Goal: Task Accomplishment & Management: Manage account settings

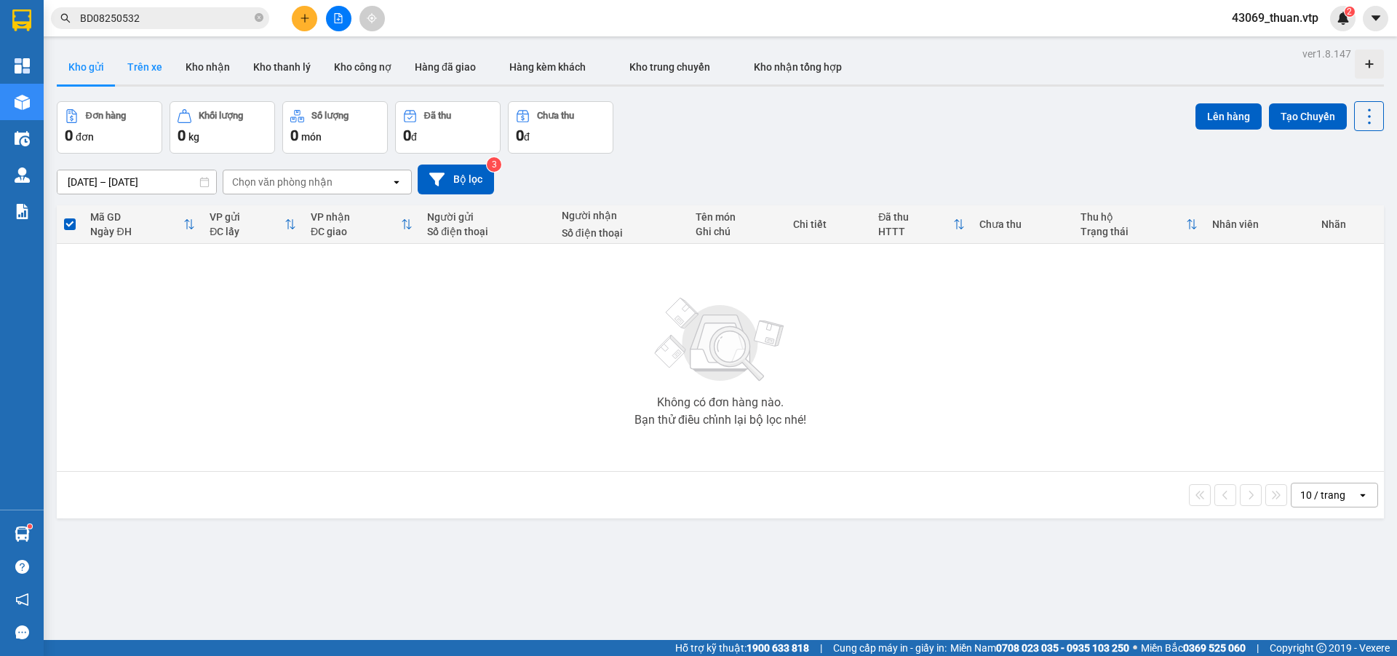
click at [148, 67] on button "Trên xe" at bounding box center [145, 66] width 58 height 35
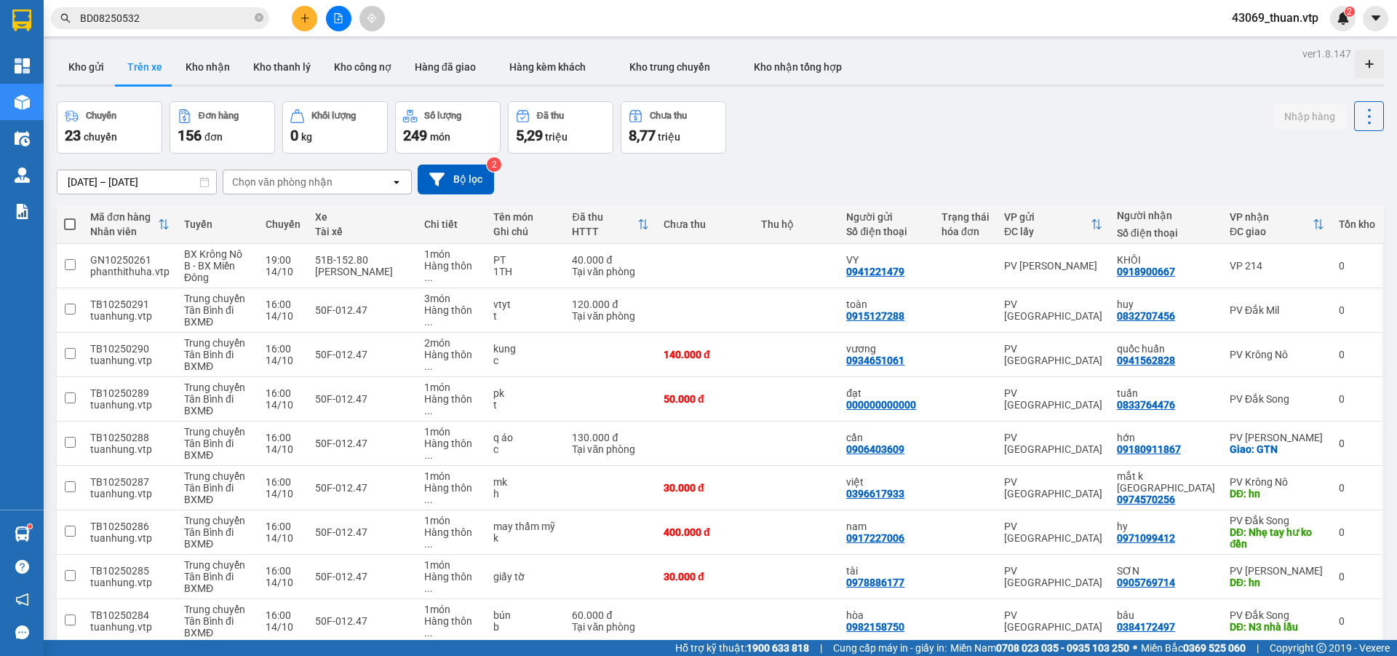
click at [155, 178] on input "[DATE] – [DATE]" at bounding box center [136, 181] width 159 height 23
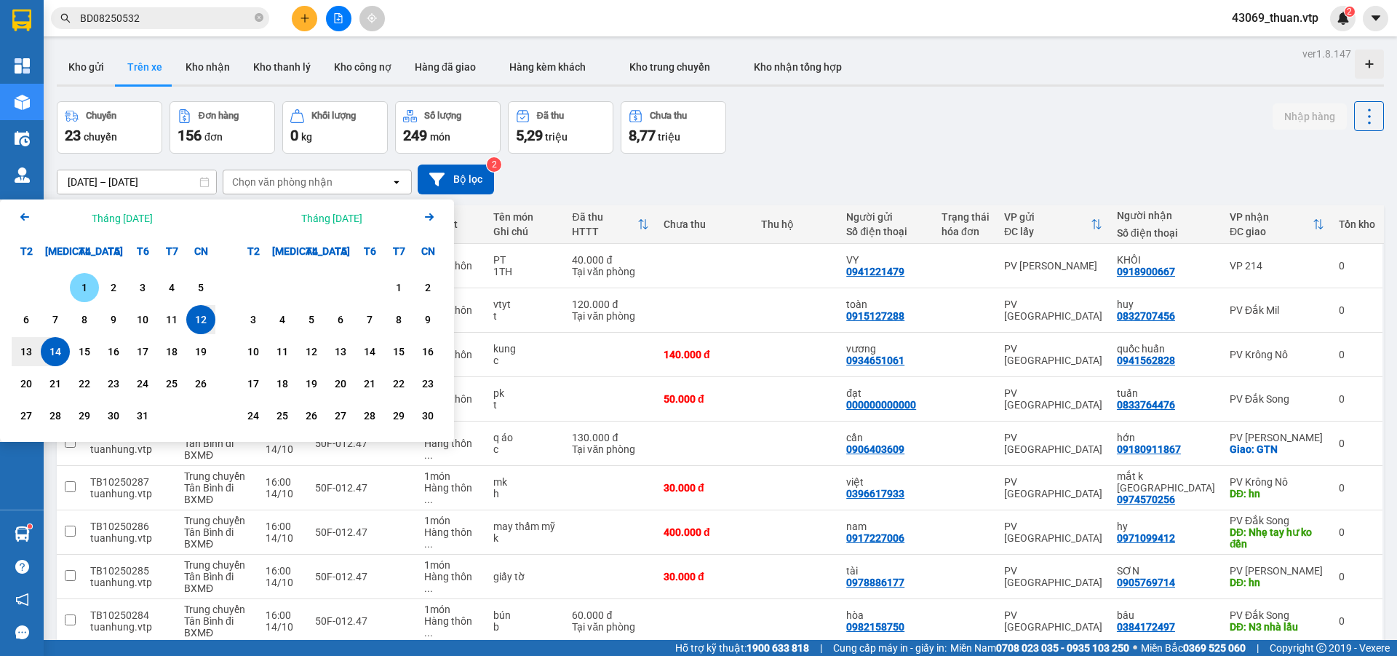
click at [89, 287] on div "1" at bounding box center [84, 287] width 20 height 17
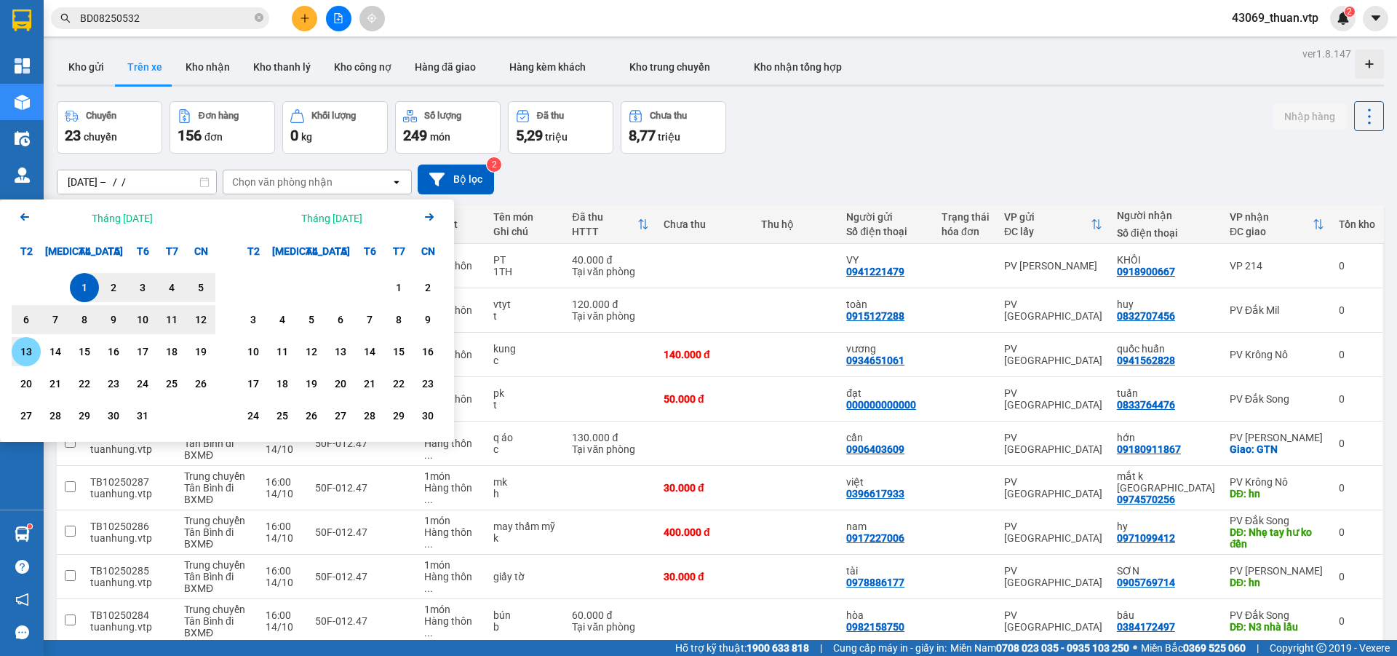
click at [36, 360] on div "13" at bounding box center [26, 351] width 29 height 29
type input "[DATE] – [DATE]"
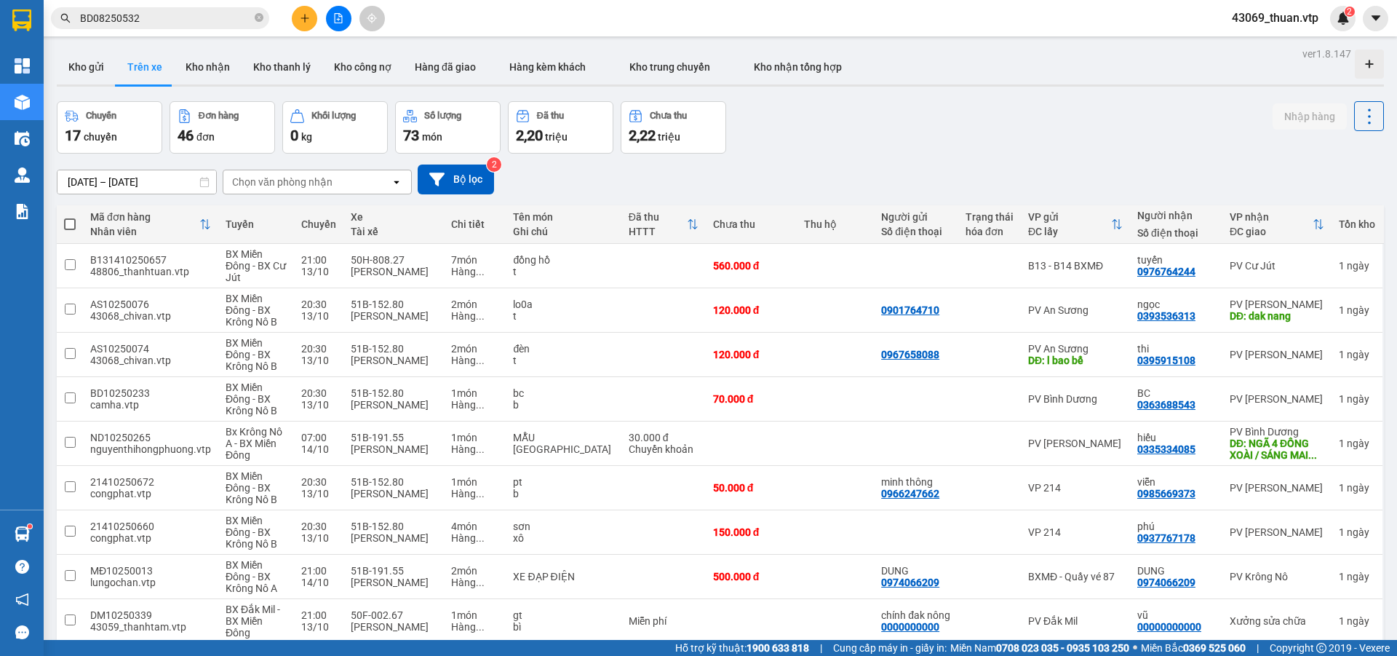
click at [65, 221] on span at bounding box center [70, 224] width 12 height 12
click at [70, 217] on input "checkbox" at bounding box center [70, 217] width 0 height 0
checkbox input "true"
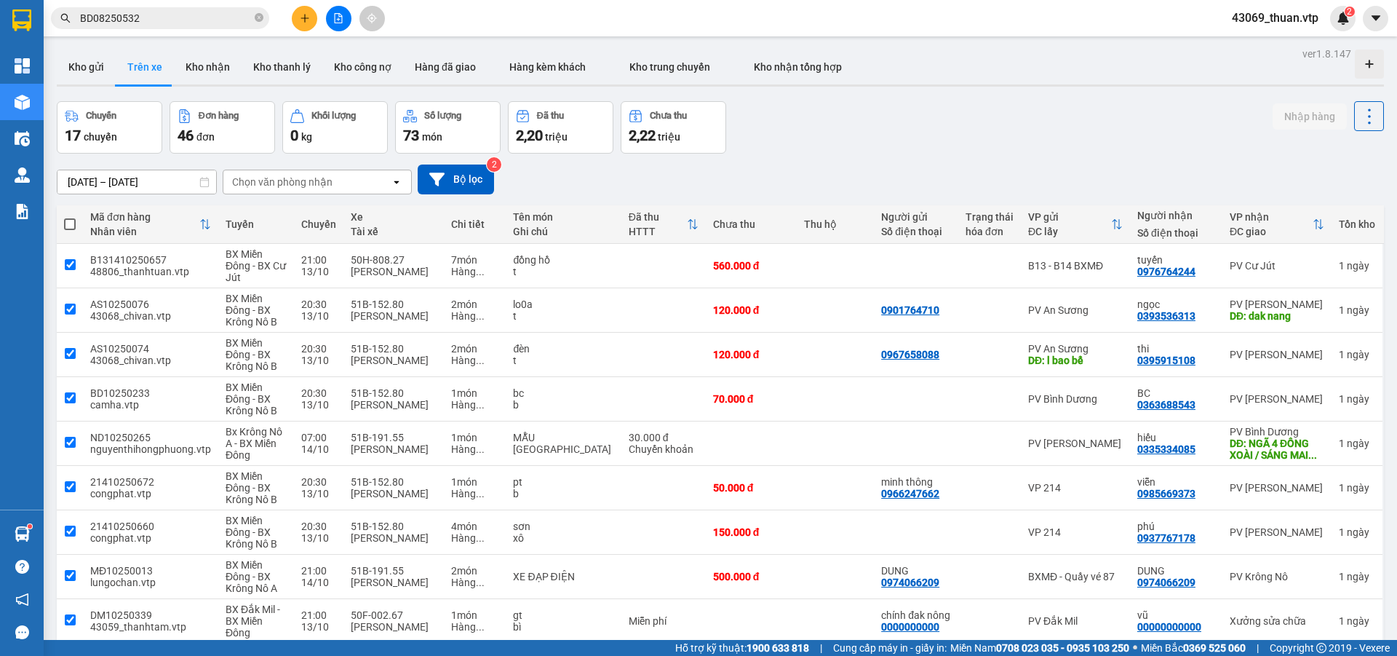
checkbox input "true"
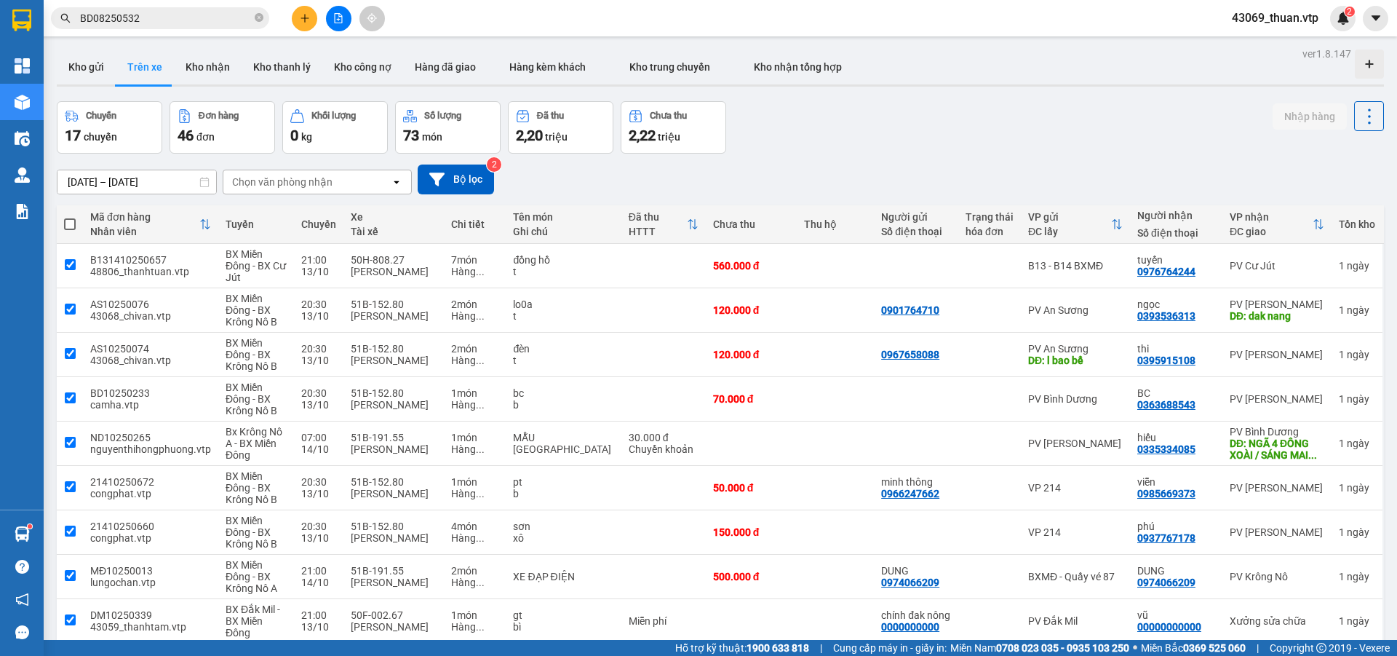
checkbox input "true"
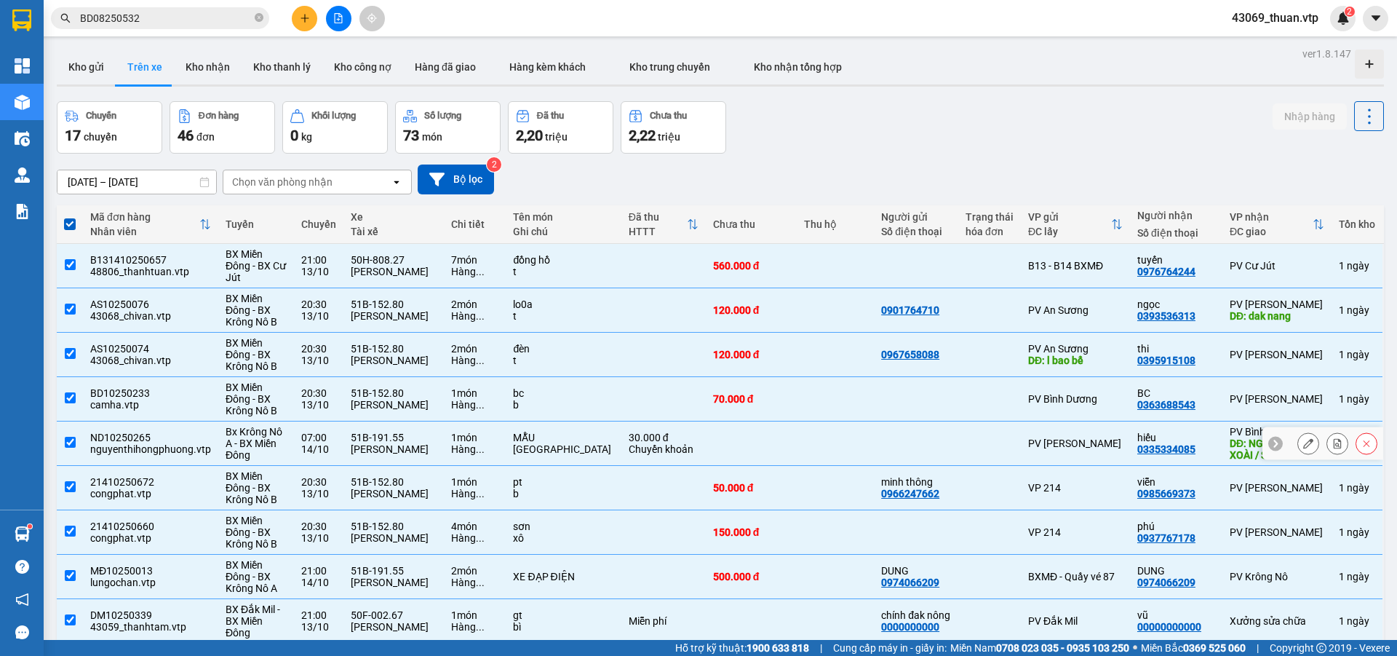
scroll to position [73, 0]
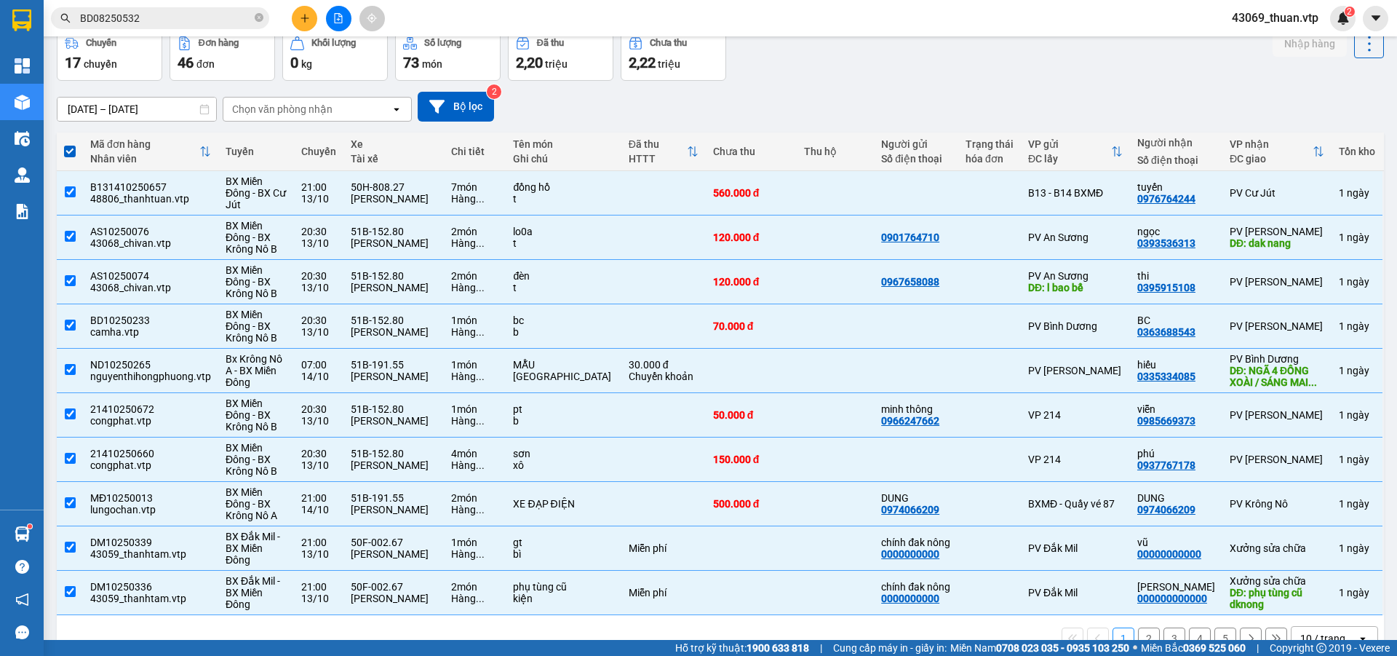
click at [1311, 631] on div "10 / trang" at bounding box center [1323, 638] width 45 height 15
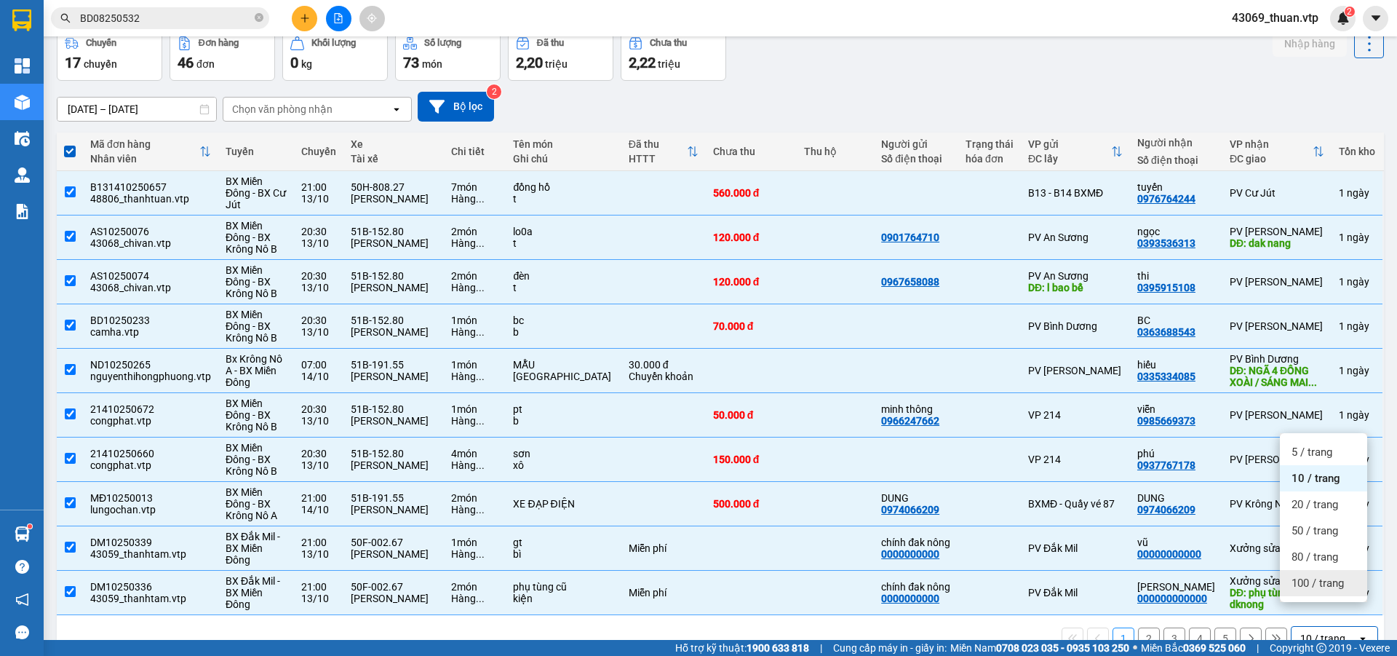
click at [1317, 580] on span "100 / trang" at bounding box center [1318, 583] width 52 height 15
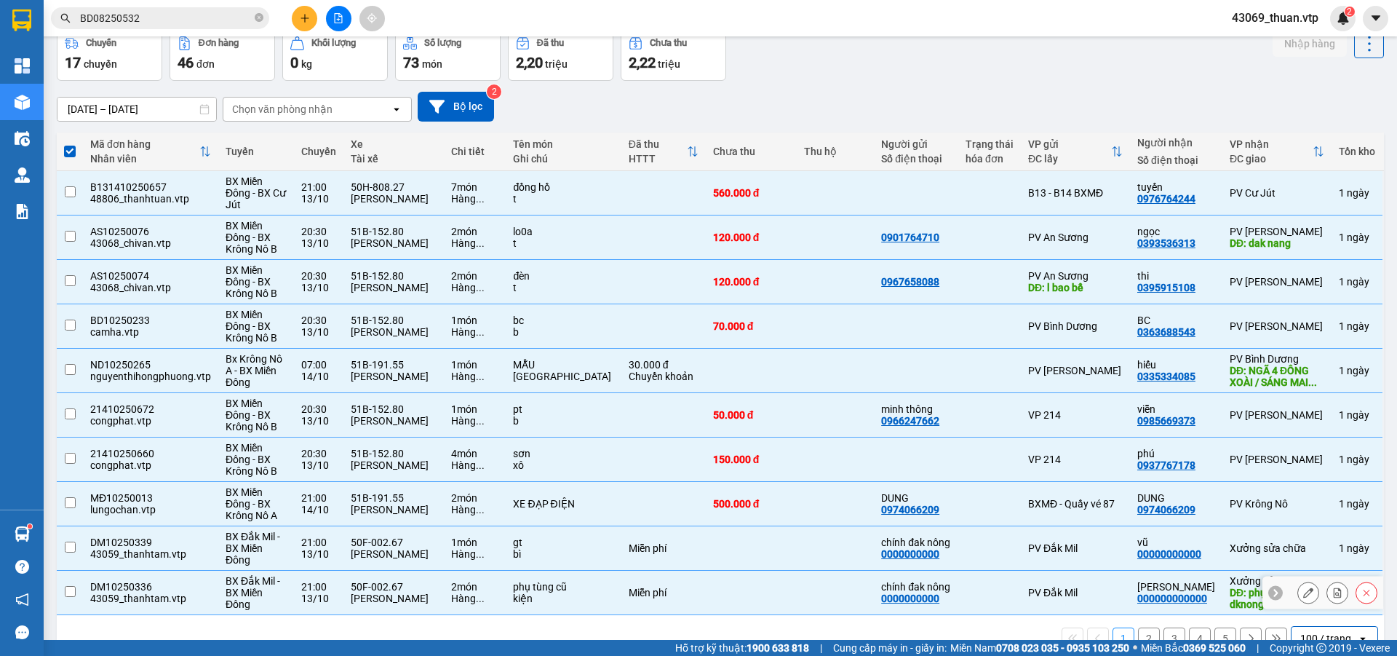
checkbox input "false"
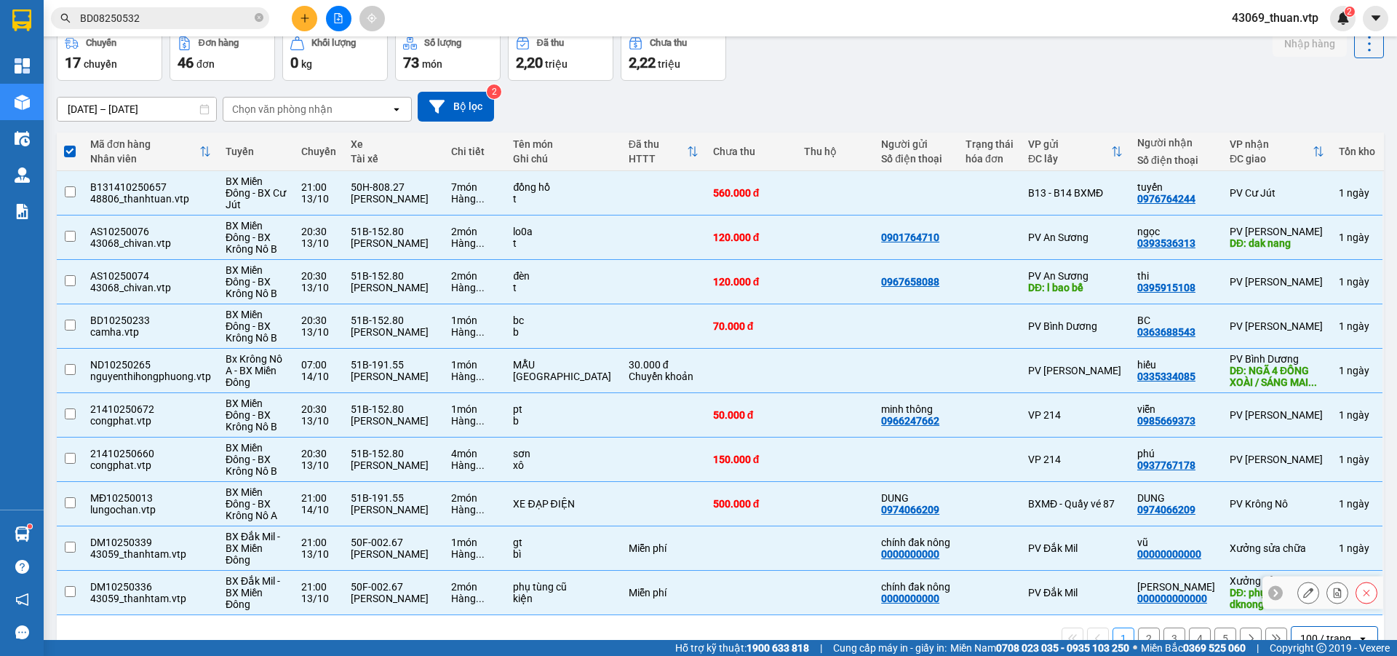
checkbox input "false"
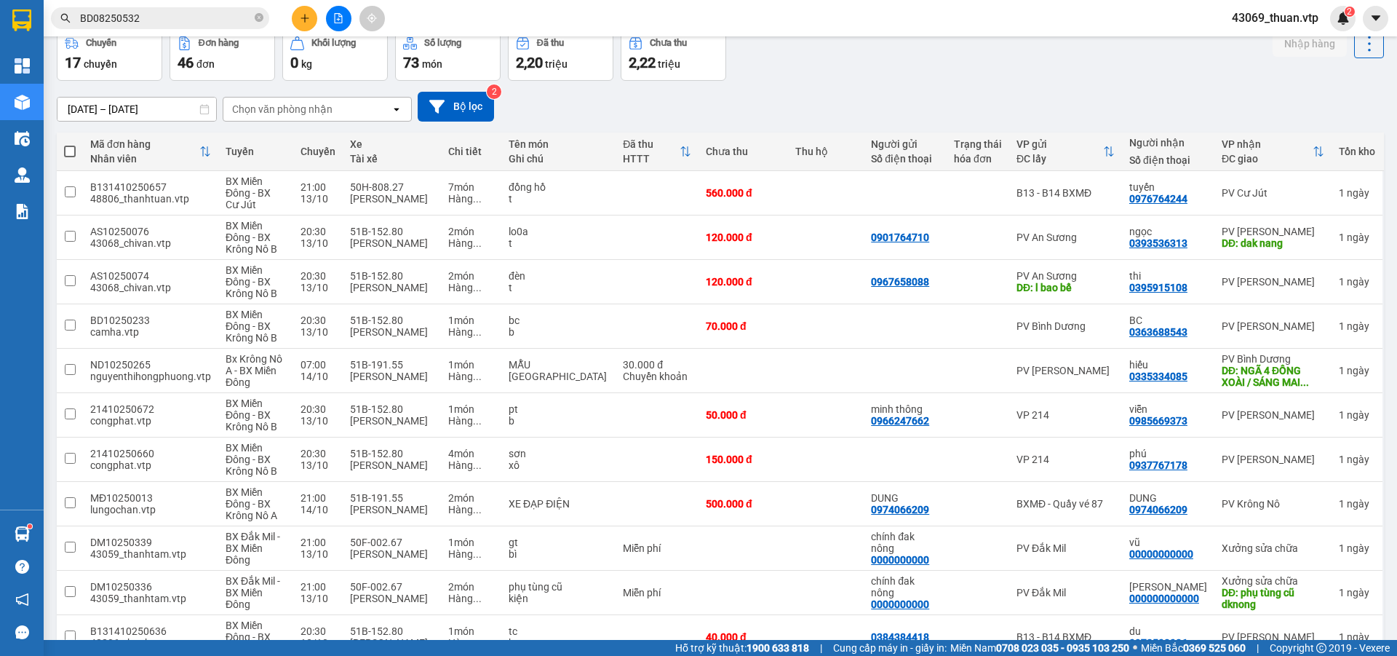
click at [71, 151] on span at bounding box center [70, 152] width 12 height 12
click at [70, 144] on input "checkbox" at bounding box center [70, 144] width 0 height 0
checkbox input "true"
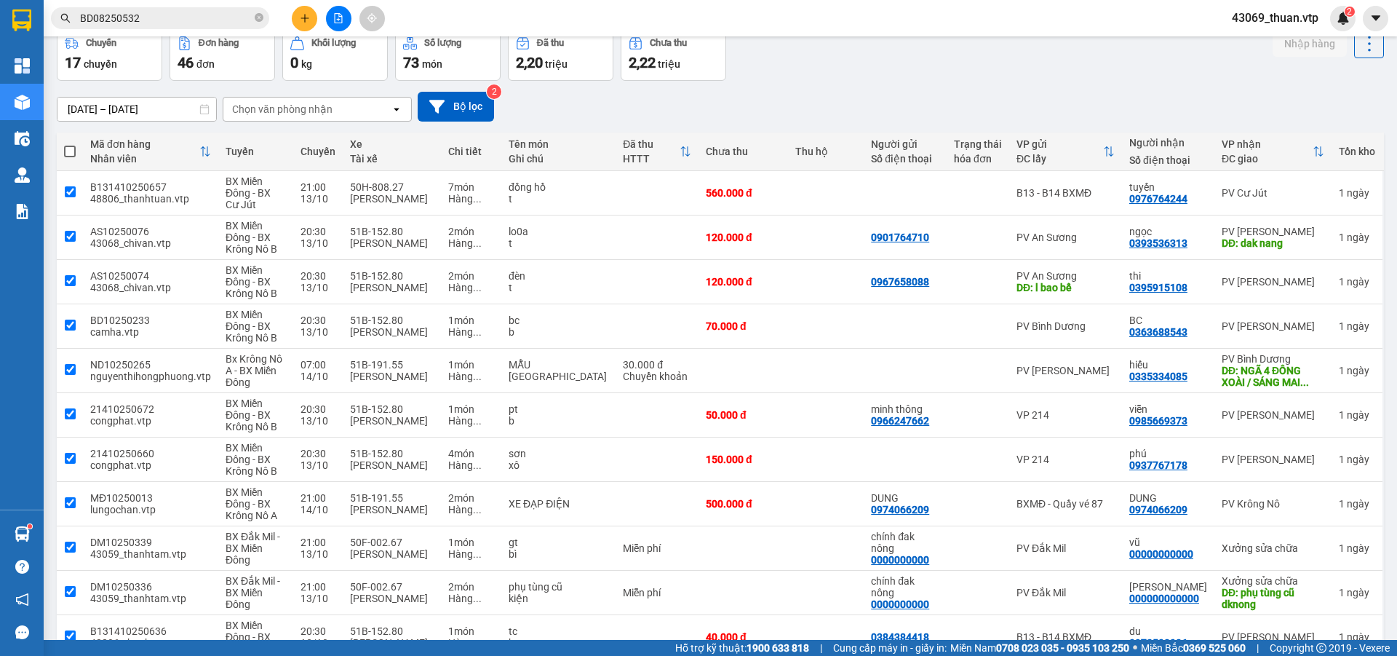
checkbox input "true"
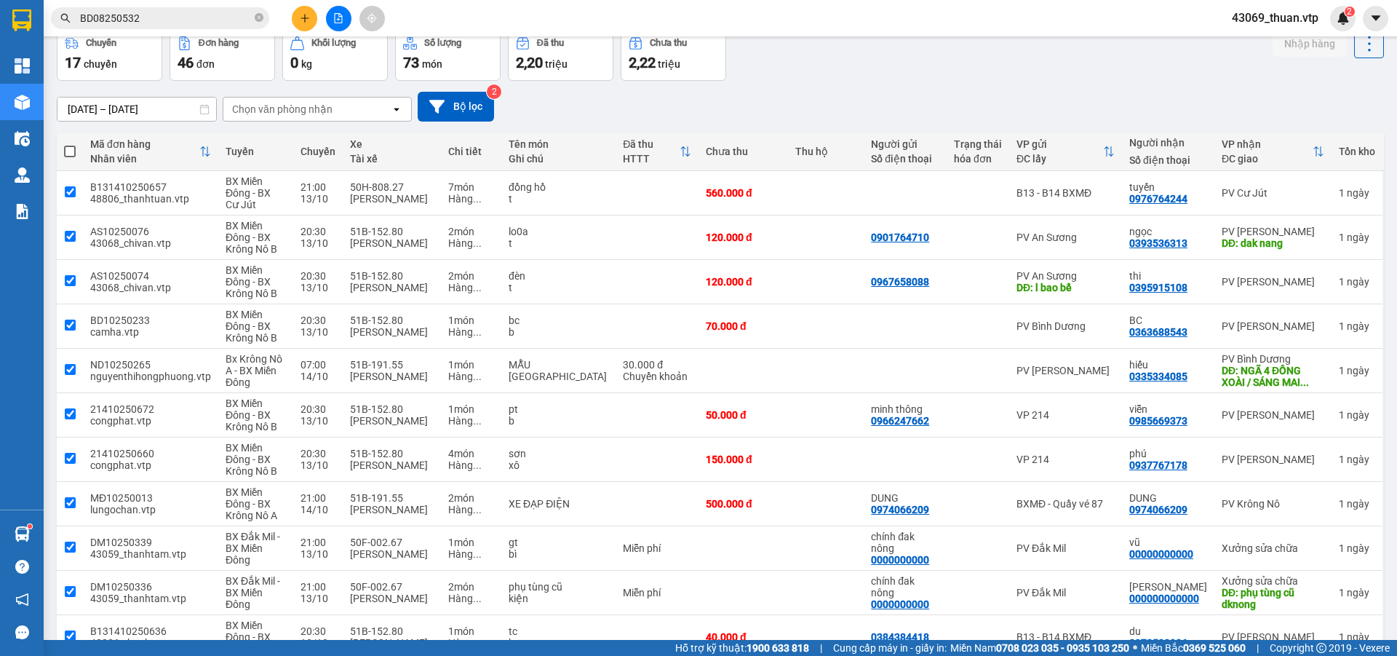
checkbox input "true"
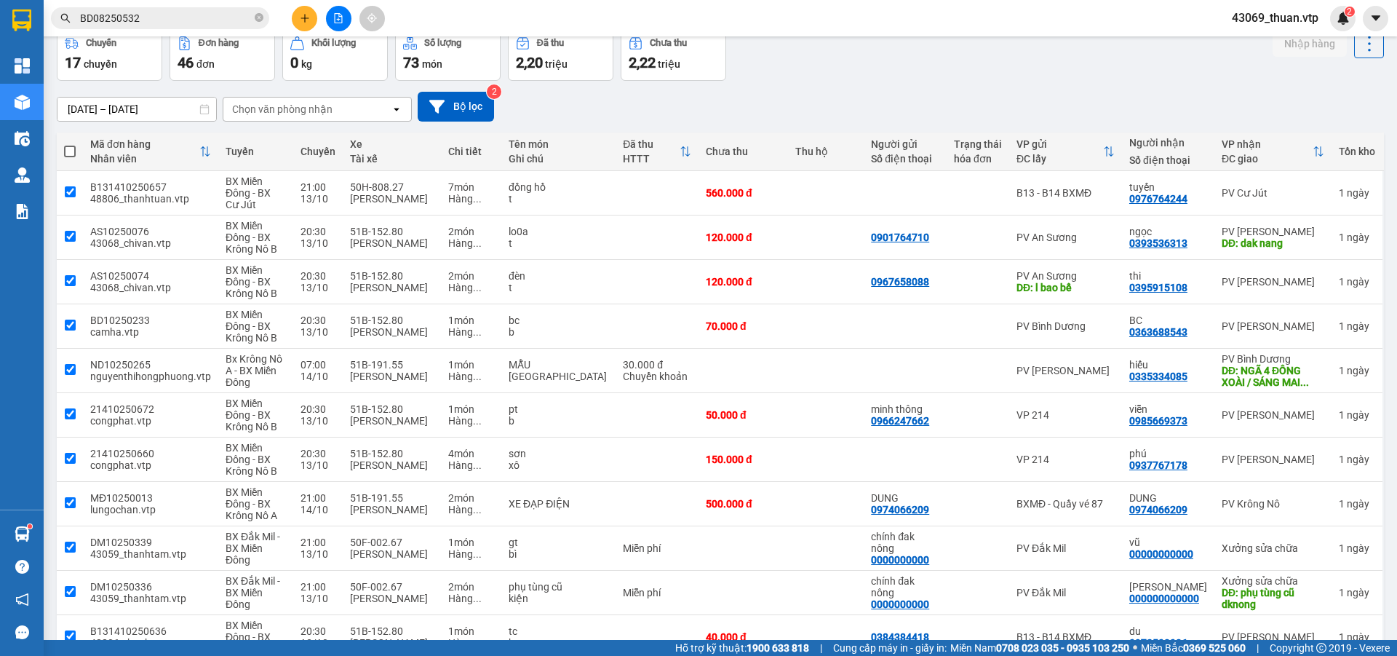
checkbox input "true"
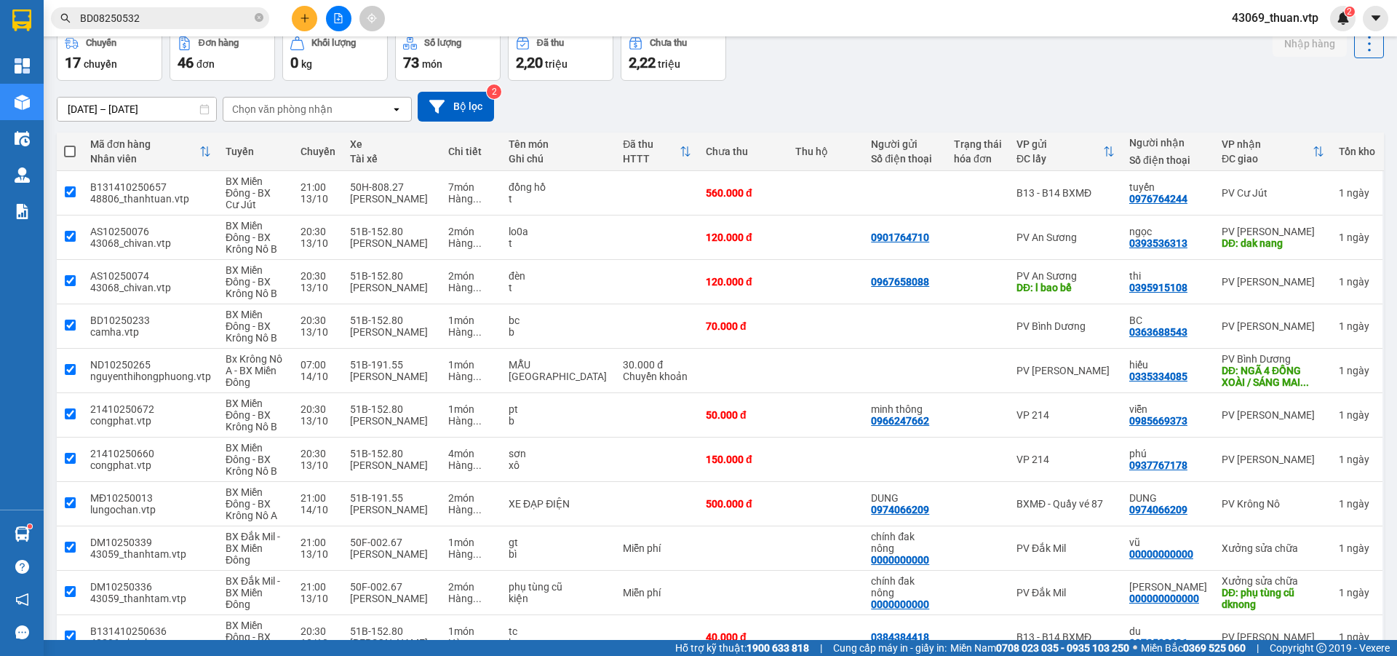
checkbox input "true"
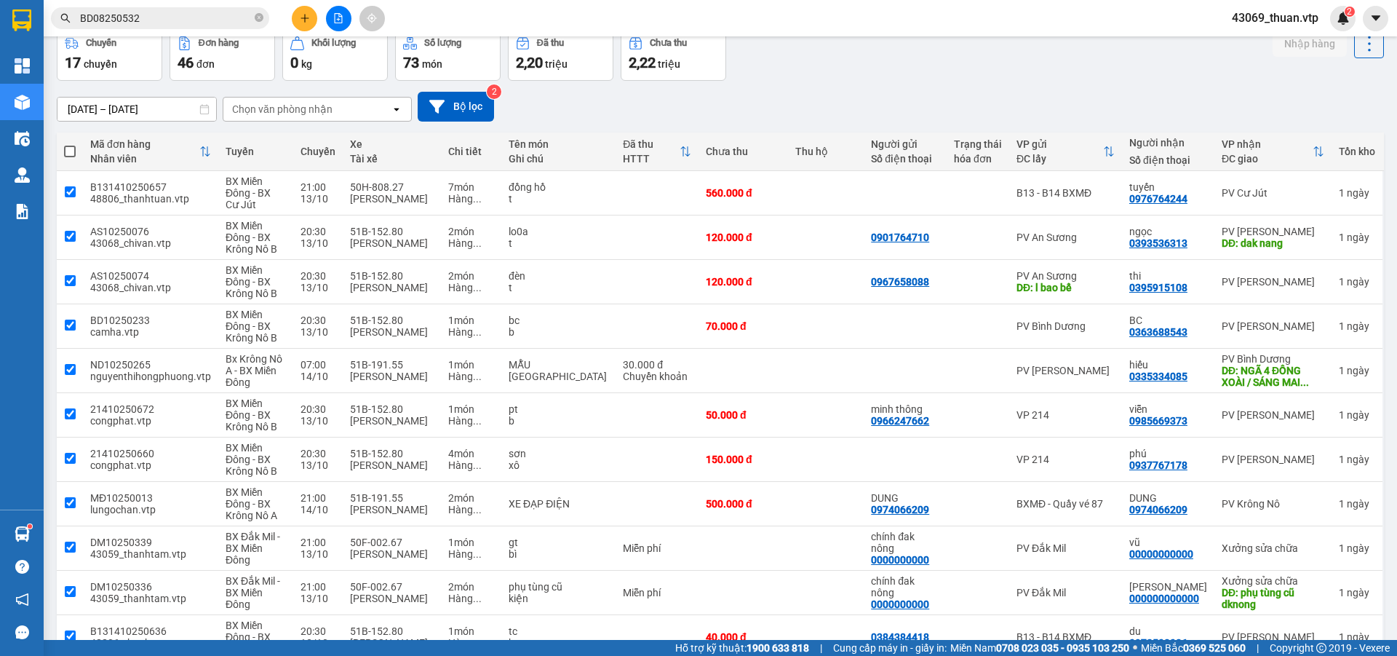
checkbox input "true"
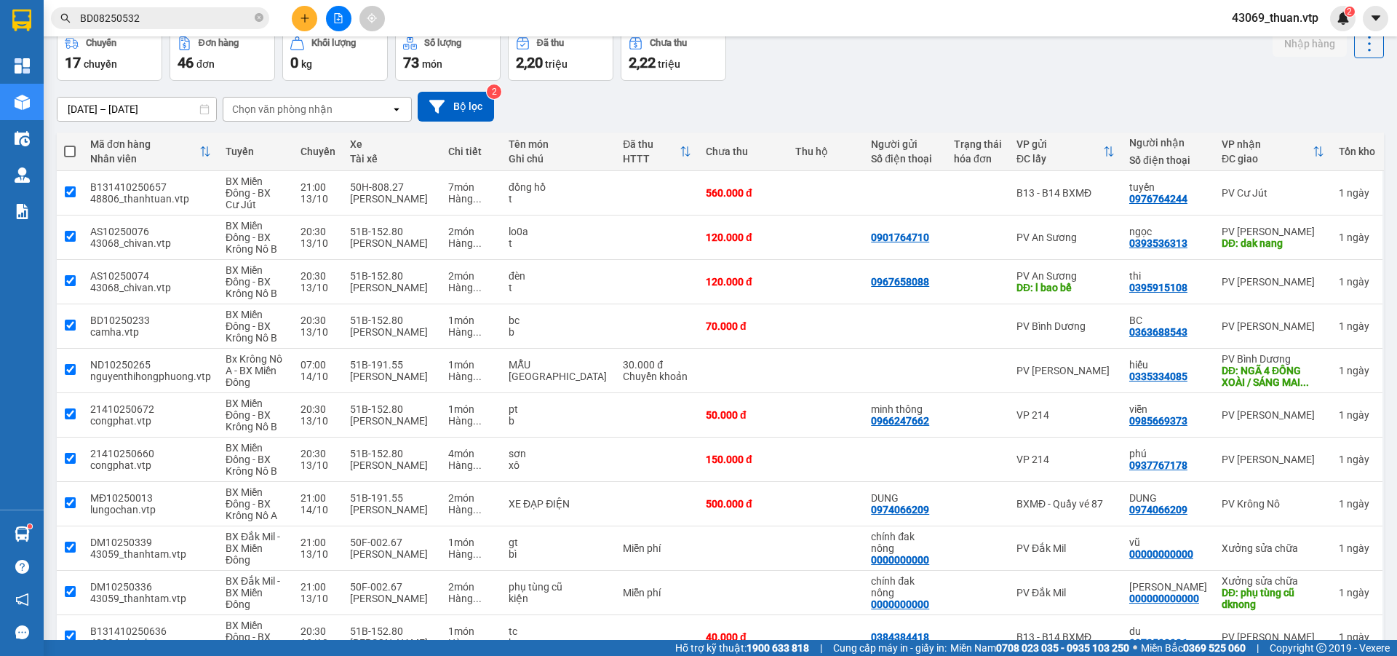
checkbox input "true"
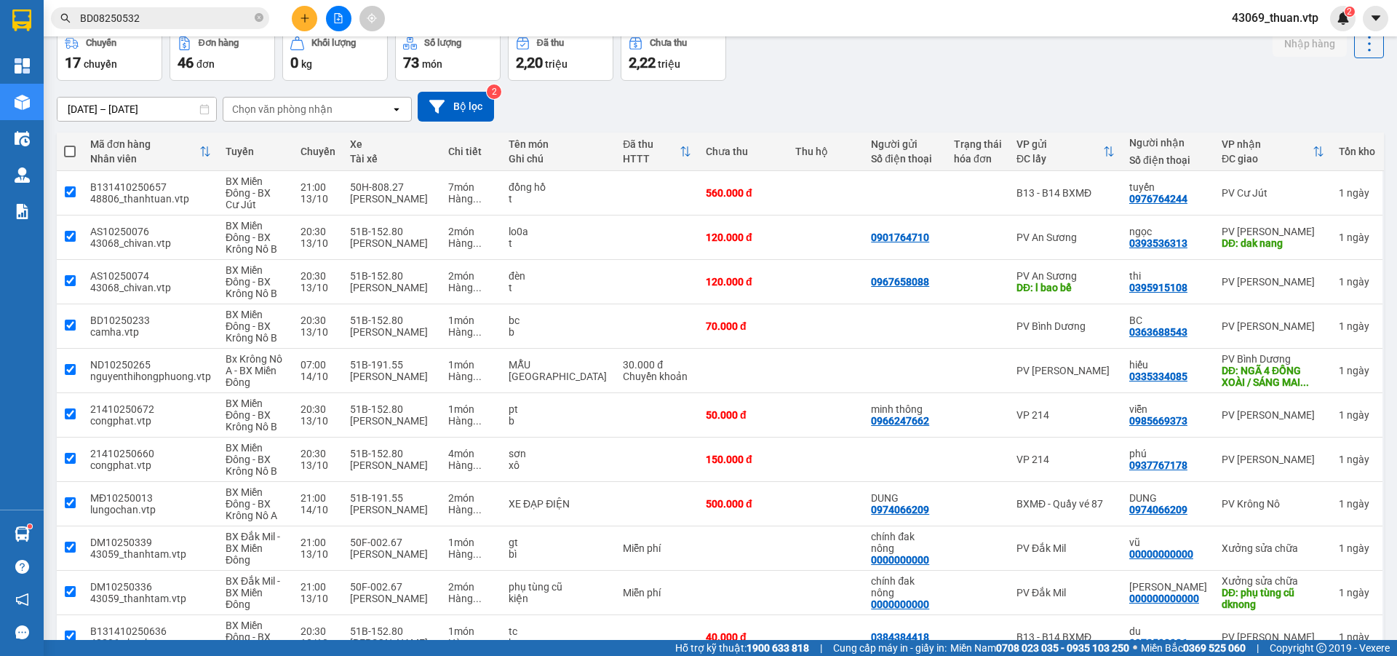
checkbox input "true"
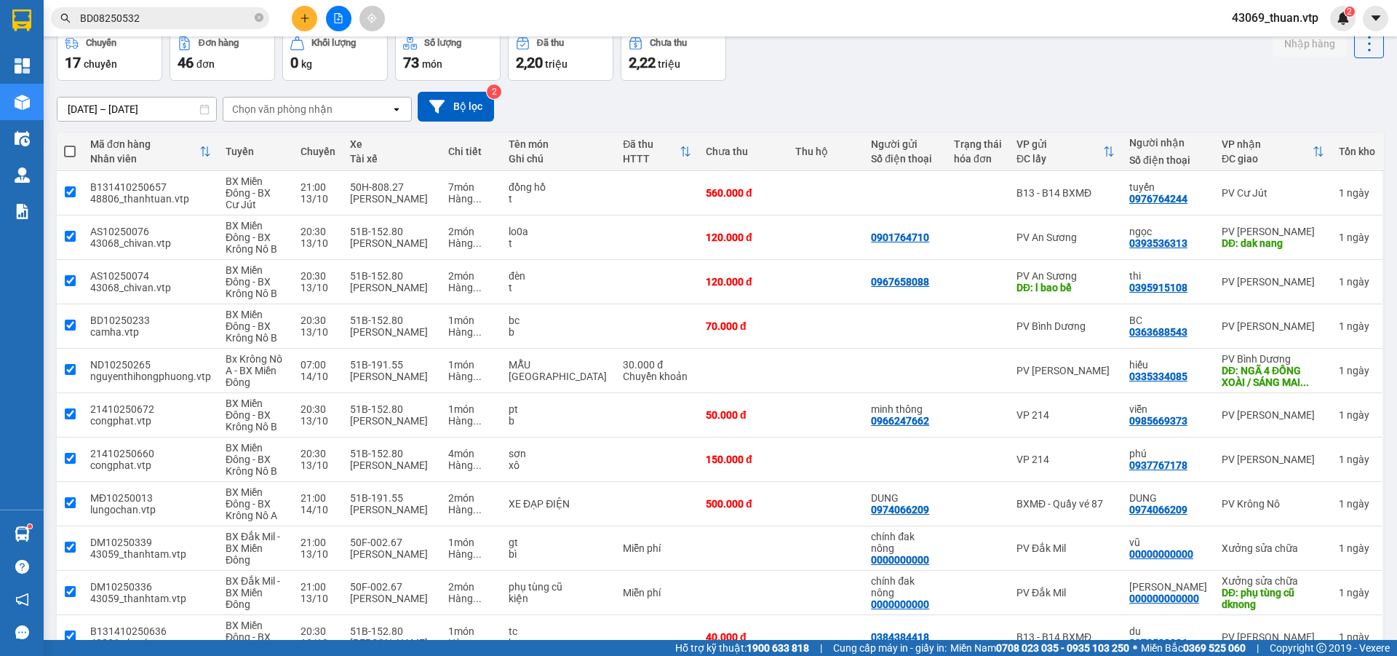
checkbox input "true"
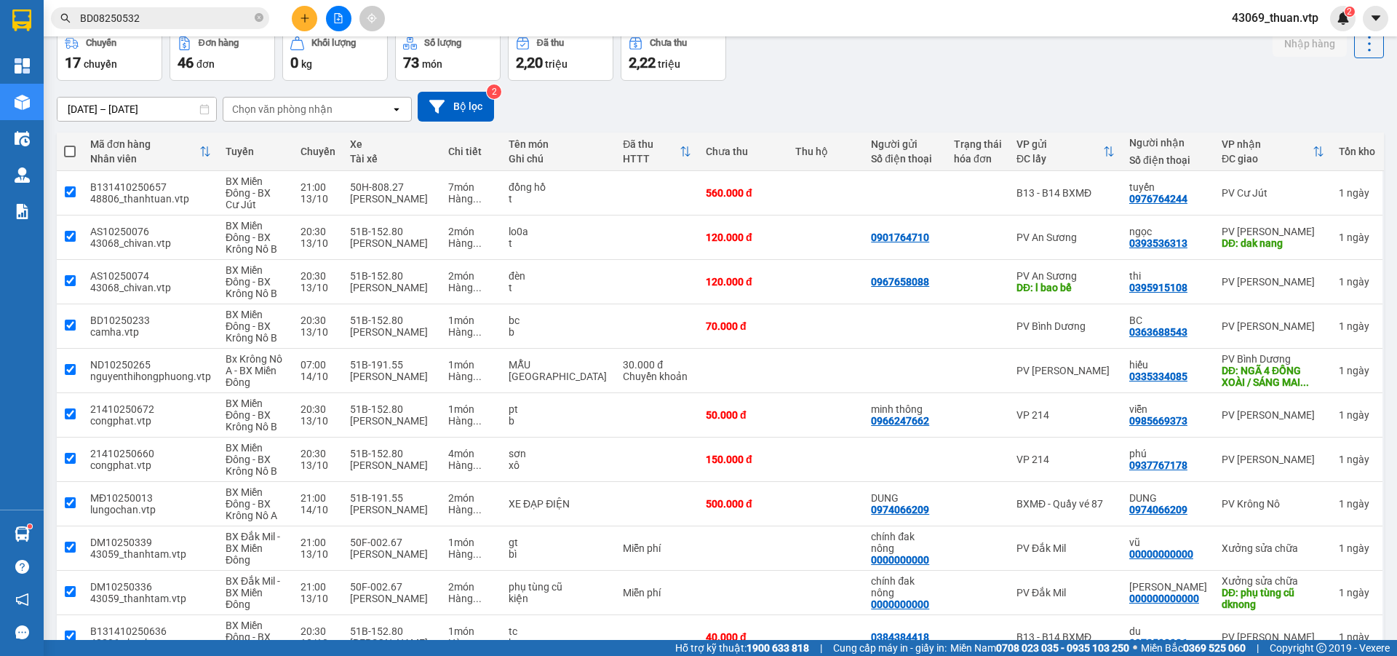
checkbox input "true"
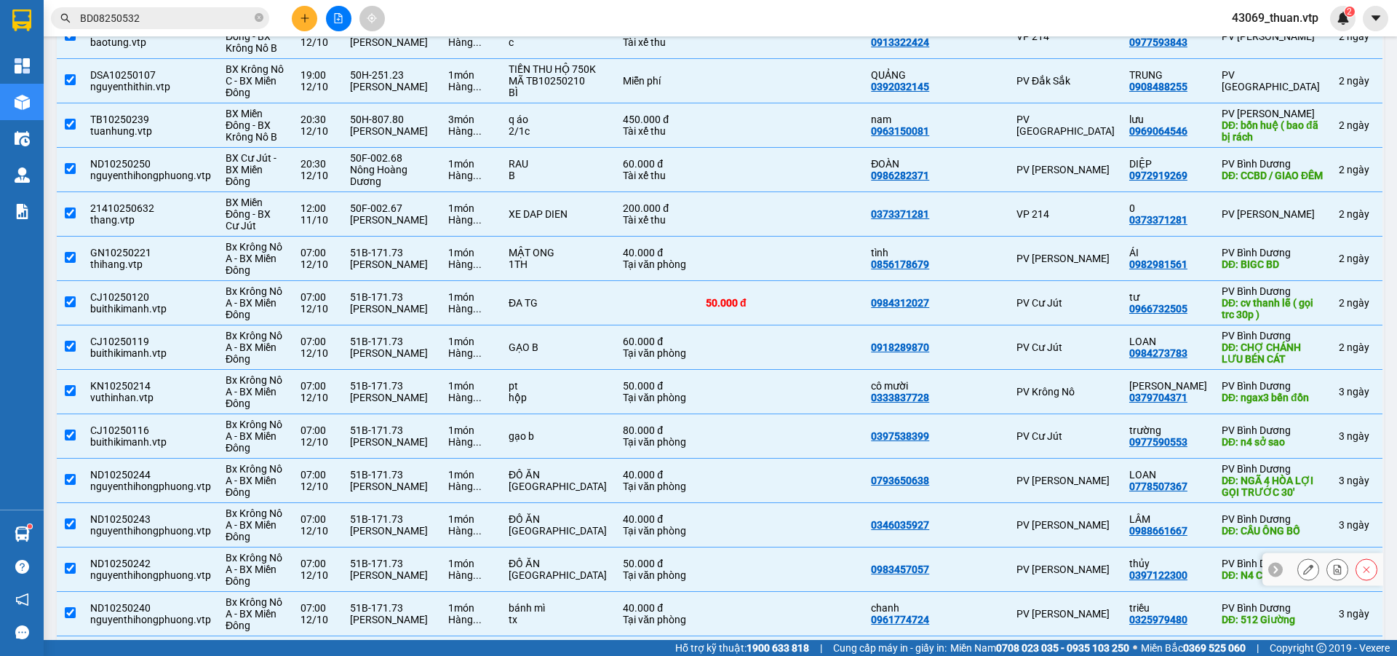
scroll to position [1636, 0]
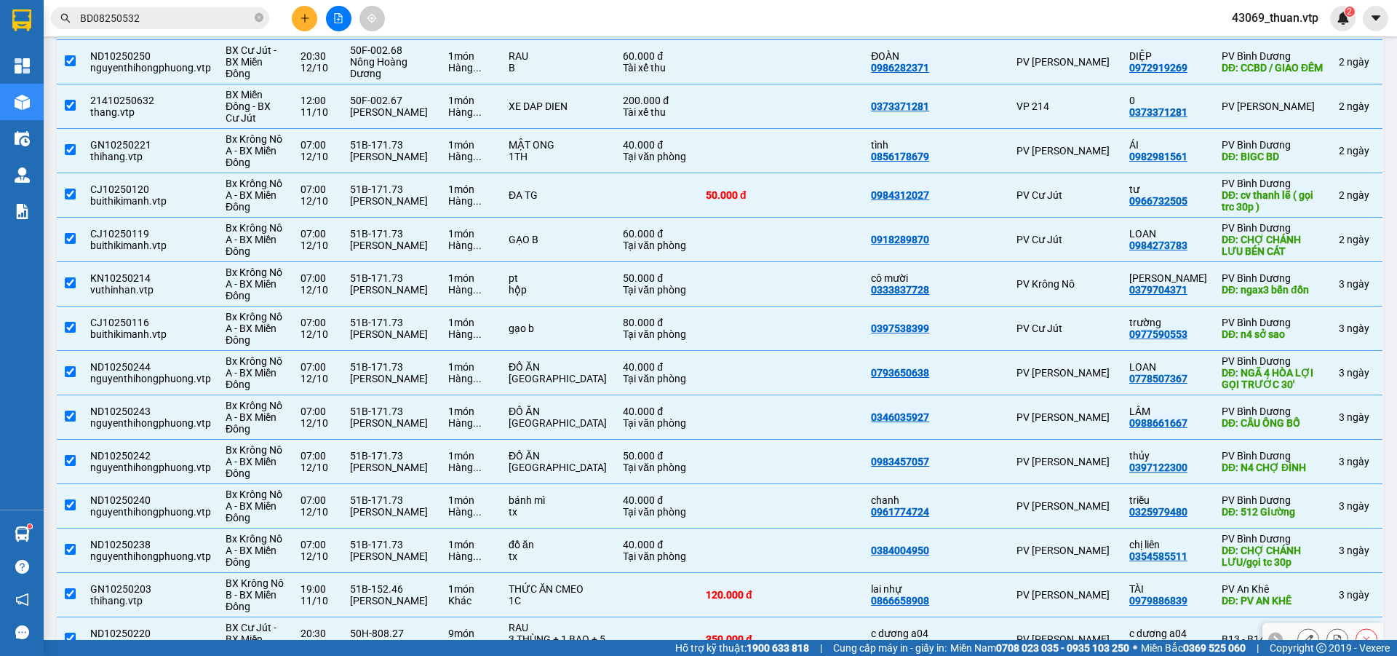
click at [71, 632] on input "checkbox" at bounding box center [70, 637] width 11 height 11
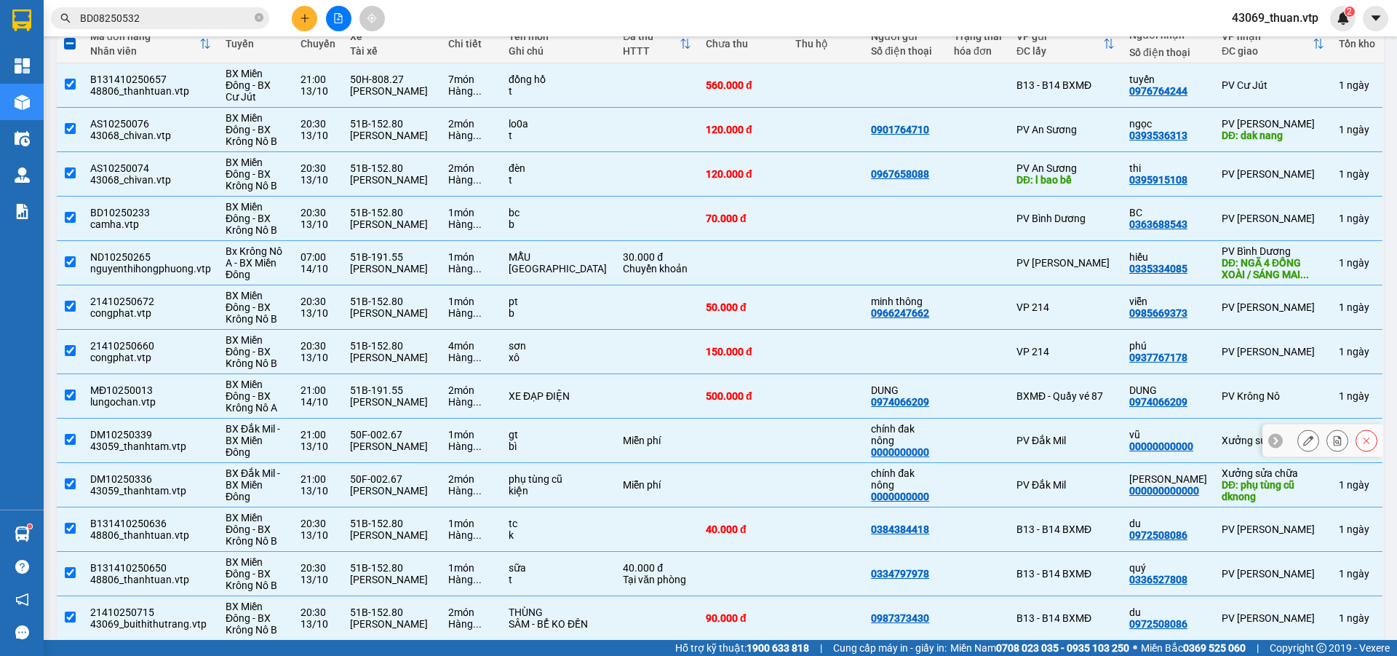
scroll to position [0, 0]
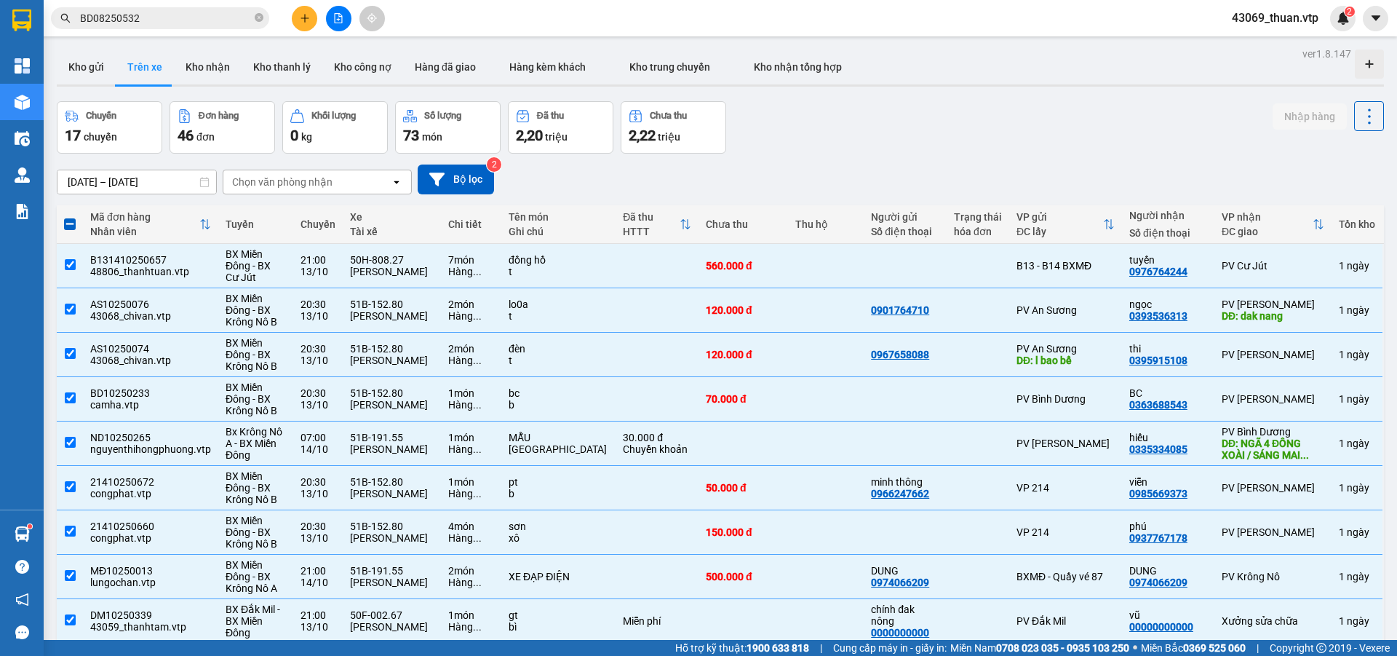
click at [68, 222] on span at bounding box center [70, 224] width 12 height 12
click at [70, 217] on input "checkbox" at bounding box center [70, 217] width 0 height 0
checkbox input "true"
click at [68, 223] on span at bounding box center [70, 224] width 12 height 12
click at [70, 217] on input "checkbox" at bounding box center [70, 217] width 0 height 0
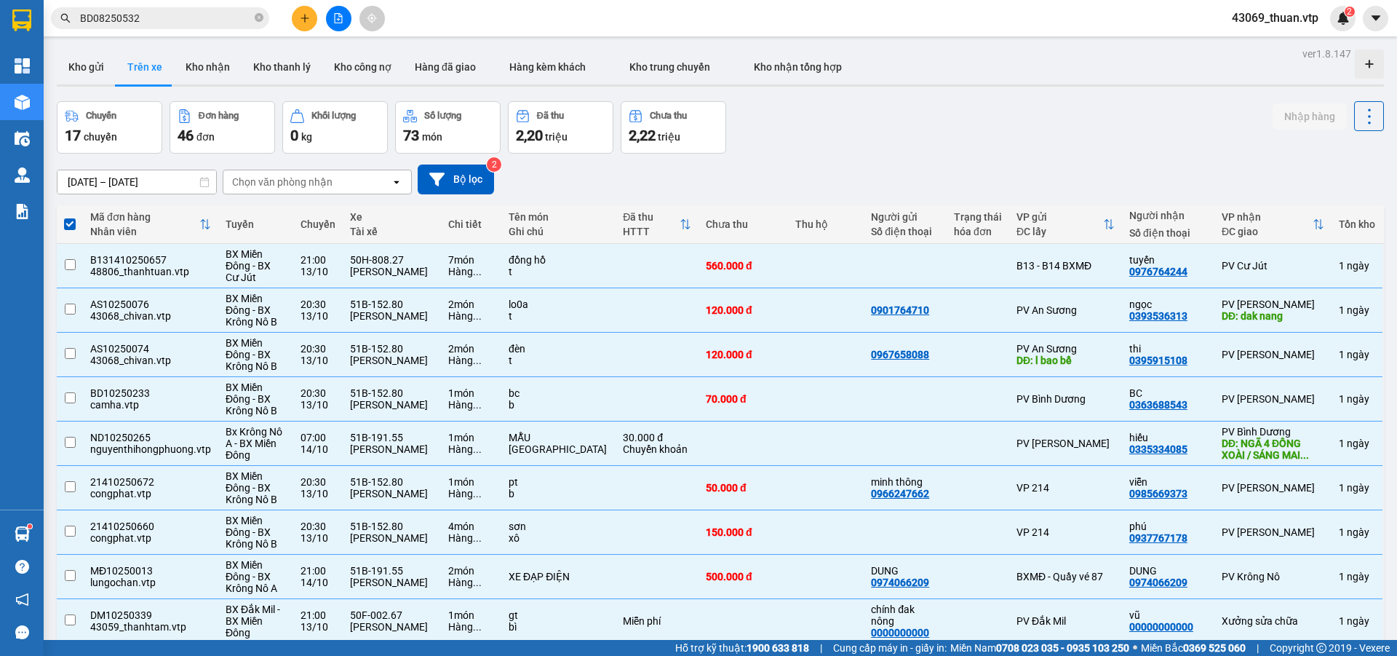
checkbox input "false"
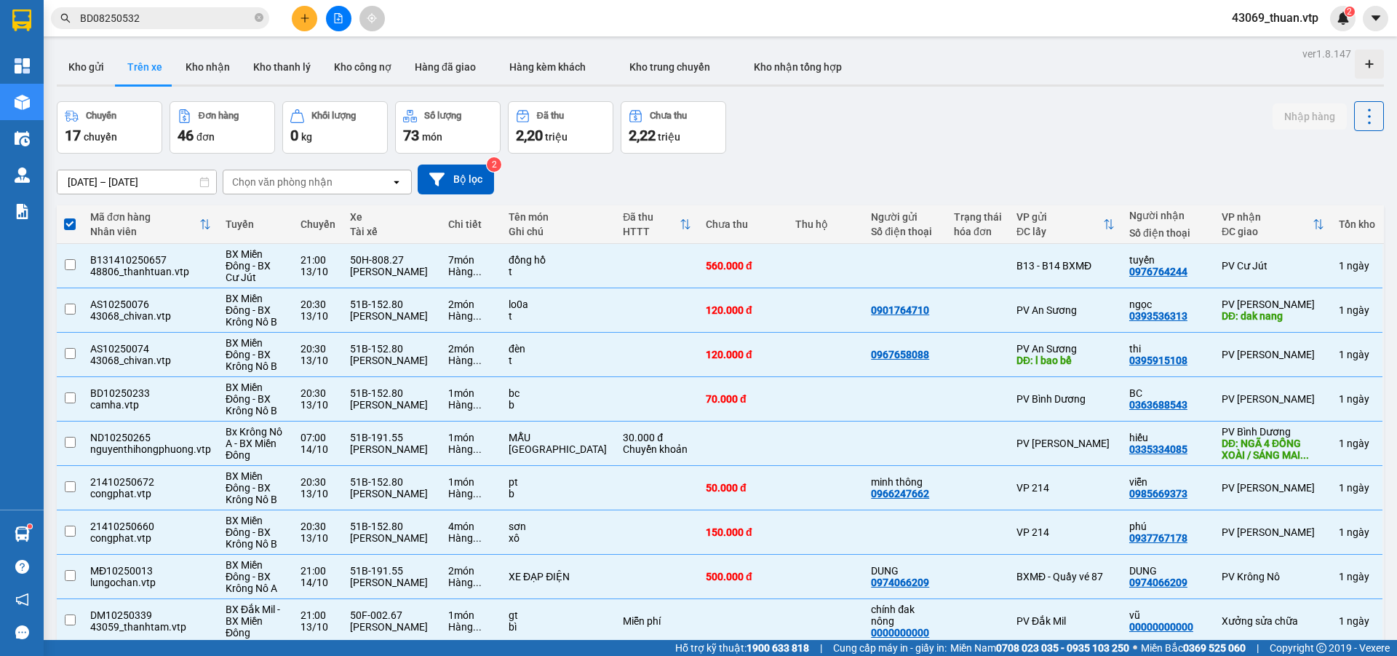
checkbox input "false"
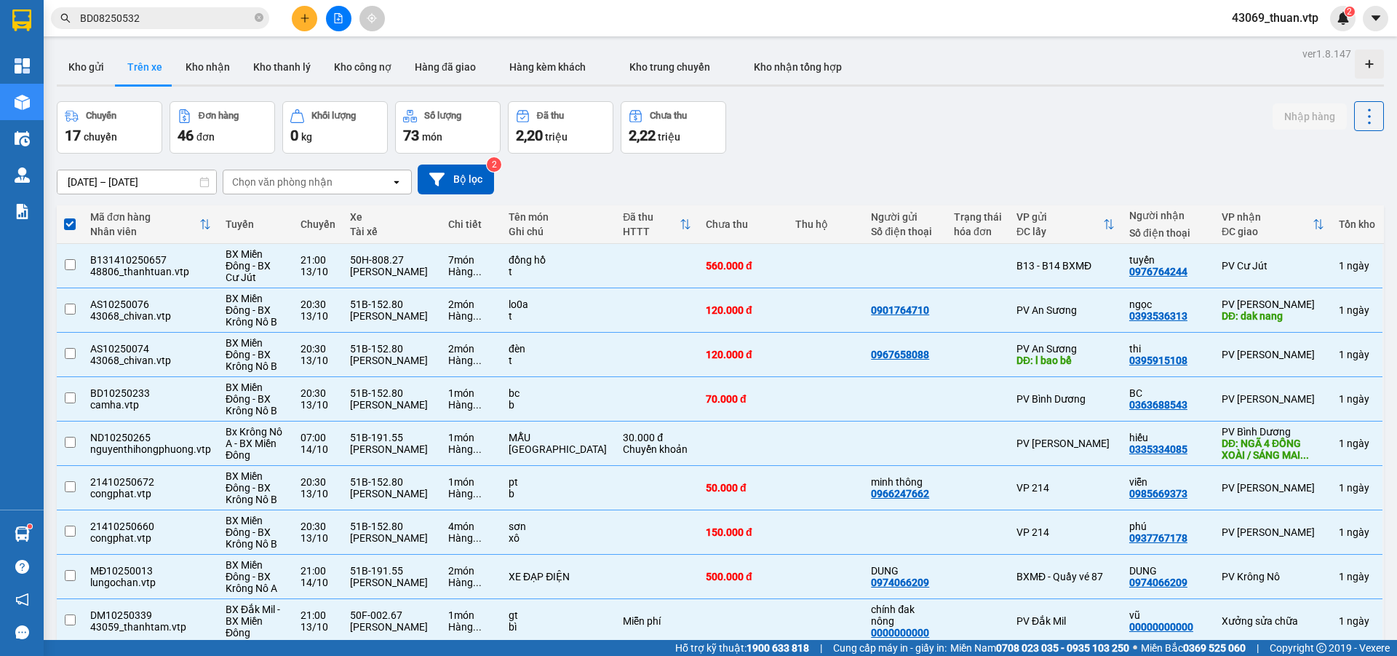
checkbox input "false"
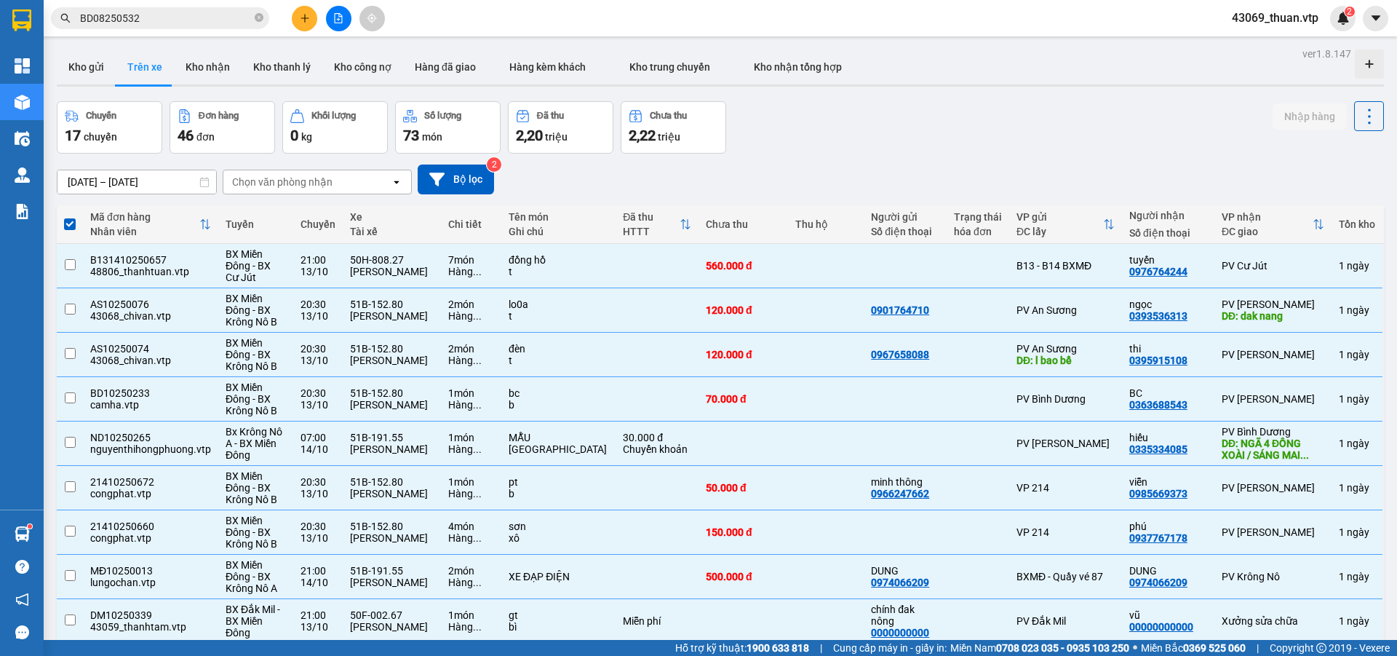
checkbox input "false"
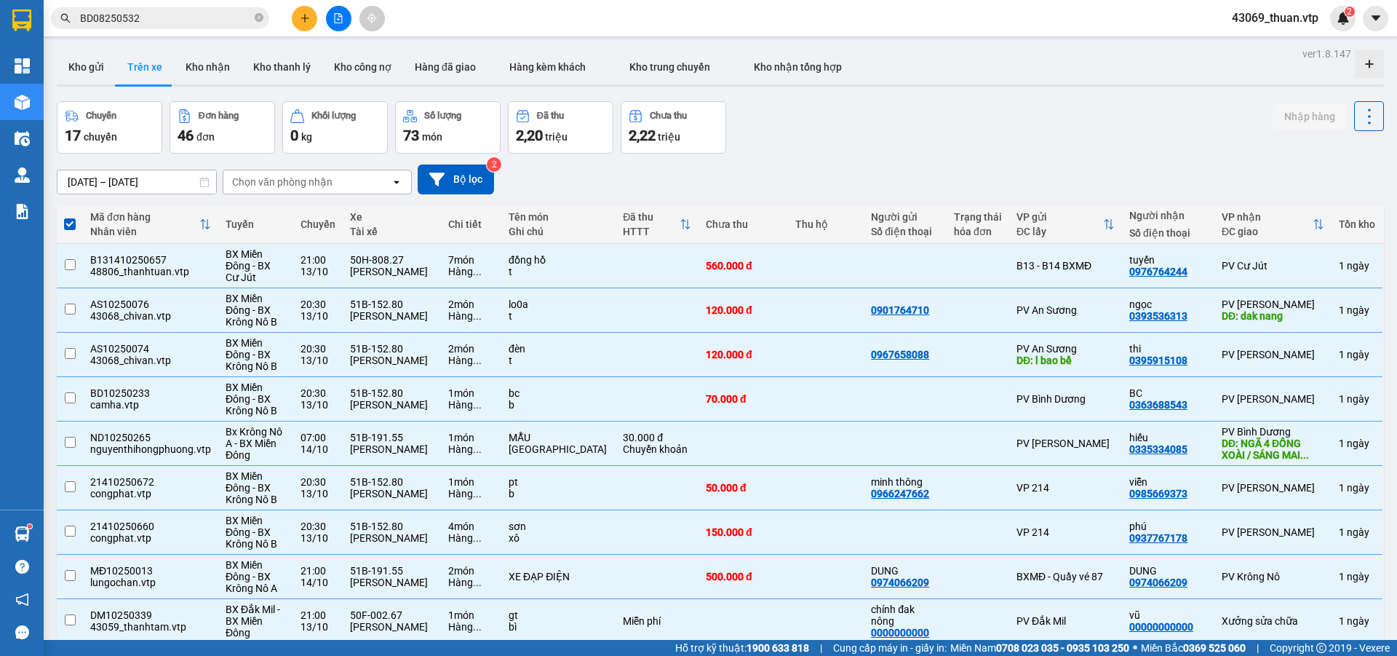
checkbox input "false"
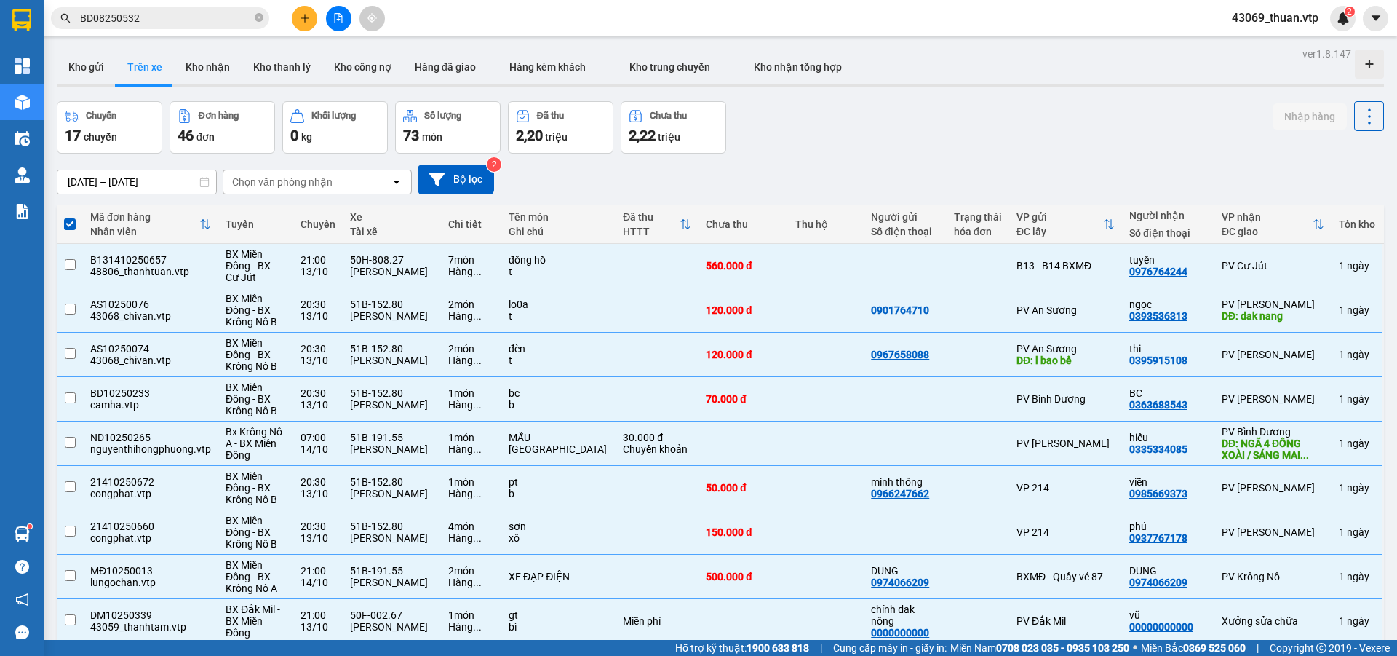
checkbox input "false"
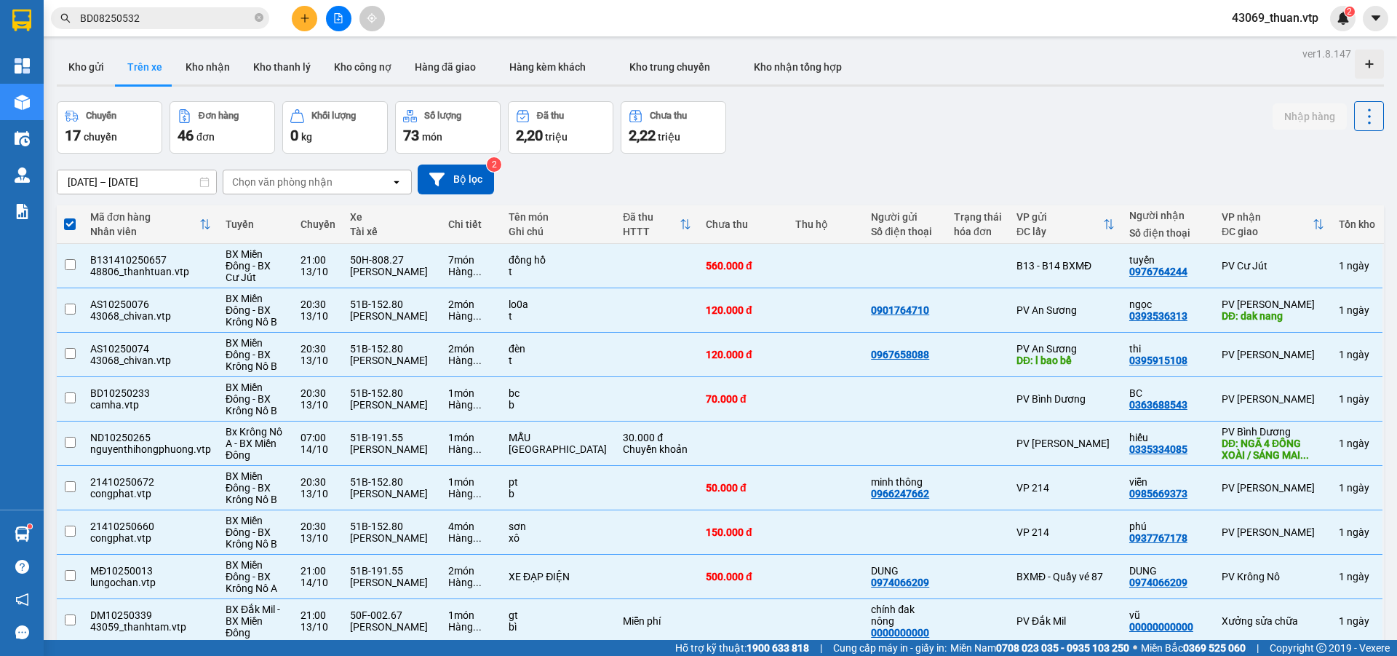
checkbox input "false"
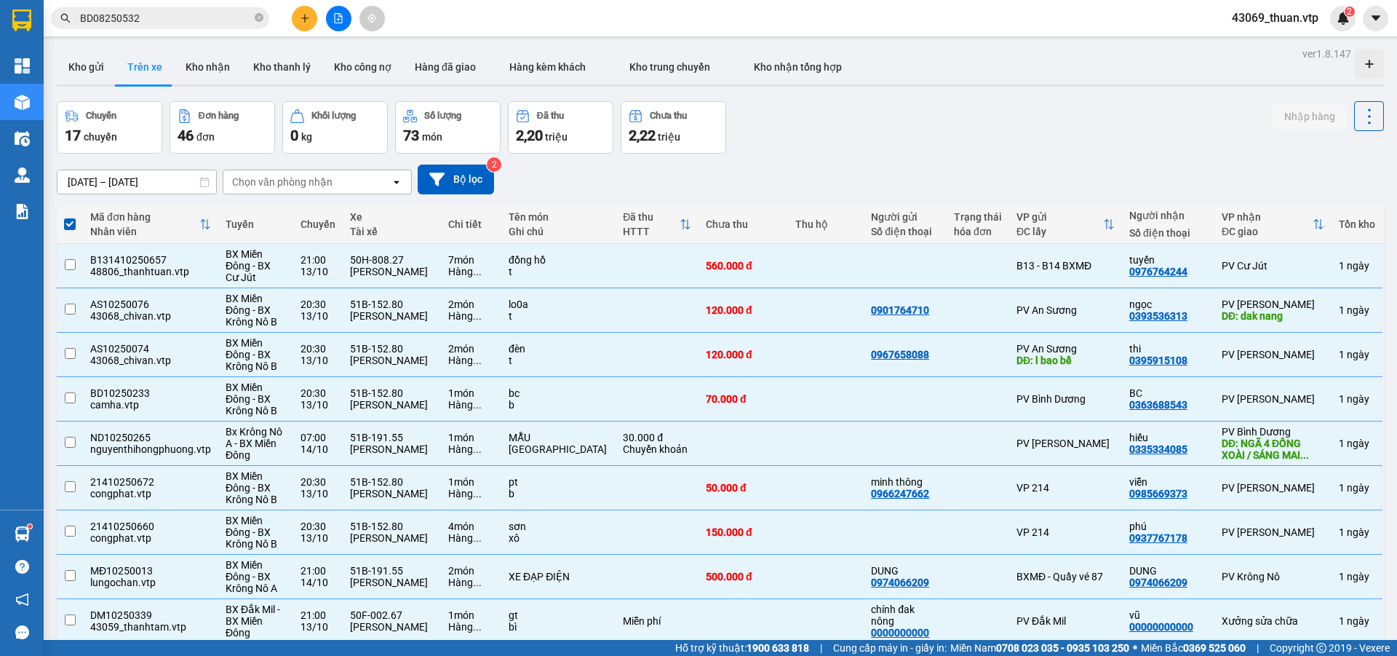
checkbox input "false"
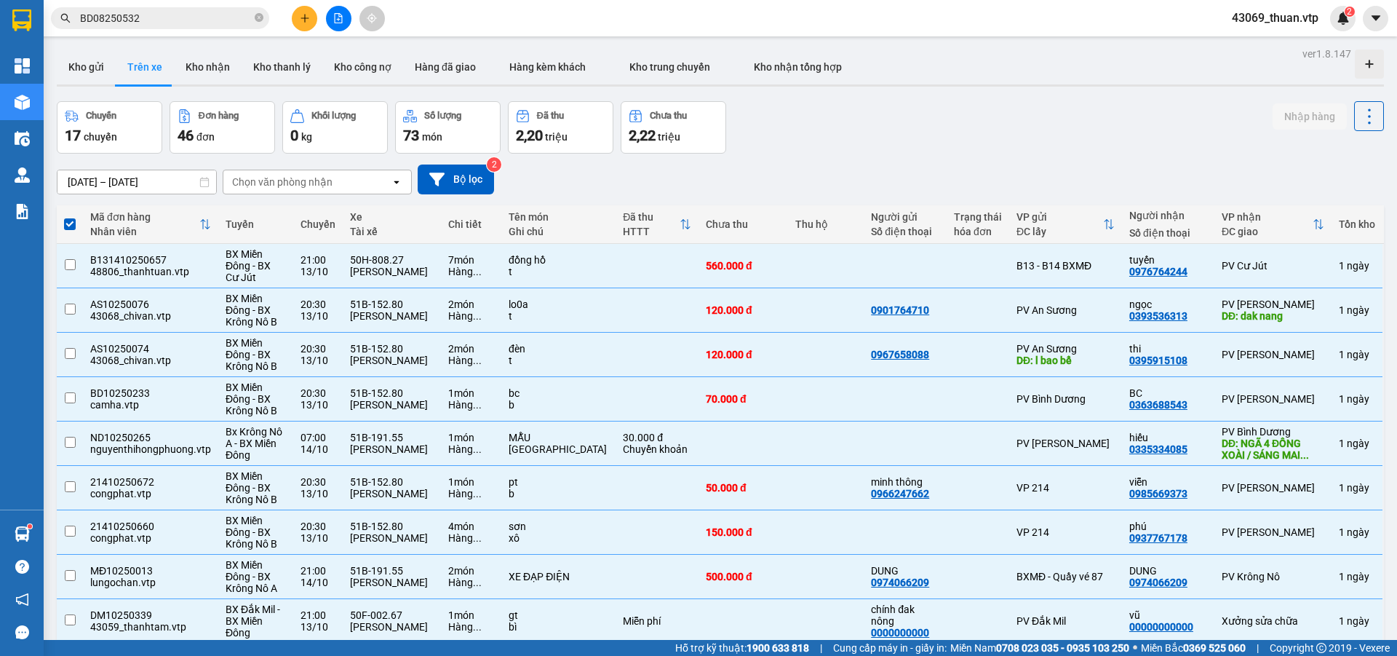
checkbox input "false"
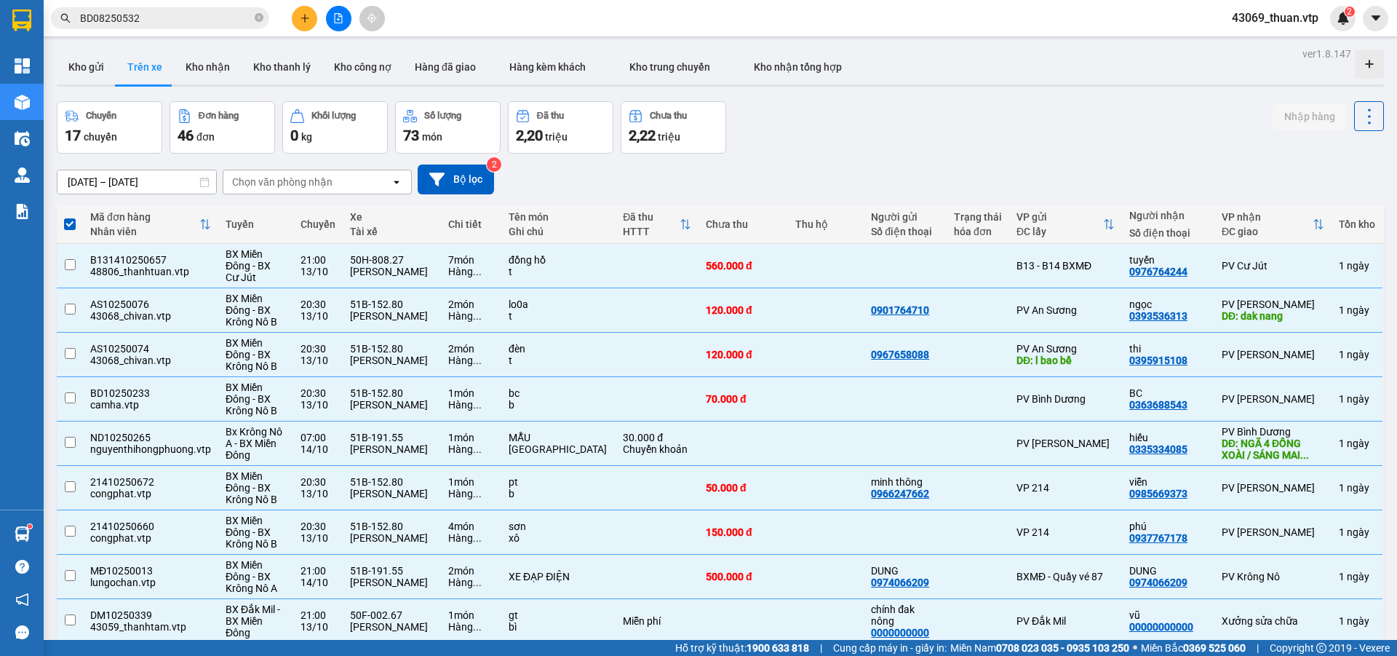
checkbox input "false"
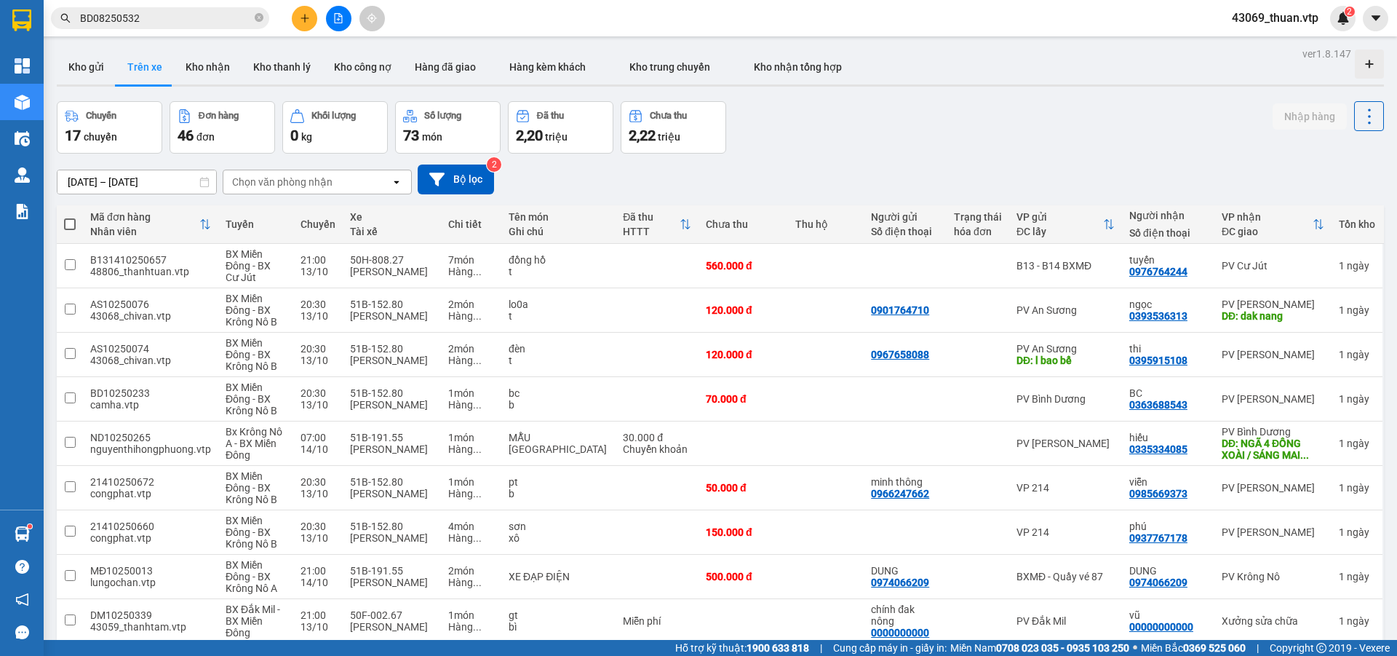
click at [369, 186] on div "Chọn văn phòng nhận" at bounding box center [306, 181] width 167 height 23
type input "d"
type input "[PERSON_NAME]"
click at [383, 205] on div "PV [PERSON_NAME]" at bounding box center [317, 212] width 189 height 26
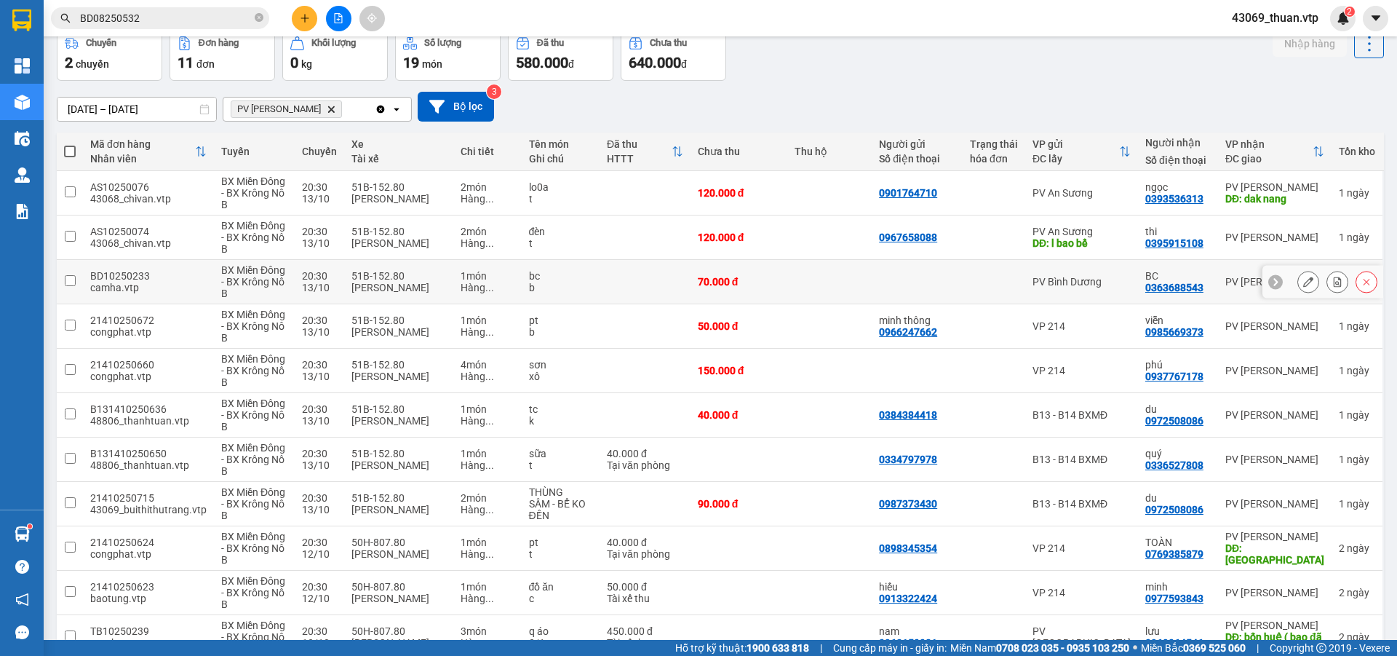
scroll to position [146, 0]
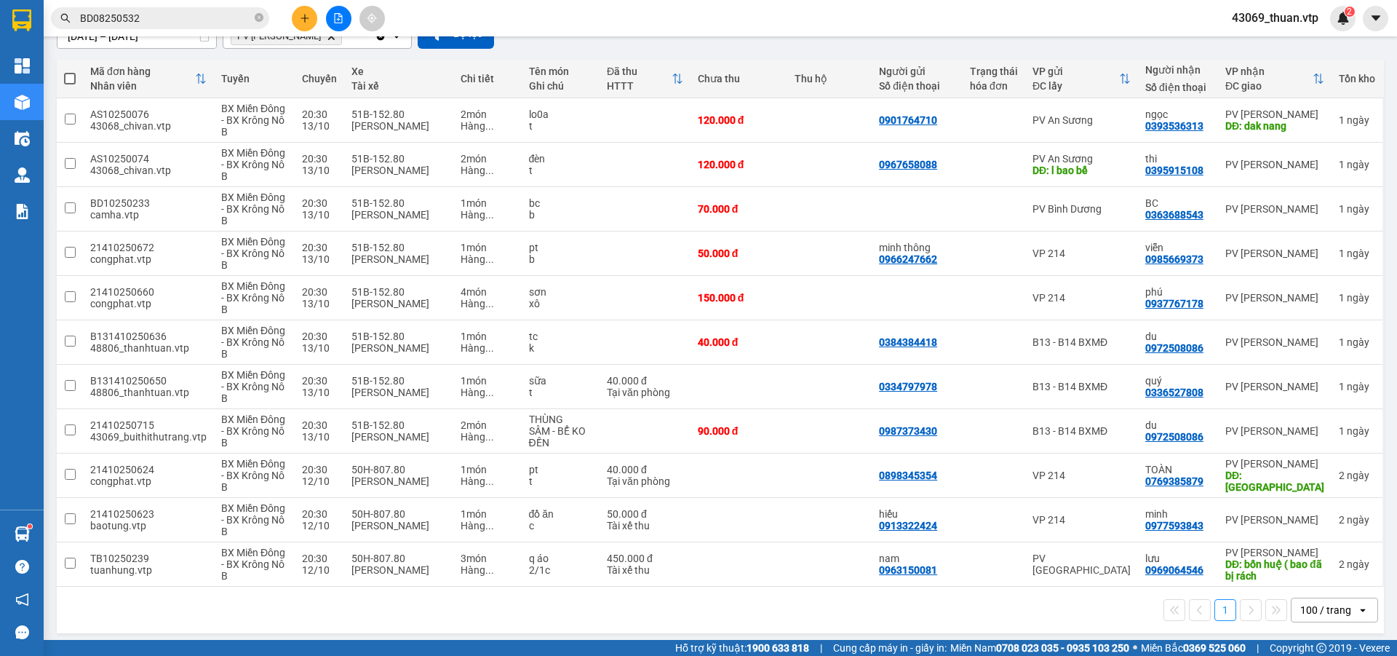
click at [73, 75] on span at bounding box center [70, 79] width 12 height 12
click at [70, 71] on input "checkbox" at bounding box center [70, 71] width 0 height 0
checkbox input "true"
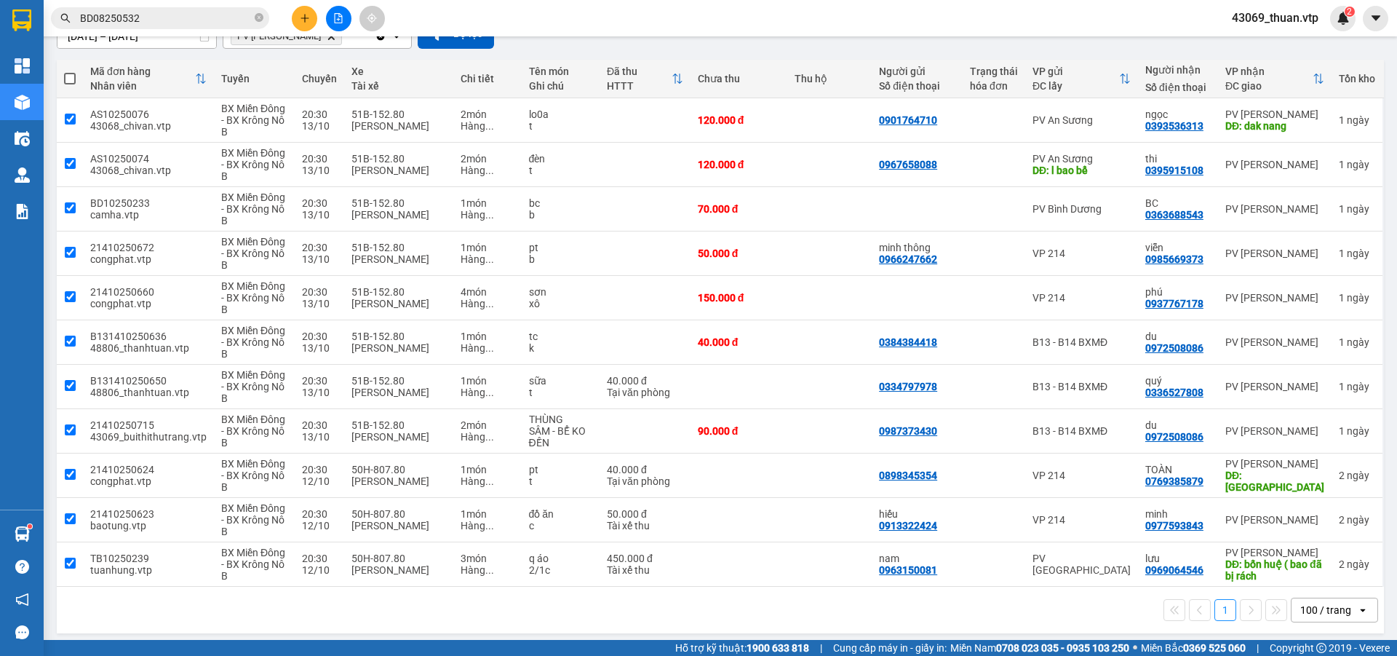
checkbox input "true"
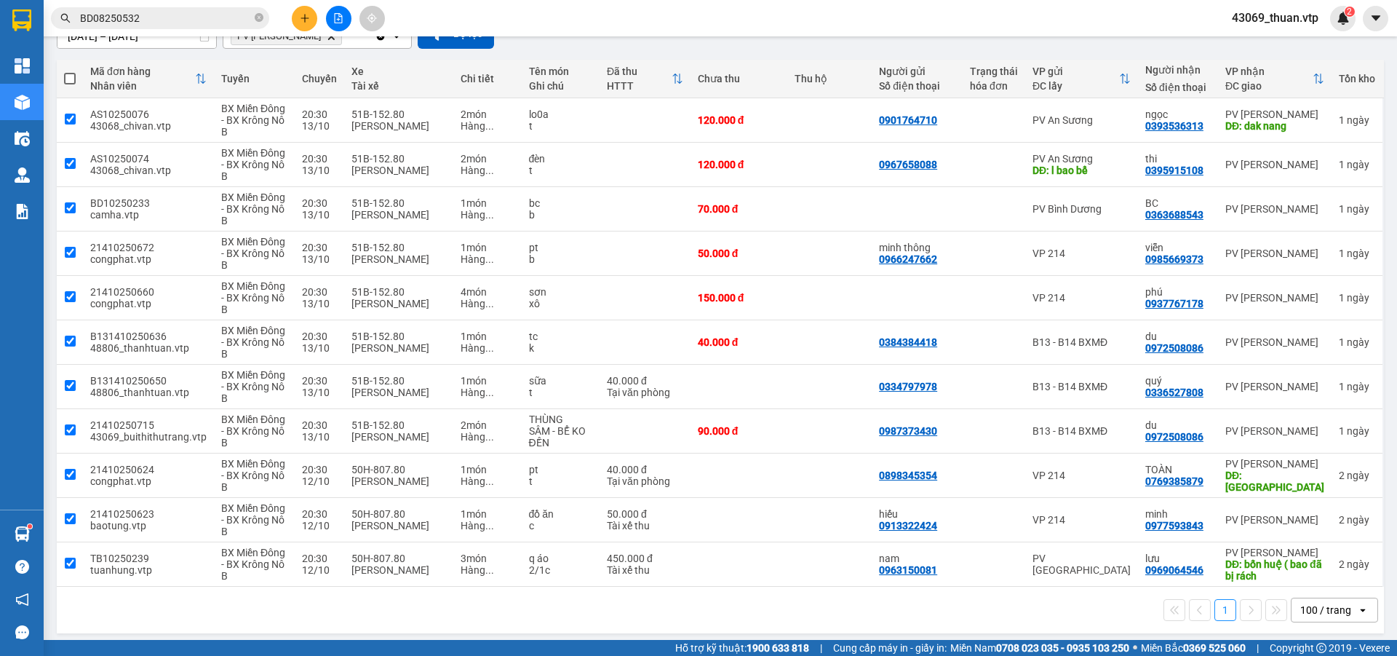
checkbox input "true"
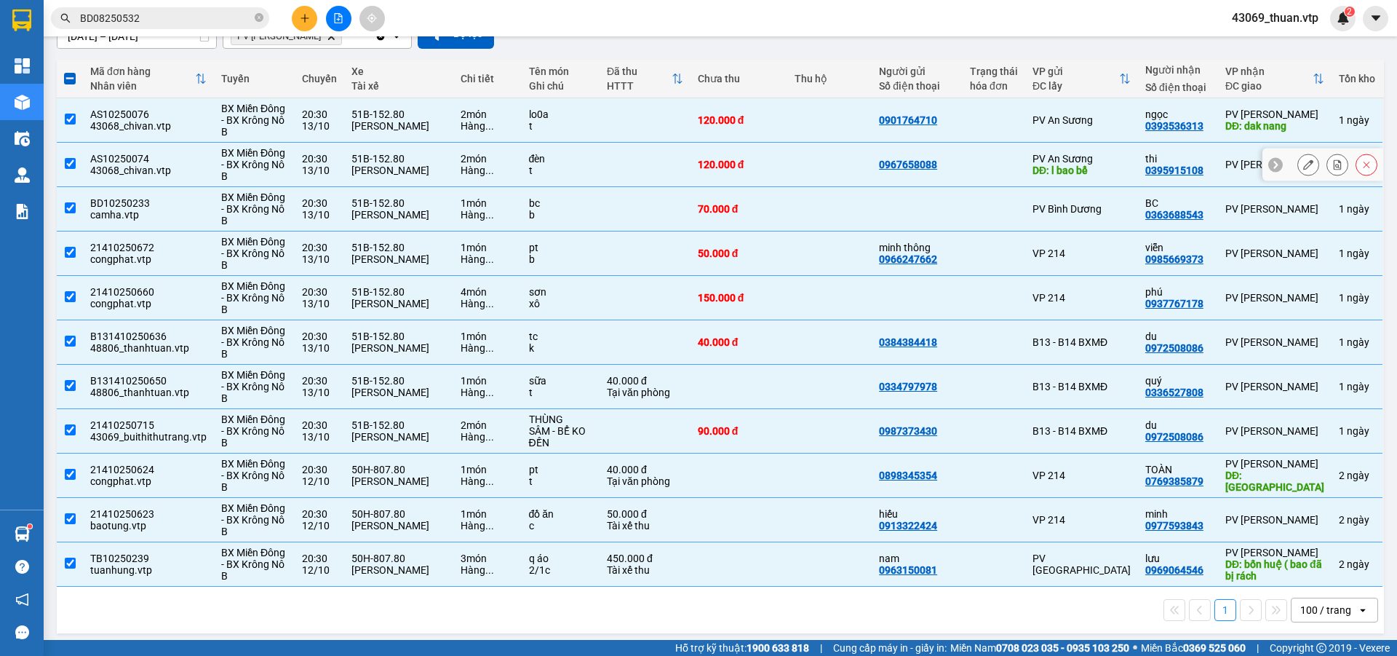
scroll to position [0, 0]
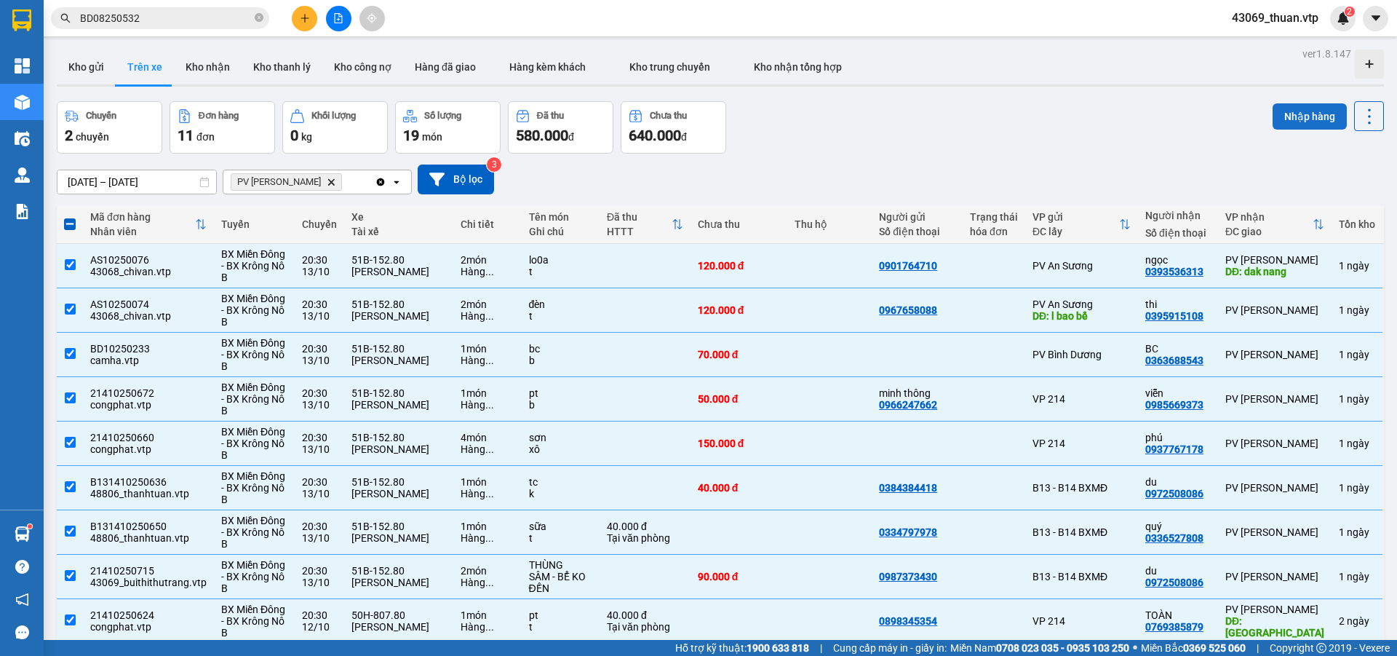
click at [1308, 122] on button "Nhập hàng" at bounding box center [1310, 116] width 74 height 26
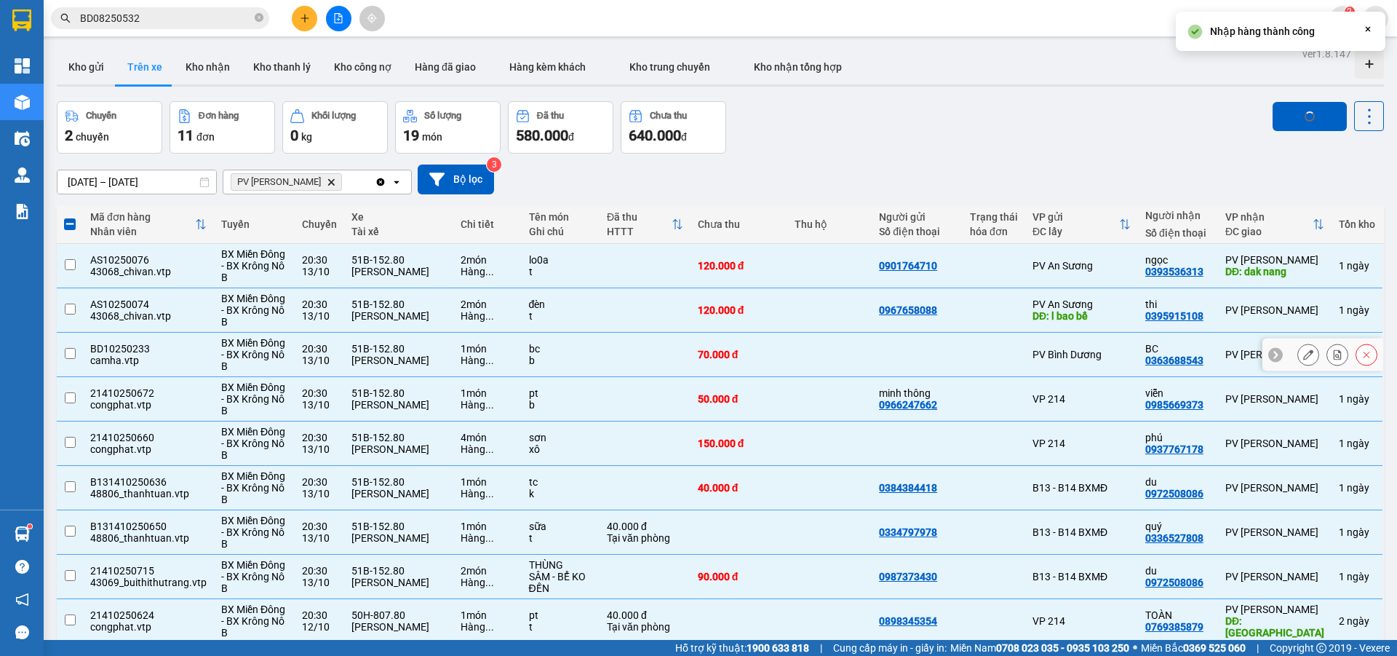
checkbox input "false"
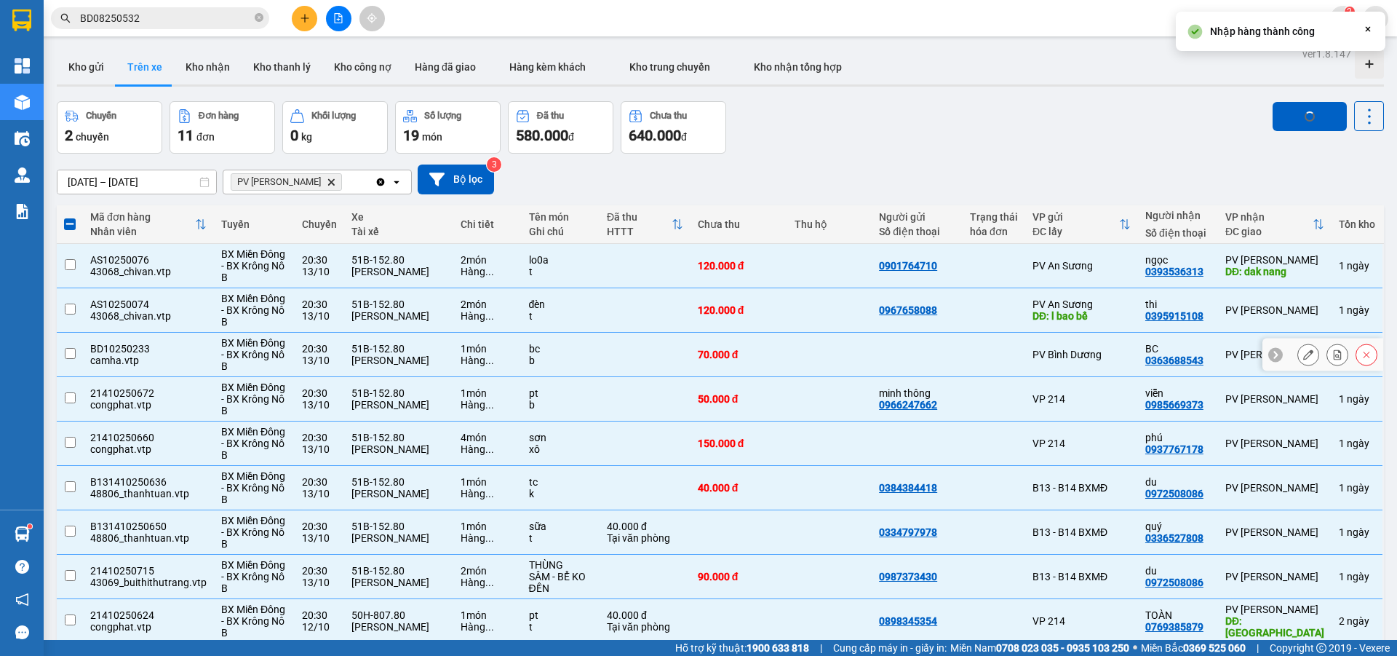
checkbox input "false"
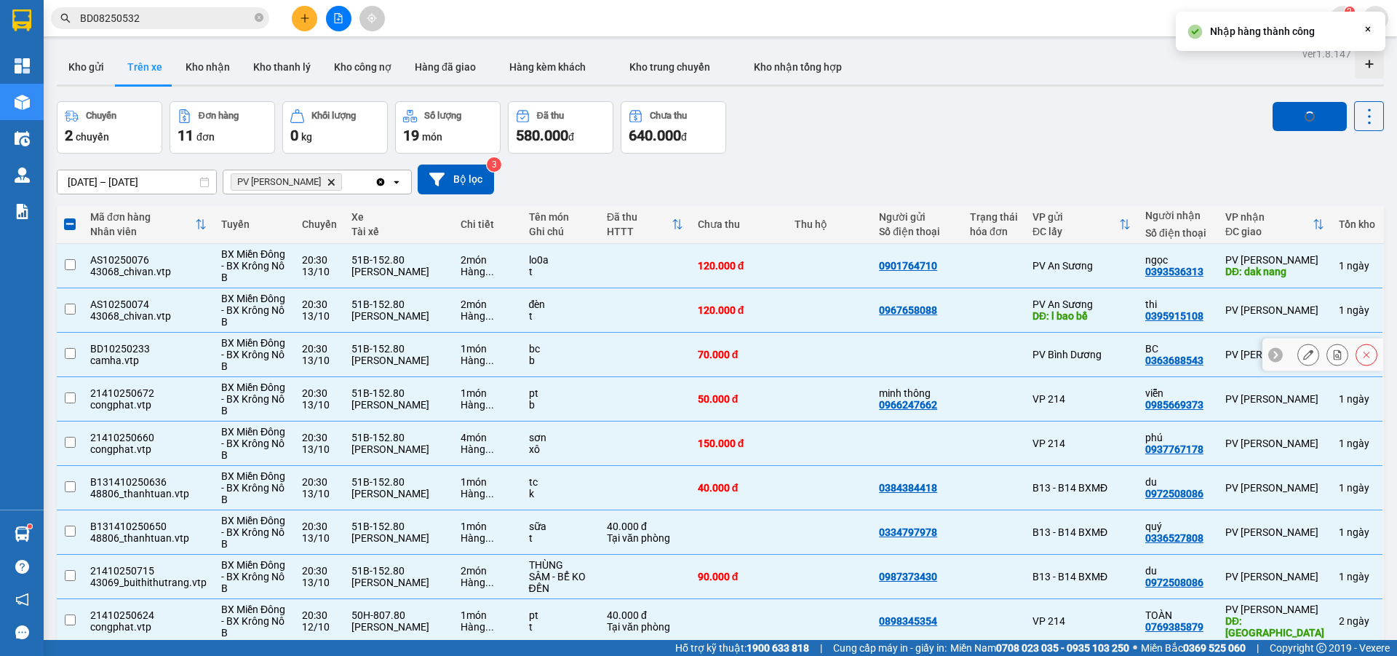
checkbox input "false"
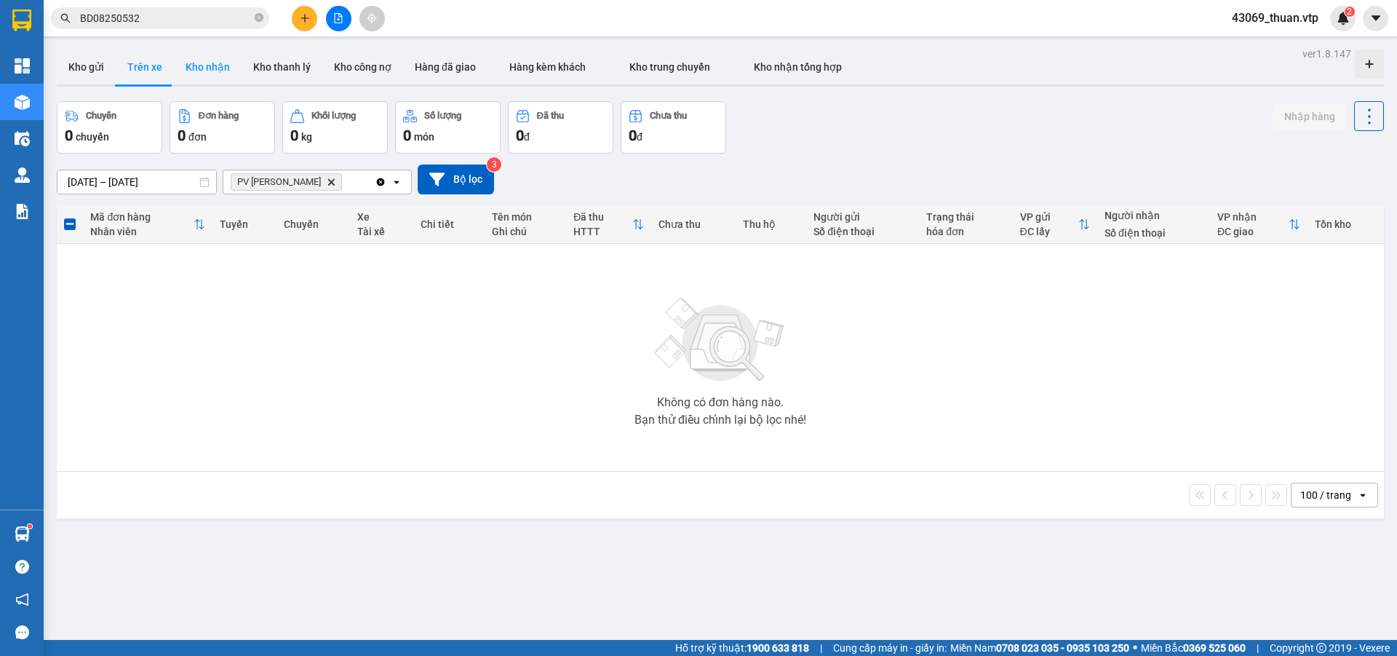
click at [197, 63] on button "Kho nhận" at bounding box center [208, 66] width 68 height 35
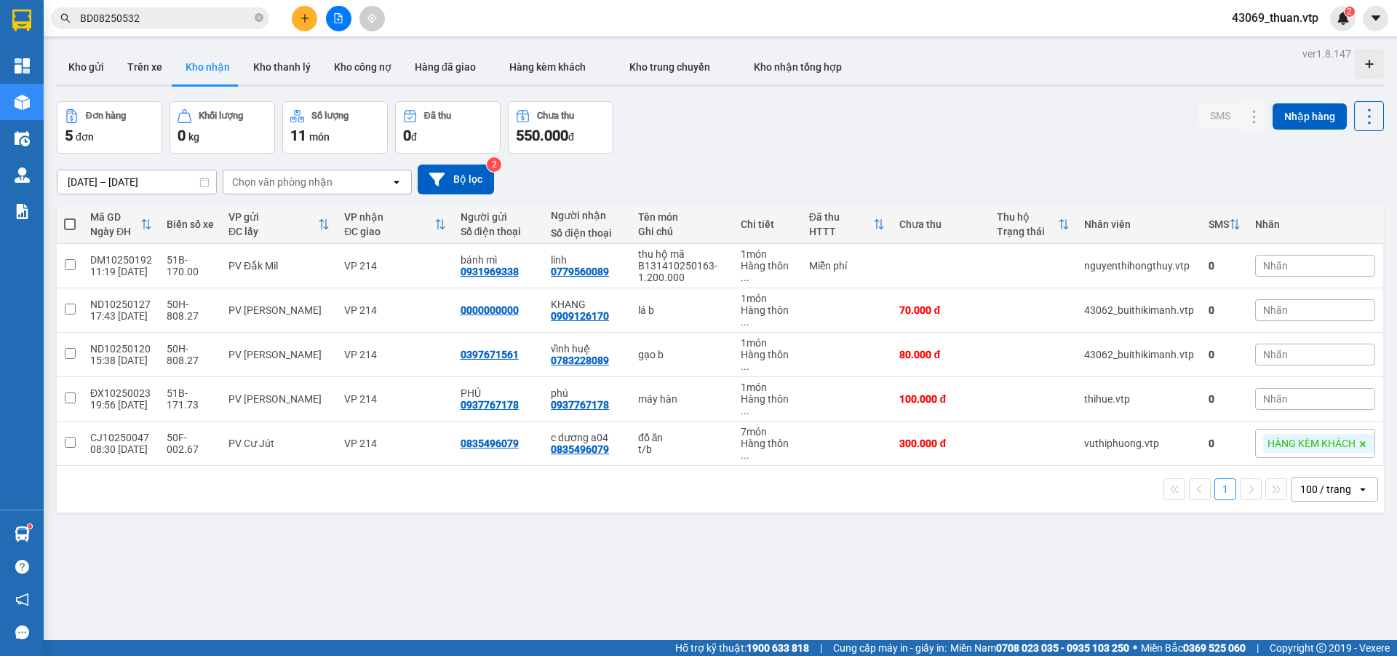
click at [186, 179] on input "[DATE] – [DATE]" at bounding box center [136, 181] width 159 height 23
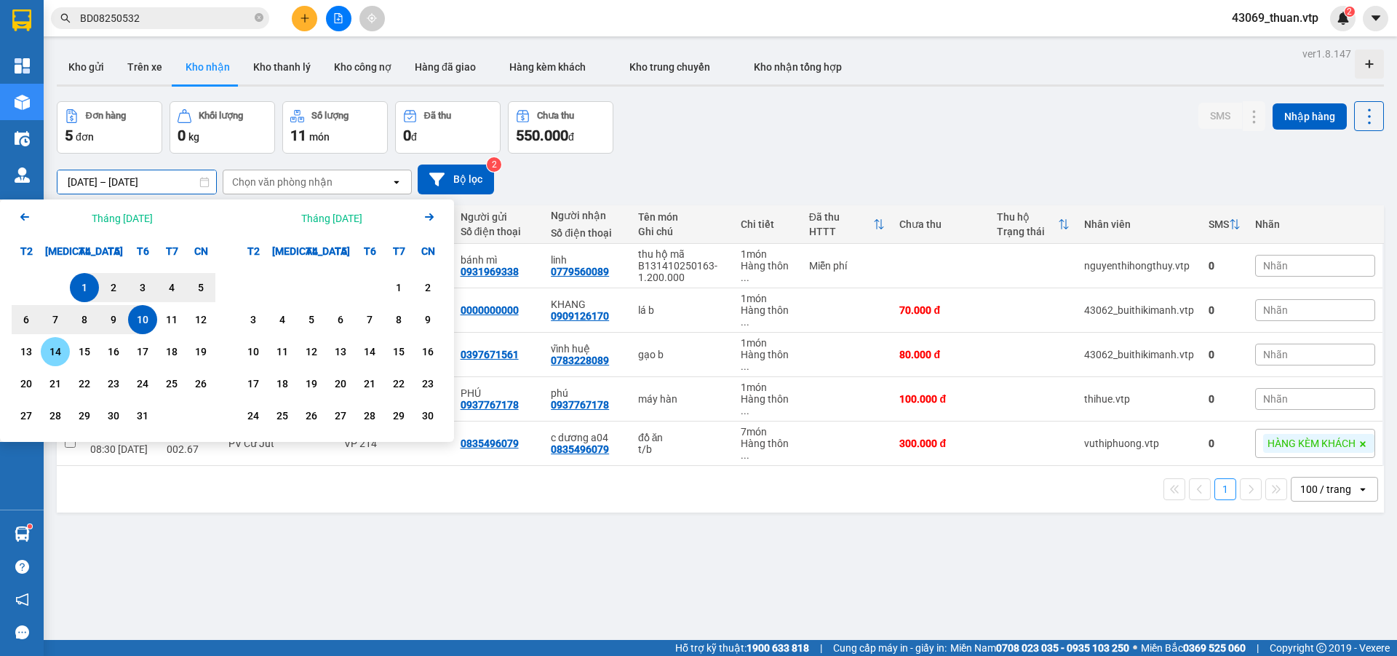
click at [64, 349] on div "14" at bounding box center [55, 351] width 20 height 17
click at [77, 295] on div "1" at bounding box center [84, 287] width 20 height 17
type input "[DATE] – [DATE]"
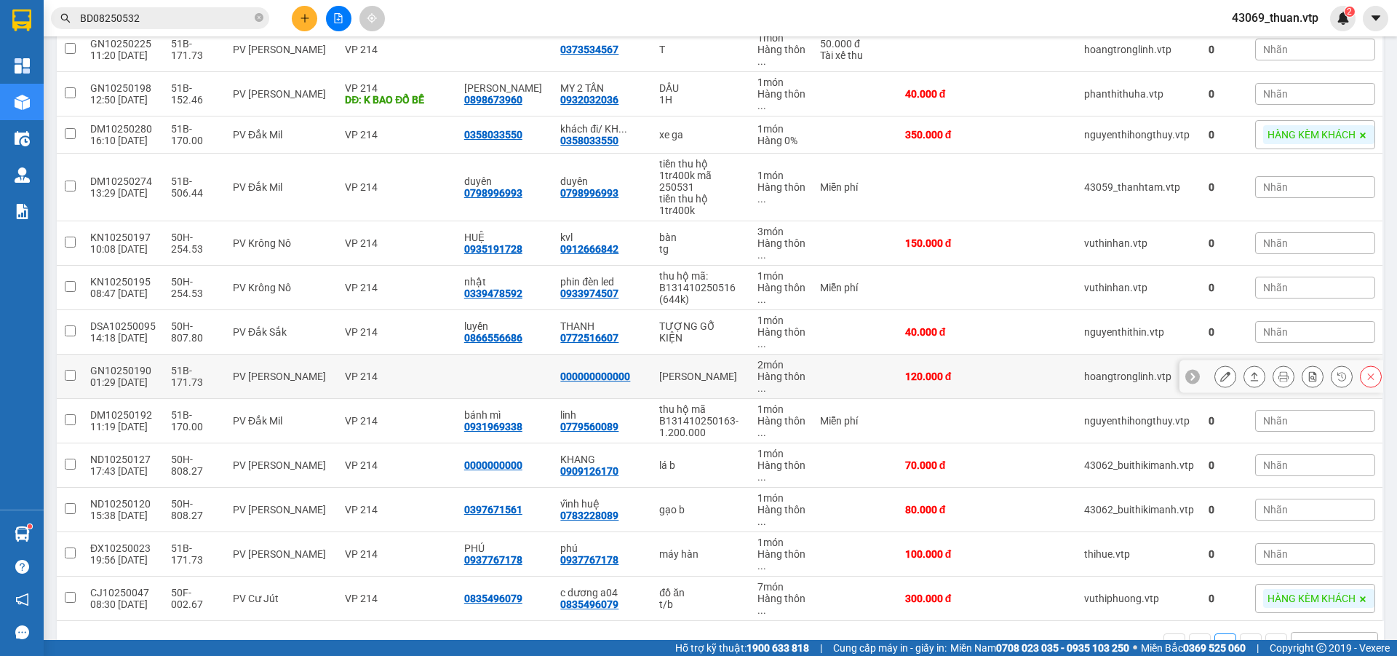
scroll to position [757, 0]
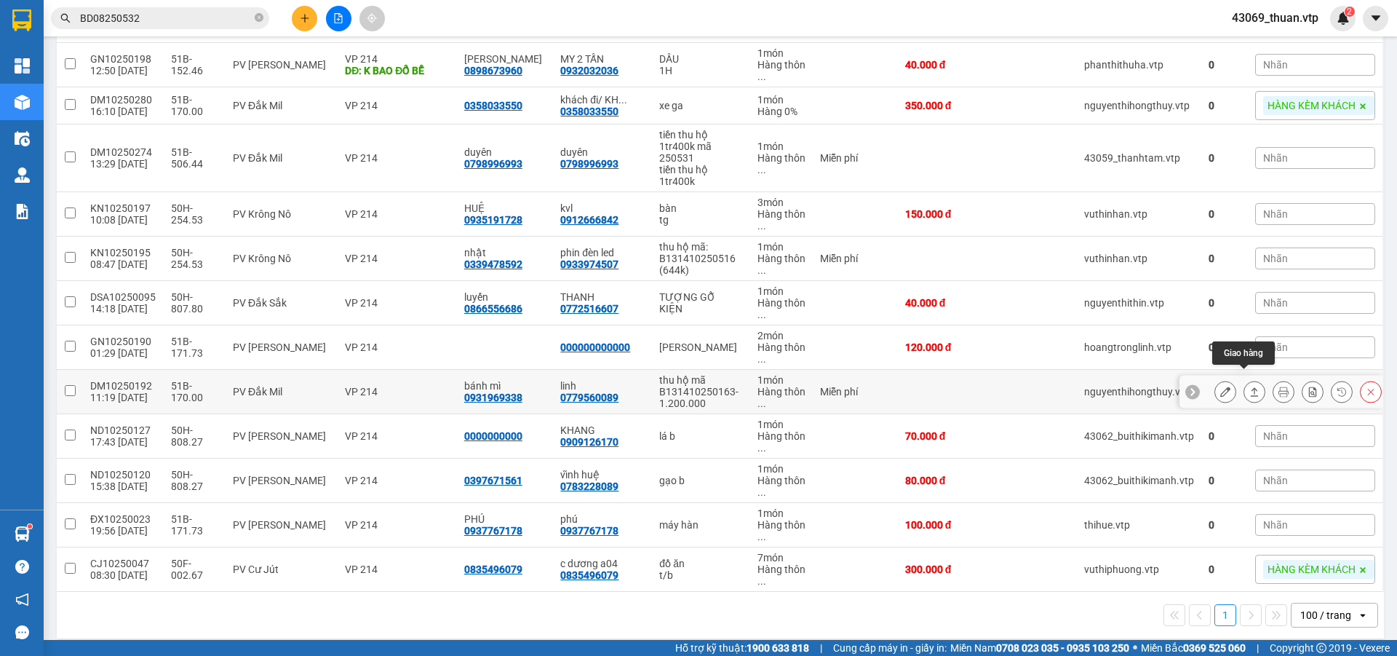
click at [1250, 386] on icon at bounding box center [1255, 391] width 10 height 10
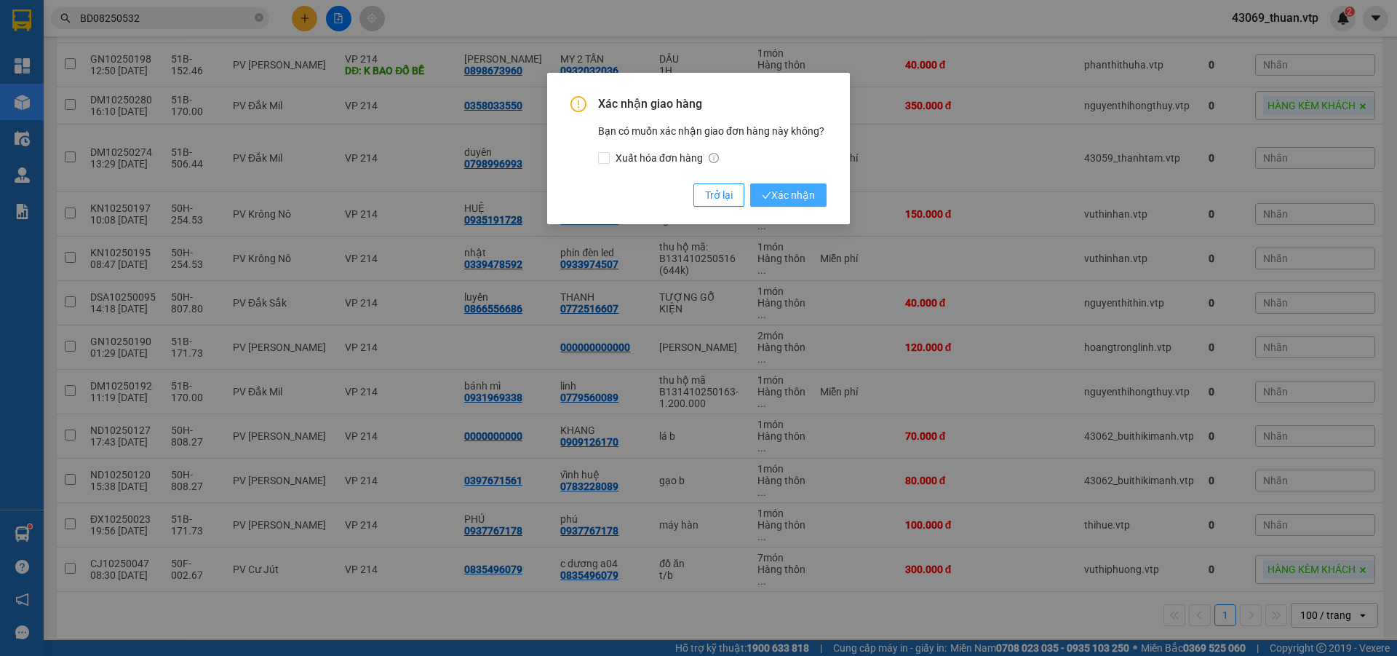
click at [779, 199] on span "Xác nhận" at bounding box center [788, 195] width 53 height 16
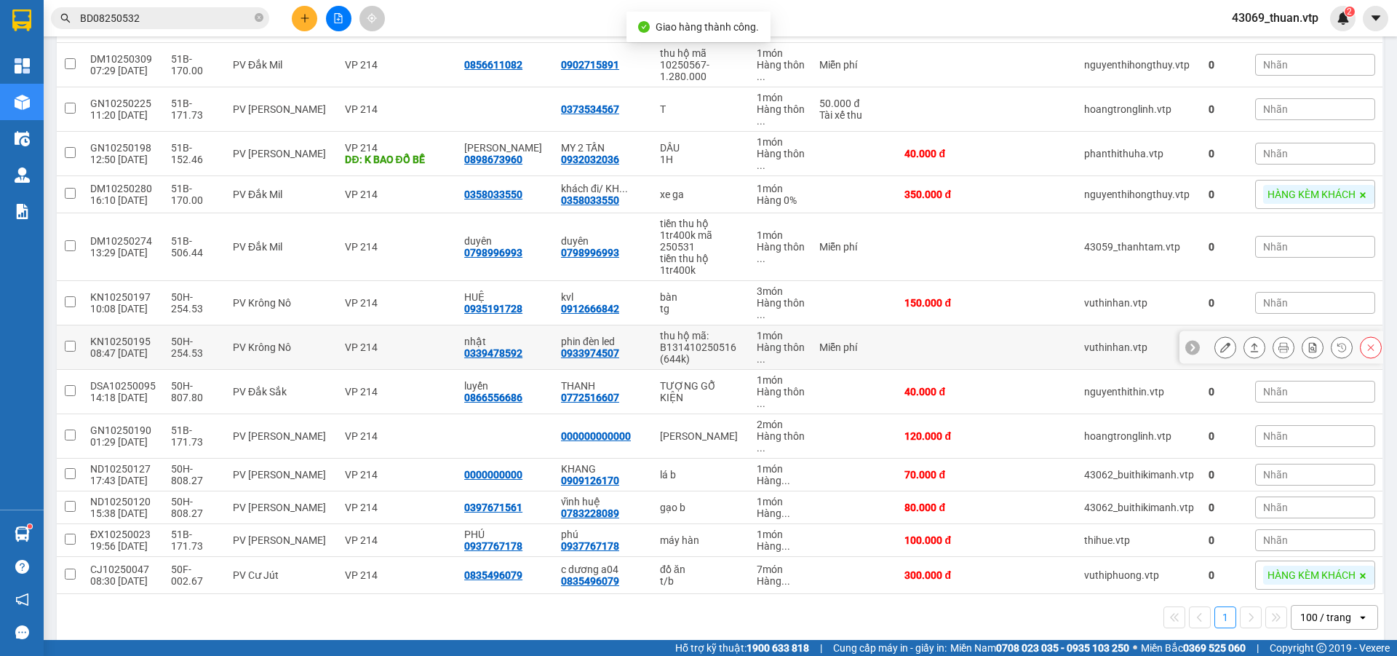
scroll to position [670, 0]
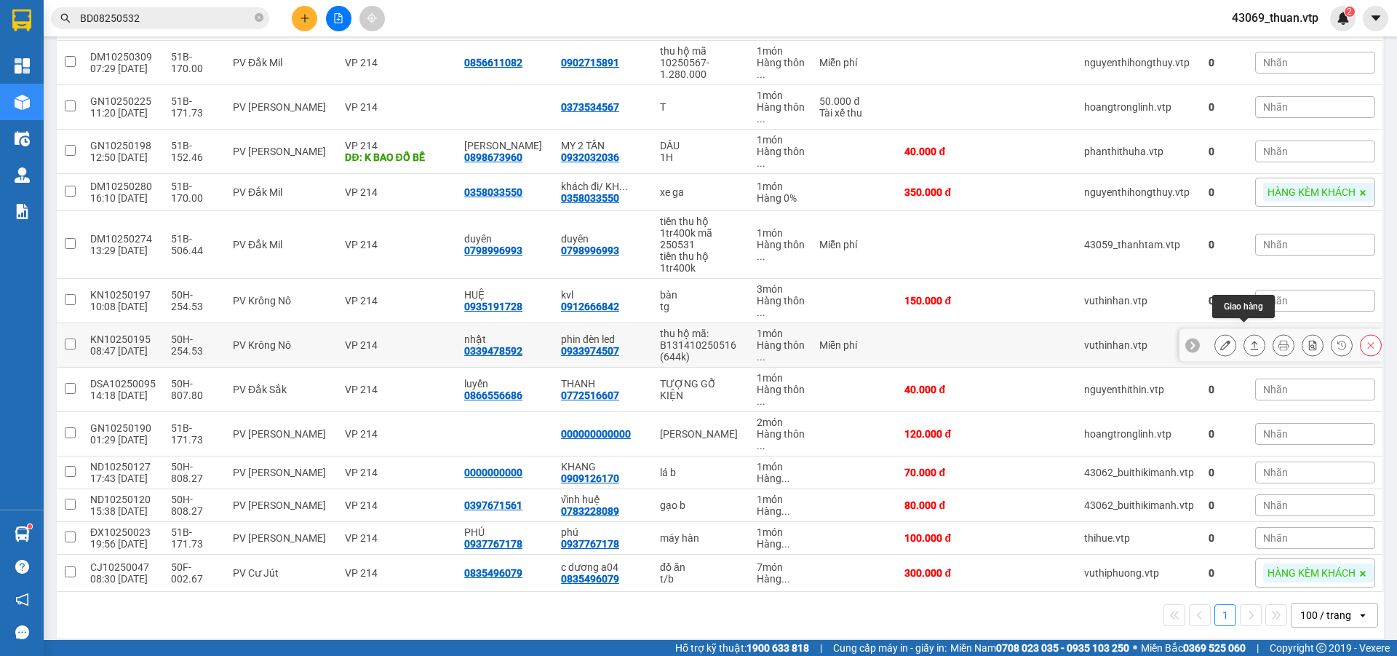
click at [1250, 334] on button at bounding box center [1255, 345] width 20 height 25
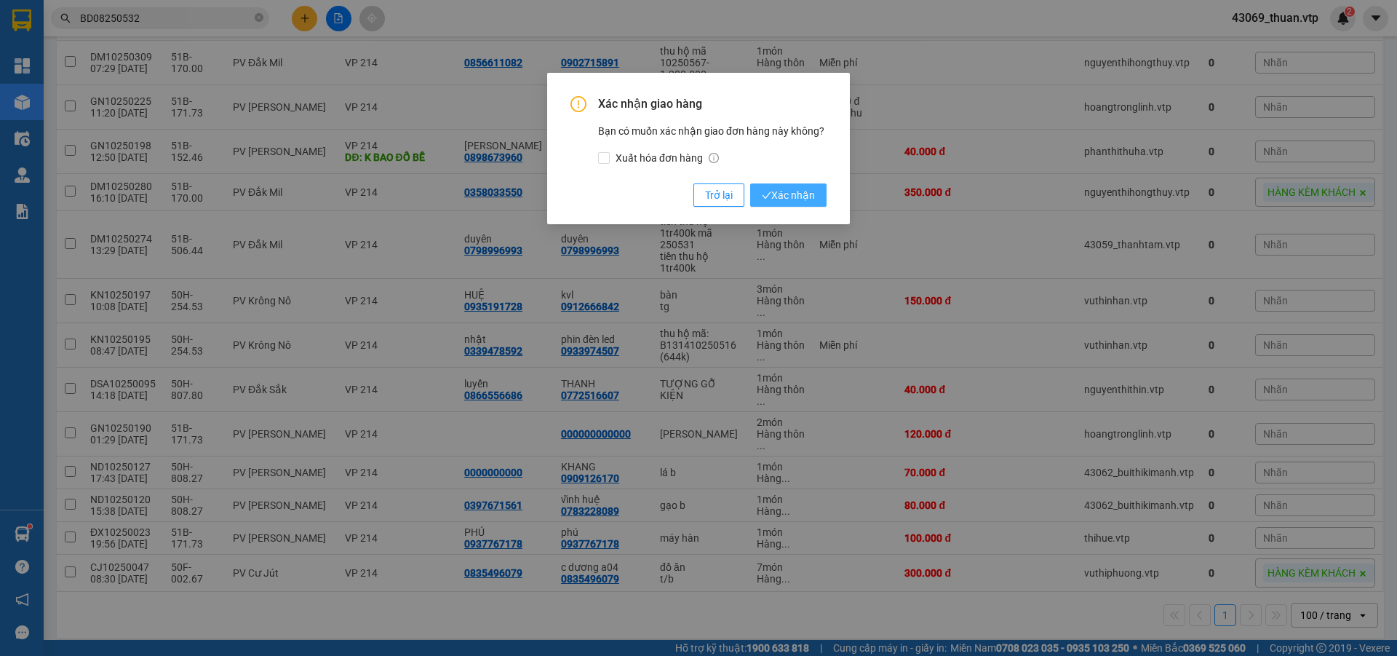
click at [761, 193] on button "Xác nhận" at bounding box center [788, 194] width 76 height 23
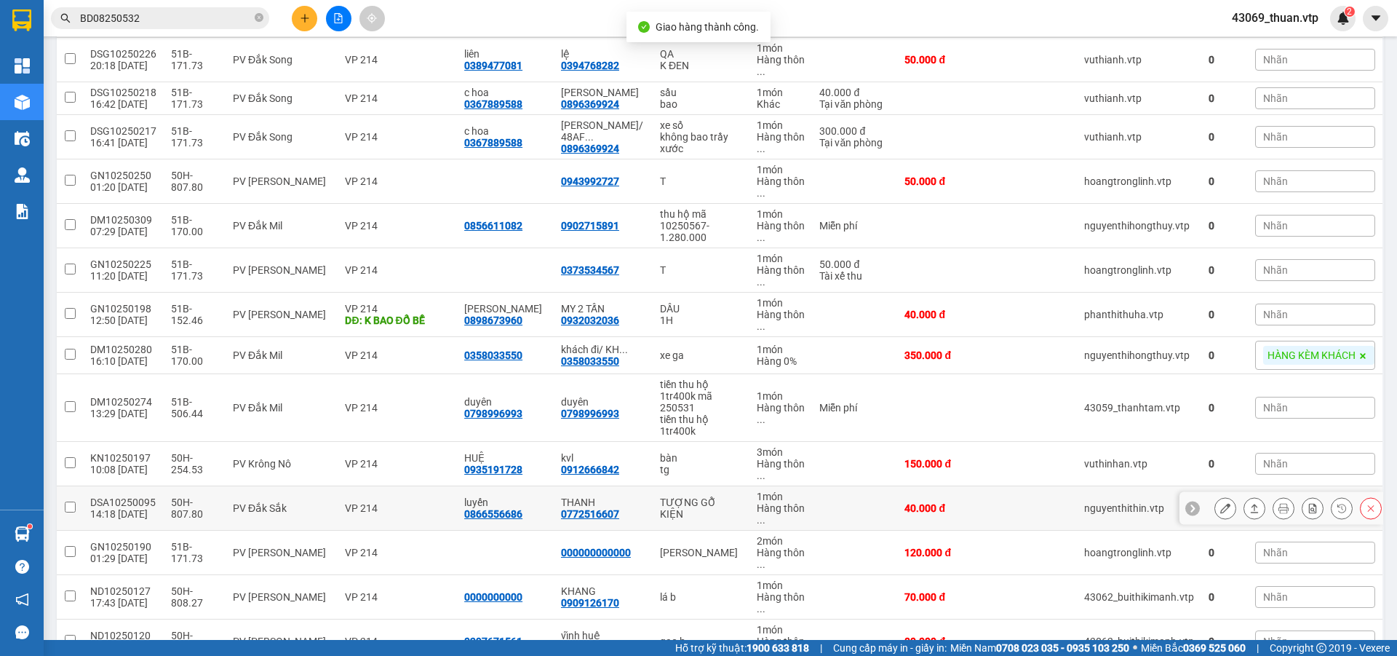
scroll to position [509, 0]
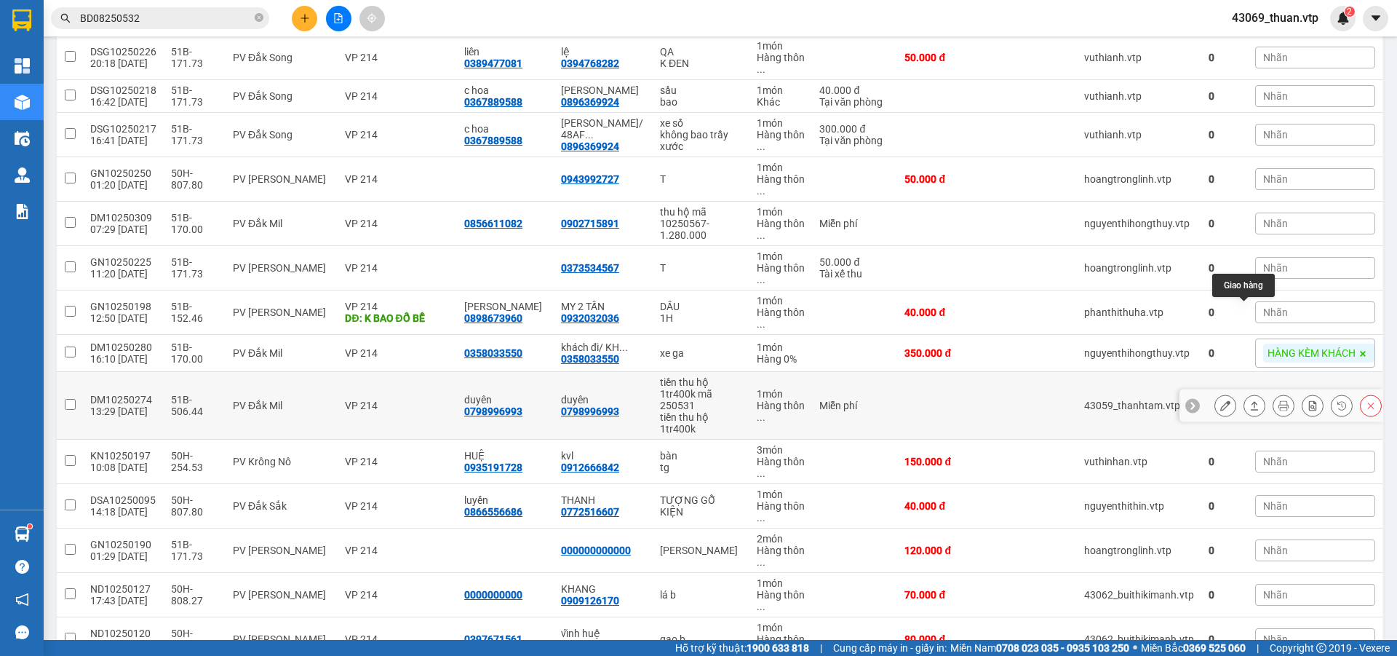
click at [1251, 401] on icon at bounding box center [1255, 405] width 8 height 9
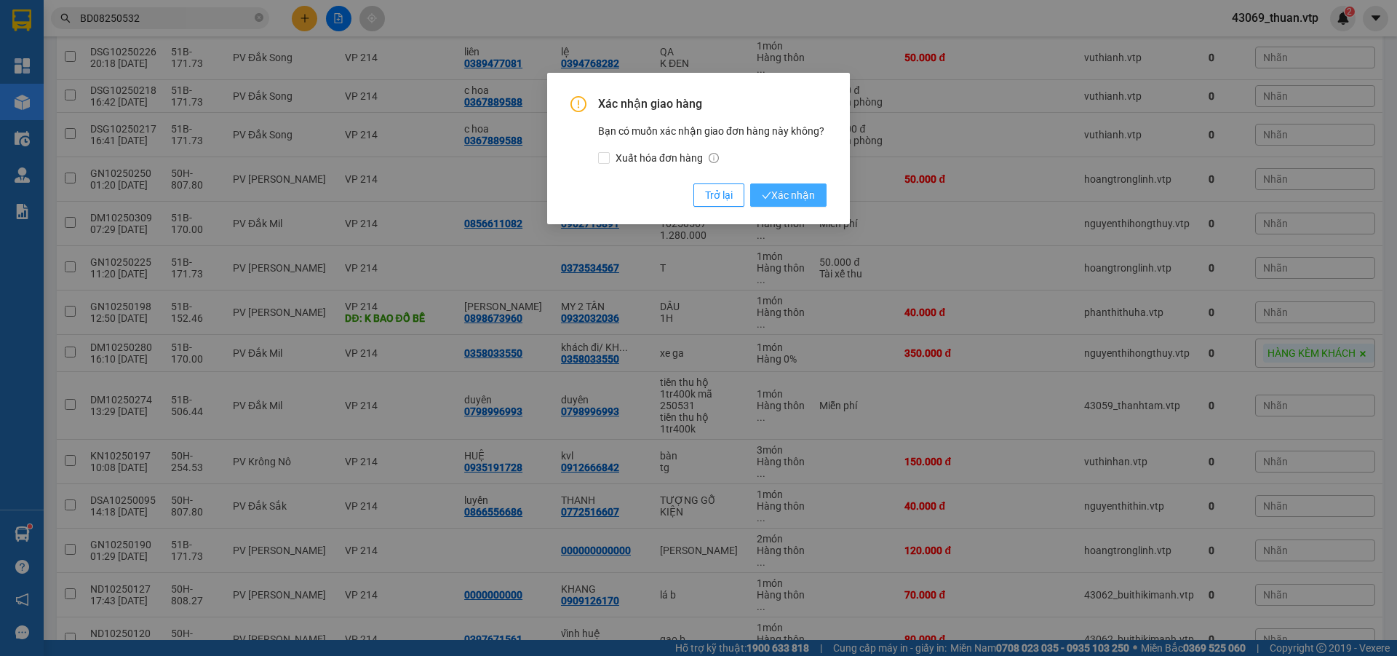
click at [794, 197] on span "Xác nhận" at bounding box center [788, 195] width 53 height 16
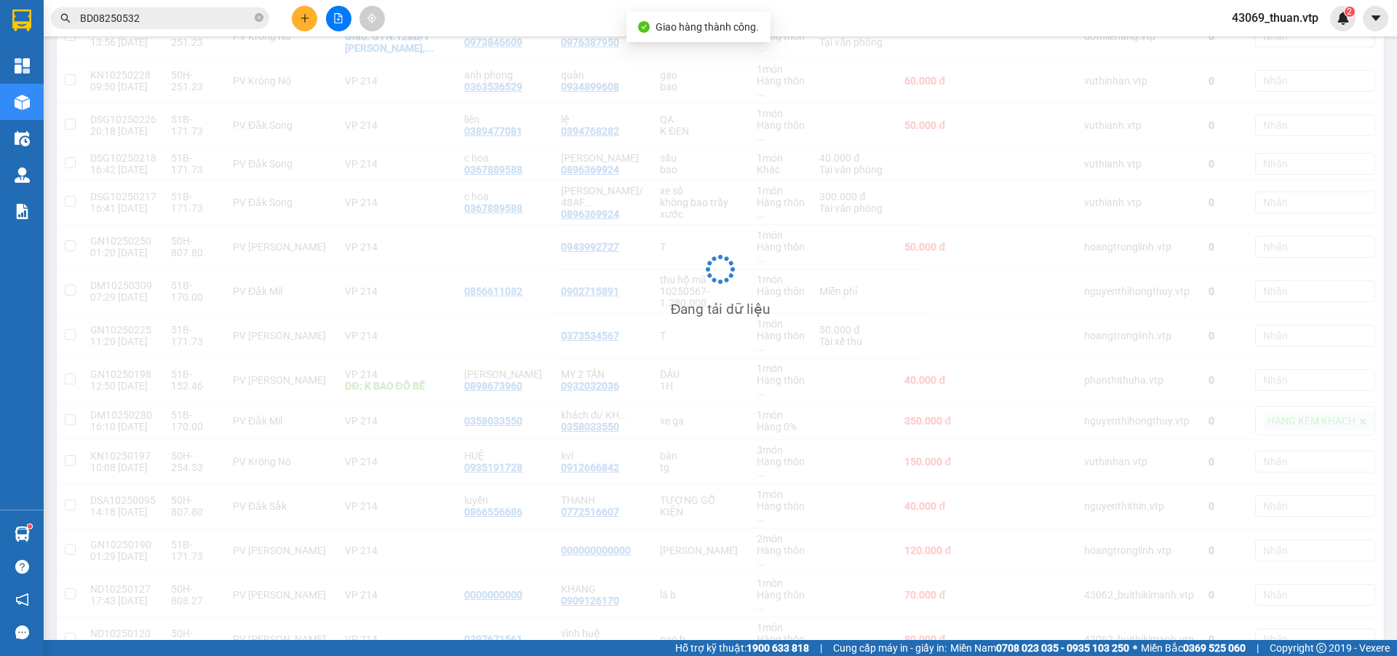
scroll to position [442, 0]
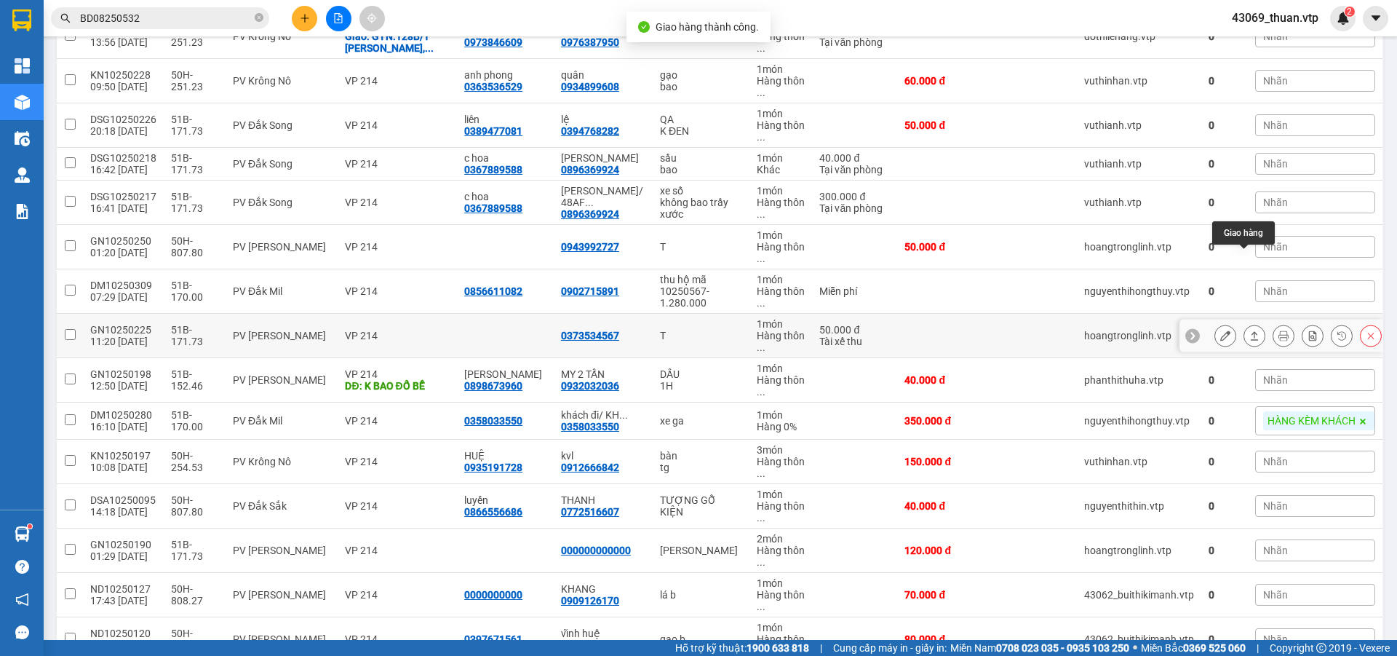
click at [1245, 323] on button at bounding box center [1255, 335] width 20 height 25
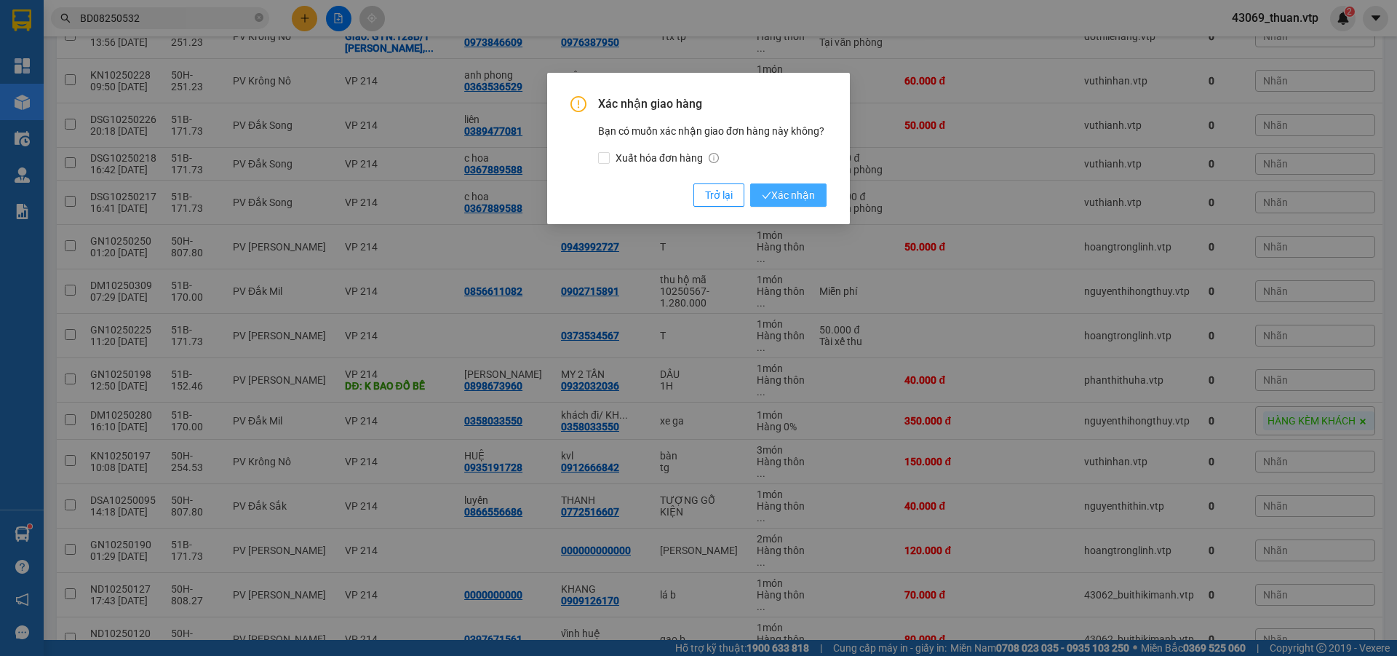
click at [780, 200] on span "Xác nhận" at bounding box center [788, 195] width 53 height 16
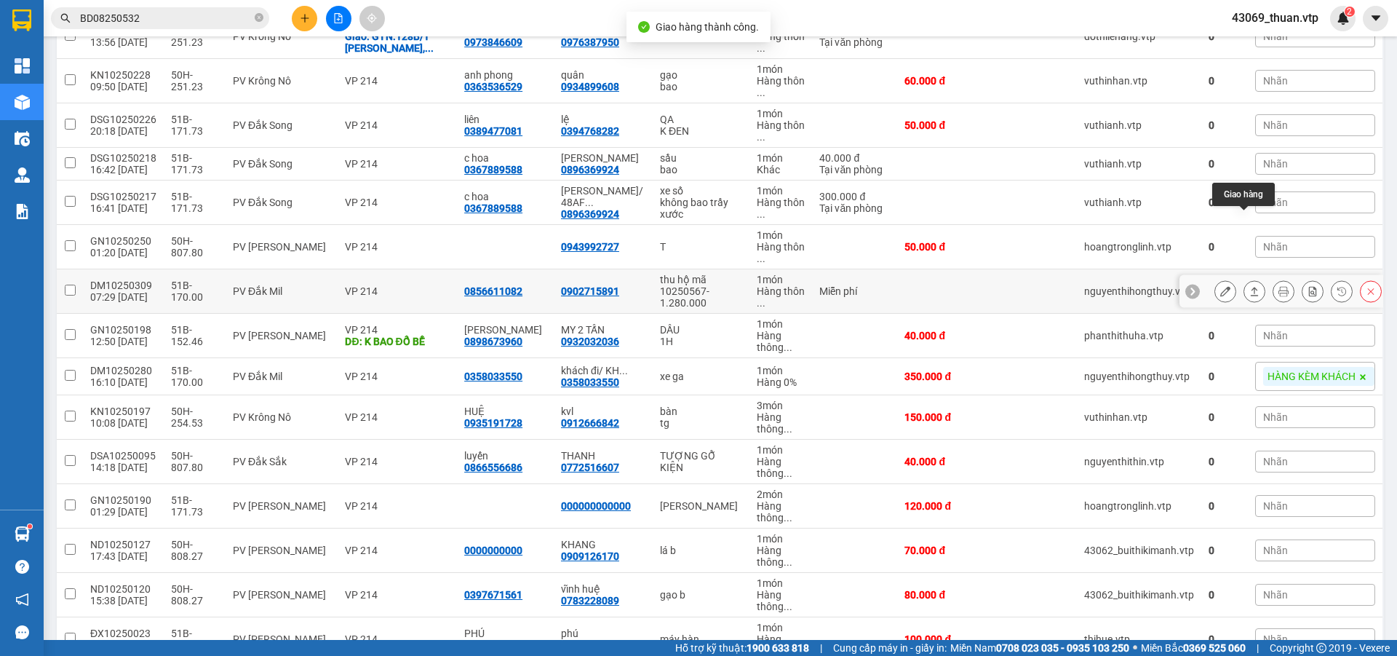
click at [1245, 279] on button at bounding box center [1255, 291] width 20 height 25
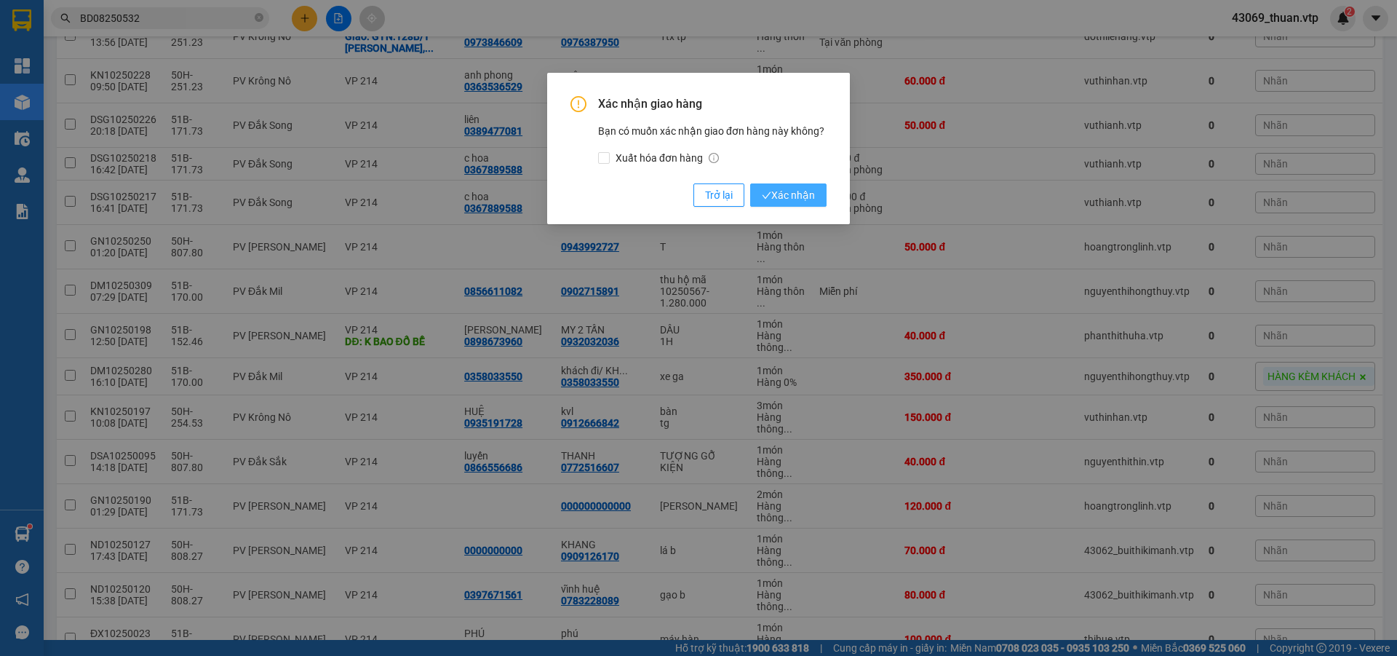
click at [771, 188] on span "Xác nhận" at bounding box center [788, 195] width 53 height 16
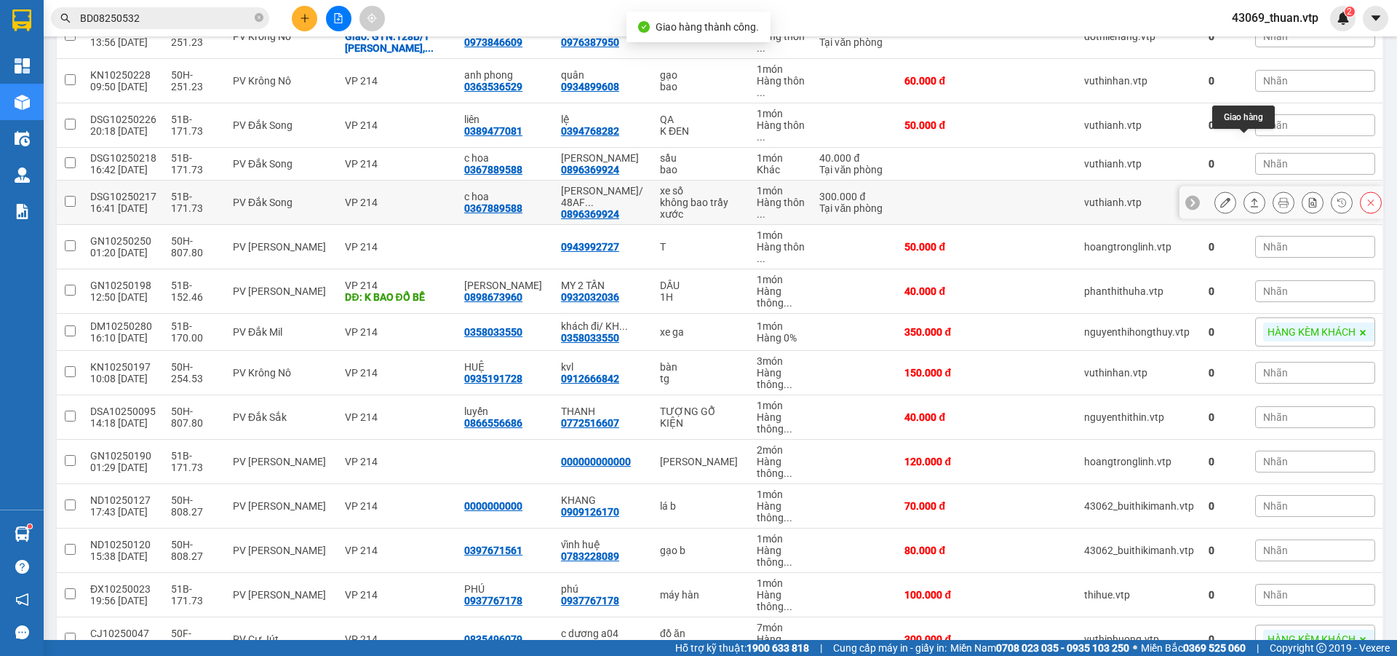
click at [1250, 190] on button at bounding box center [1255, 202] width 20 height 25
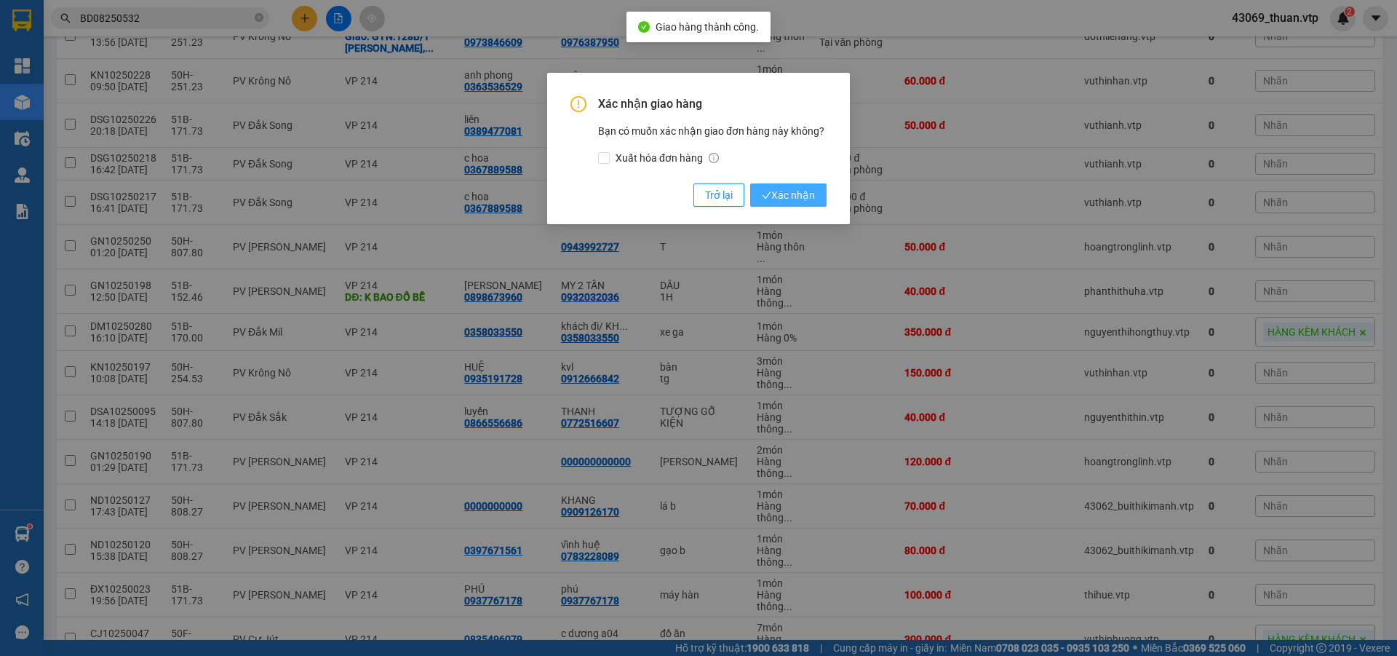
click at [805, 191] on span "Xác nhận" at bounding box center [788, 195] width 53 height 16
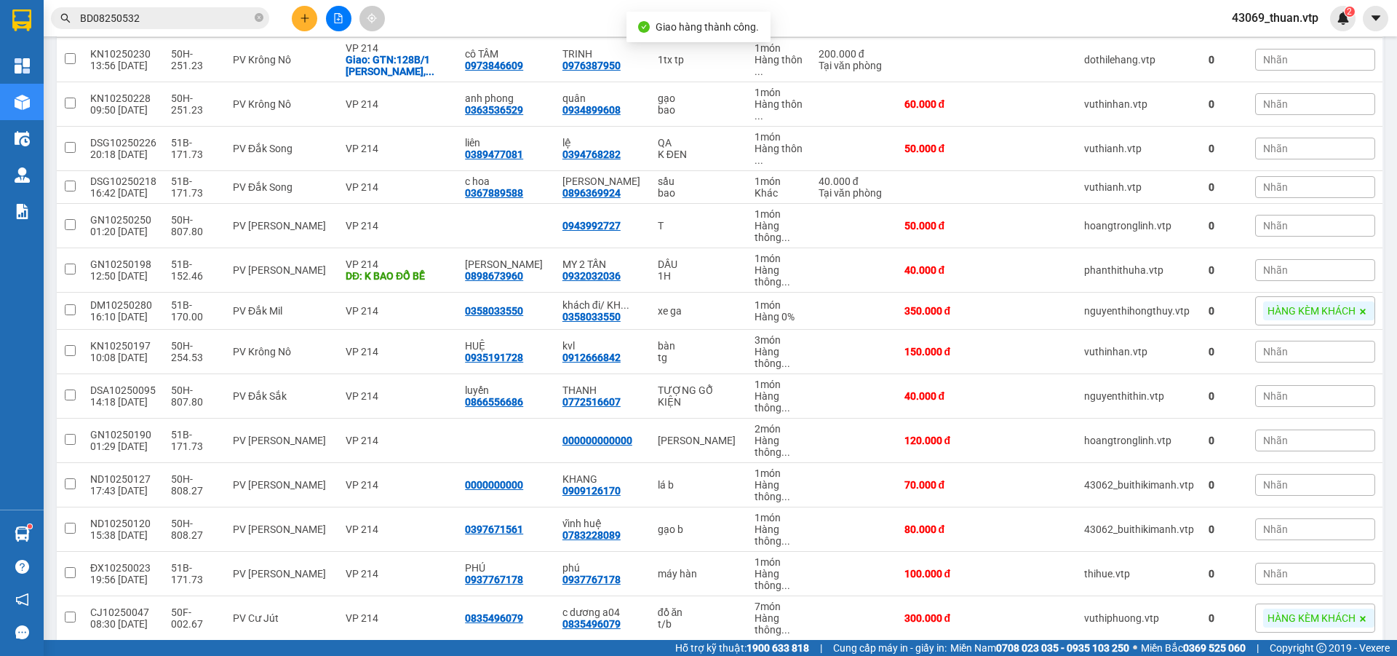
scroll to position [421, 0]
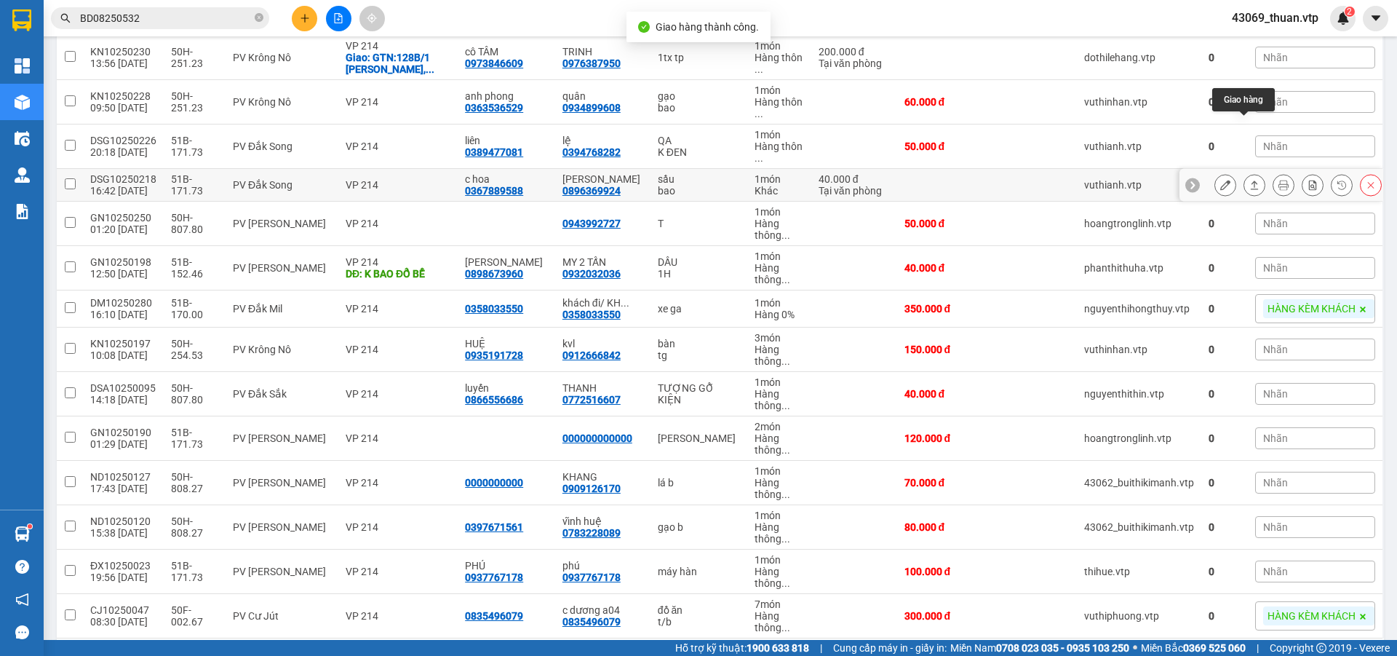
click at [1245, 172] on button at bounding box center [1255, 184] width 20 height 25
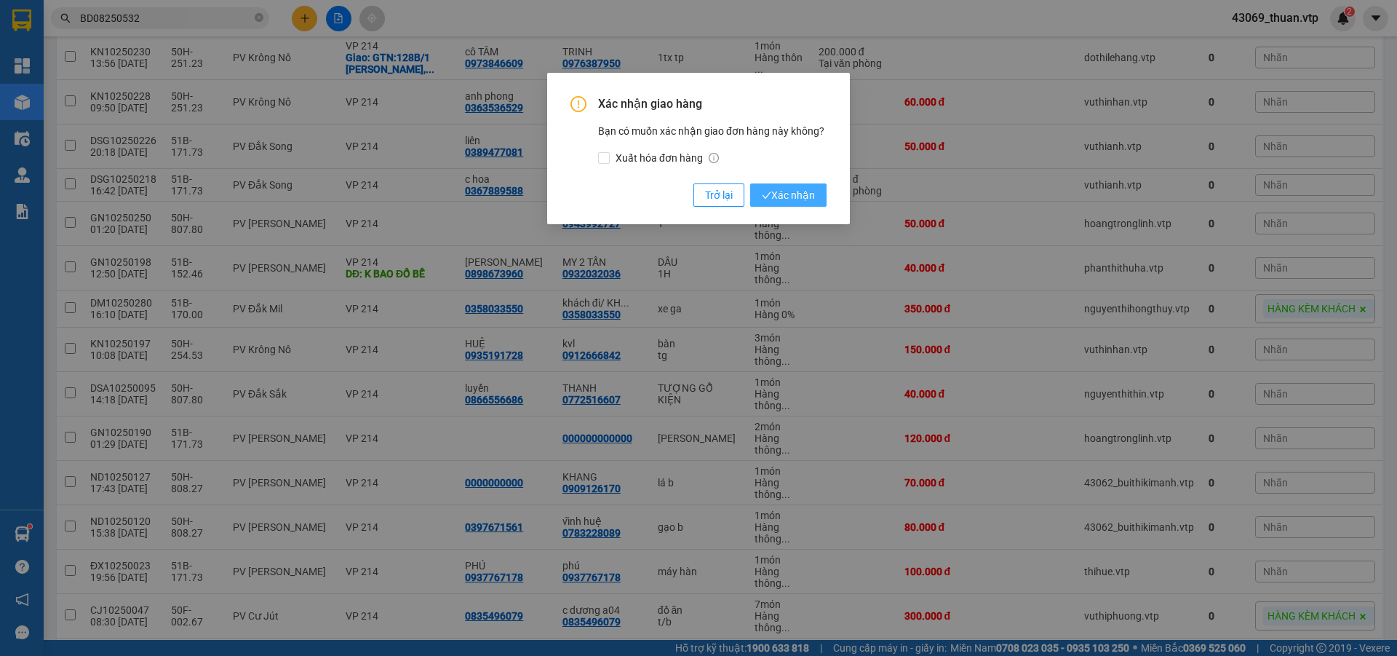
drag, startPoint x: 799, startPoint y: 194, endPoint x: 887, endPoint y: 220, distance: 91.9
click at [800, 194] on span "Xác nhận" at bounding box center [788, 195] width 53 height 16
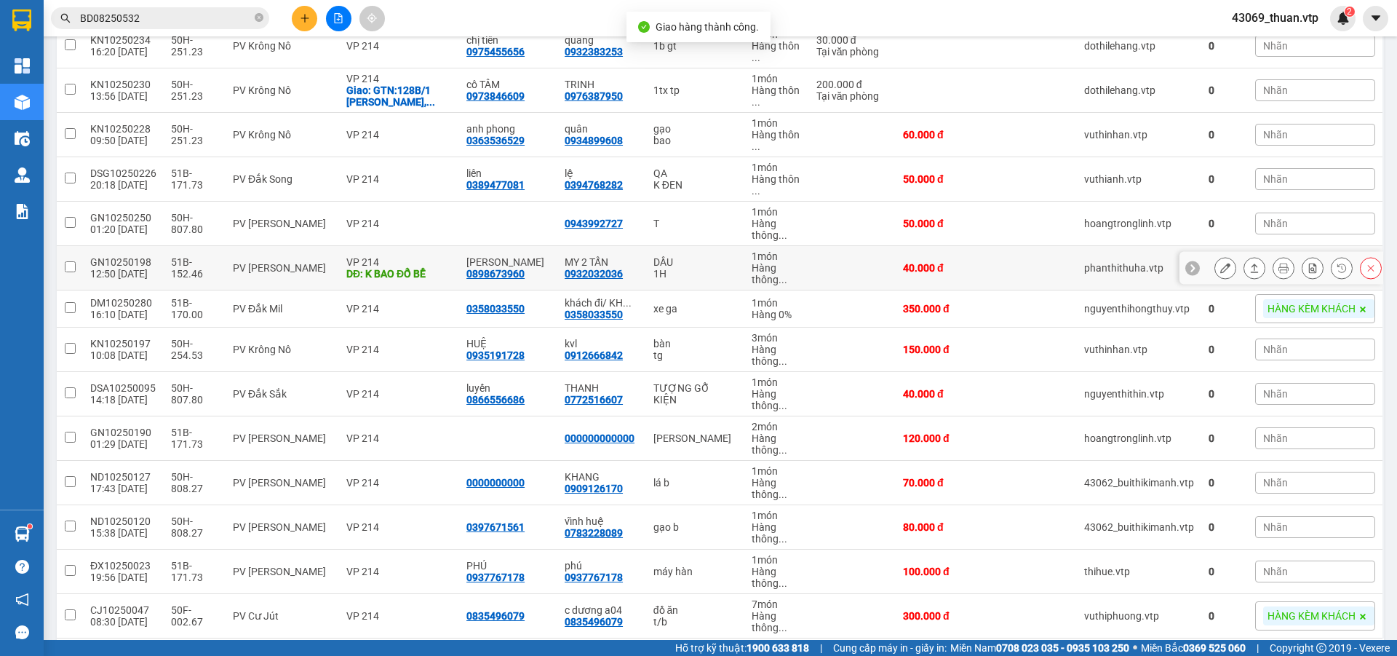
scroll to position [242, 0]
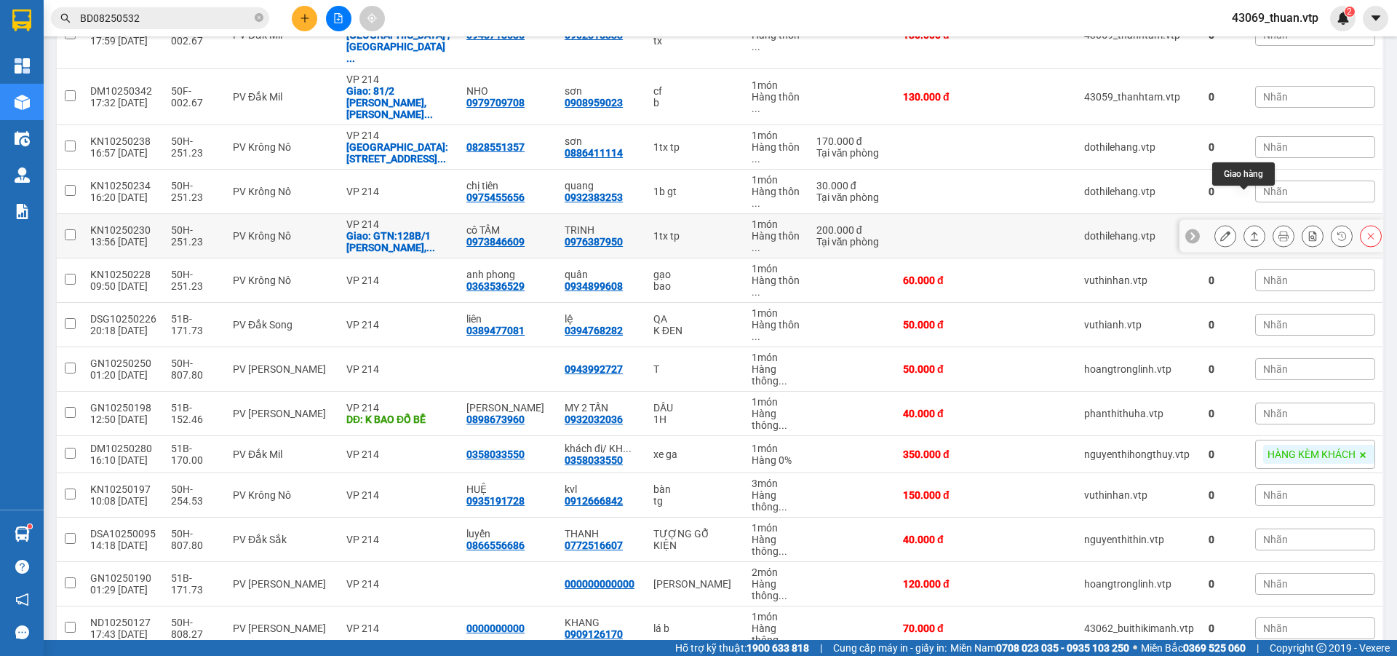
click at [1245, 223] on button at bounding box center [1255, 235] width 20 height 25
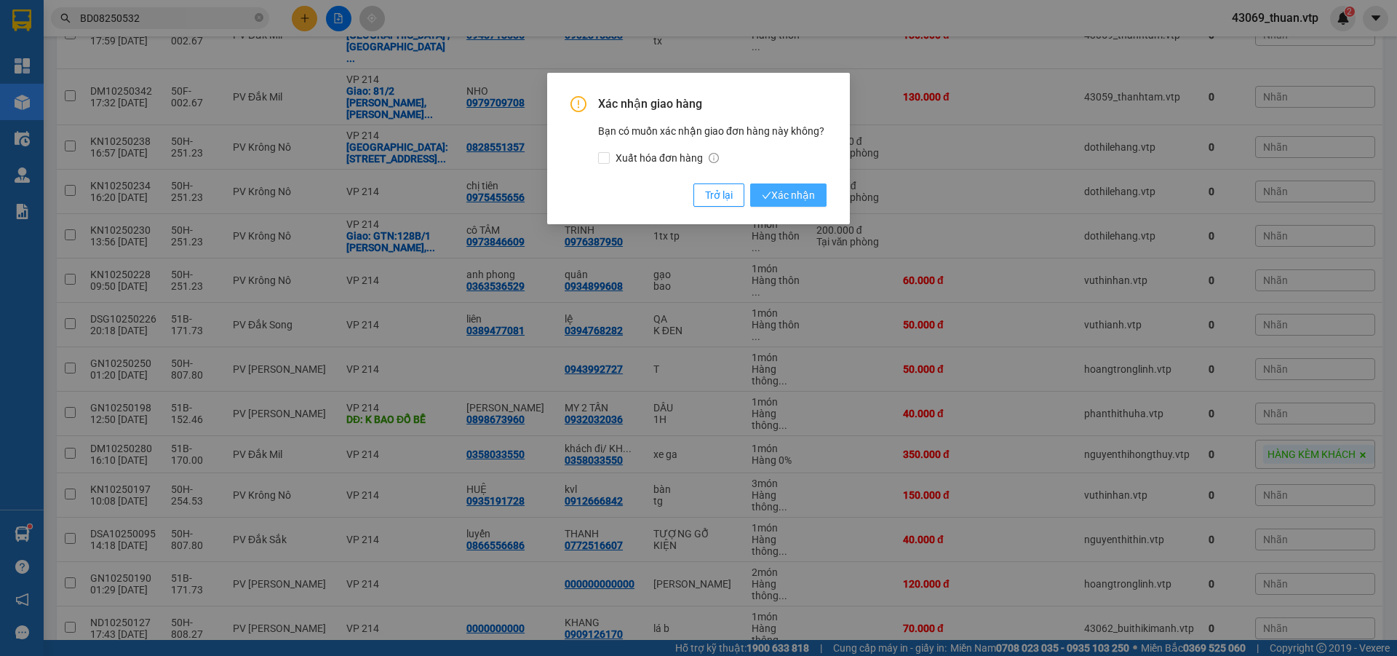
click at [795, 194] on span "Xác nhận" at bounding box center [788, 195] width 53 height 16
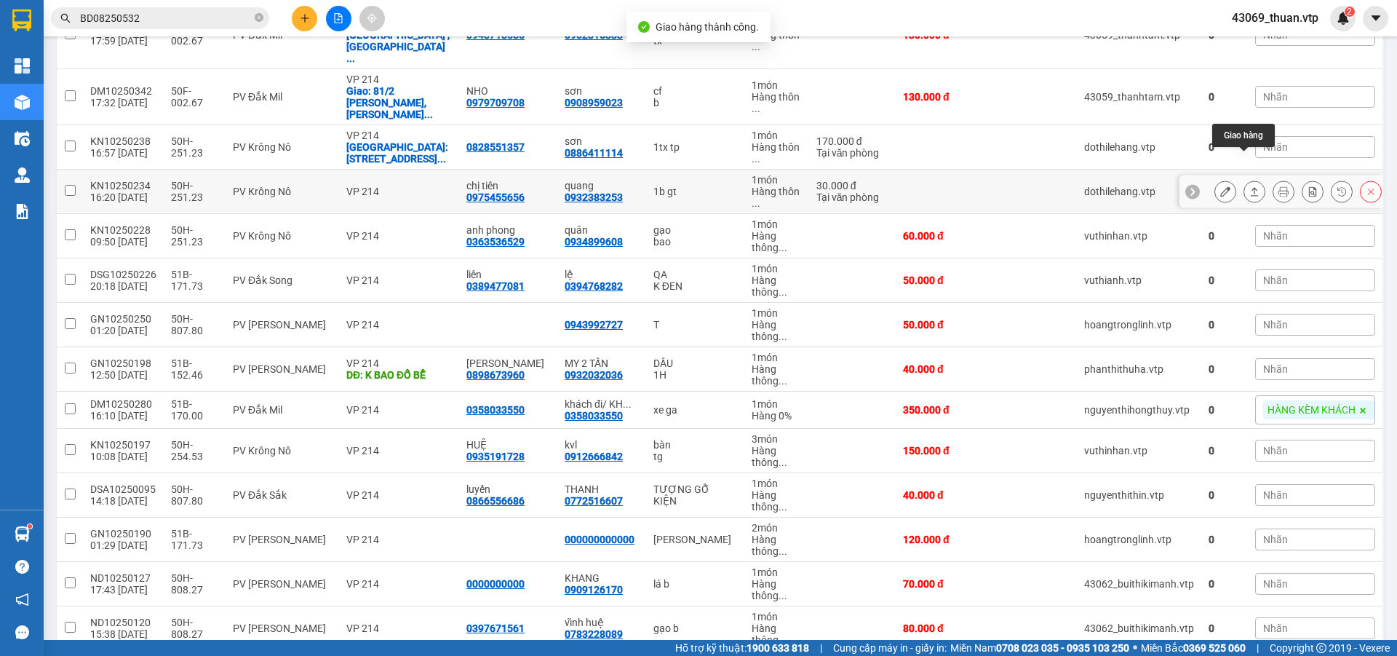
click at [1250, 186] on icon at bounding box center [1255, 191] width 10 height 10
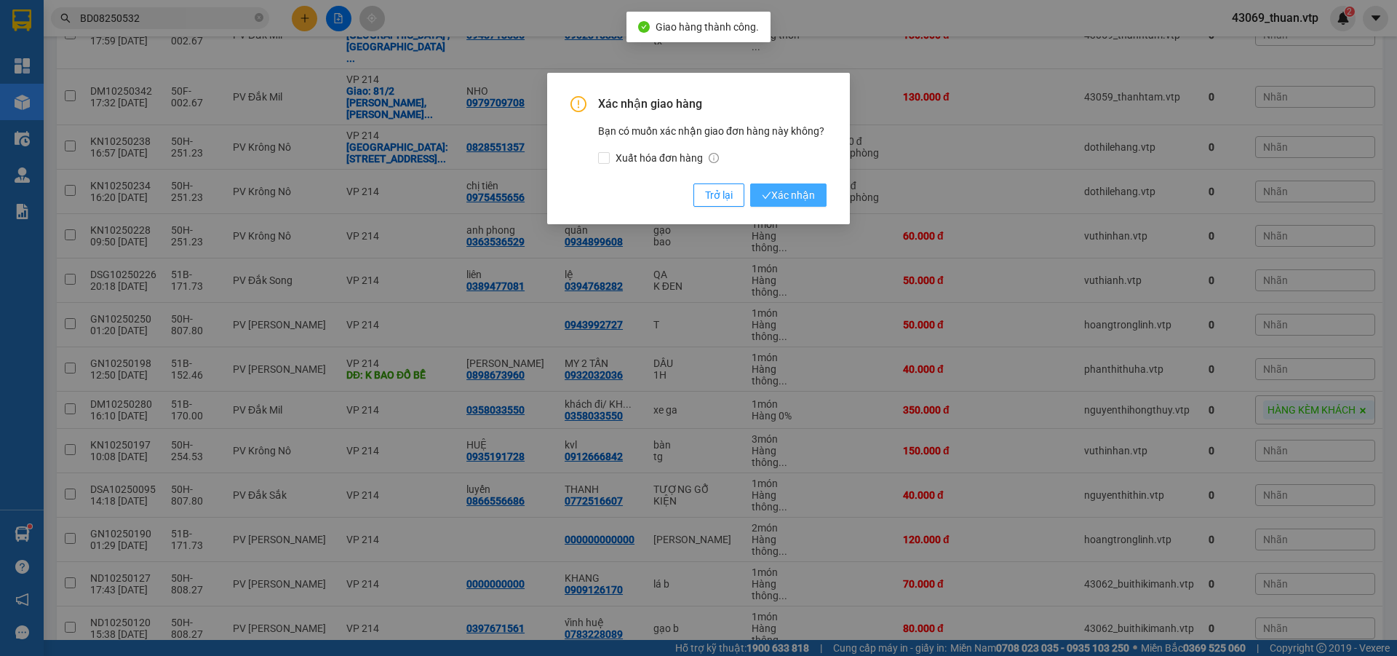
click at [780, 198] on span "Xác nhận" at bounding box center [788, 195] width 53 height 16
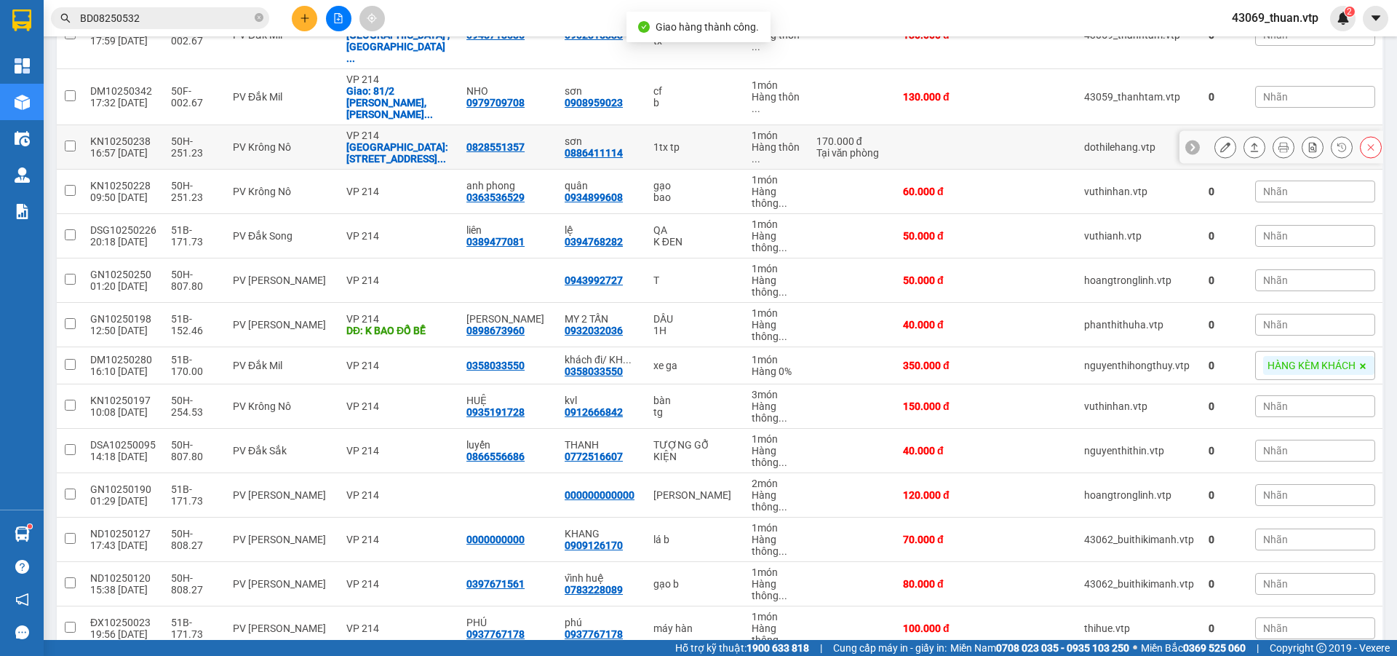
click at [1250, 142] on icon at bounding box center [1255, 147] width 10 height 10
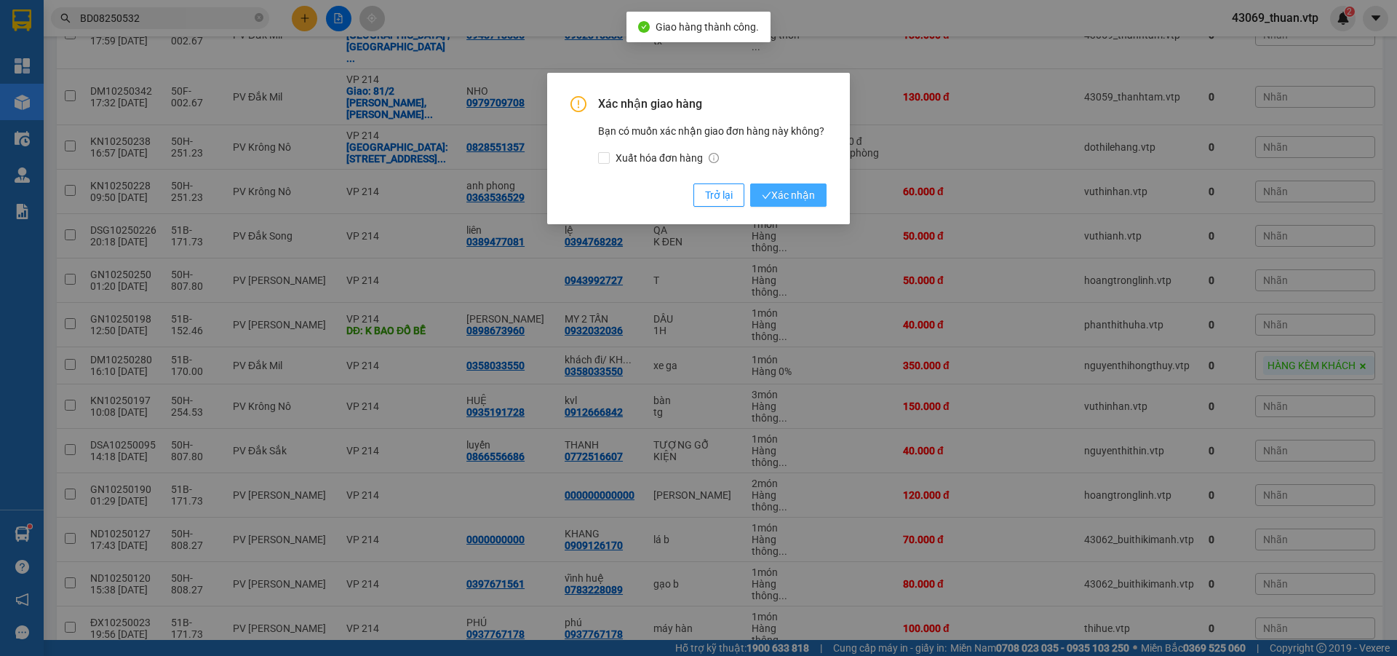
click at [787, 188] on span "Xác nhận" at bounding box center [788, 195] width 53 height 16
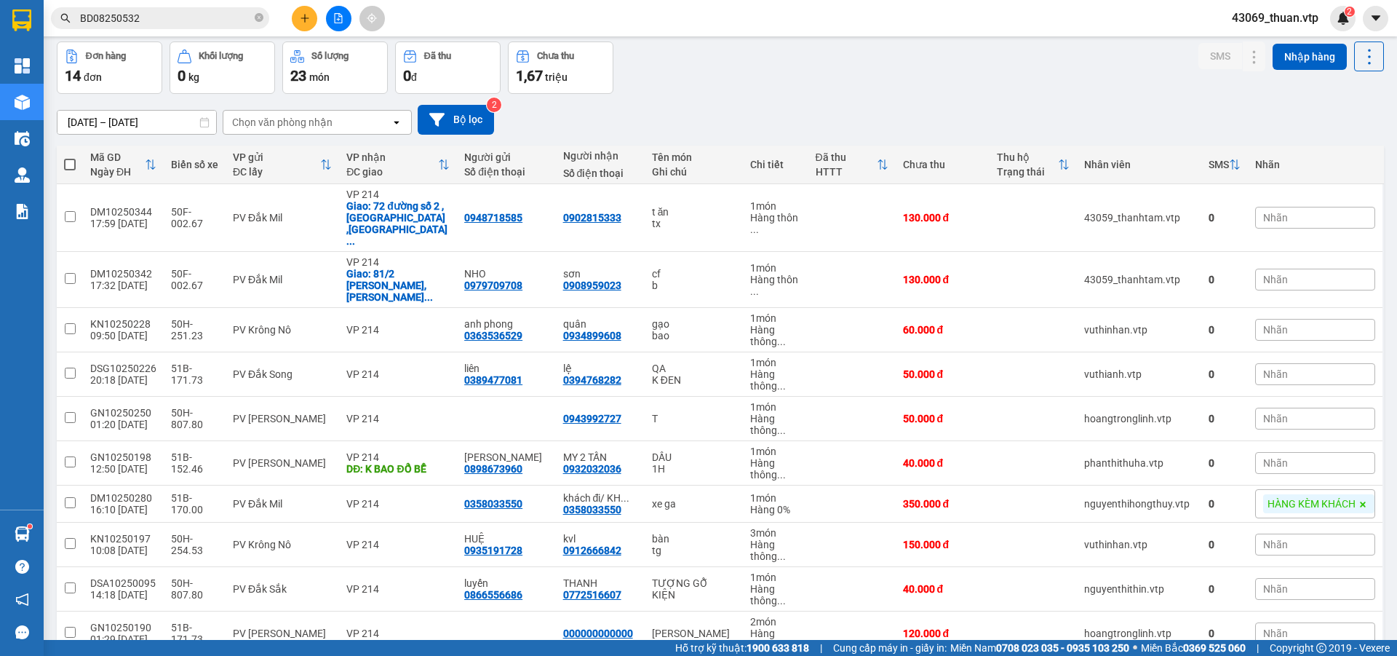
scroll to position [0, 0]
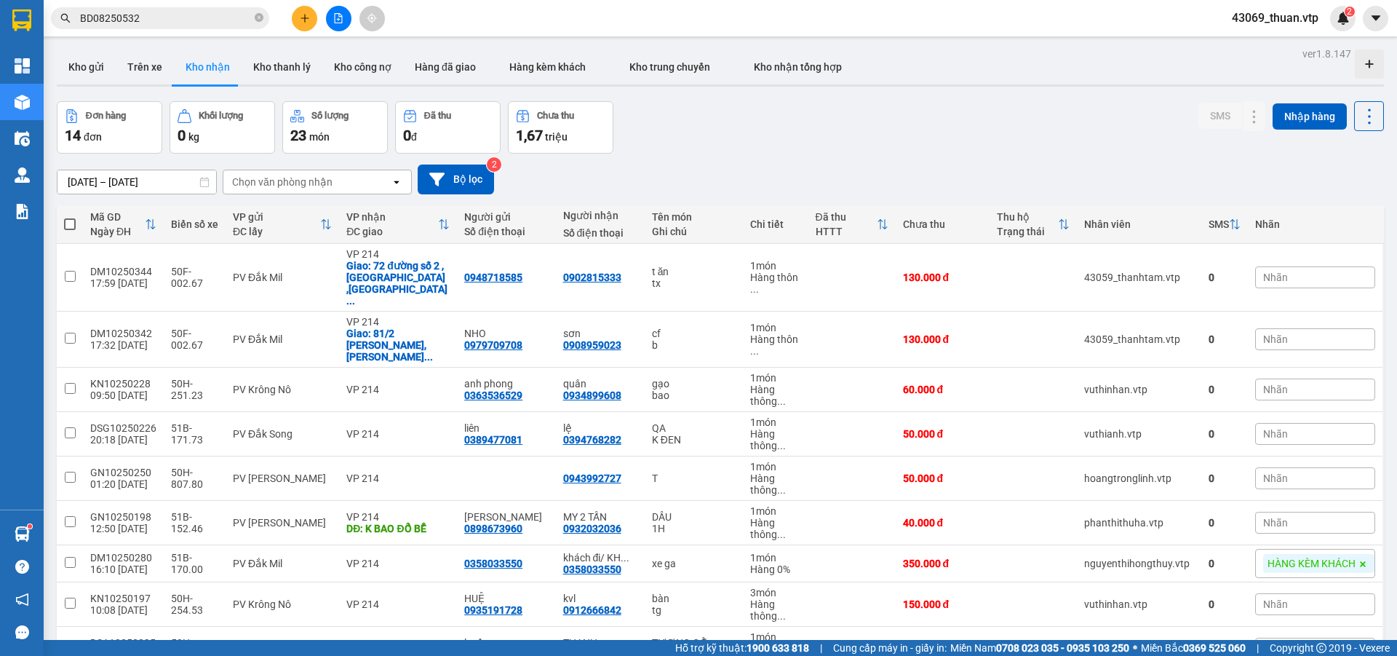
click at [351, 186] on div "Chọn văn phòng nhận" at bounding box center [306, 181] width 167 height 23
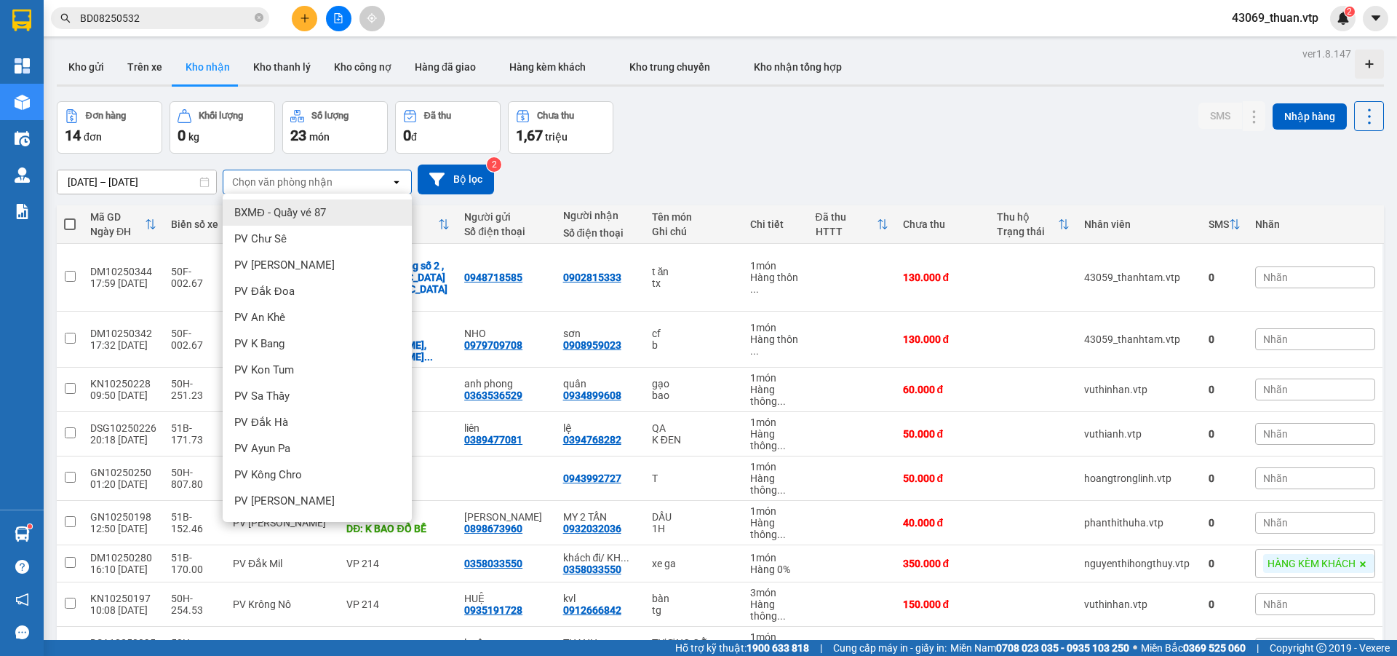
type input "d"
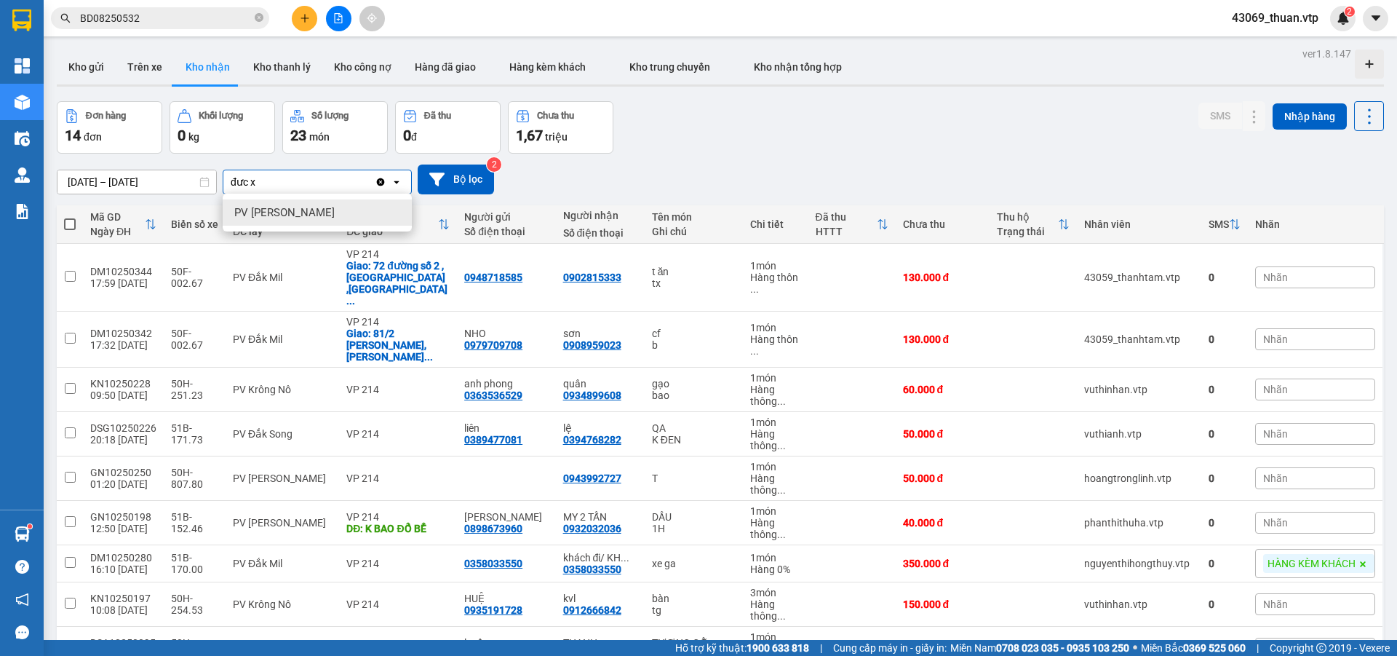
type input "đưc x"
click at [304, 207] on div "PV [PERSON_NAME]" at bounding box center [317, 212] width 189 height 26
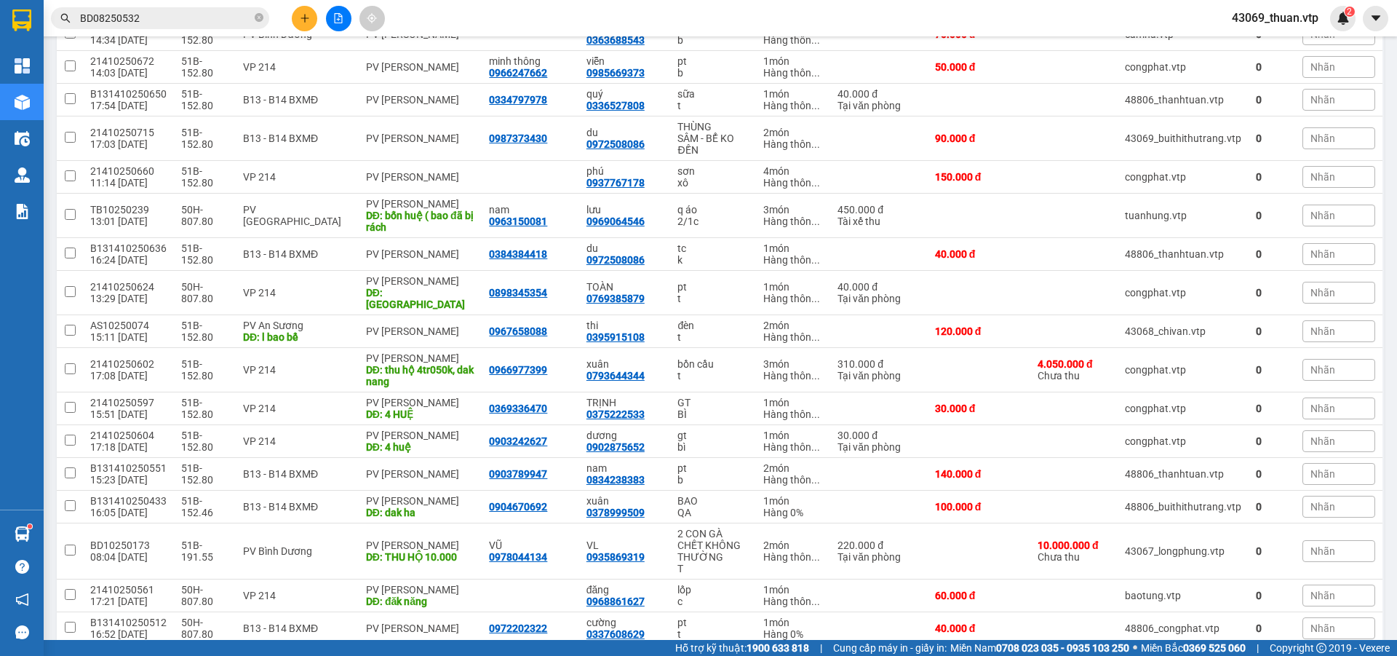
scroll to position [454, 0]
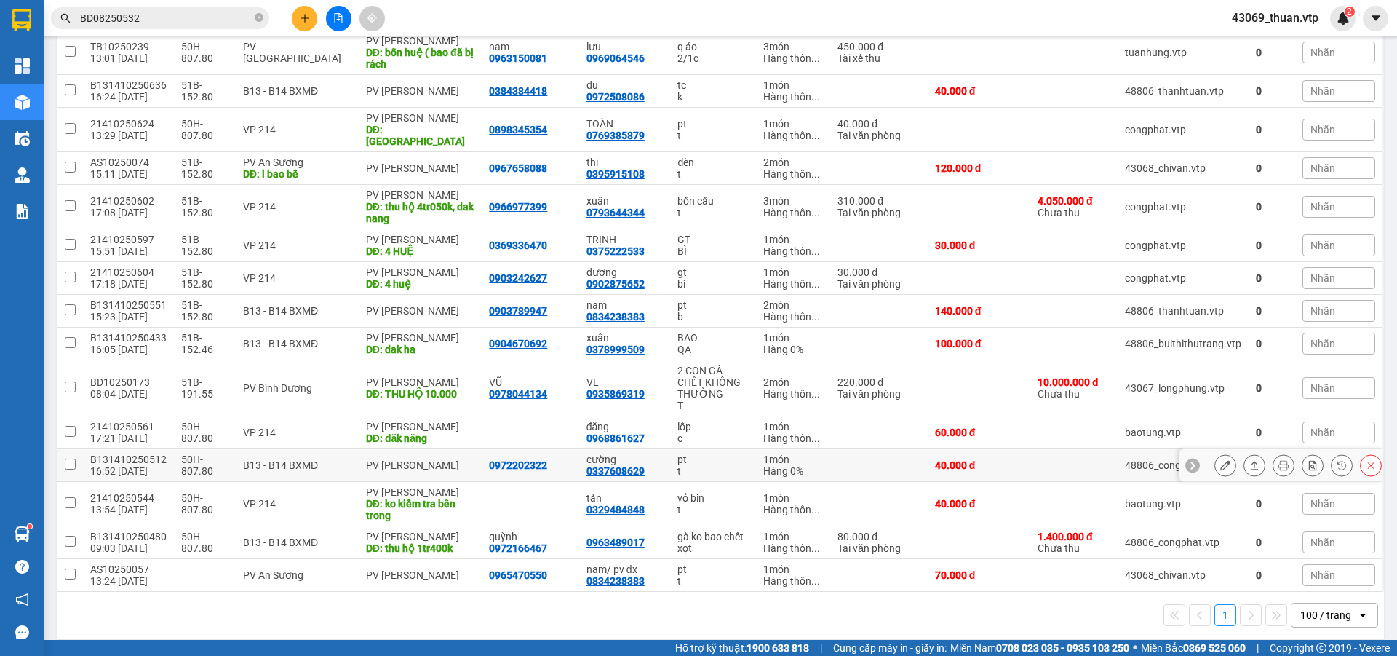
click at [1250, 460] on icon at bounding box center [1255, 465] width 10 height 10
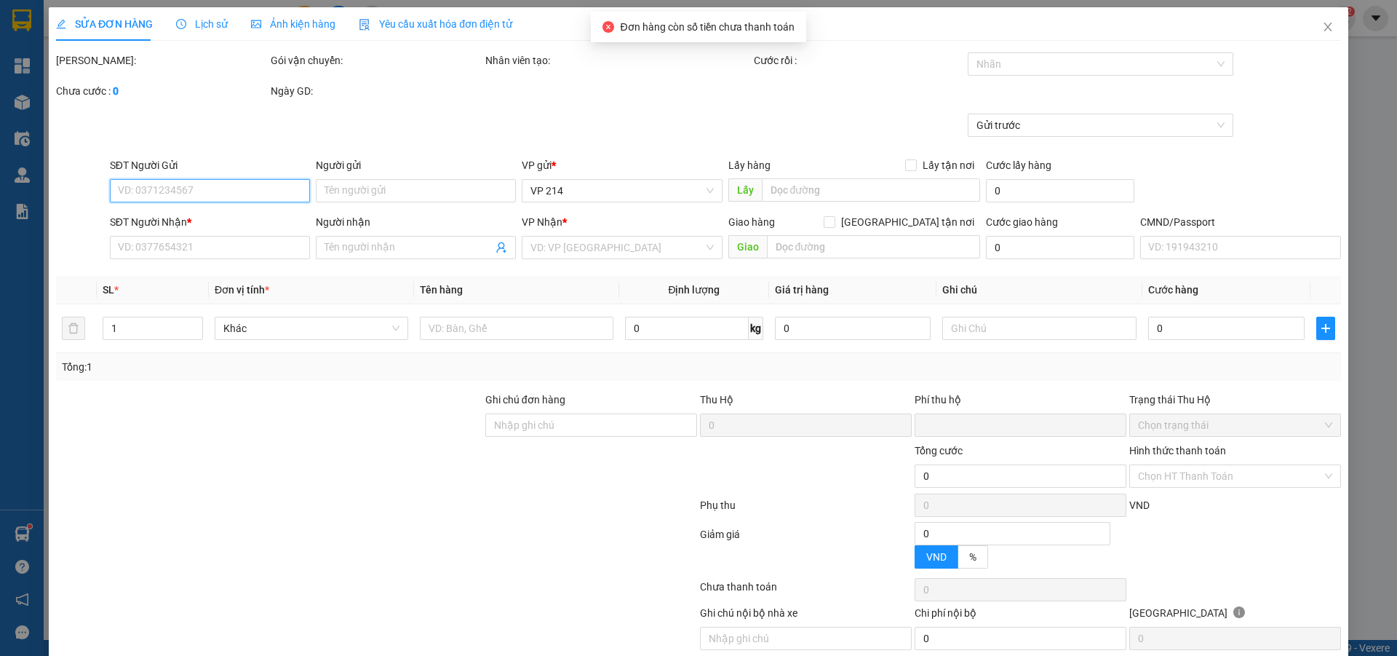
type input "0972202322"
type input "0337608629"
type input "cường"
type input "0"
type input "40.000"
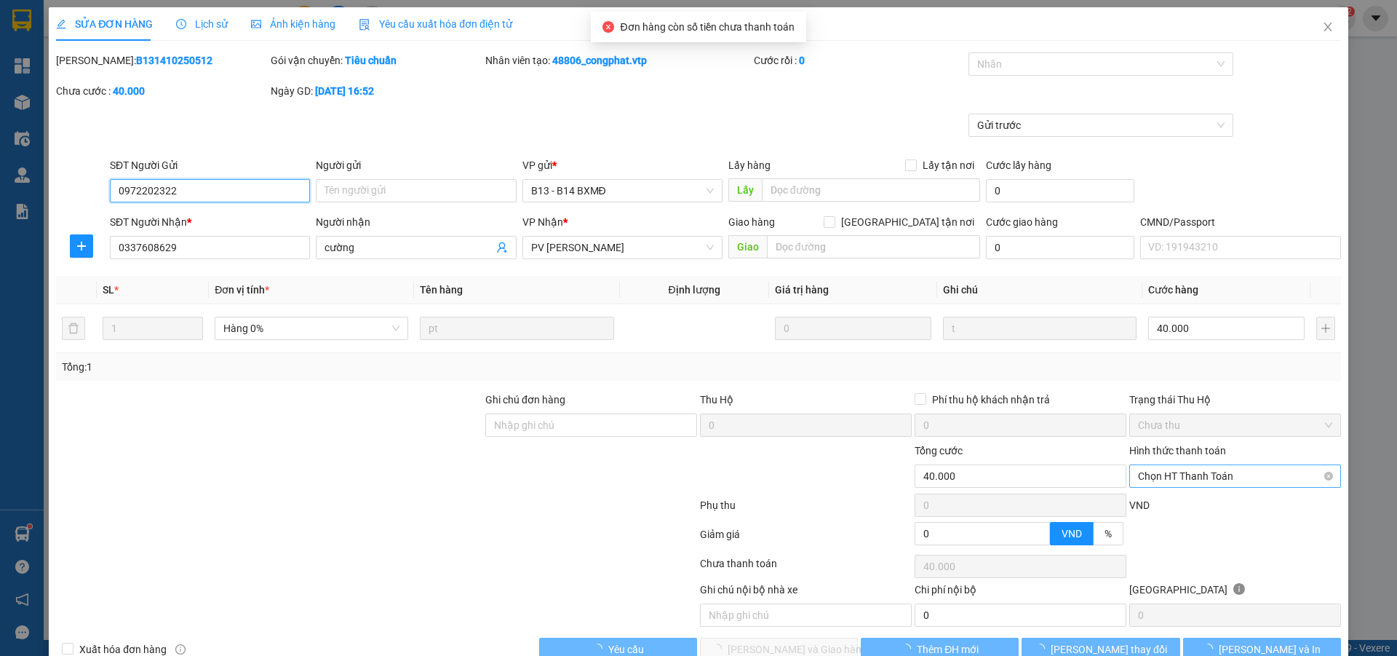
click at [1165, 473] on span "Chọn HT Thanh Toán" at bounding box center [1235, 476] width 194 height 22
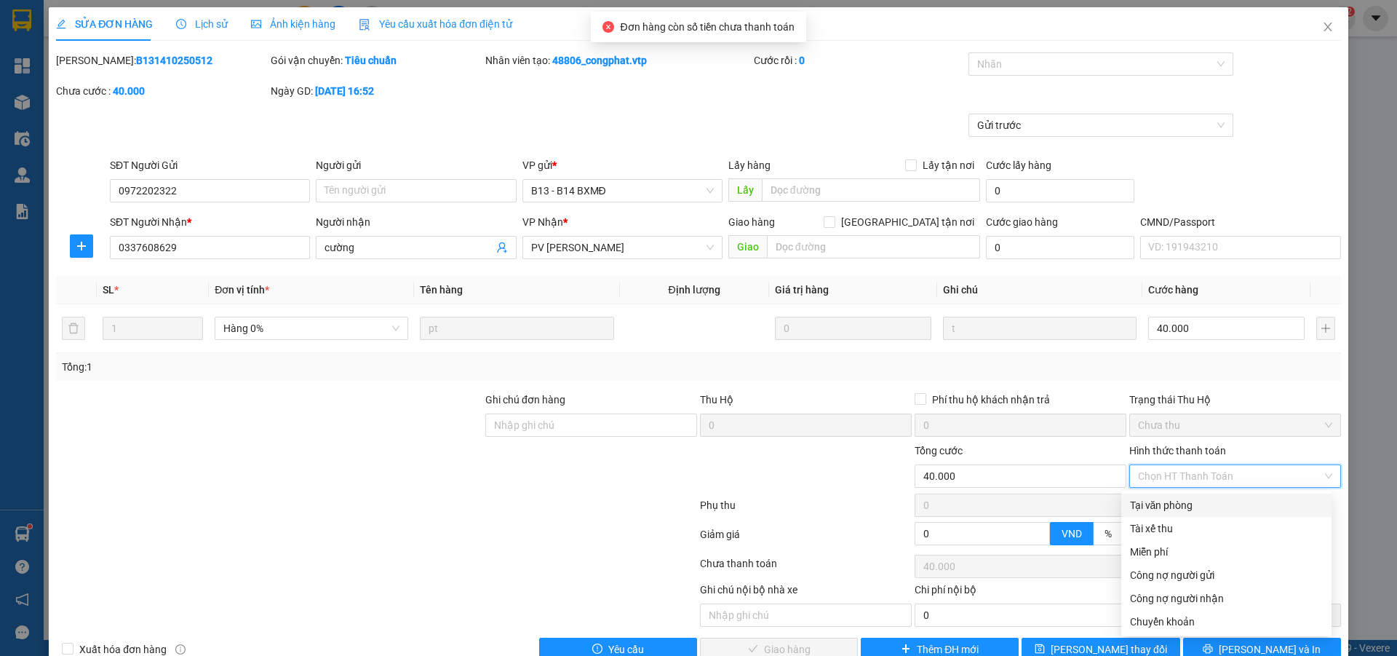
click at [1163, 503] on div "Tại văn phòng" at bounding box center [1226, 505] width 193 height 16
type input "0"
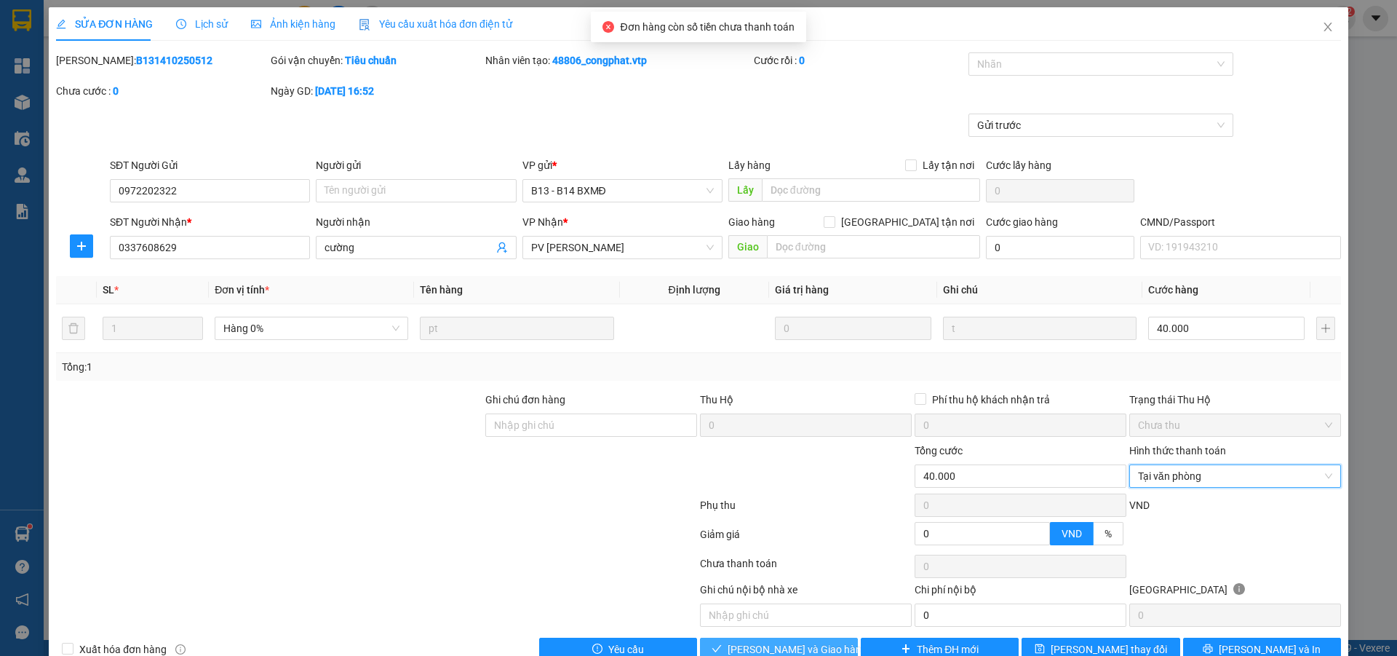
scroll to position [33, 0]
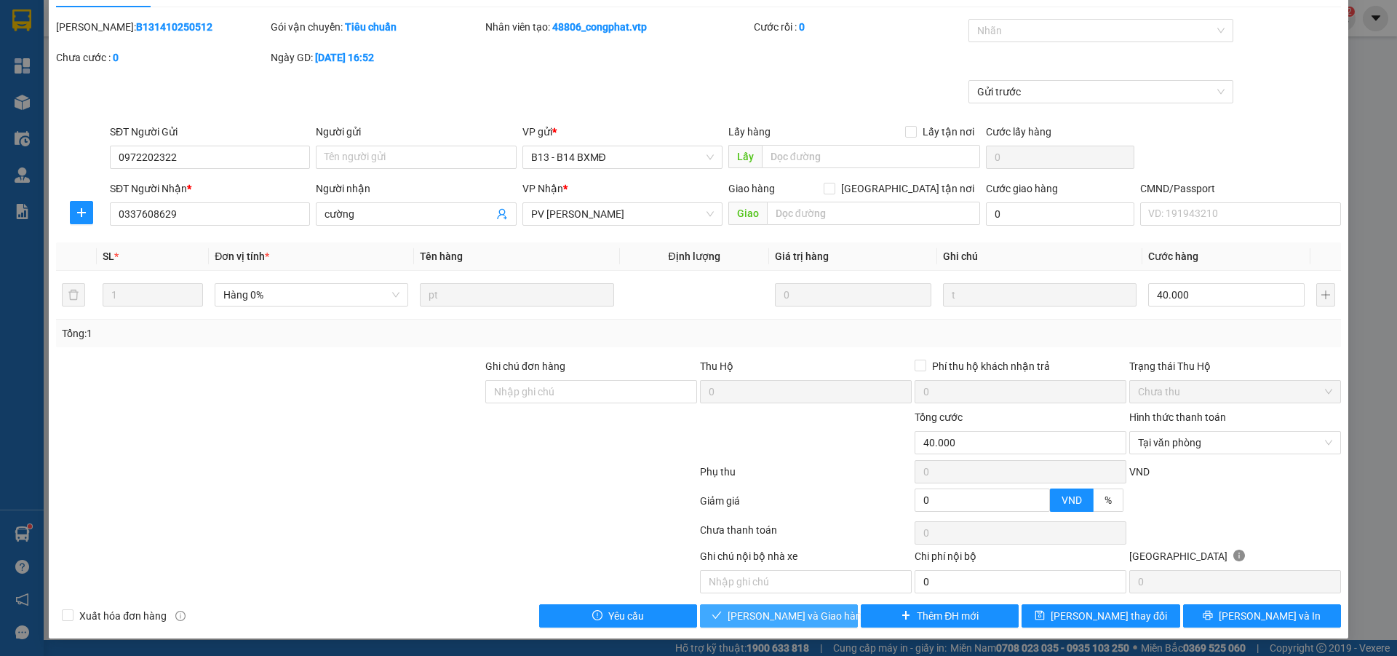
click at [820, 614] on span "[PERSON_NAME] và Giao hàng" at bounding box center [798, 616] width 140 height 16
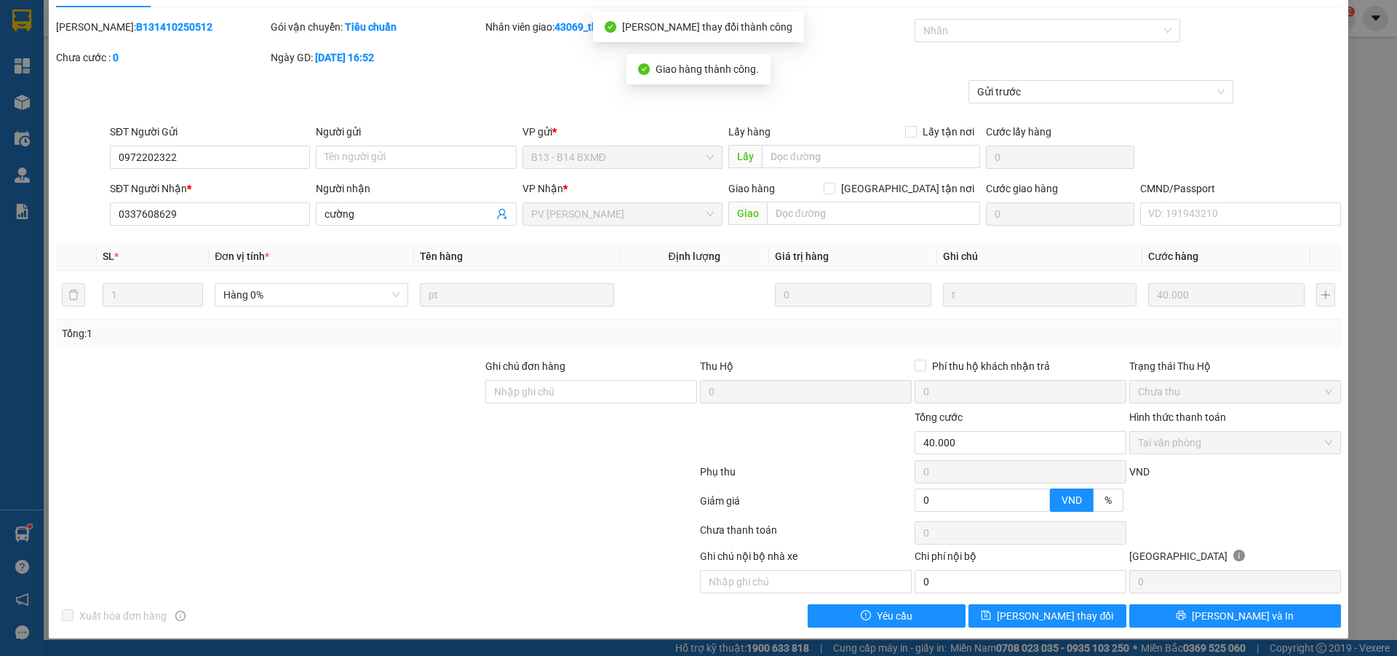
scroll to position [0, 0]
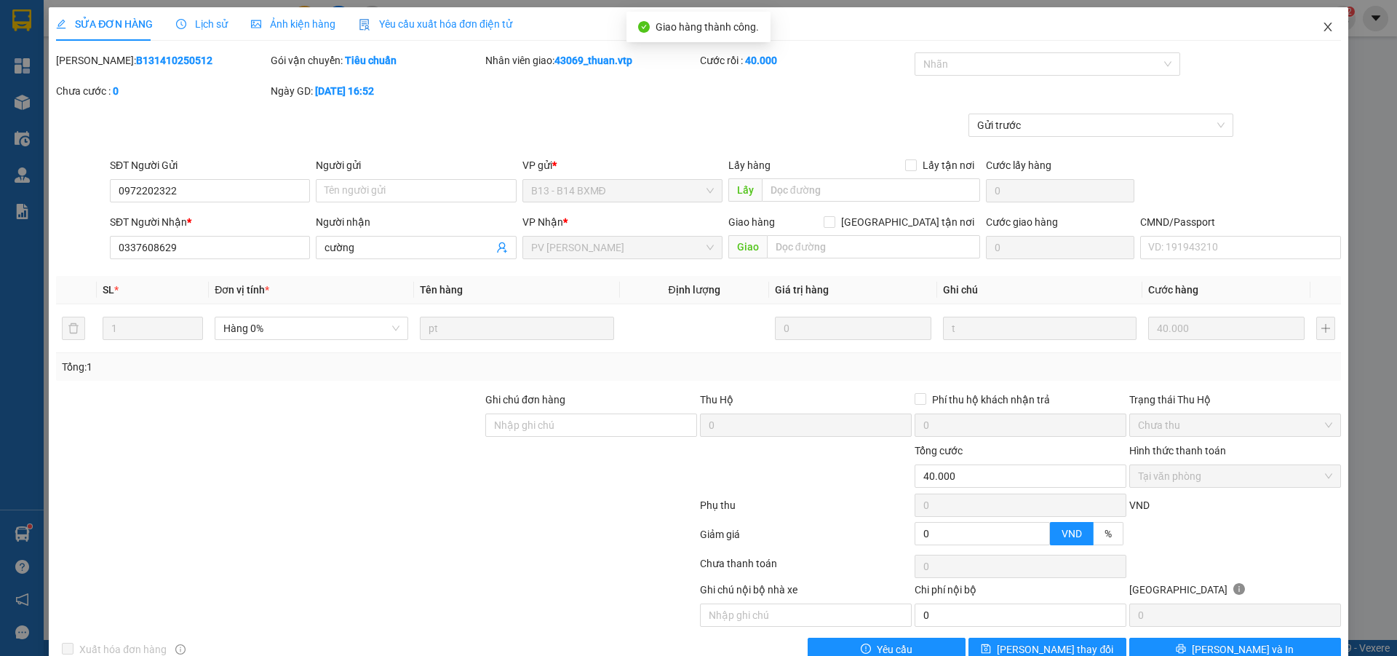
click at [1322, 30] on icon "close" at bounding box center [1328, 27] width 12 height 12
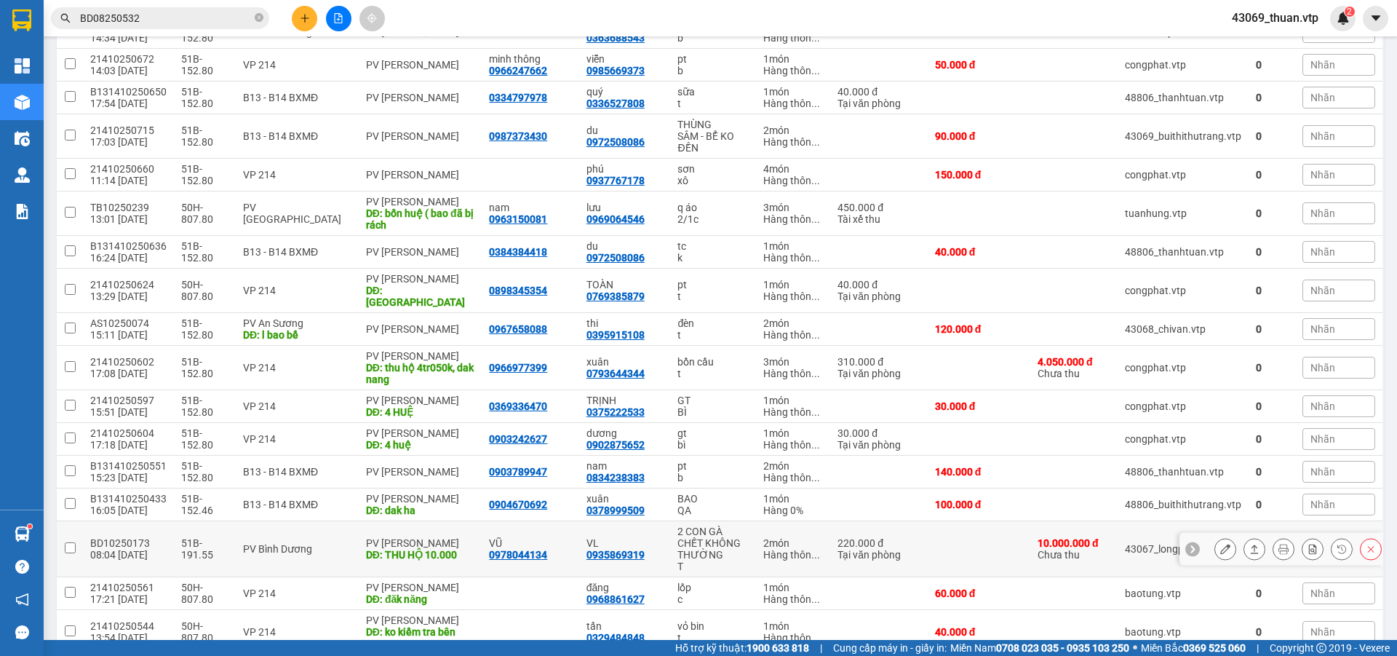
scroll to position [421, 0]
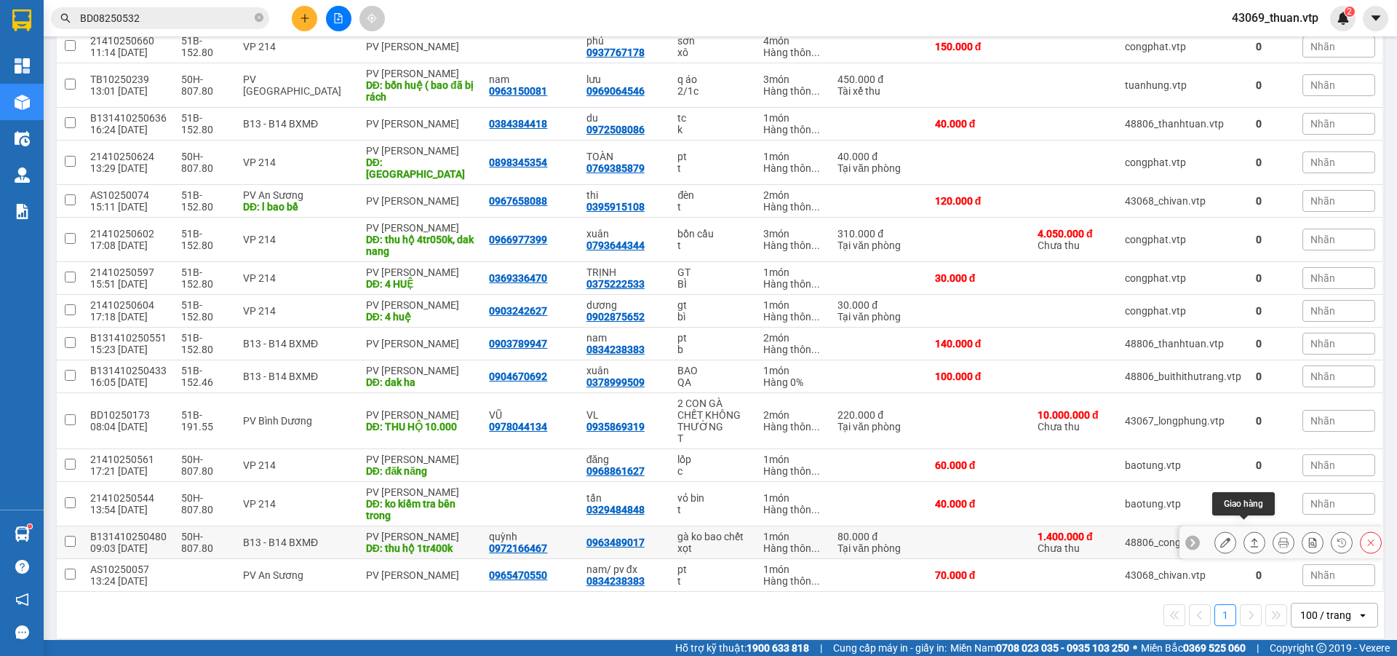
click at [1245, 536] on button at bounding box center [1255, 542] width 20 height 25
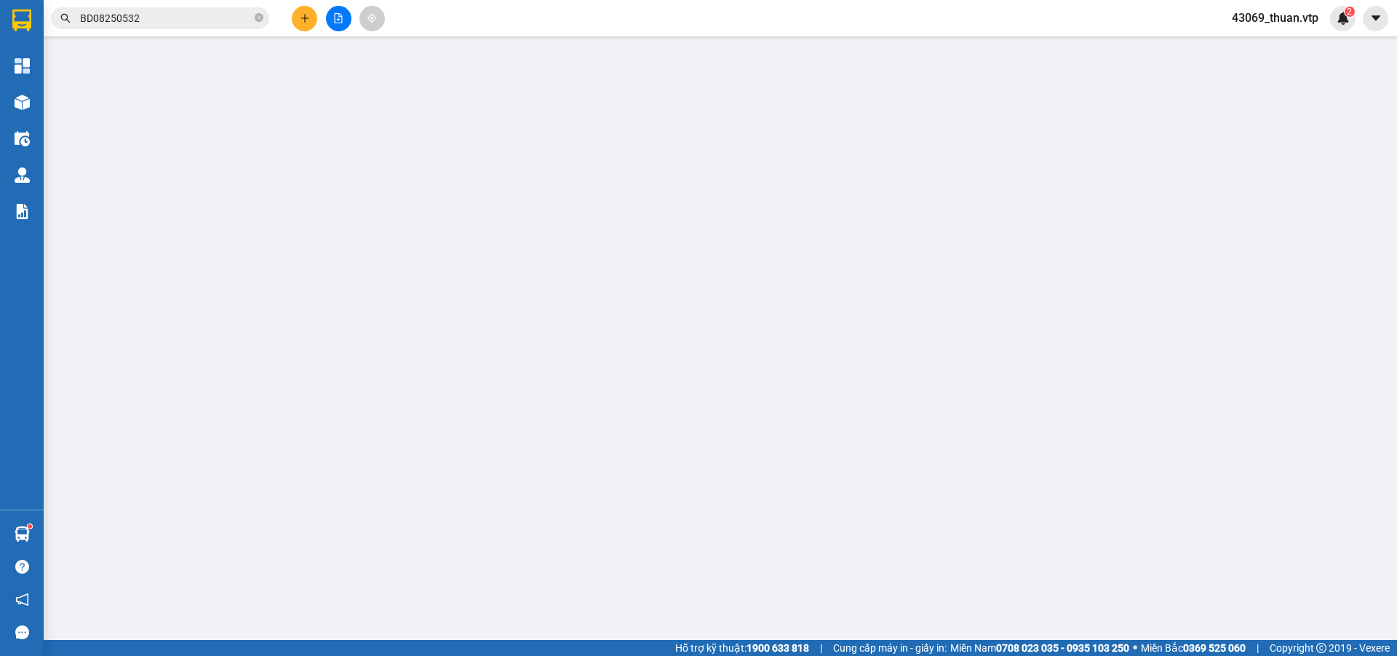
type input "0972166467"
type input "quỳnh"
type input "0963489017"
type input "thu hộ 1tr400k"
type input "30.000"
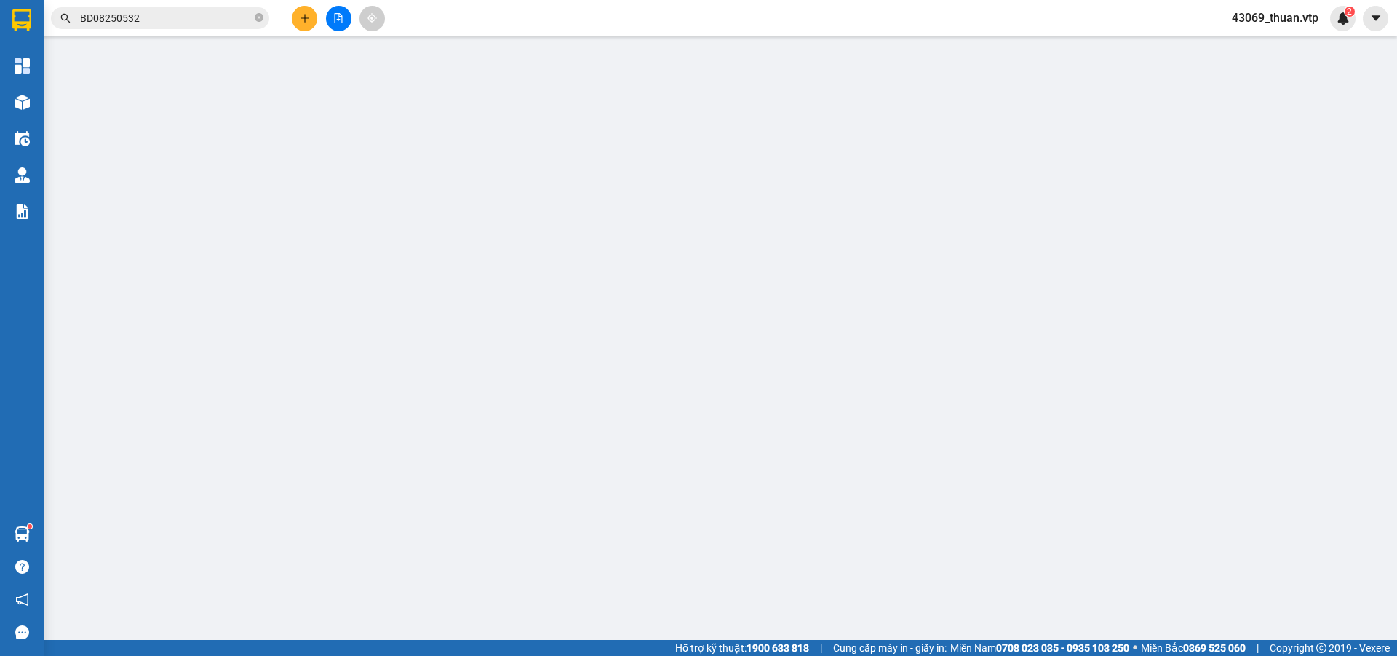
type input "80.000"
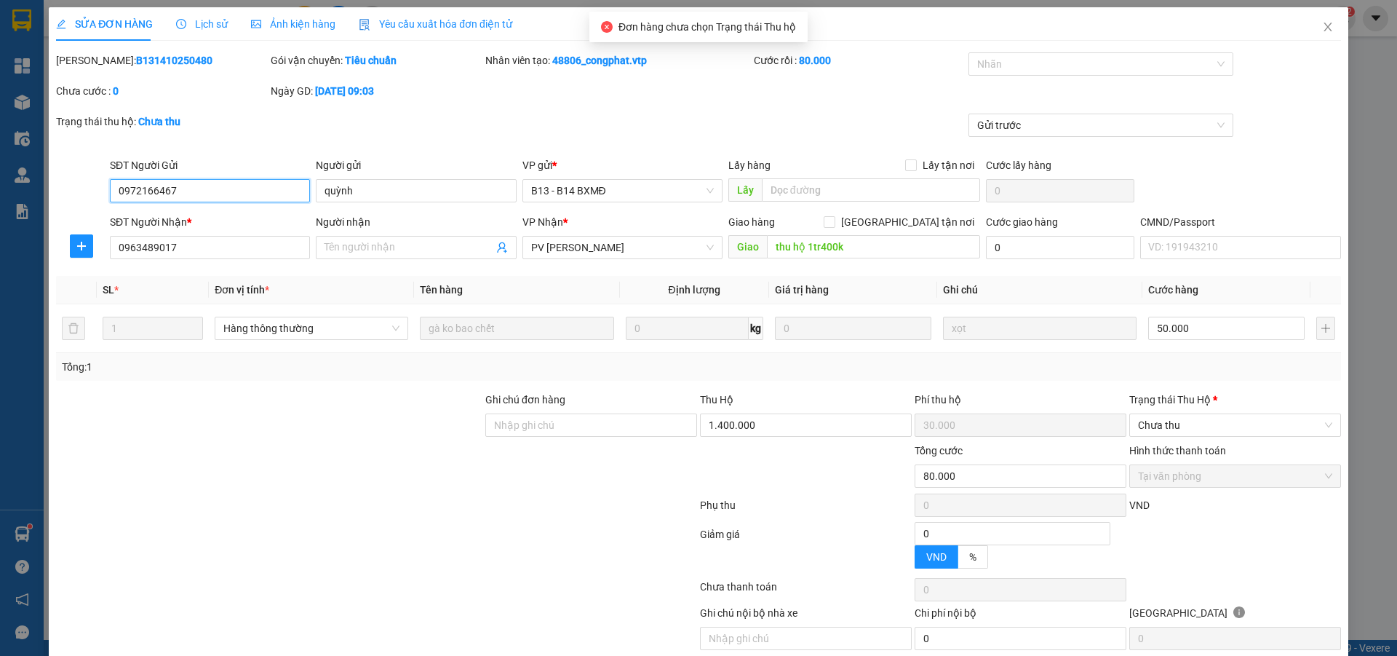
type input "2.500"
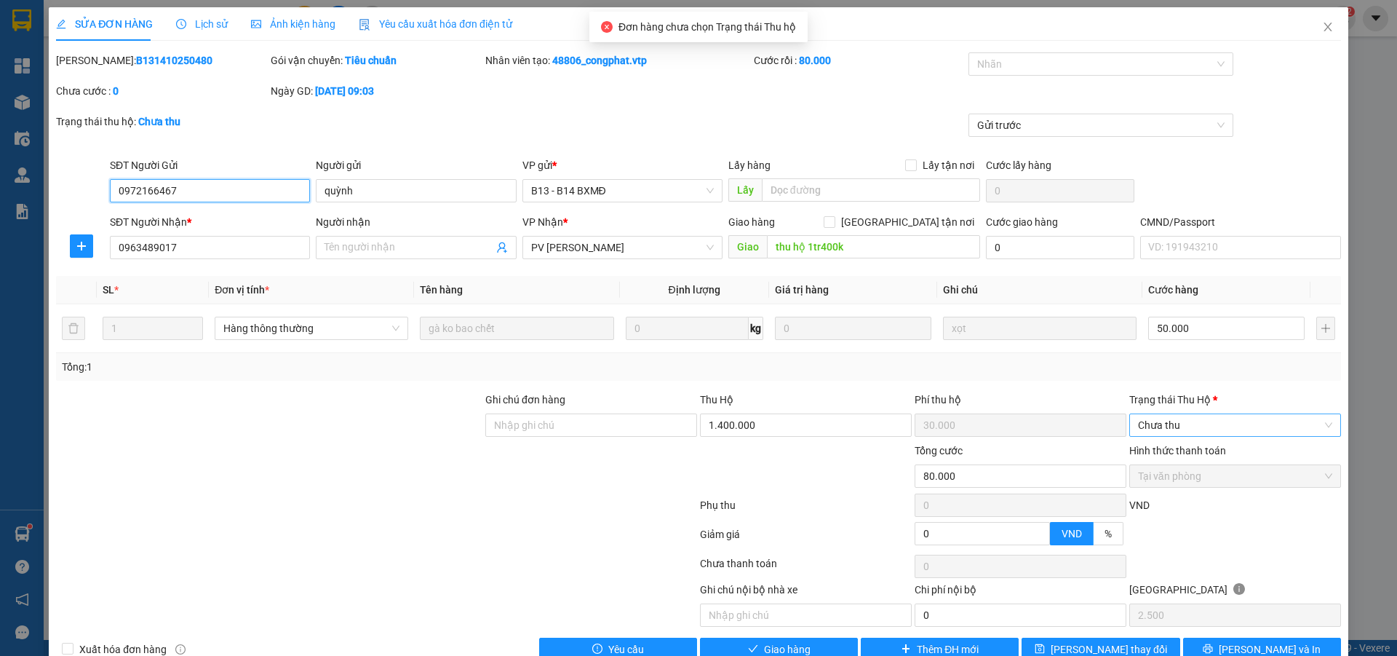
click at [1190, 428] on span "Chưa thu" at bounding box center [1235, 425] width 194 height 22
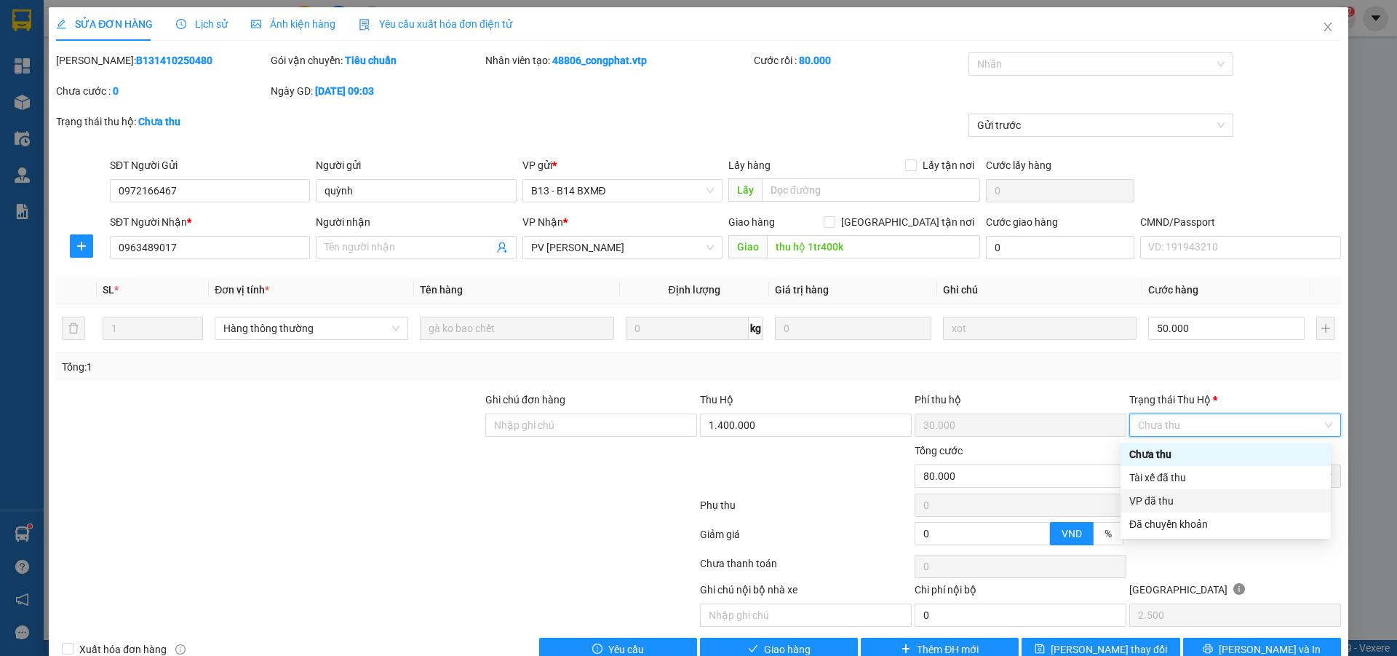
click at [1178, 496] on div "VP đã thu" at bounding box center [1226, 501] width 193 height 16
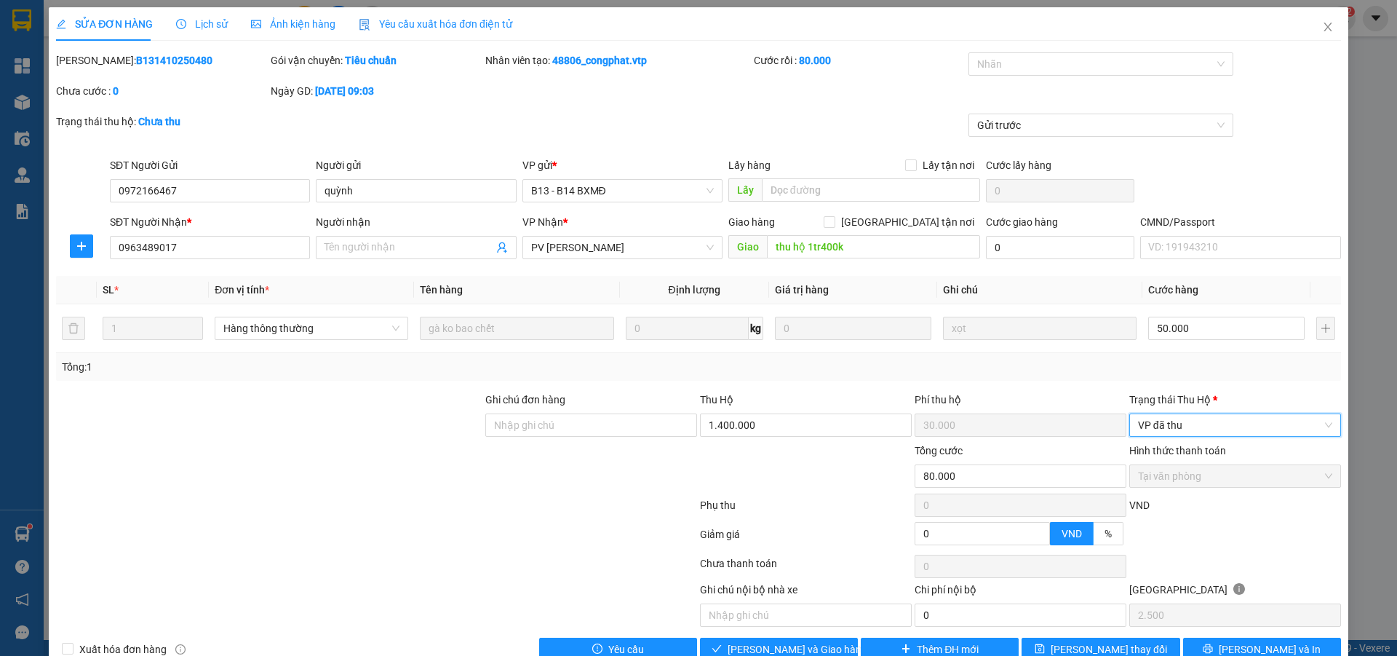
scroll to position [33, 0]
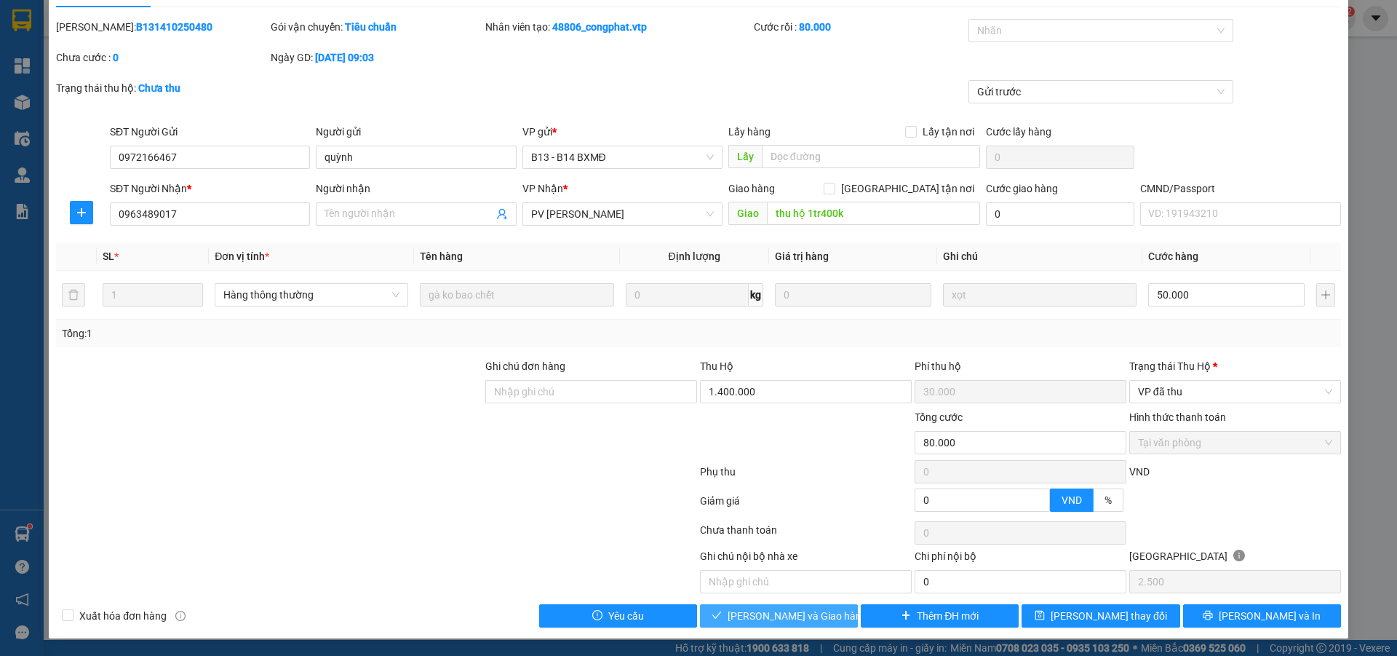
click at [831, 614] on button "[PERSON_NAME] và Giao hàng" at bounding box center [779, 615] width 158 height 23
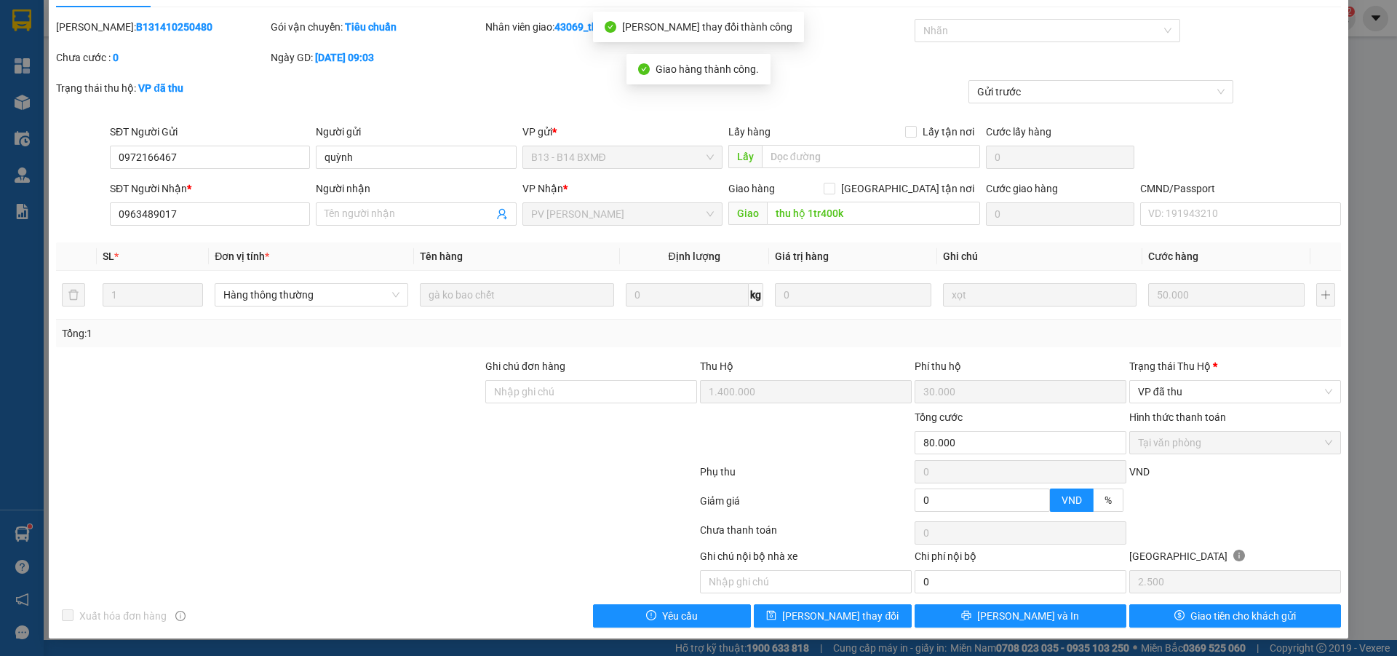
scroll to position [0, 0]
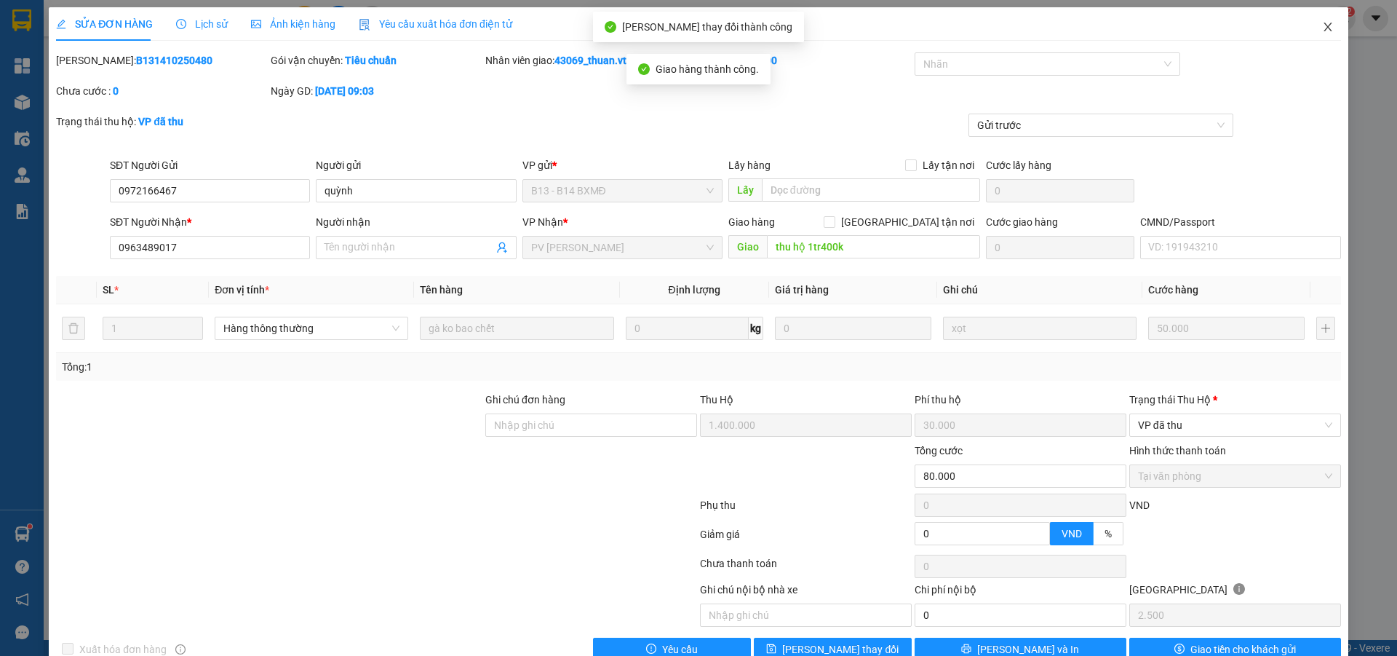
click at [1322, 30] on icon "close" at bounding box center [1328, 27] width 12 height 12
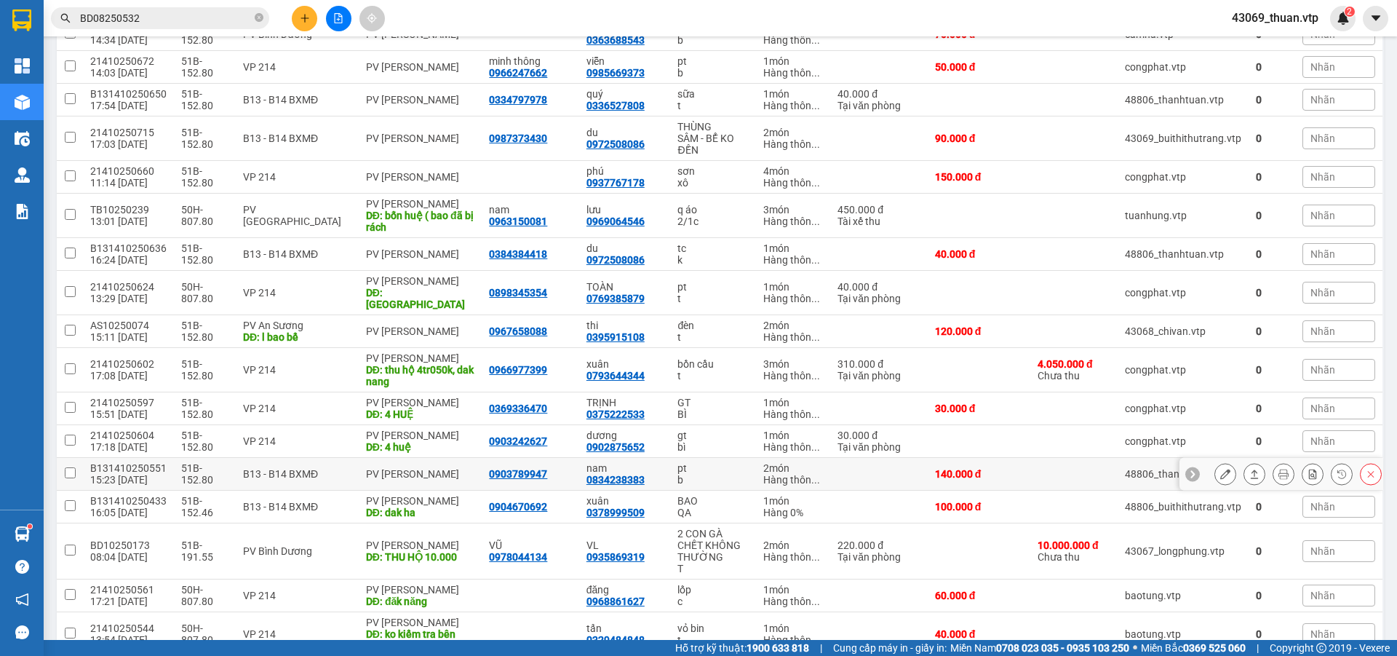
scroll to position [389, 0]
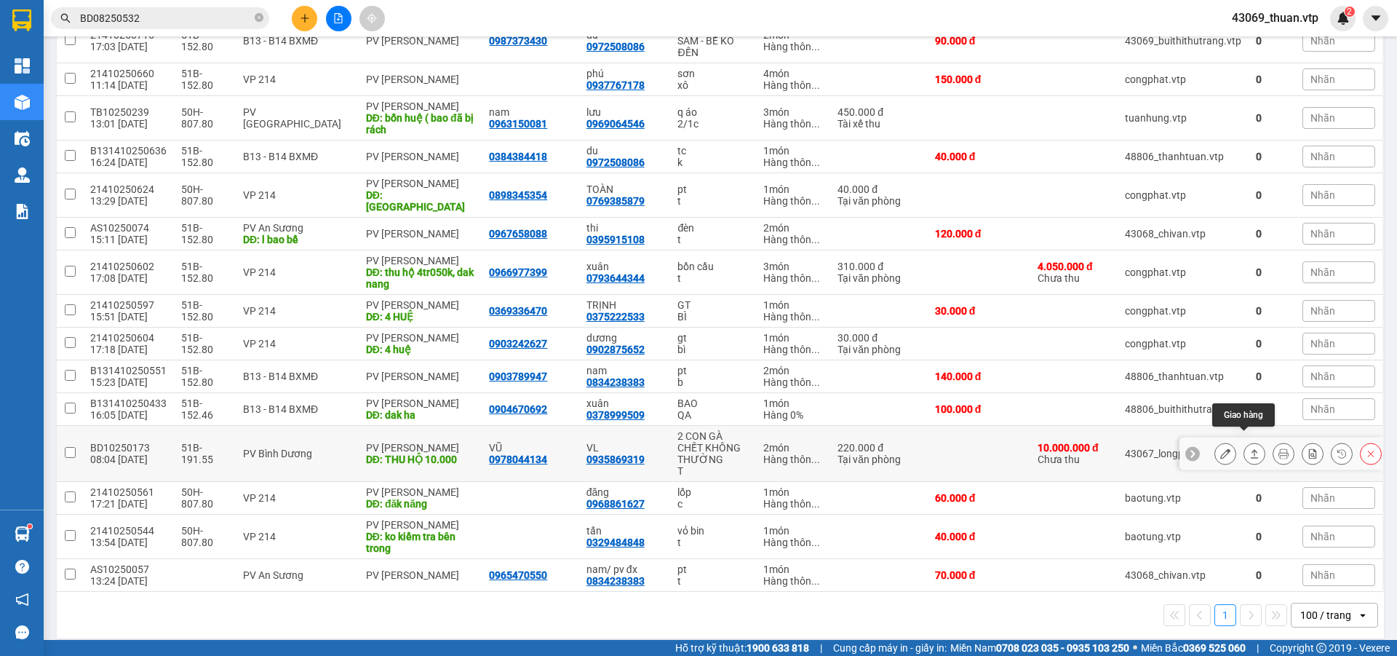
click at [1249, 444] on button at bounding box center [1255, 453] width 20 height 25
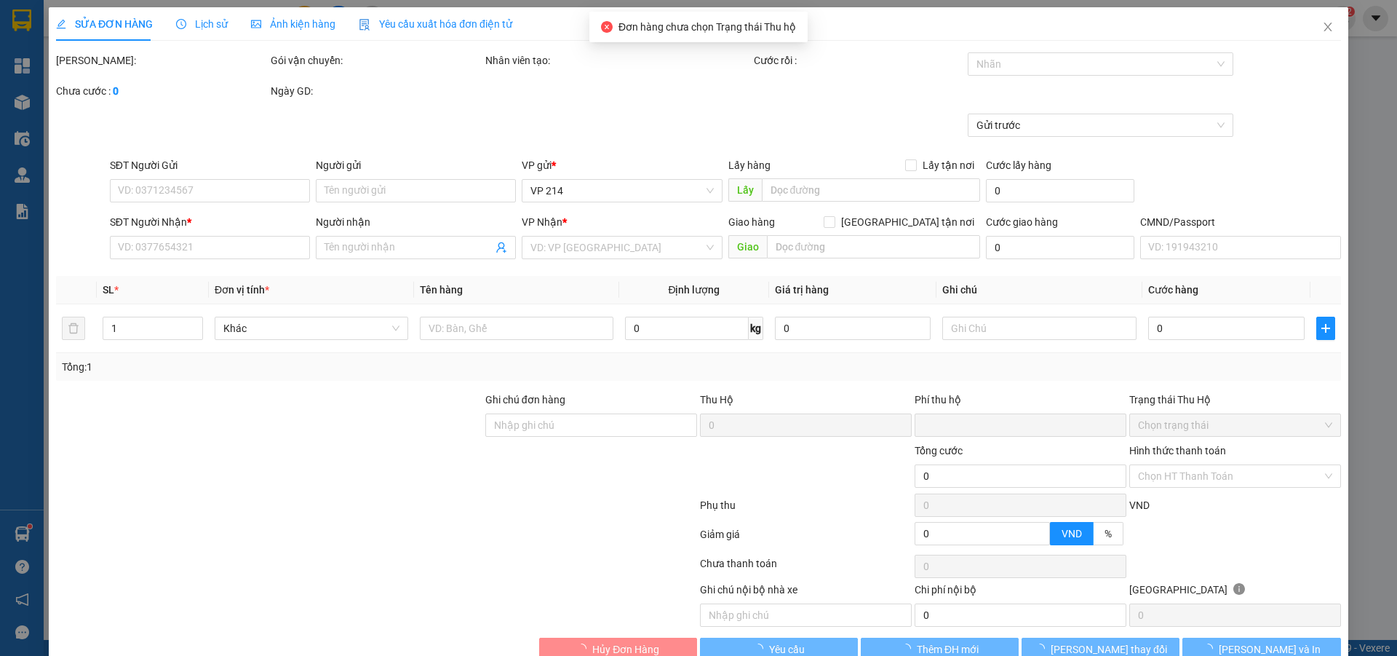
type input "6.000"
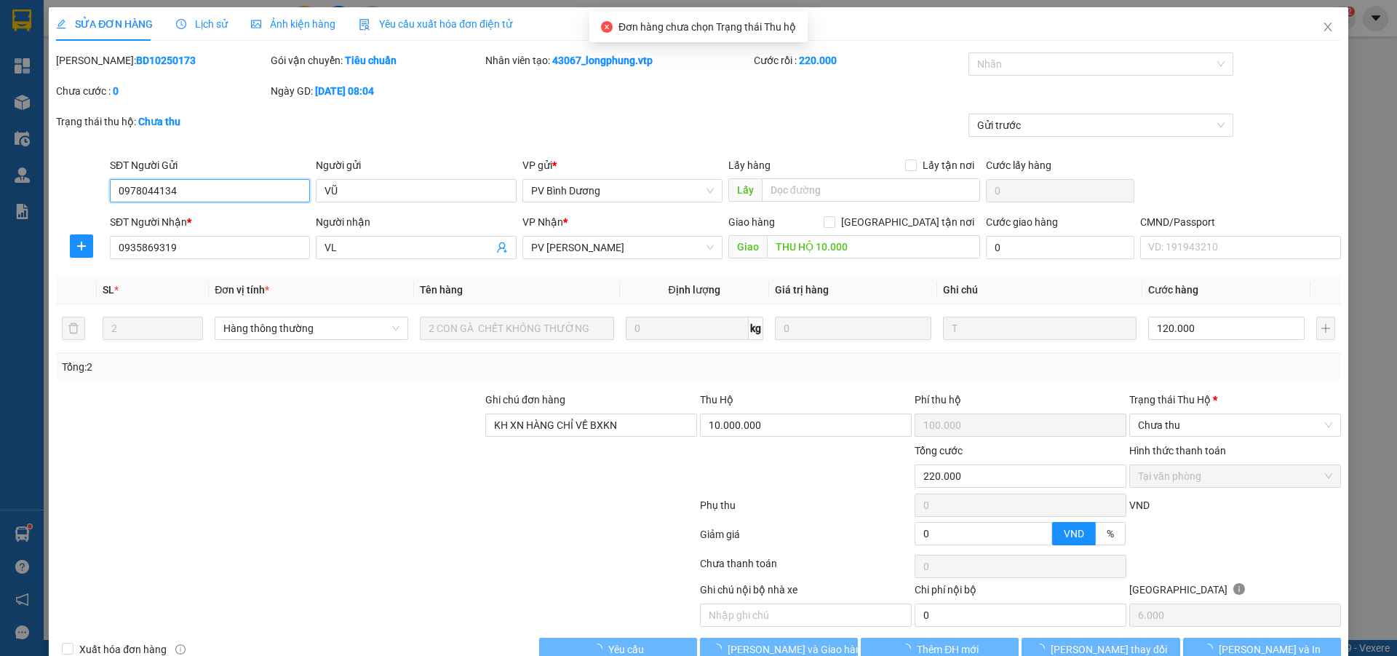
type input "0978044134"
type input "VŨ"
type input "0935869319"
type input "VL"
type input "THU HỘ 10.000"
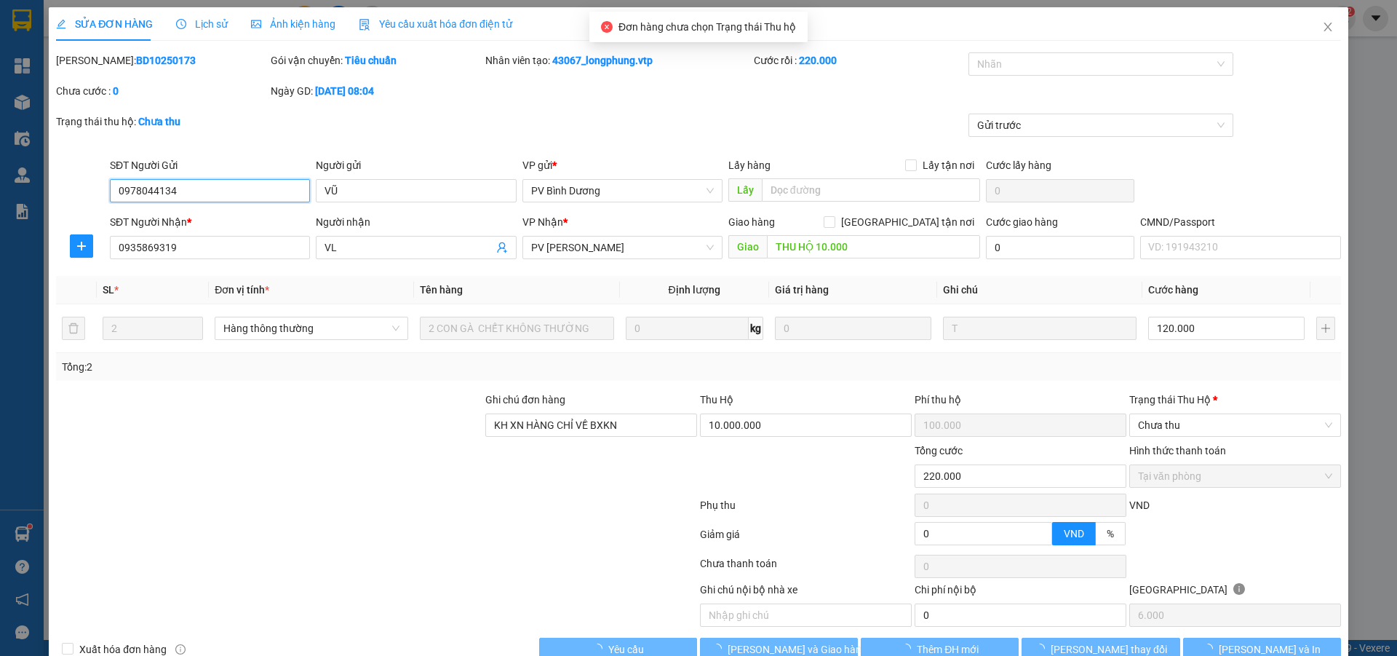
type input "KH XN HÀNG CHỈ VỀ BXKN"
type input "100.000"
type input "220.000"
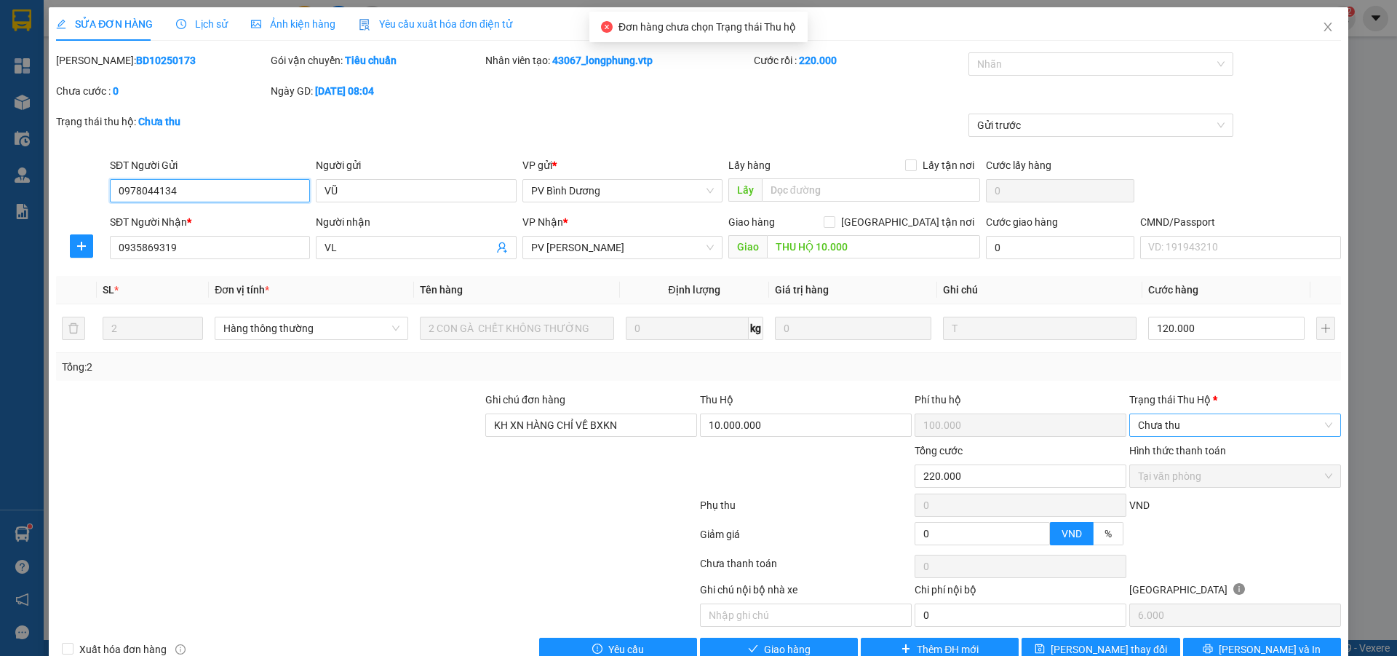
click at [1182, 422] on span "Chưa thu" at bounding box center [1235, 425] width 194 height 22
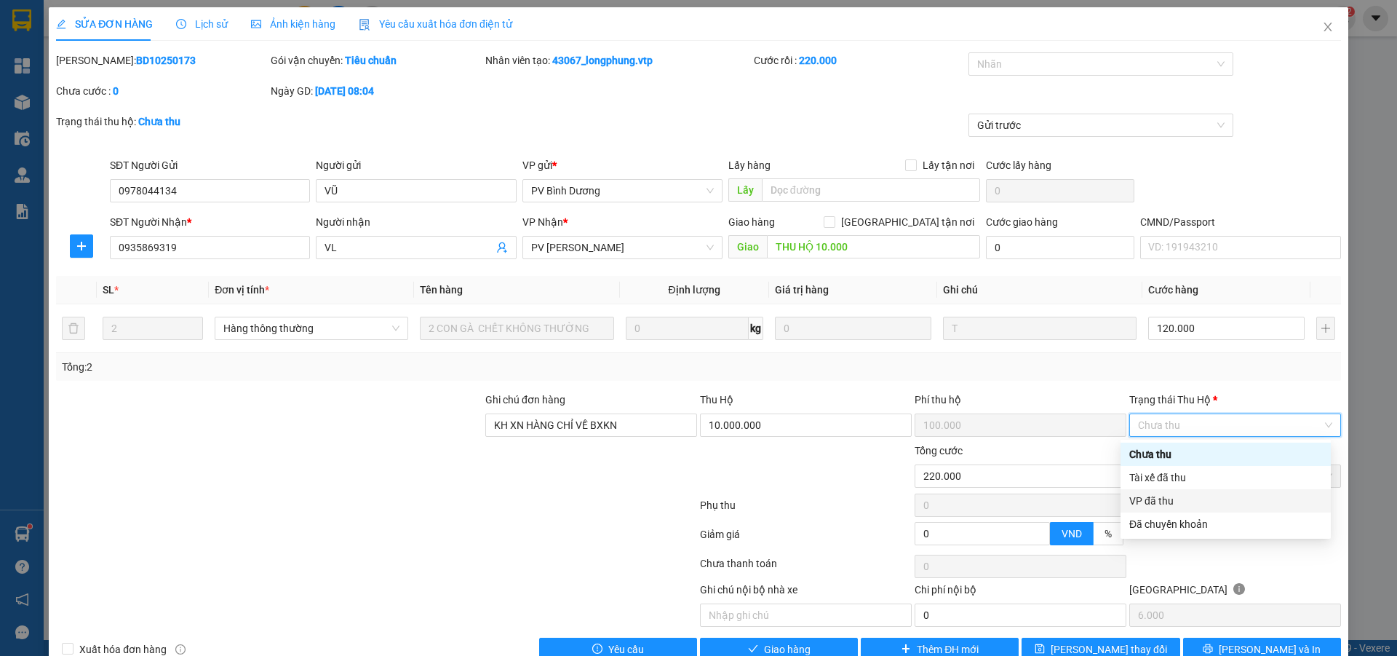
click at [1164, 501] on div "VP đã thu" at bounding box center [1226, 501] width 193 height 16
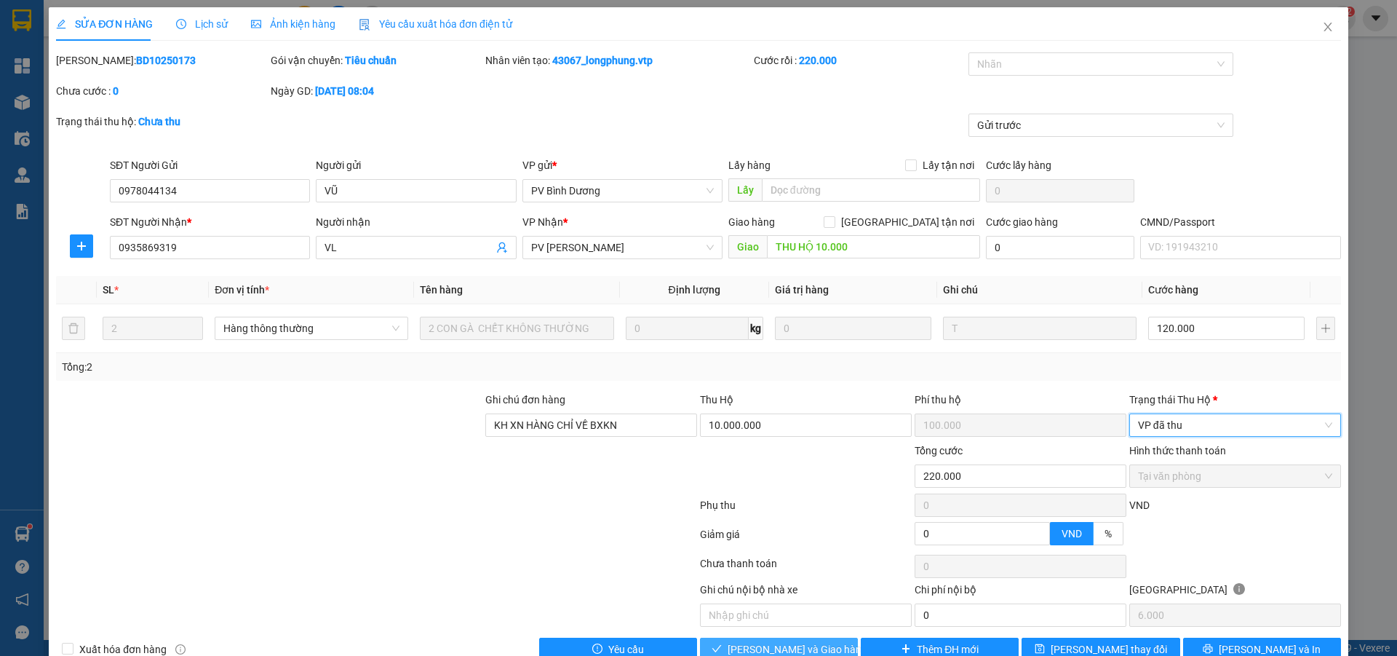
scroll to position [33, 0]
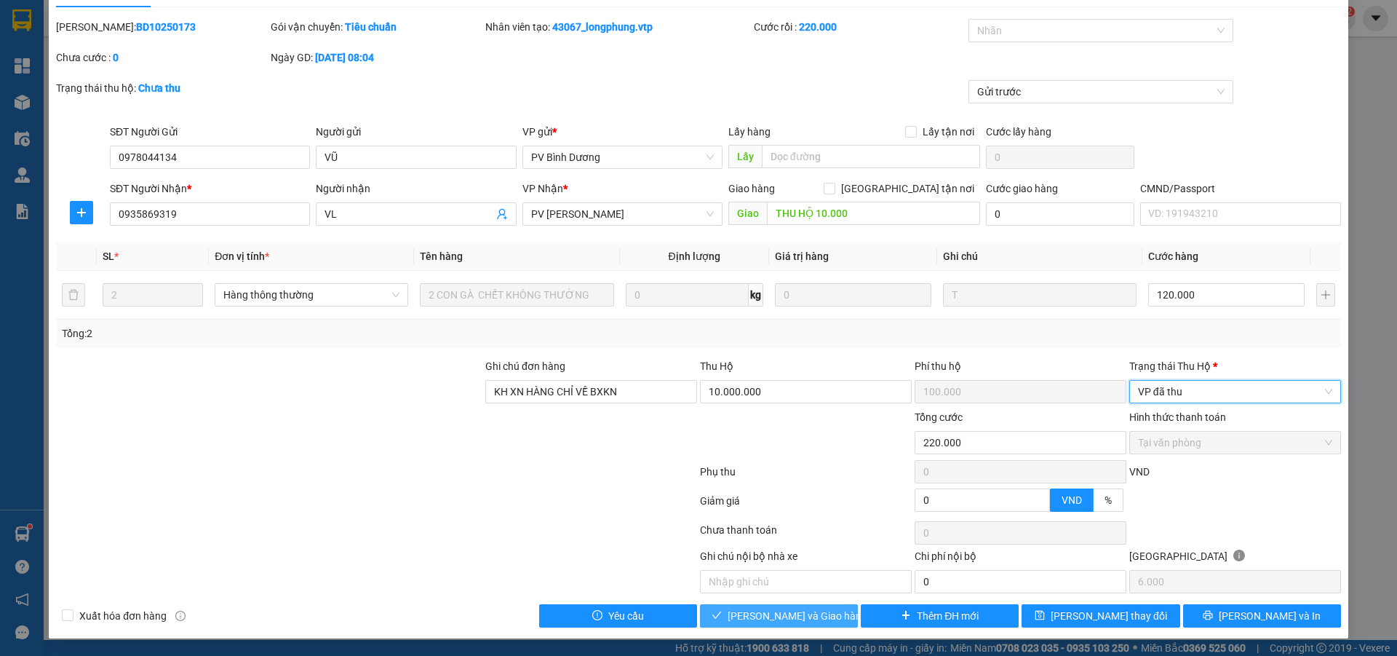
click at [771, 622] on span "[PERSON_NAME] và Giao hàng" at bounding box center [798, 616] width 140 height 16
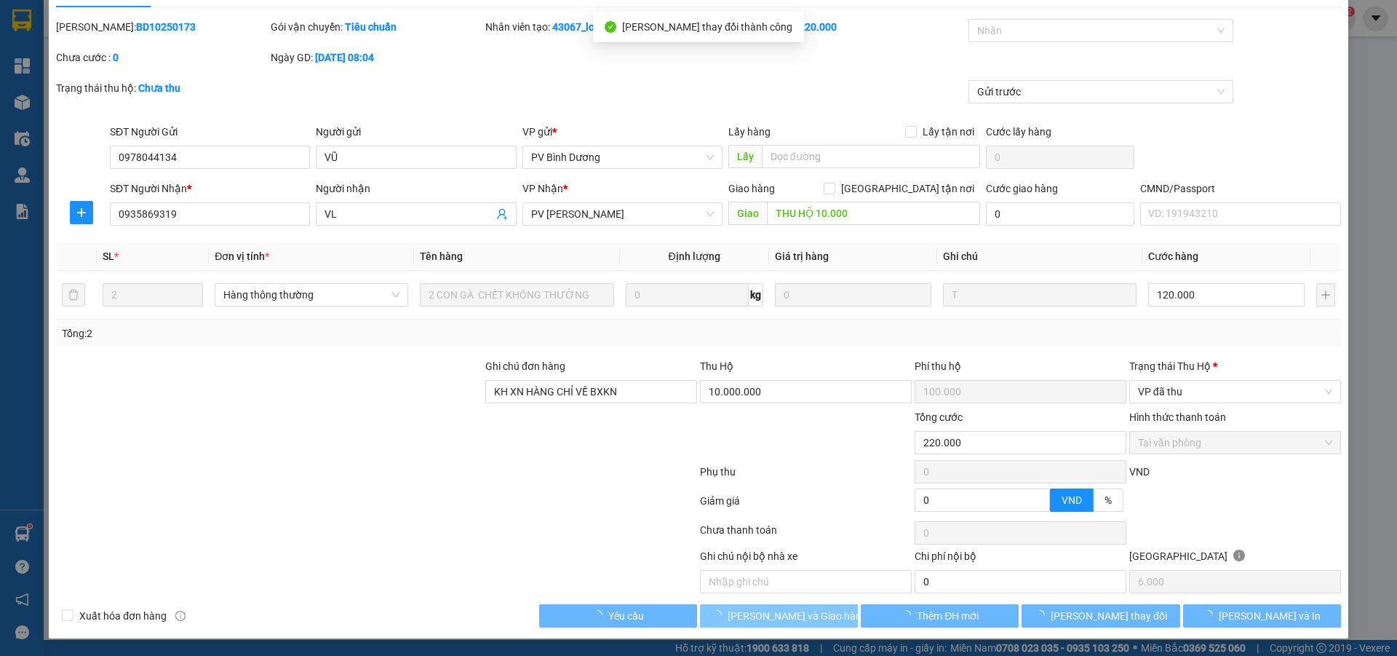
scroll to position [0, 0]
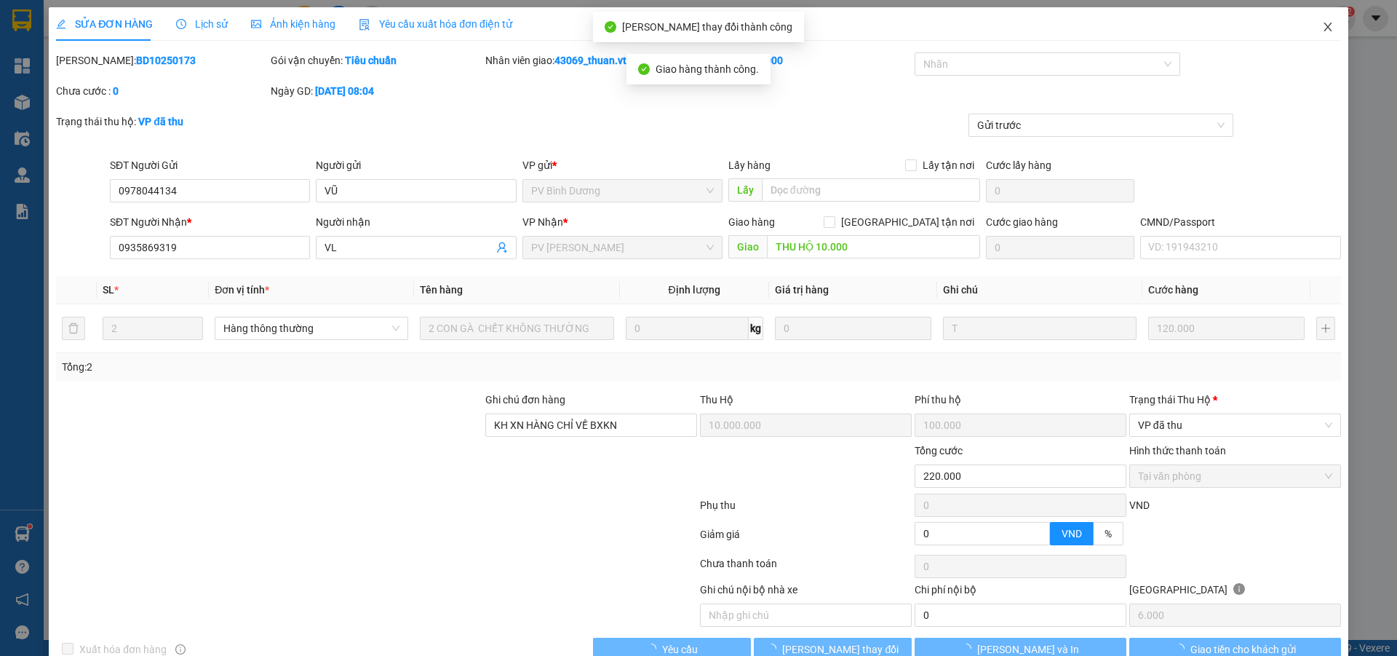
click at [1322, 29] on icon "close" at bounding box center [1328, 27] width 12 height 12
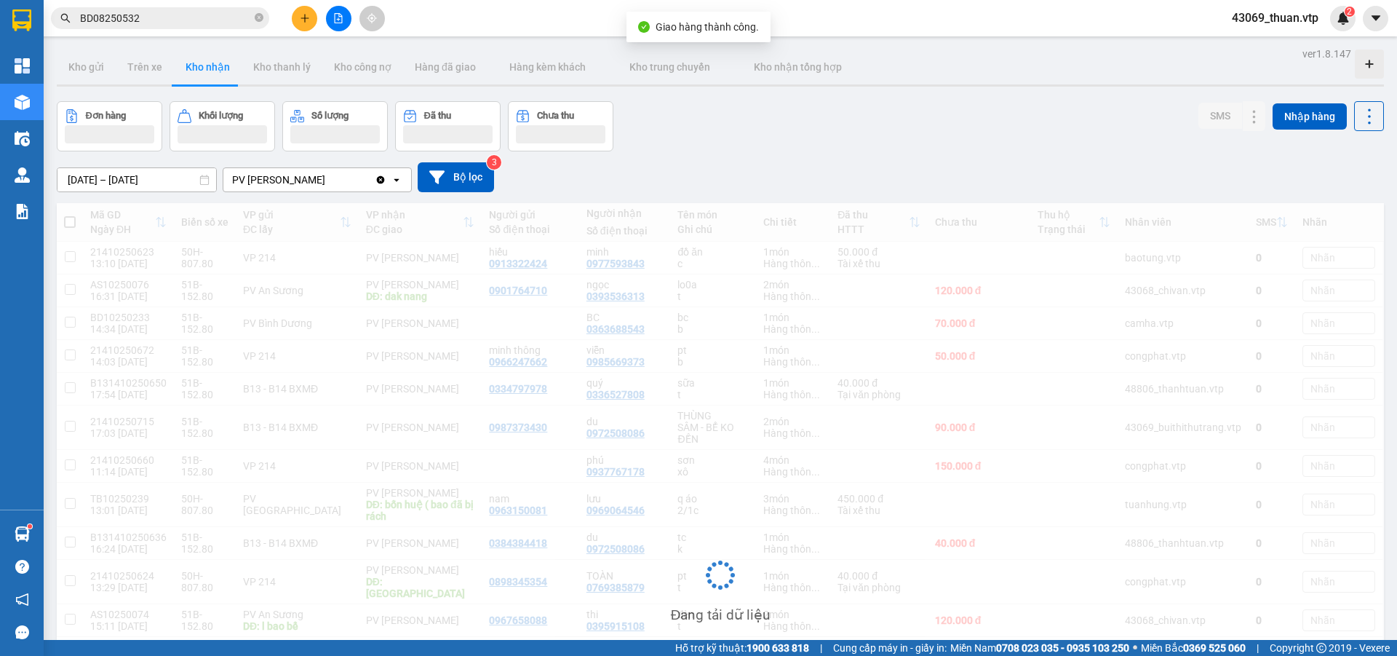
scroll to position [333, 0]
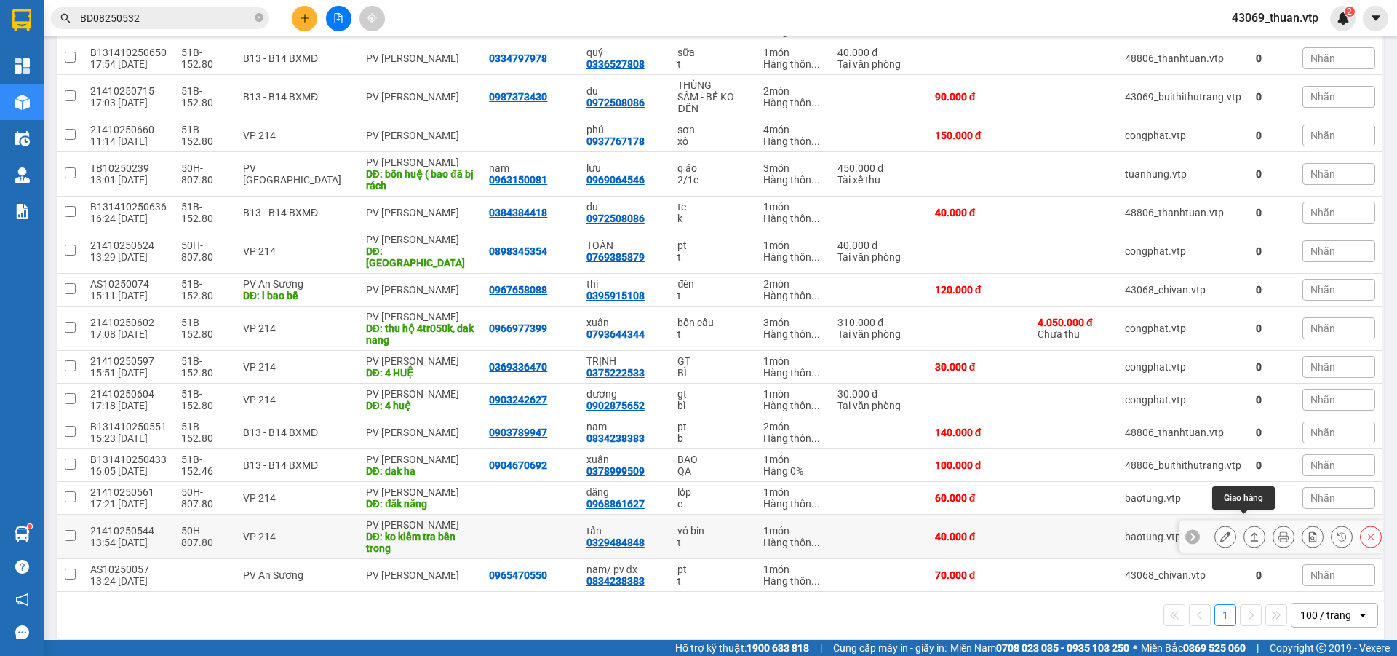
click at [1250, 531] on icon at bounding box center [1255, 536] width 10 height 10
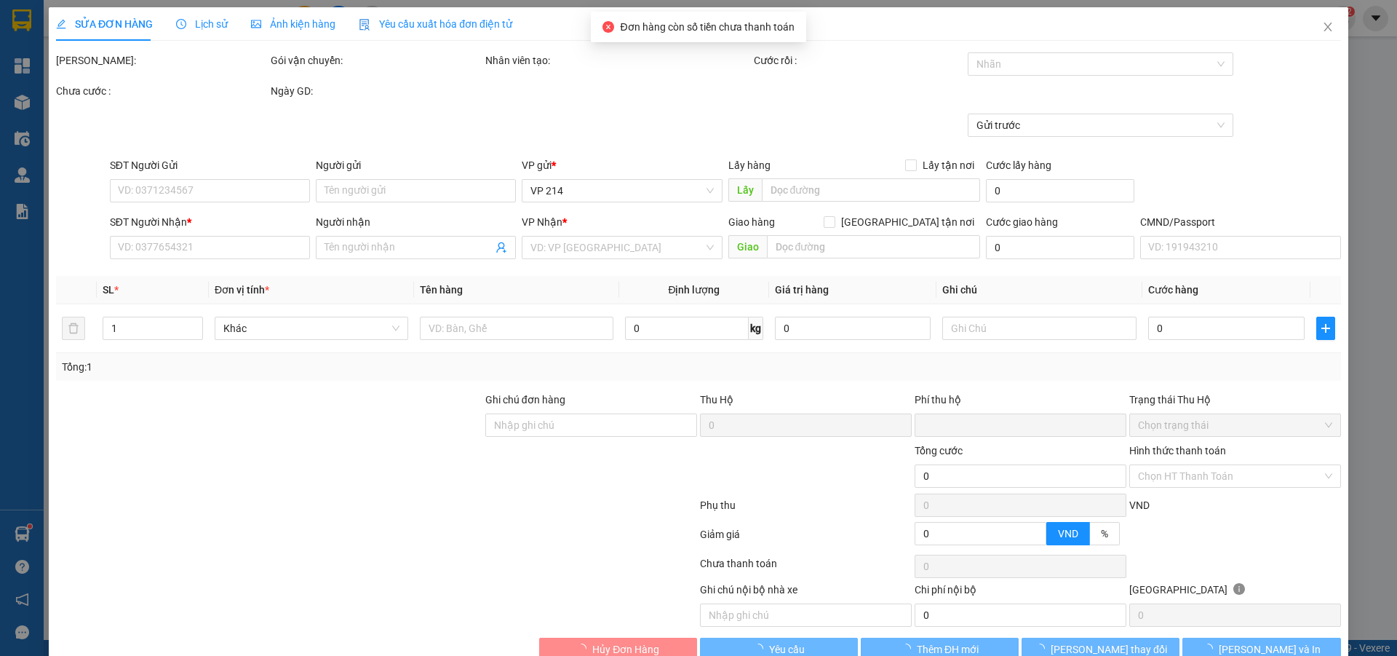
type input "0329484848"
type input "tấn"
type input "ko kiểm tra bên trong"
type input "0"
type input "40.000"
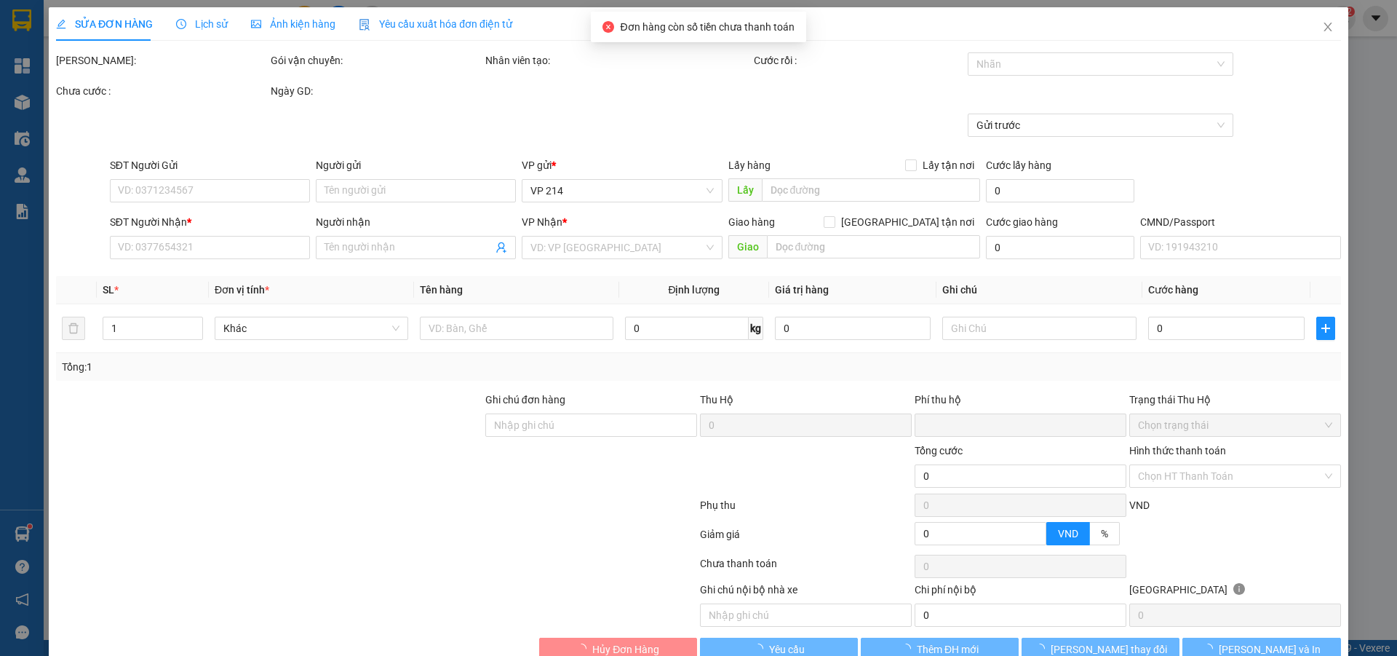
type input "40.000"
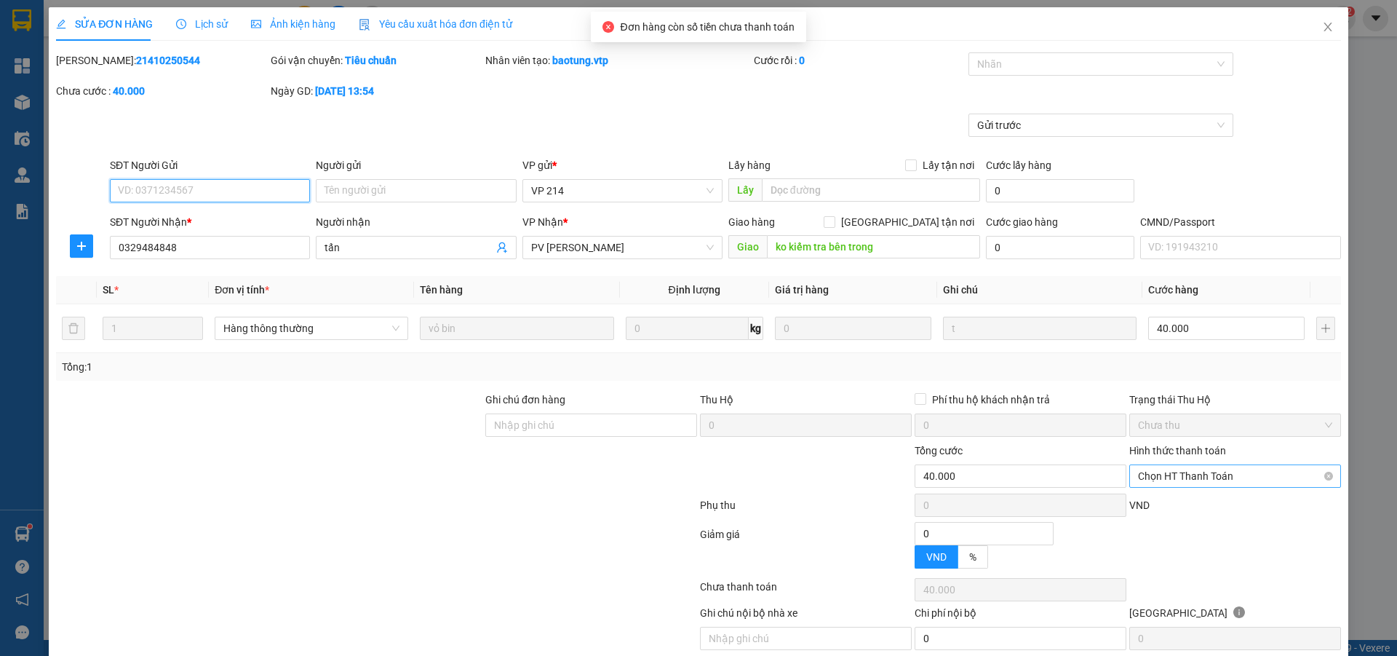
type input "2.000"
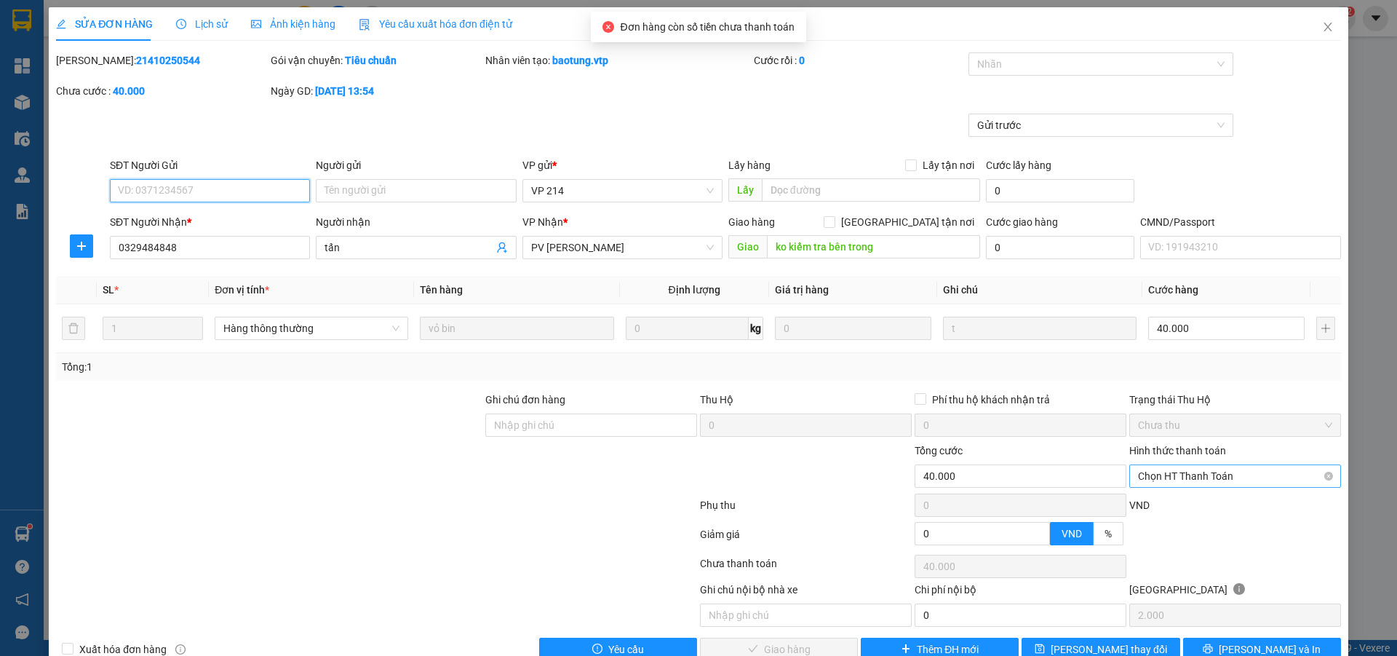
click at [1220, 483] on span "Chọn HT Thanh Toán" at bounding box center [1235, 476] width 194 height 22
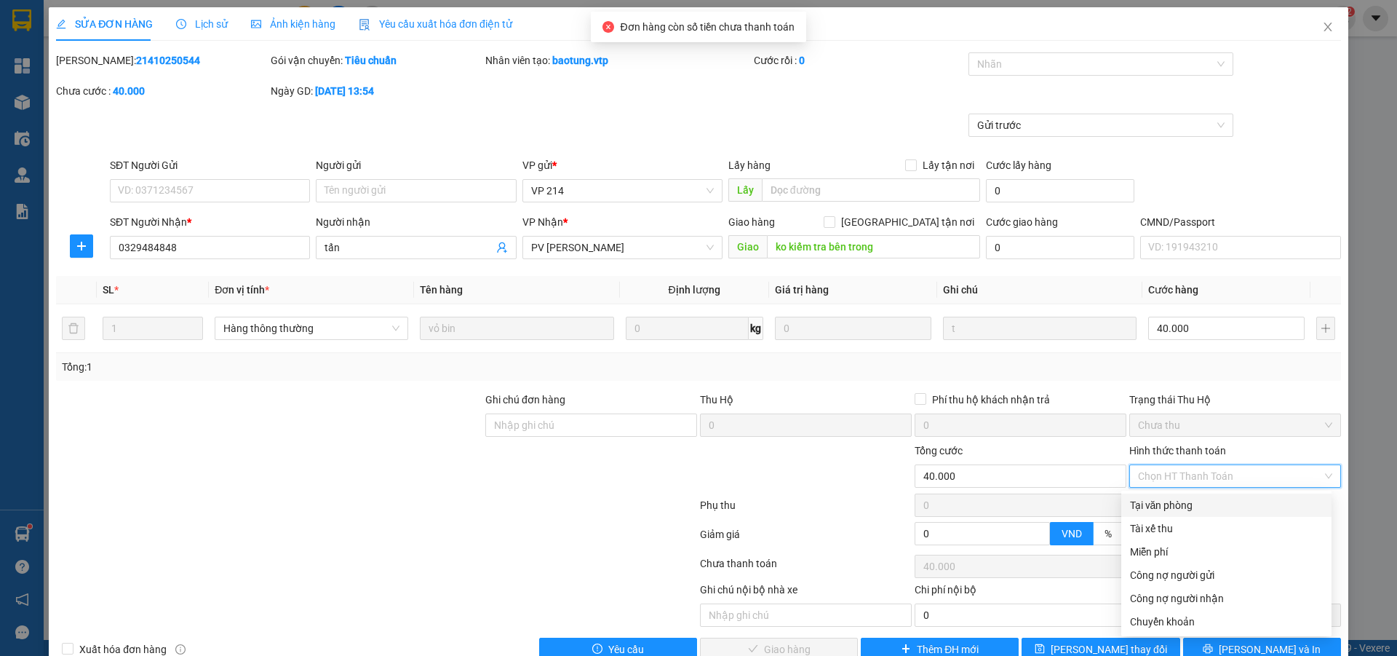
click at [1197, 505] on div "Tại văn phòng" at bounding box center [1226, 505] width 193 height 16
type input "0"
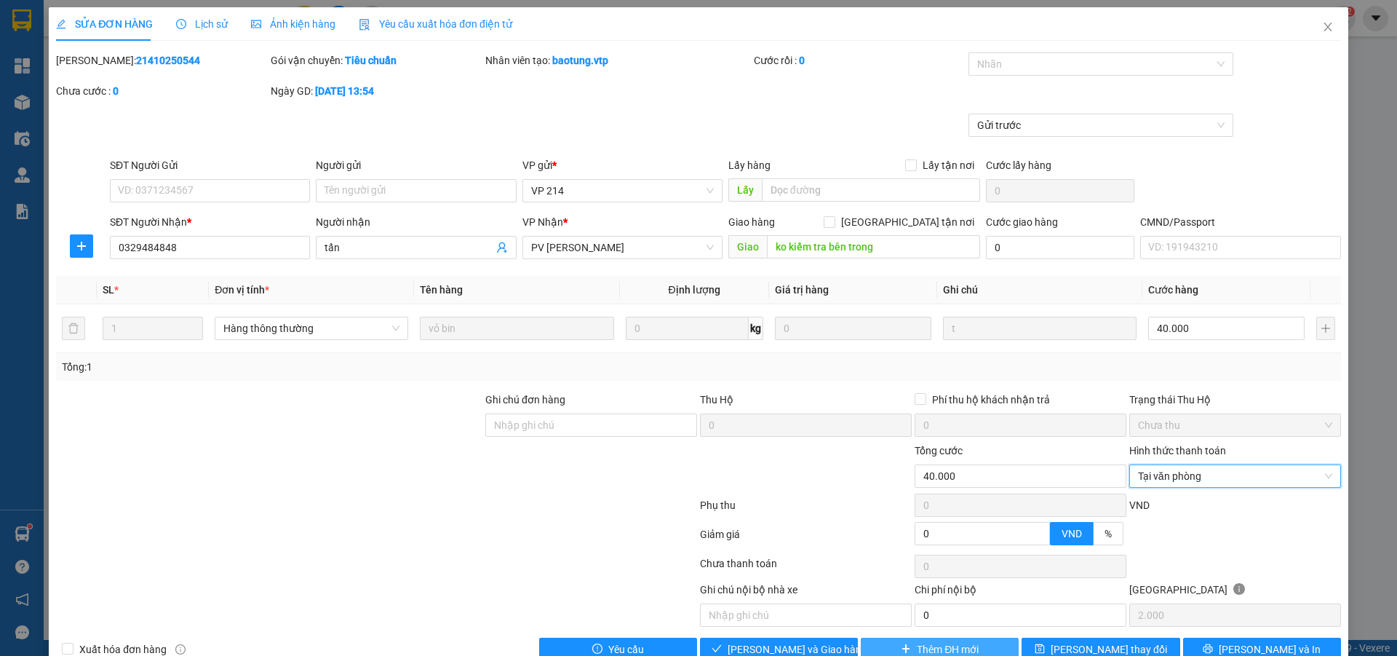
scroll to position [33, 0]
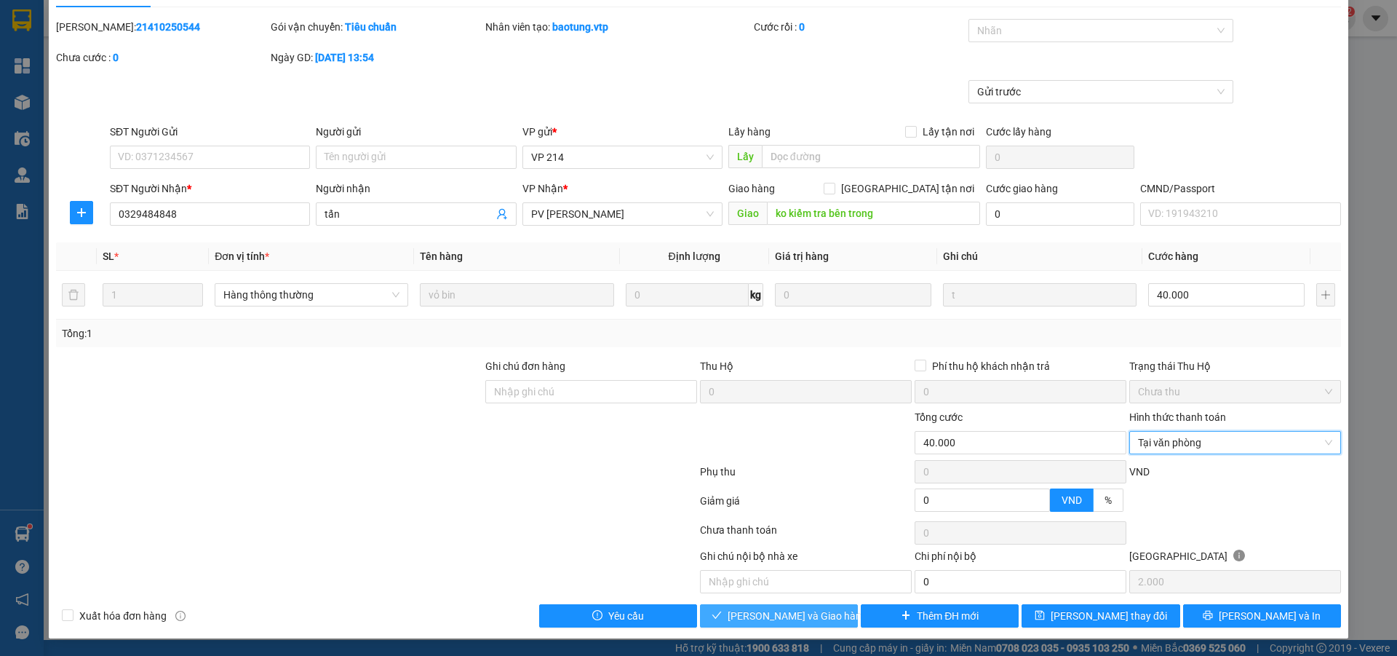
click at [813, 615] on span "[PERSON_NAME] và Giao hàng" at bounding box center [798, 616] width 140 height 16
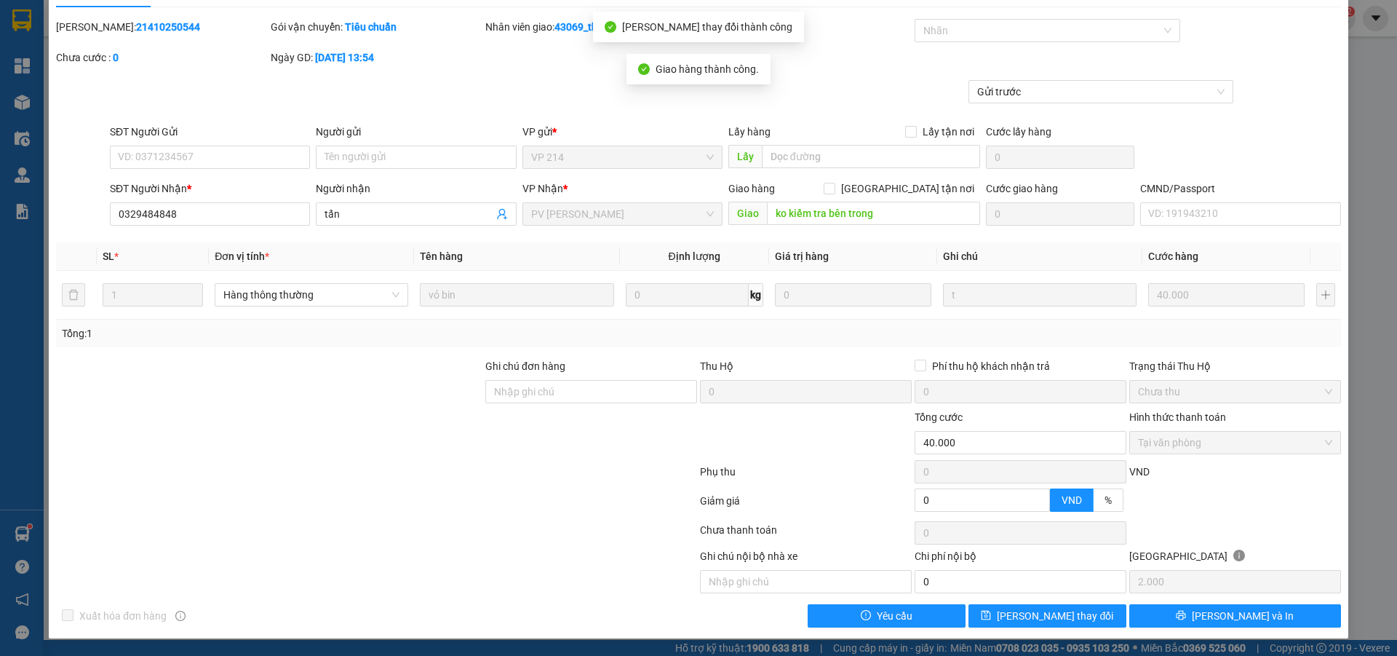
scroll to position [0, 0]
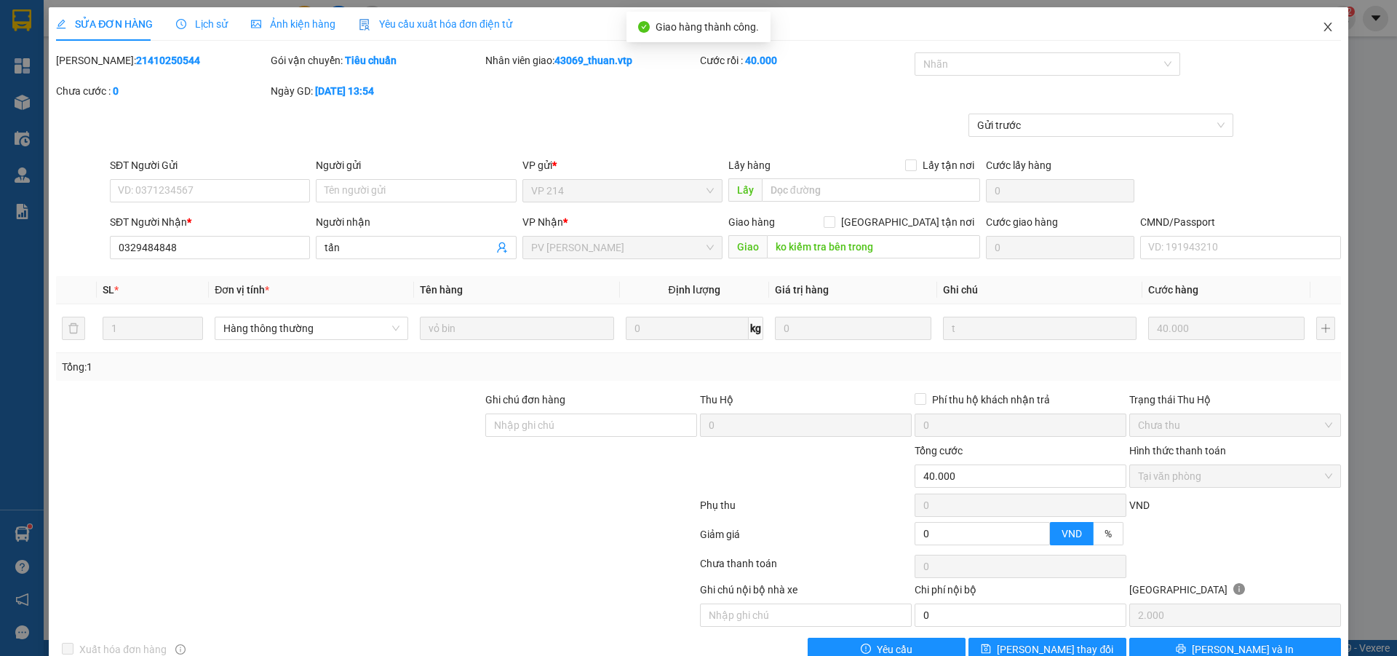
click at [1314, 21] on span "Close" at bounding box center [1328, 27] width 41 height 41
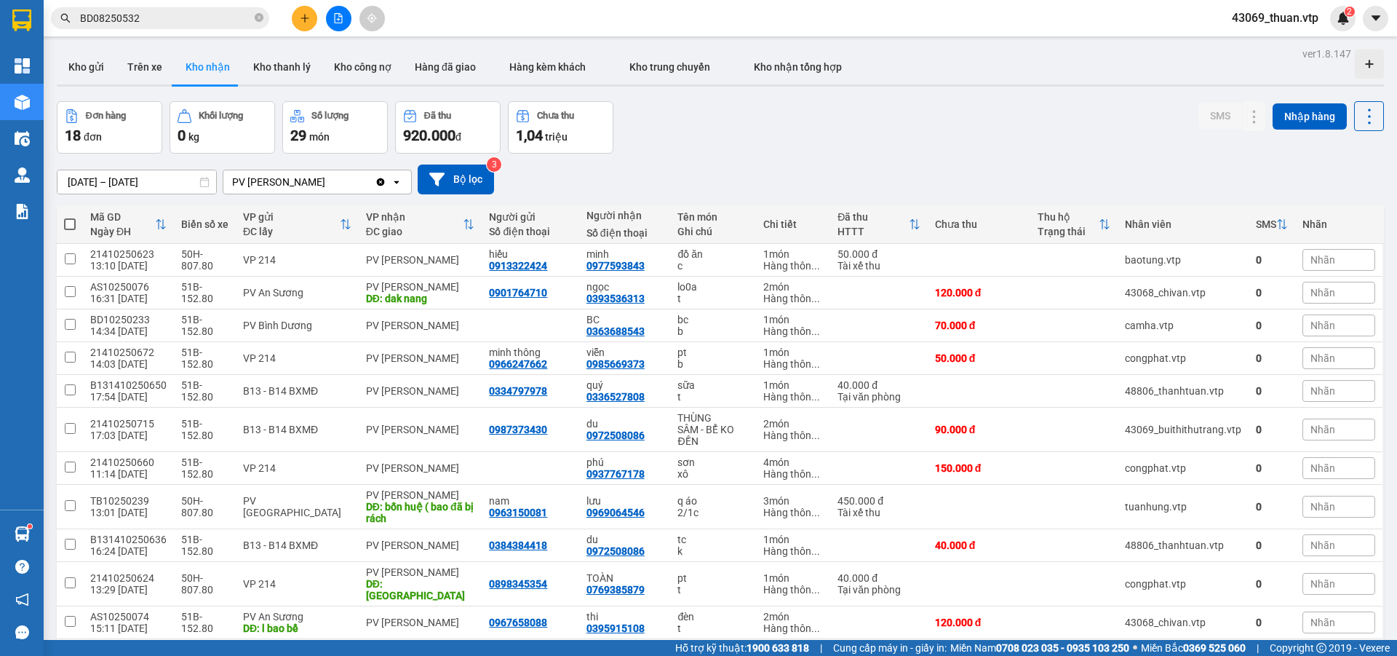
scroll to position [288, 0]
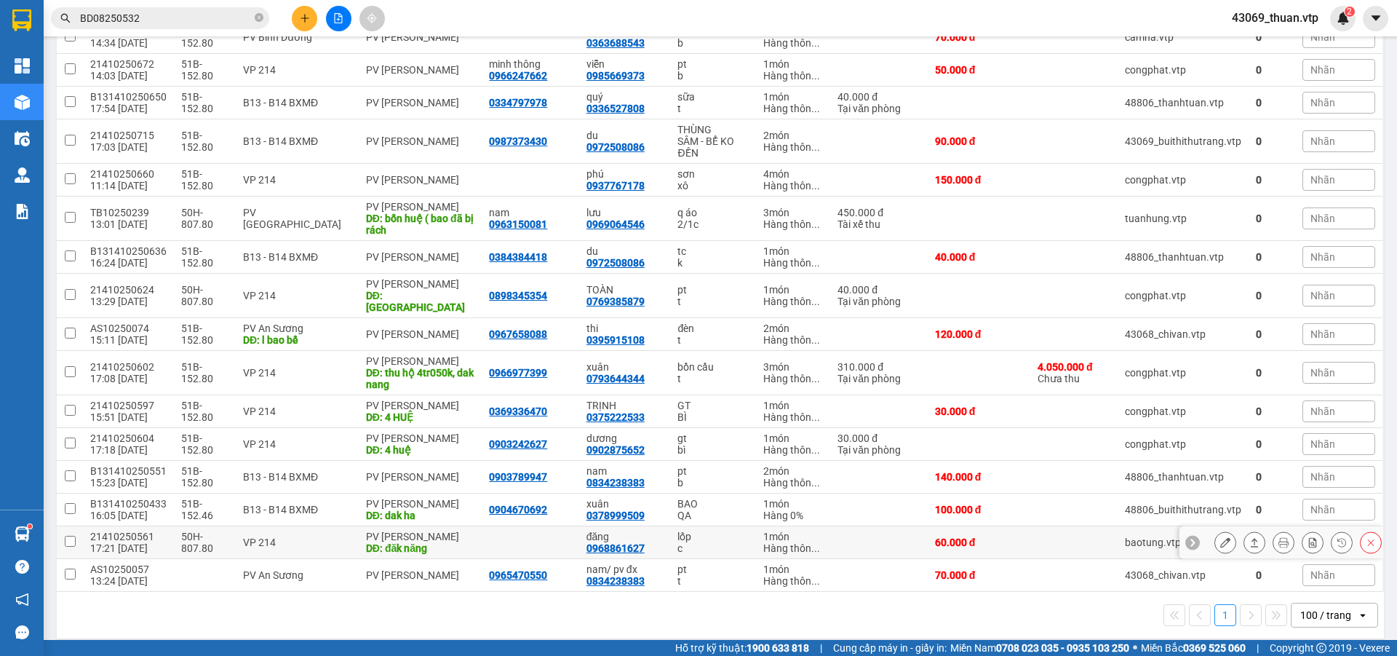
click at [1250, 537] on icon at bounding box center [1255, 542] width 10 height 10
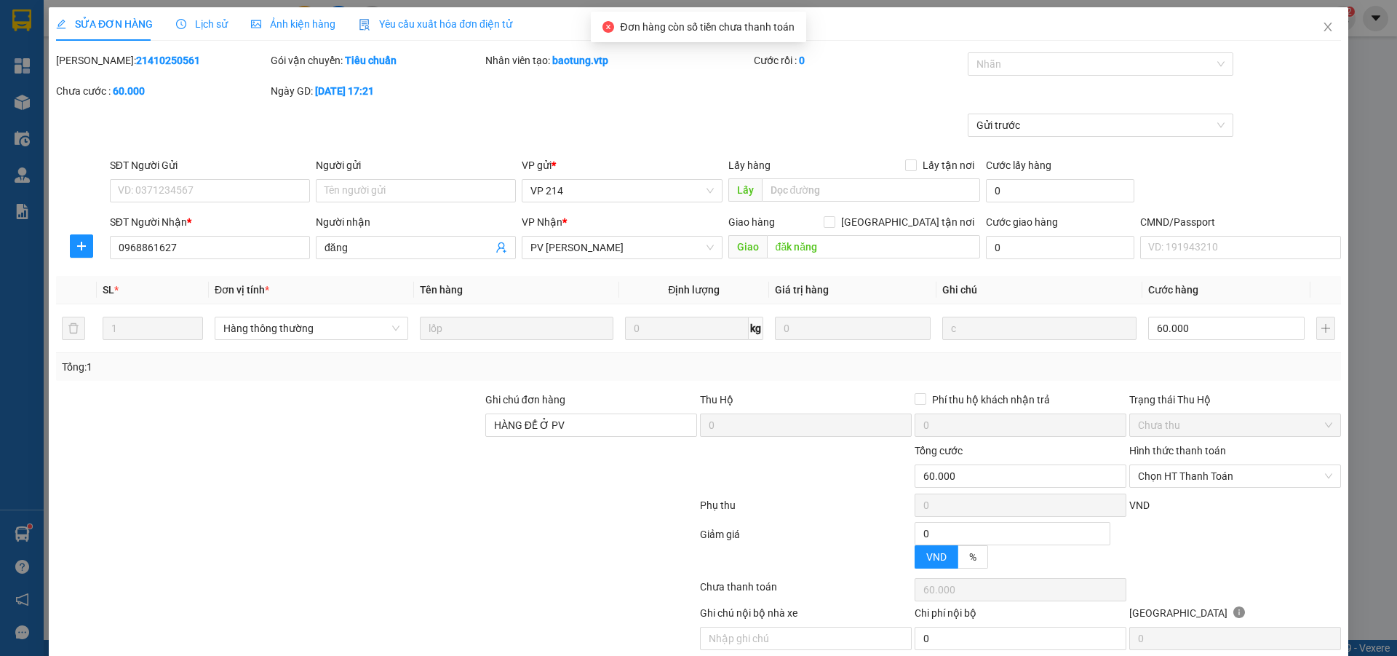
type input "0968861627"
type input "đăng"
type input "đăk năng"
type input "HÀNG ĐỂ Ở PV"
type input "0"
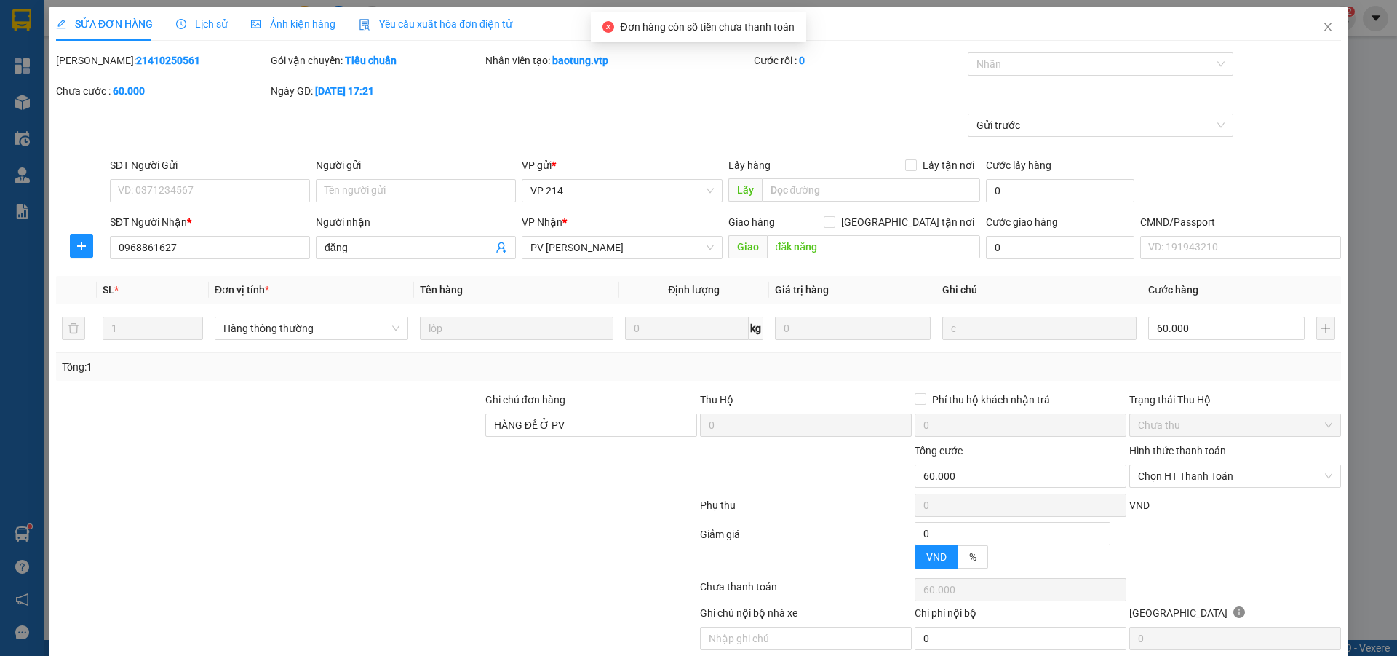
type input "60.000"
type input "3.000"
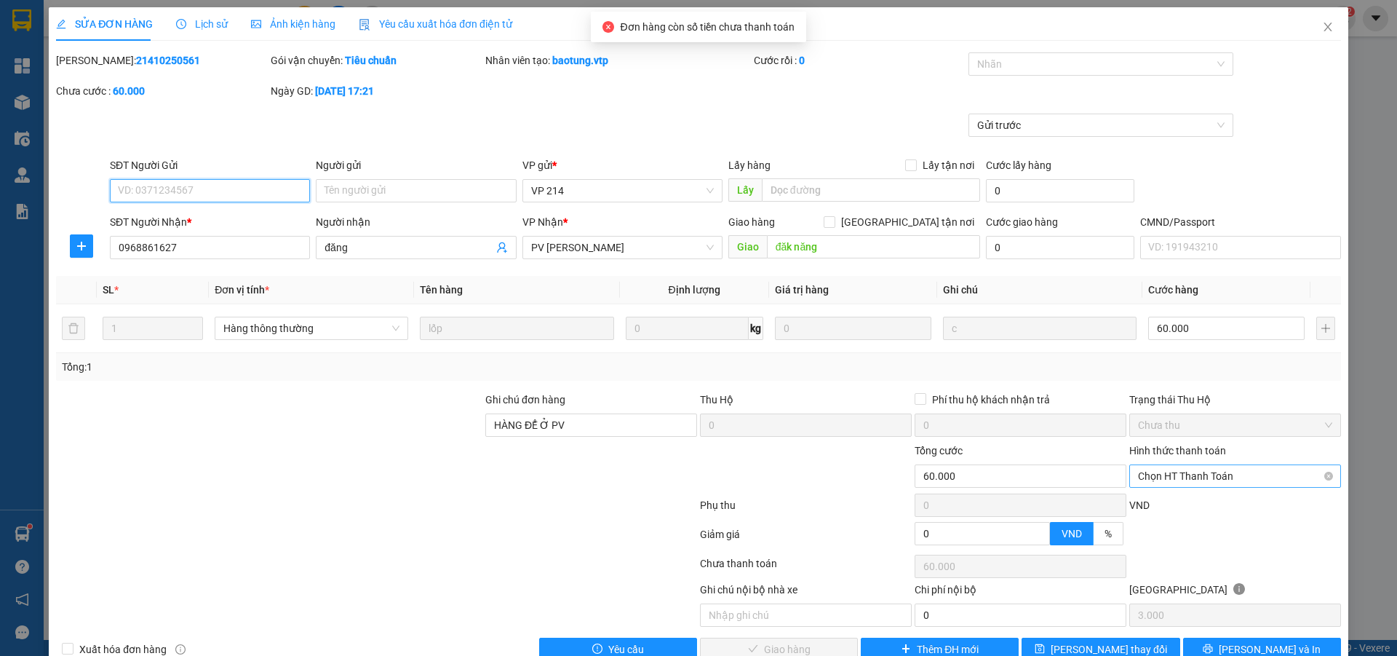
click at [1167, 469] on span "Chọn HT Thanh Toán" at bounding box center [1235, 476] width 194 height 22
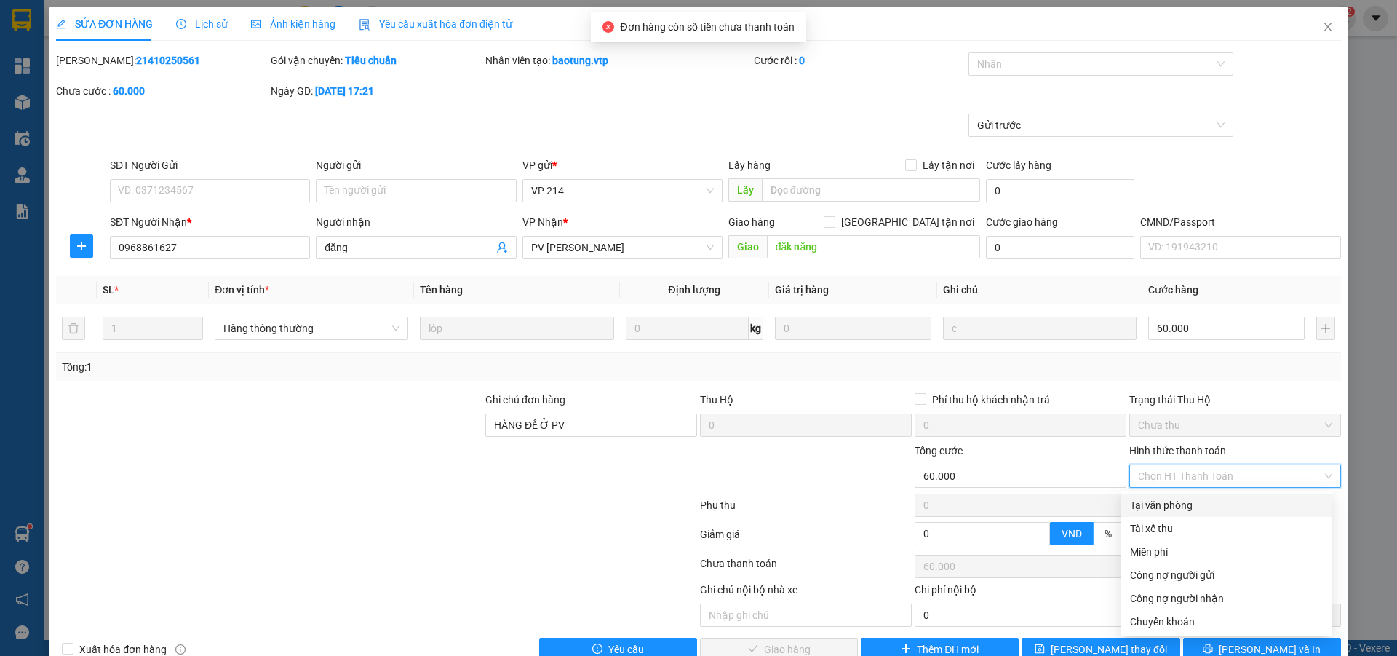
click at [1159, 512] on div "Tại văn phòng" at bounding box center [1226, 505] width 193 height 16
type input "0"
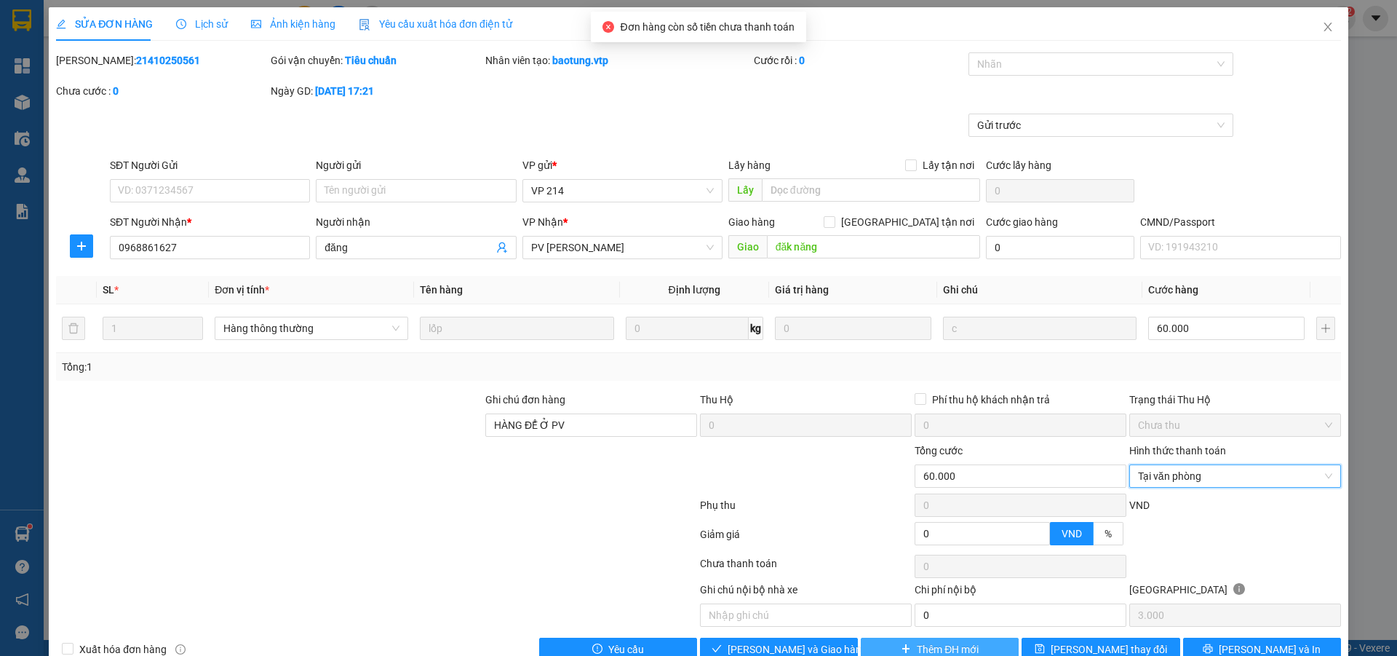
scroll to position [33, 0]
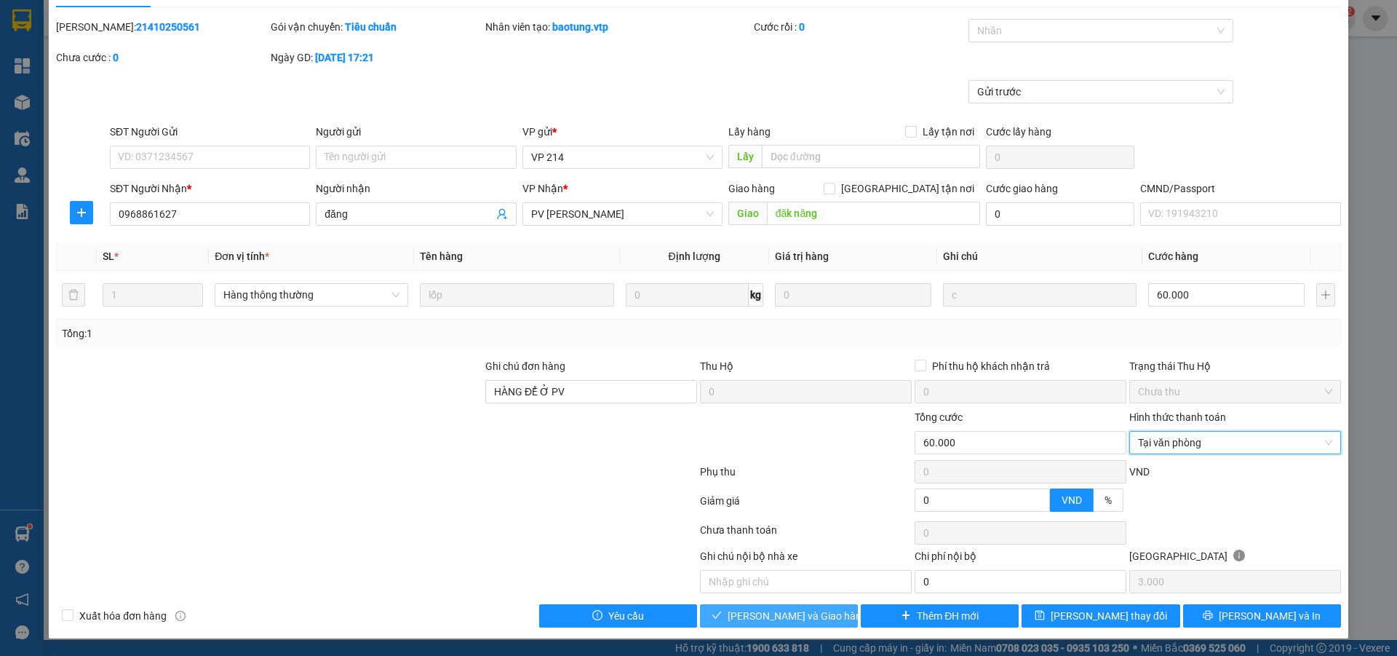
click at [792, 618] on span "[PERSON_NAME] và Giao hàng" at bounding box center [798, 616] width 140 height 16
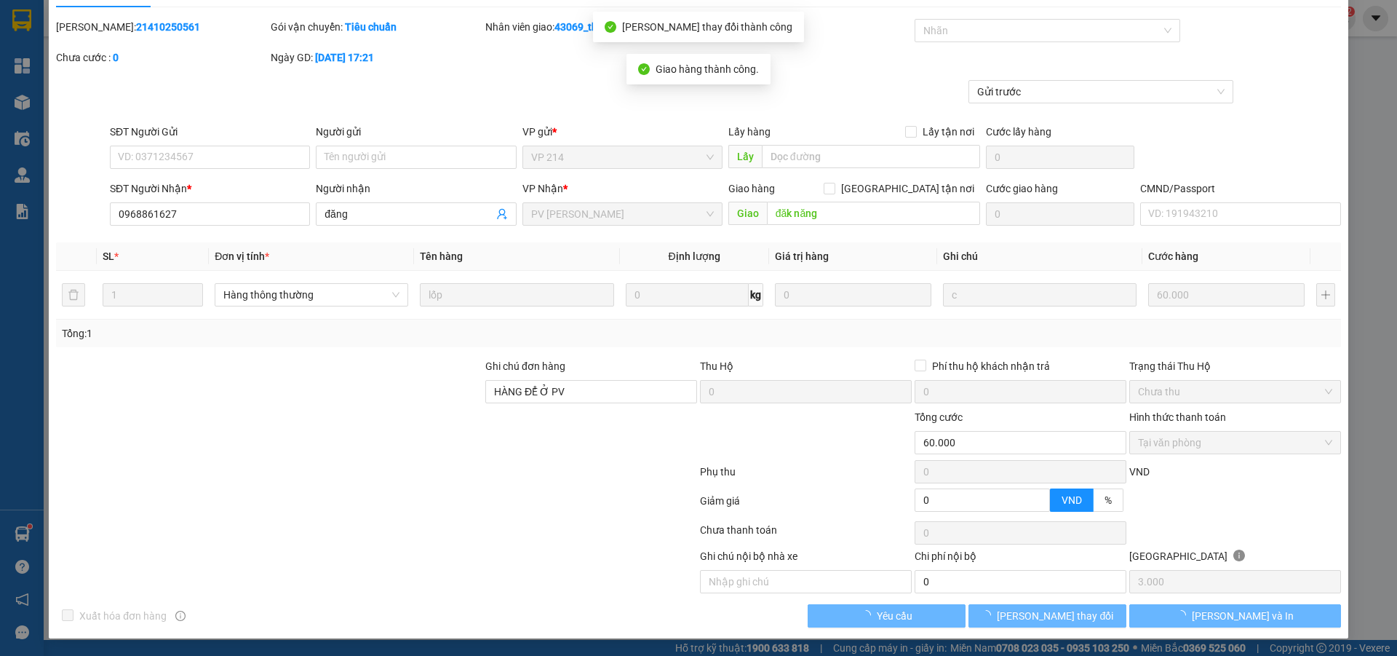
scroll to position [0, 0]
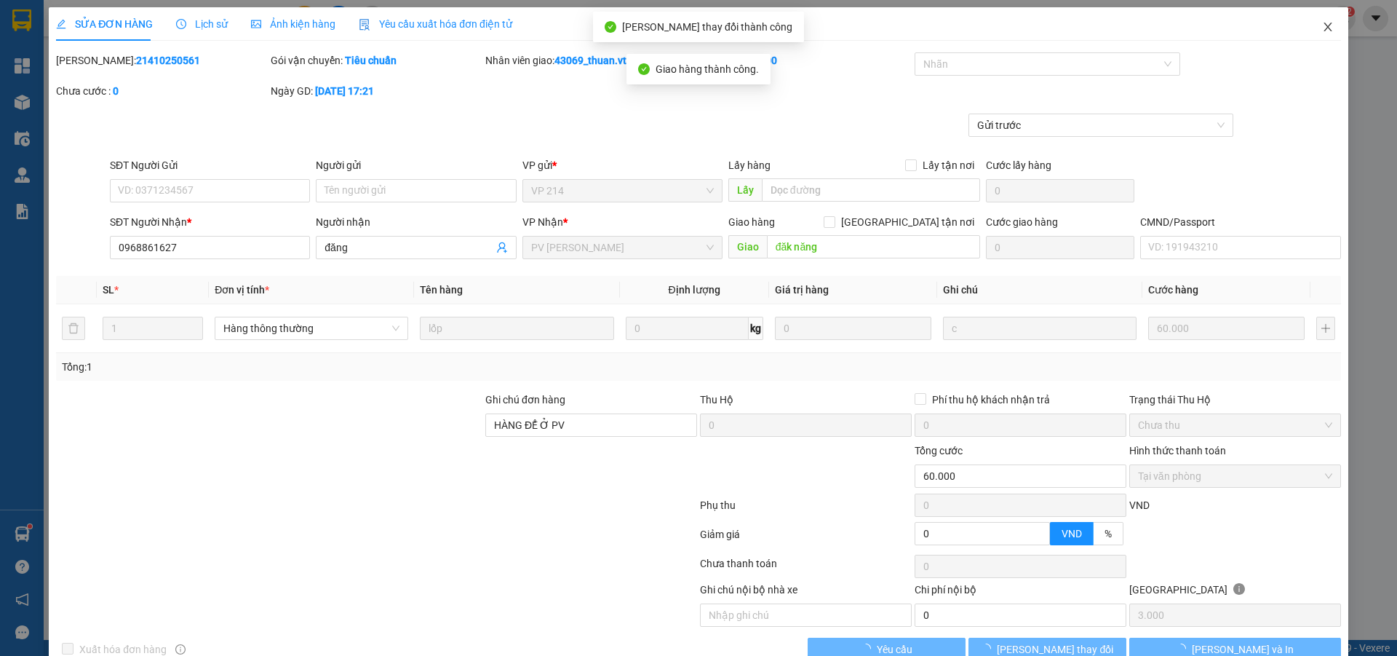
click at [1322, 31] on icon "close" at bounding box center [1328, 27] width 12 height 12
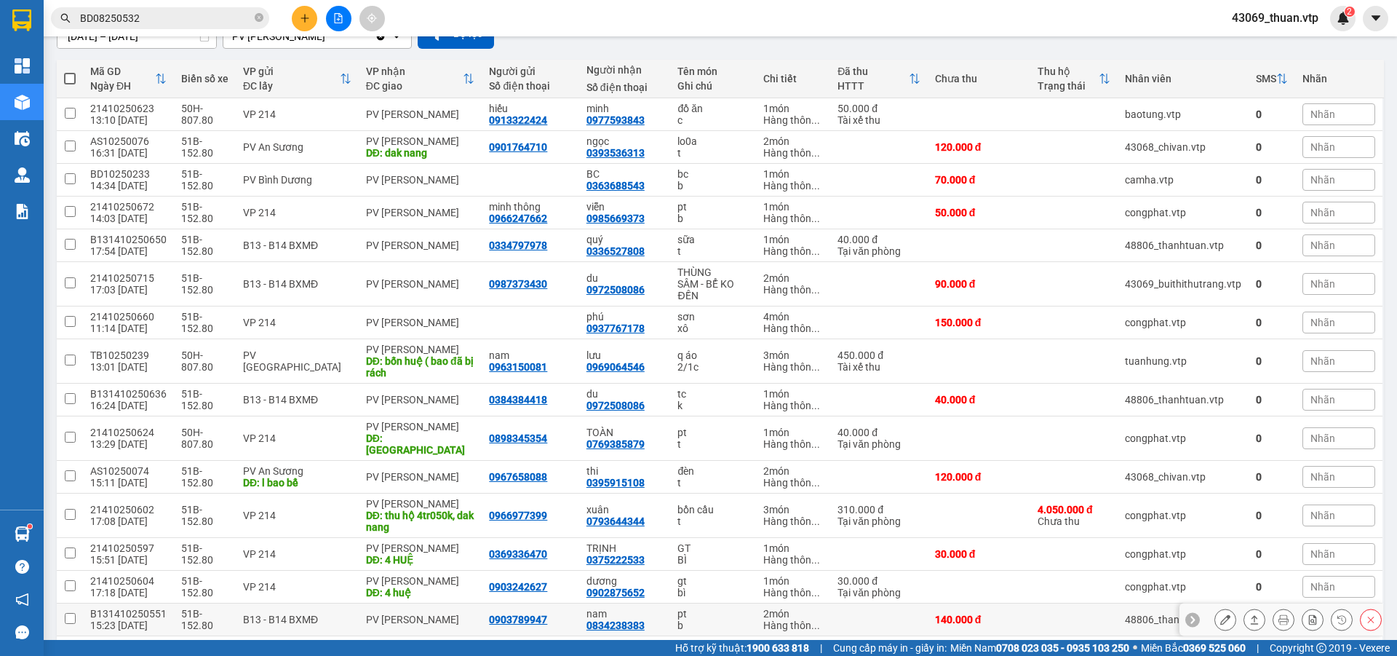
scroll to position [255, 0]
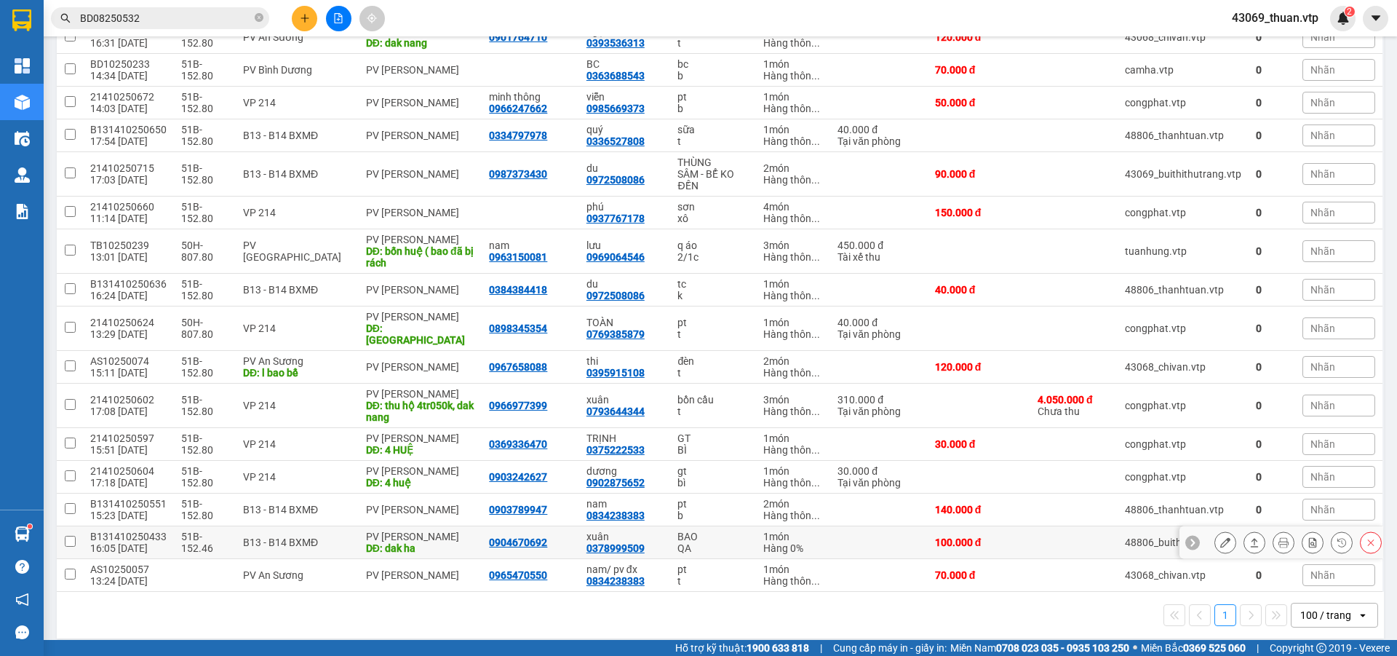
click at [1221, 537] on icon at bounding box center [1226, 542] width 10 height 10
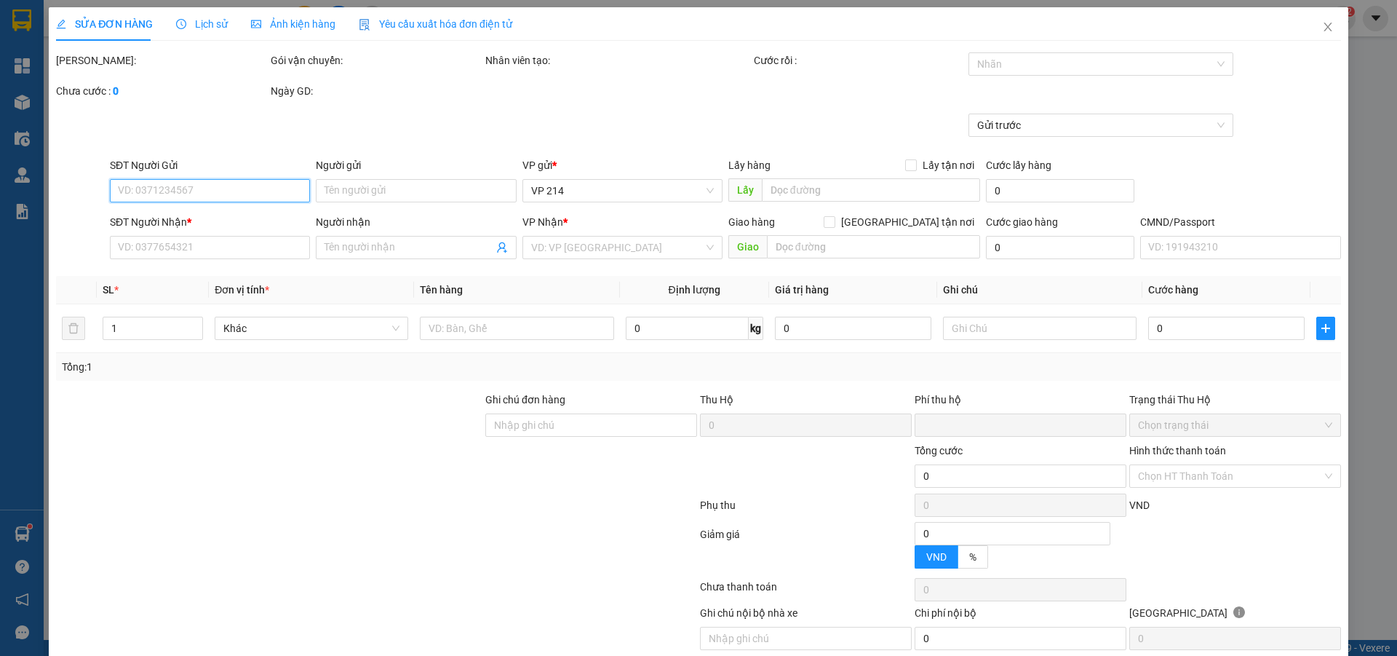
type input "0904670692"
type input "0378999509"
type input "xuân"
type input "dak ha"
type input "xe ko thu khách vì khách đi 2v"
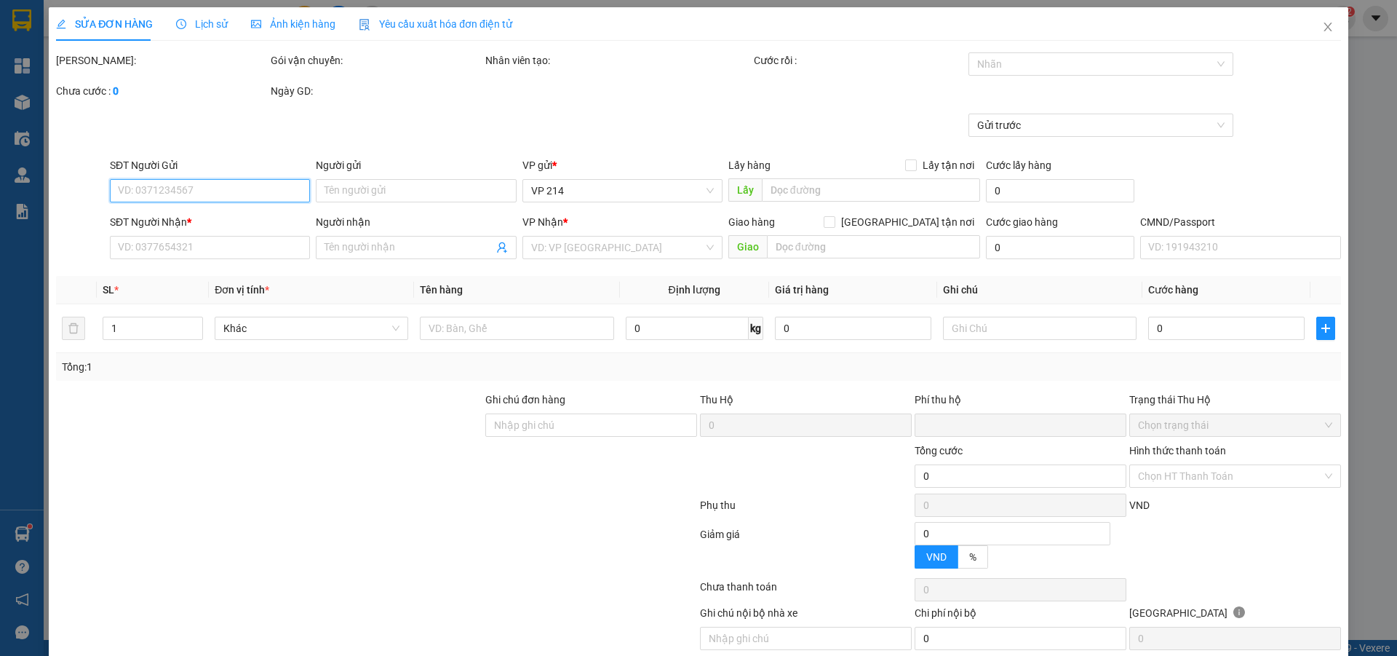
type input "0"
type input "100.000"
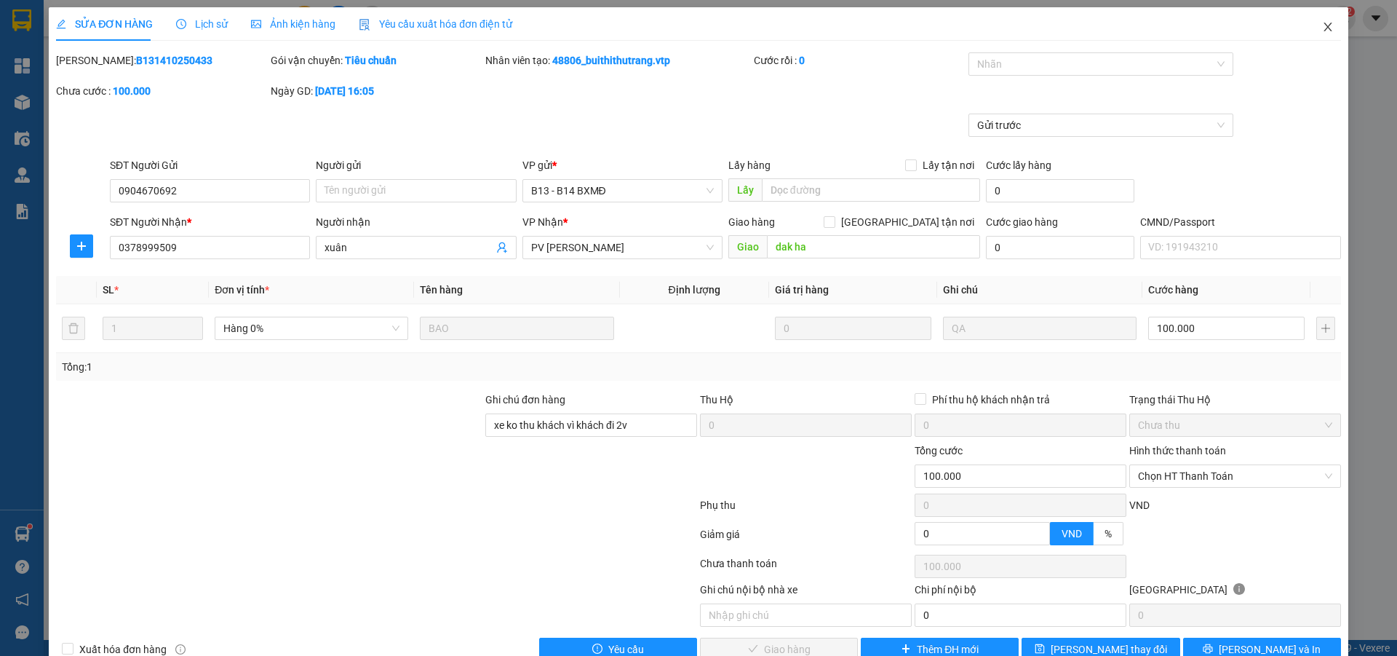
click at [1322, 26] on icon "close" at bounding box center [1328, 27] width 12 height 12
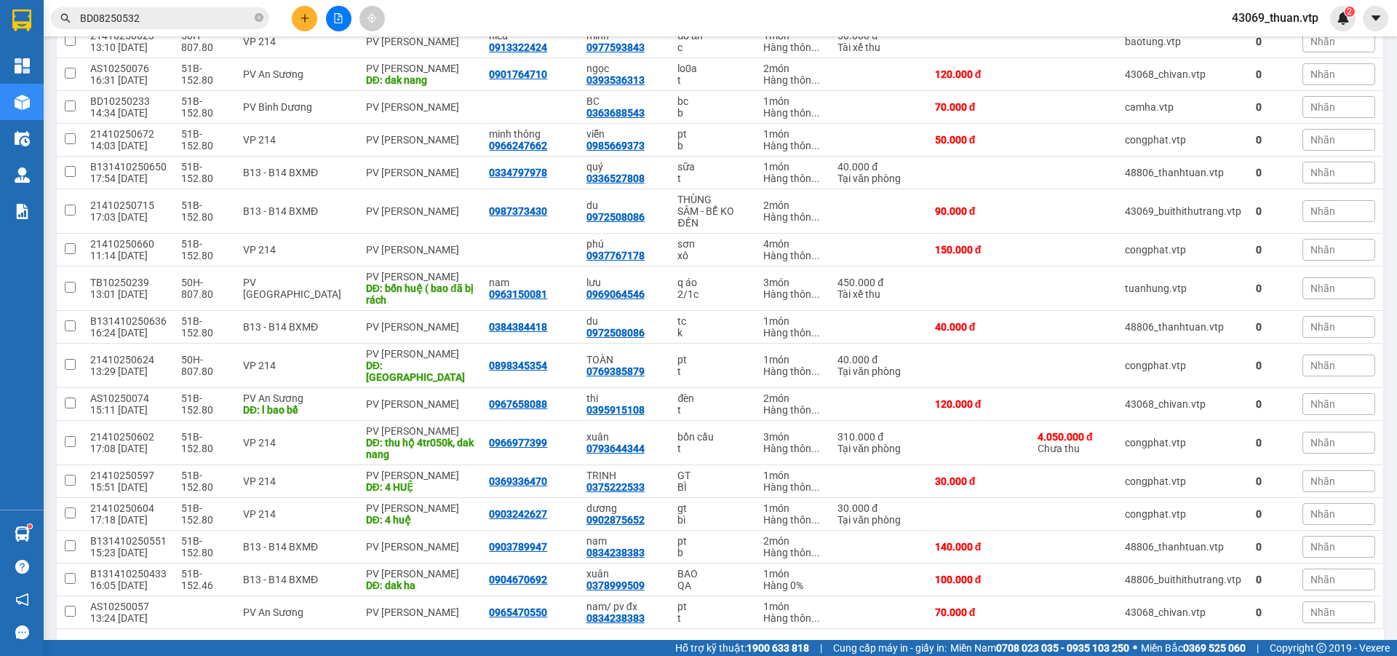
scroll to position [255, 0]
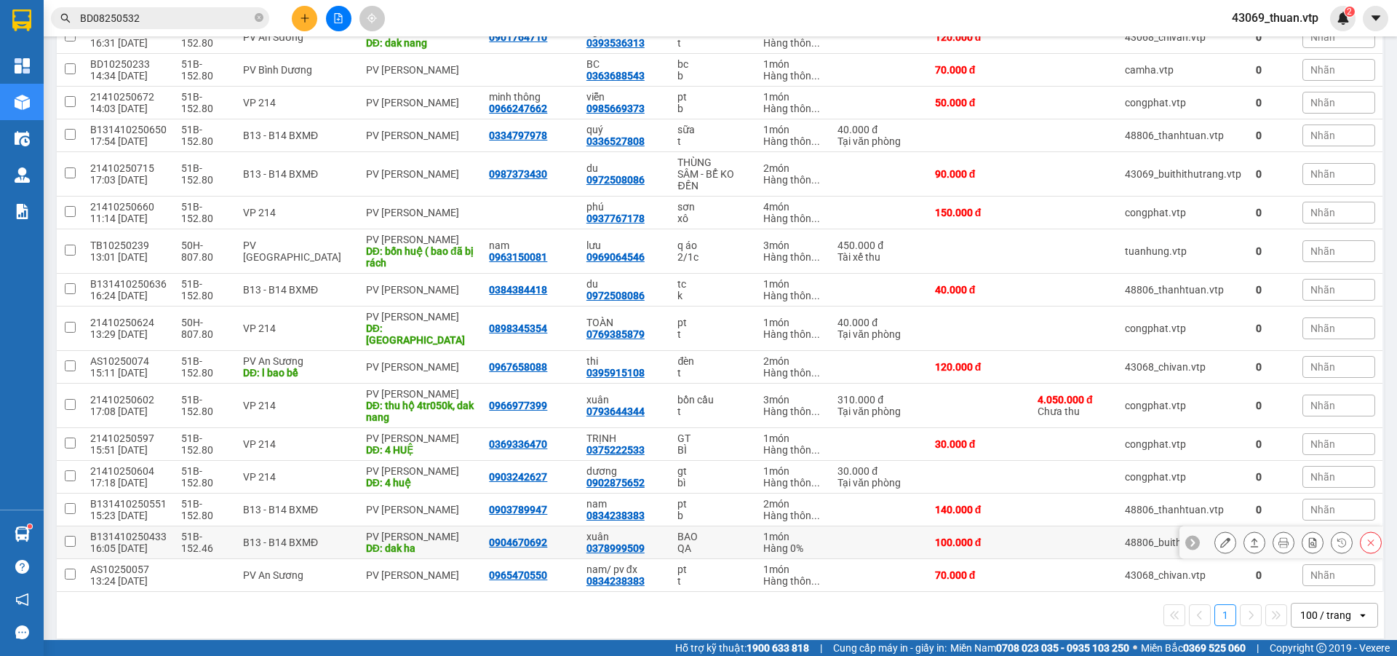
click at [70, 536] on input "checkbox" at bounding box center [70, 541] width 11 height 11
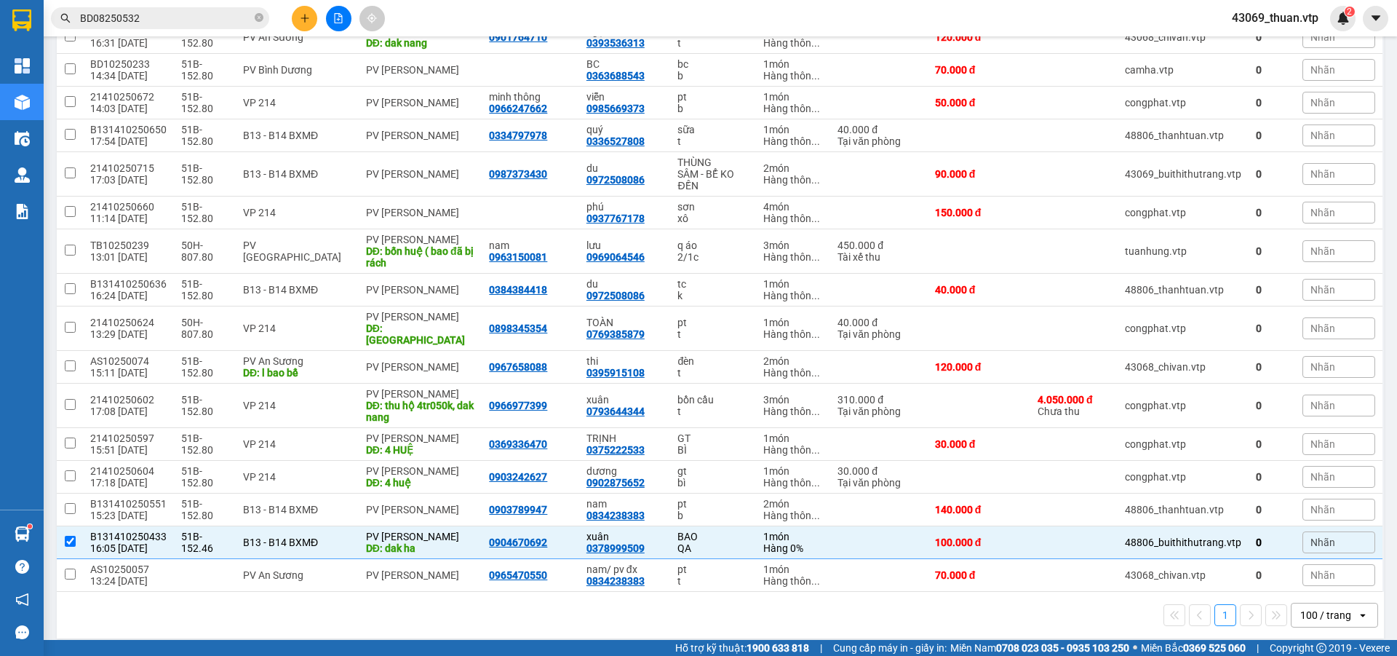
scroll to position [0, 0]
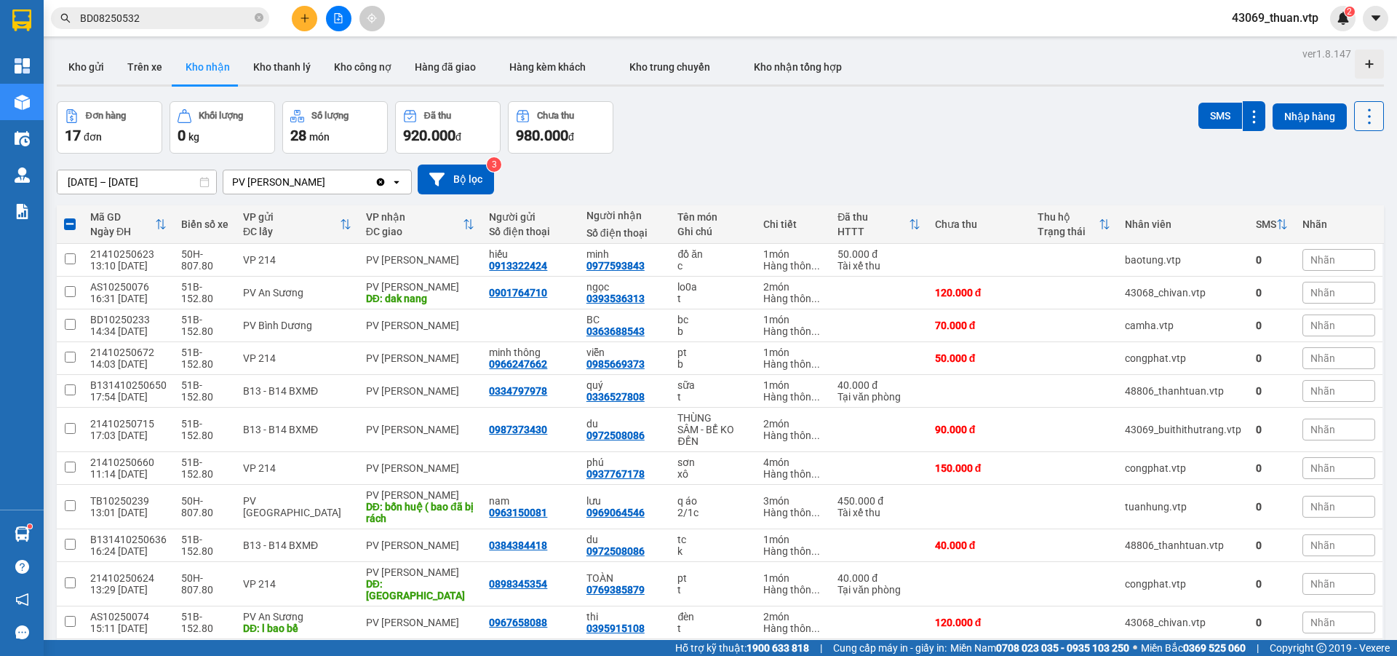
click at [1360, 118] on icon at bounding box center [1370, 116] width 20 height 20
click at [1339, 206] on span "Xóa hoàn toàn" at bounding box center [1342, 208] width 67 height 15
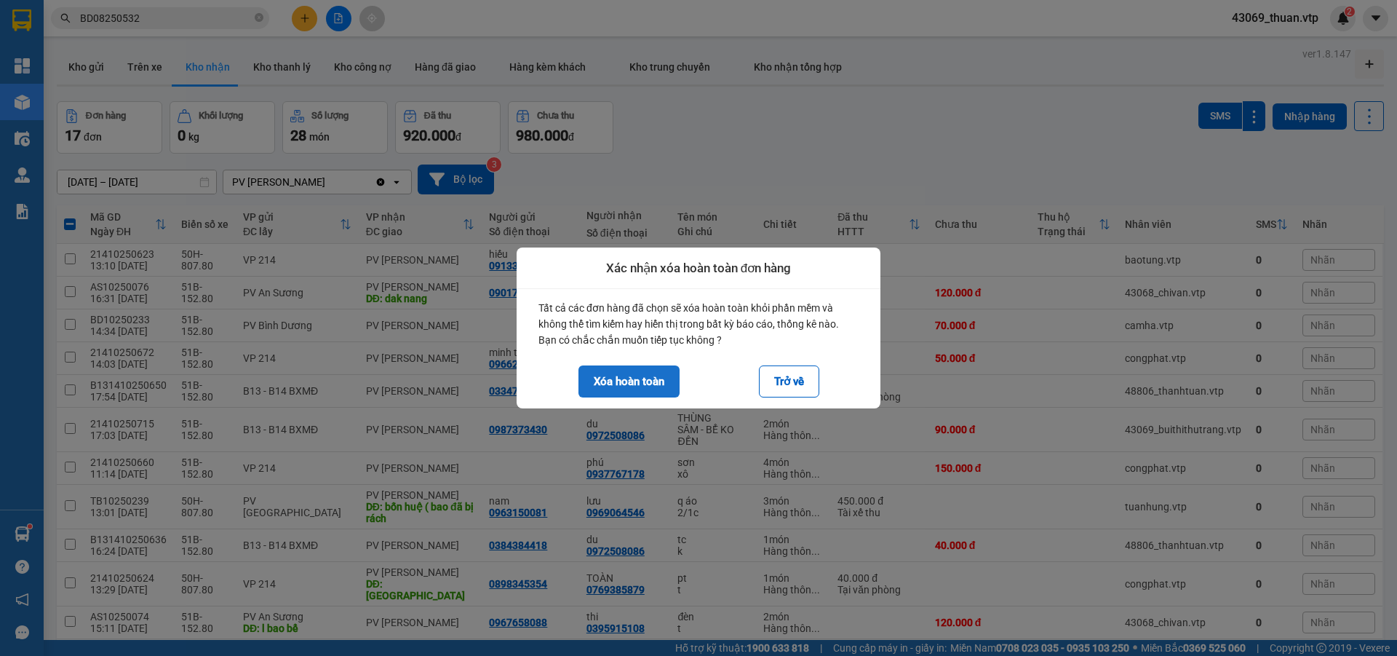
click at [646, 380] on button "Xóa hoàn toàn" at bounding box center [629, 381] width 101 height 32
checkbox input "false"
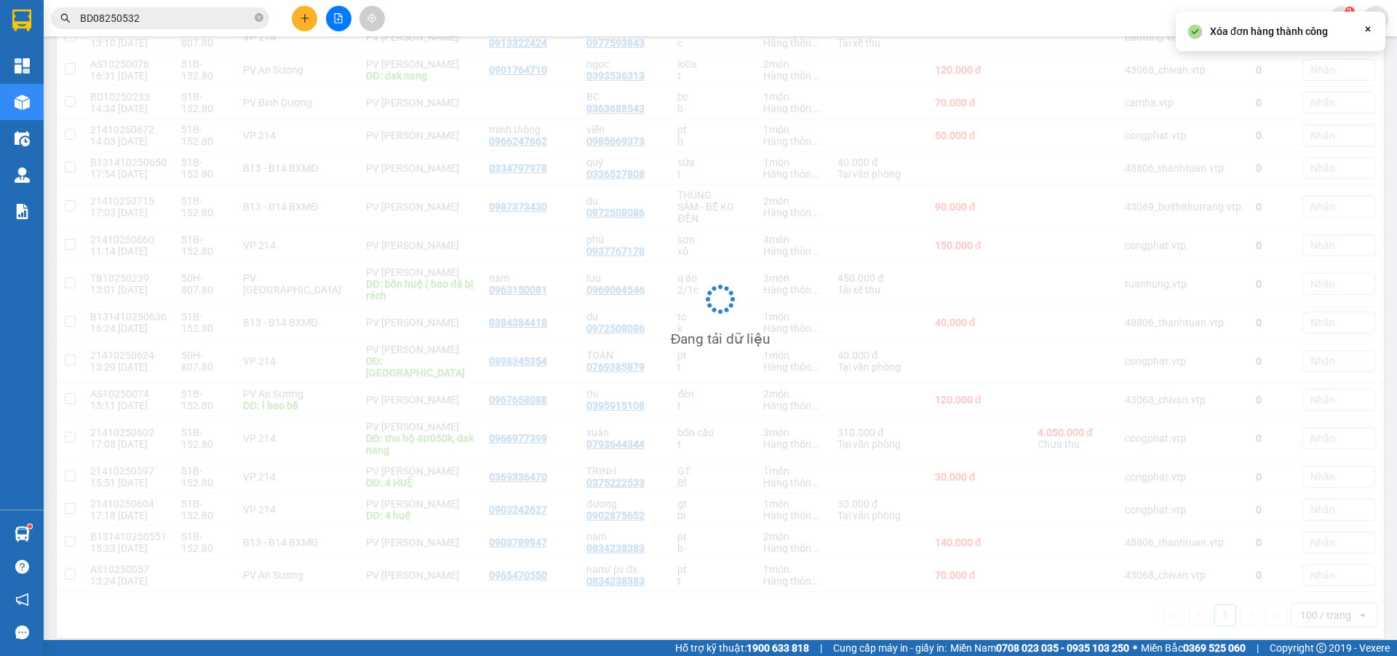
scroll to position [223, 0]
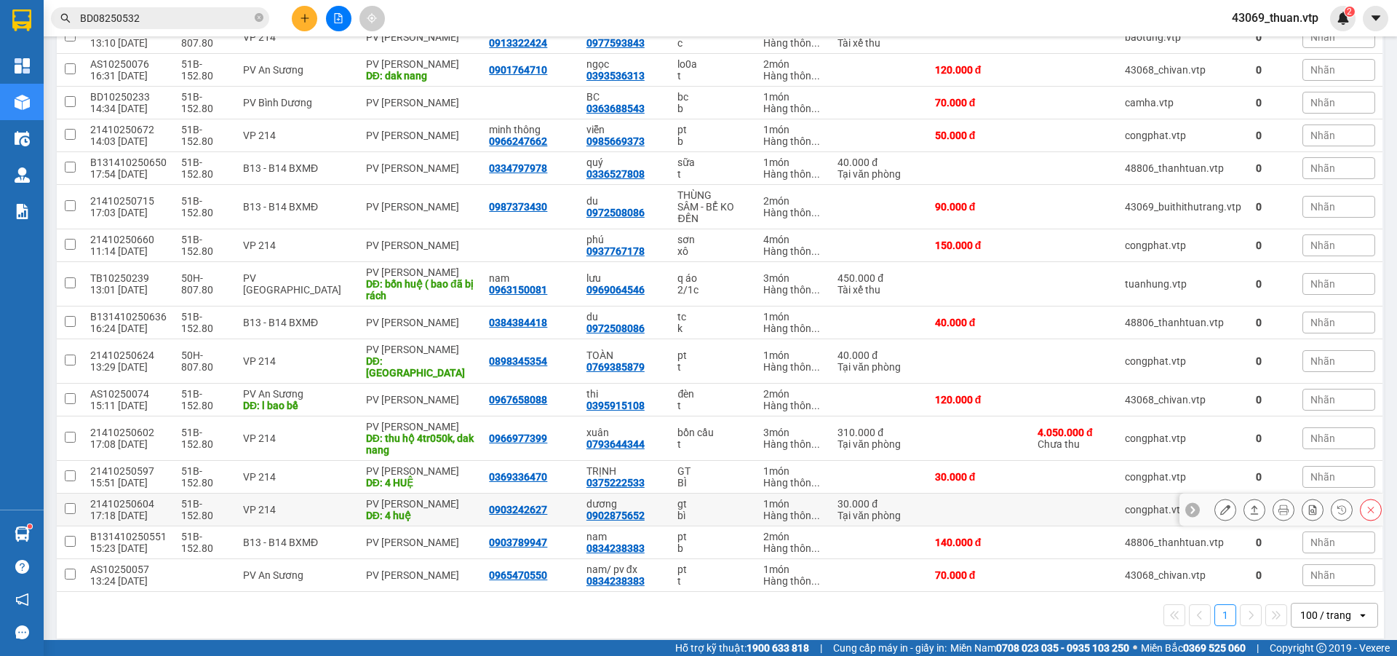
click at [1250, 504] on icon at bounding box center [1255, 509] width 10 height 10
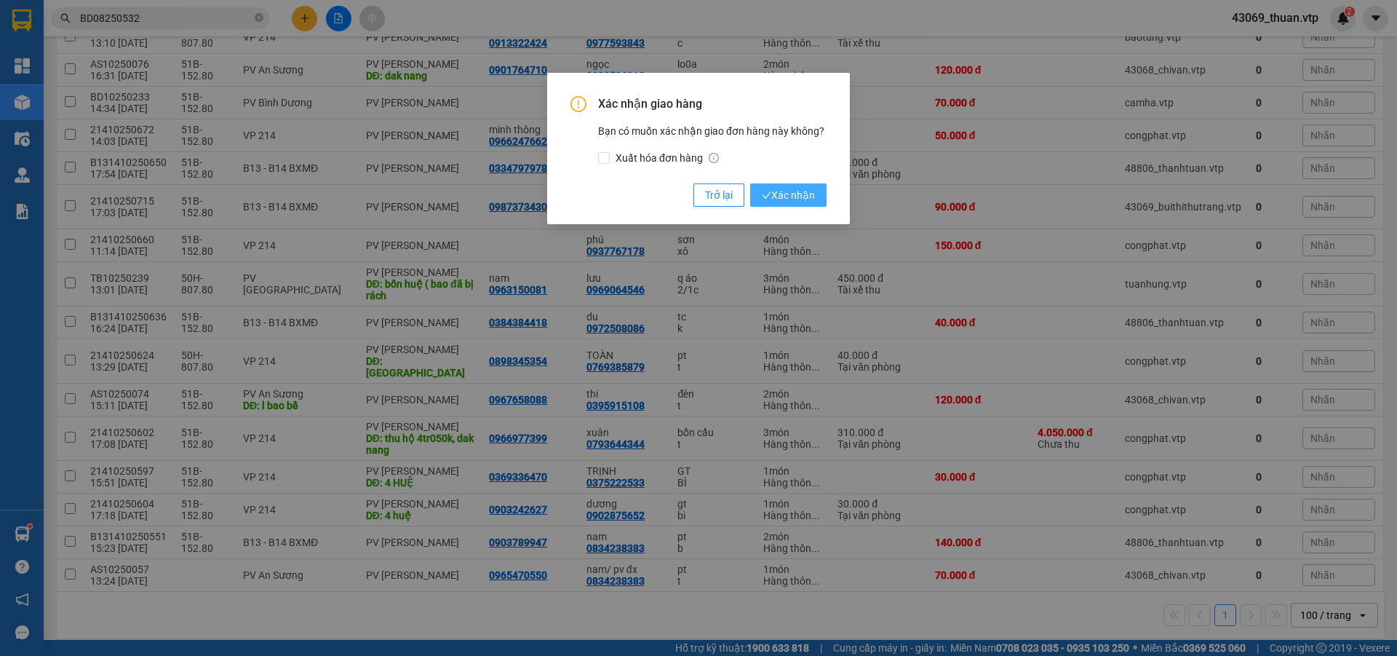
click at [779, 189] on span "Xác nhận" at bounding box center [788, 195] width 53 height 16
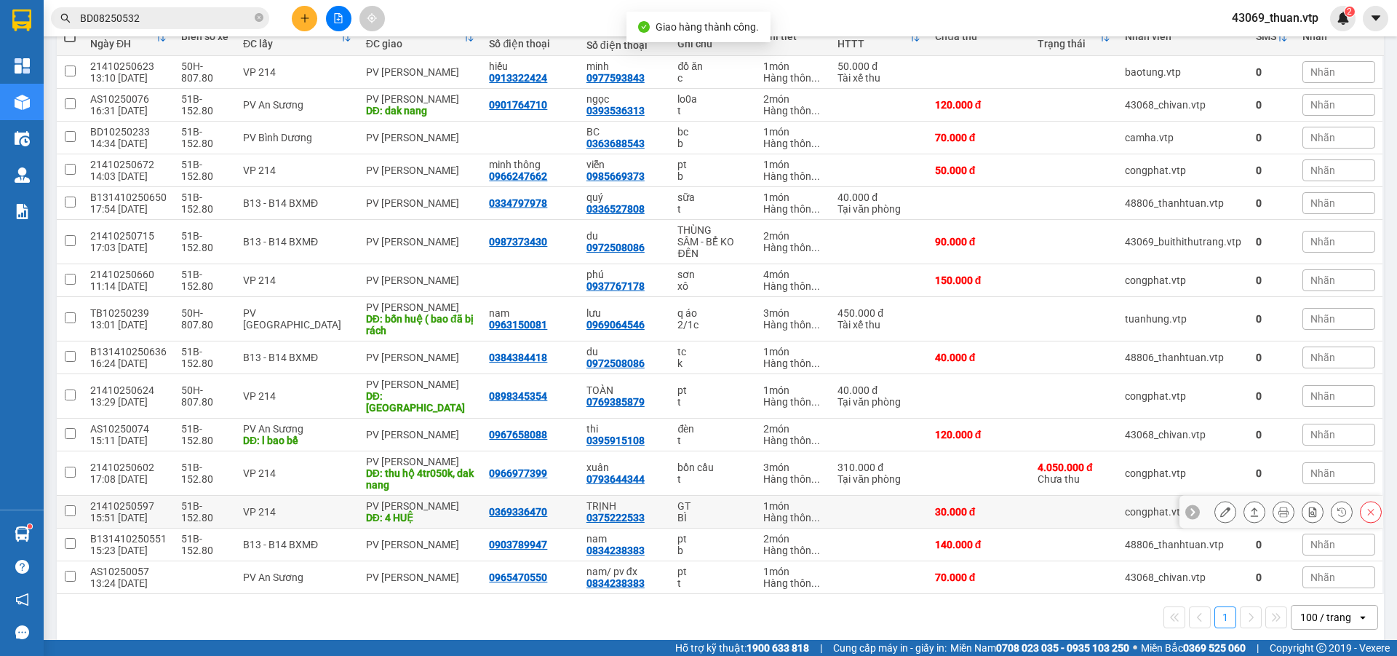
scroll to position [190, 0]
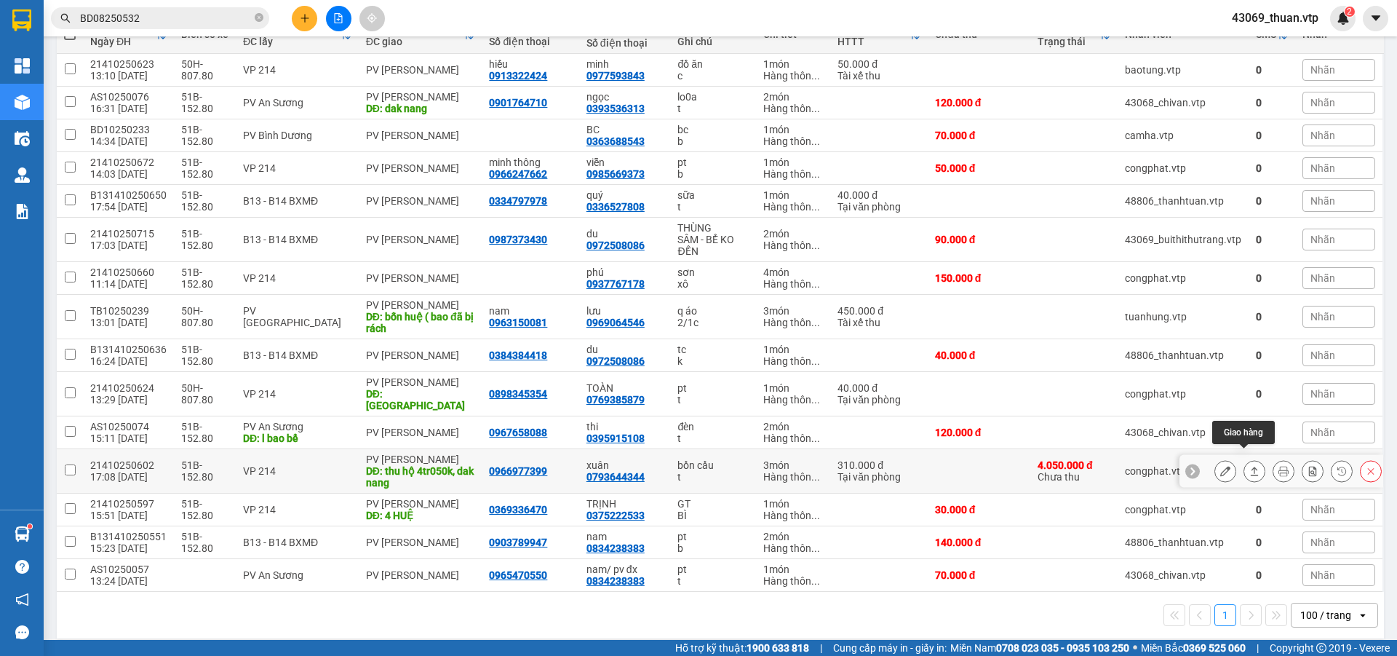
click at [1250, 466] on icon at bounding box center [1255, 471] width 10 height 10
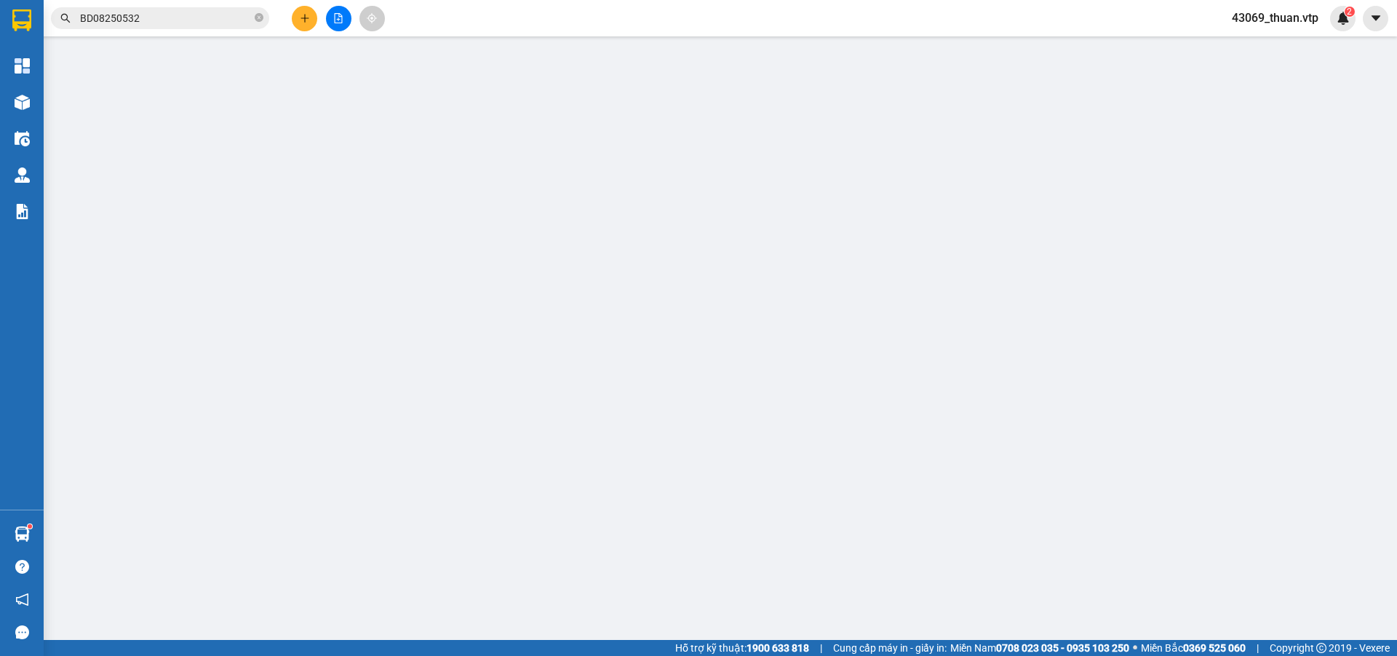
type input "0966977399"
type input "0793644344"
type input "xuân"
type input "thu hộ 4tr050k, dak nang"
type input "đã tính cước thu hộ"
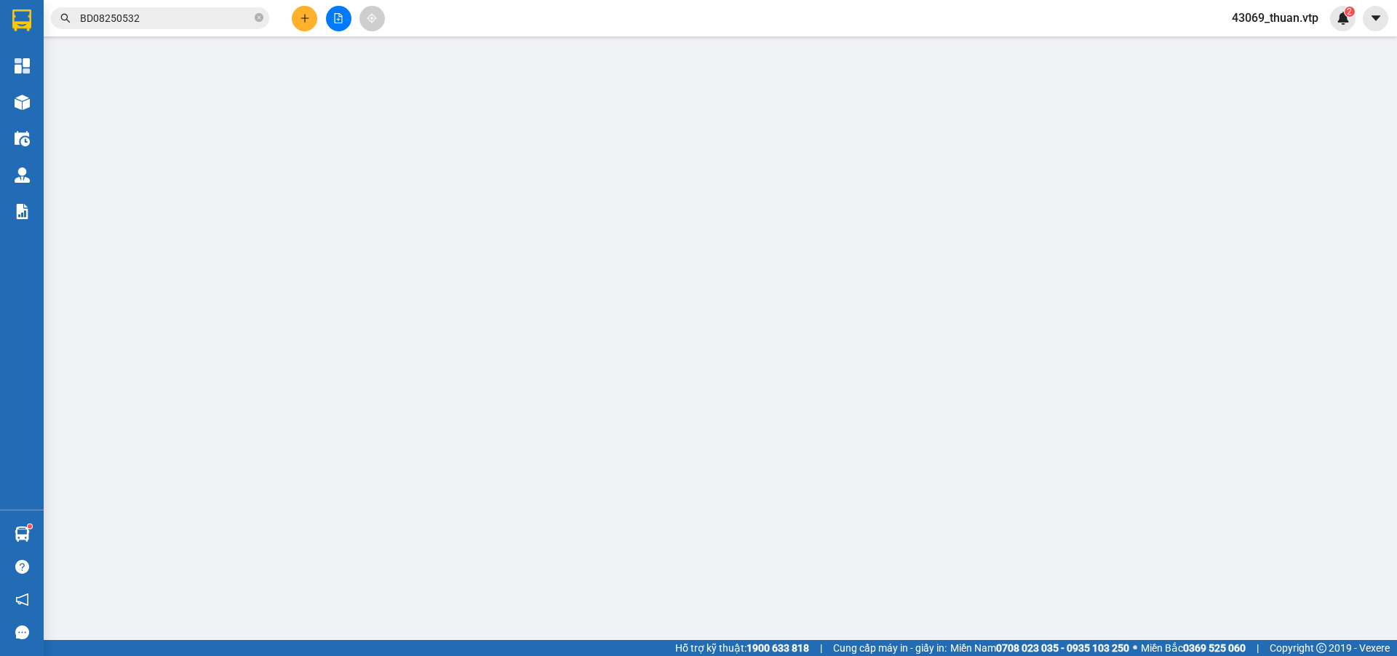
type input "40.000"
type input "310.000"
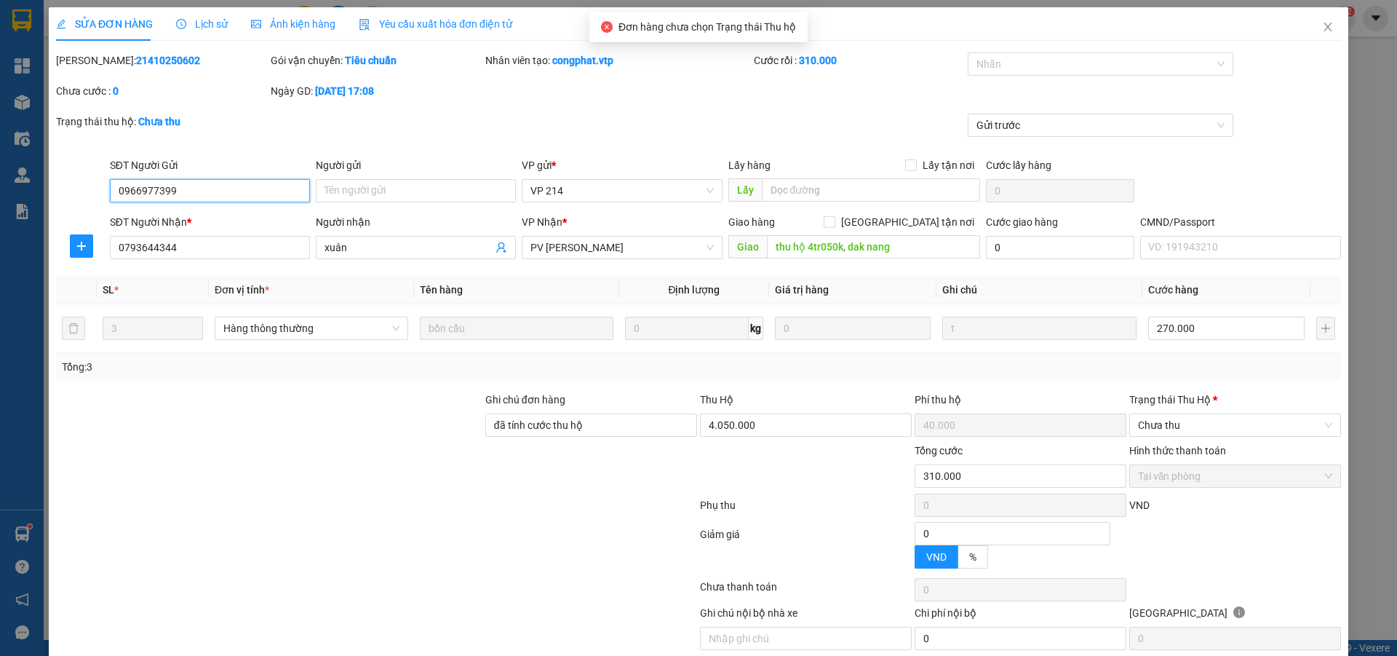
type input "13.500"
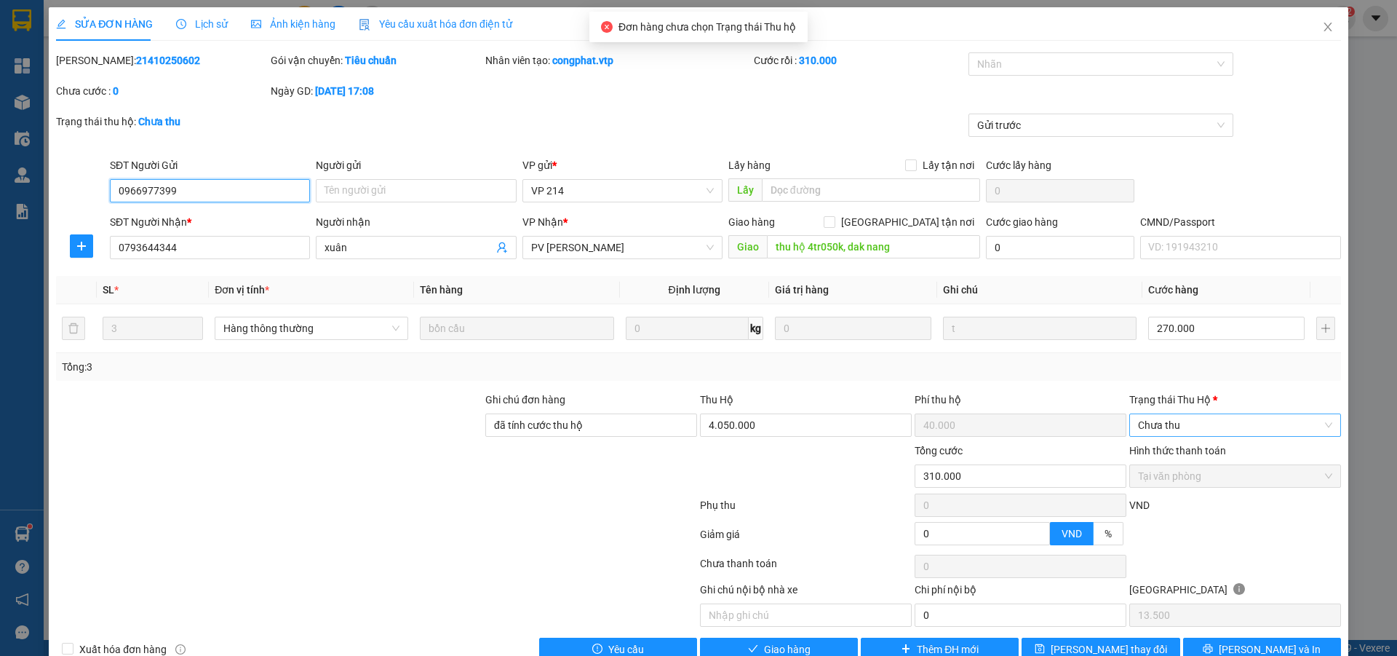
click at [1202, 425] on span "Chưa thu" at bounding box center [1235, 425] width 194 height 22
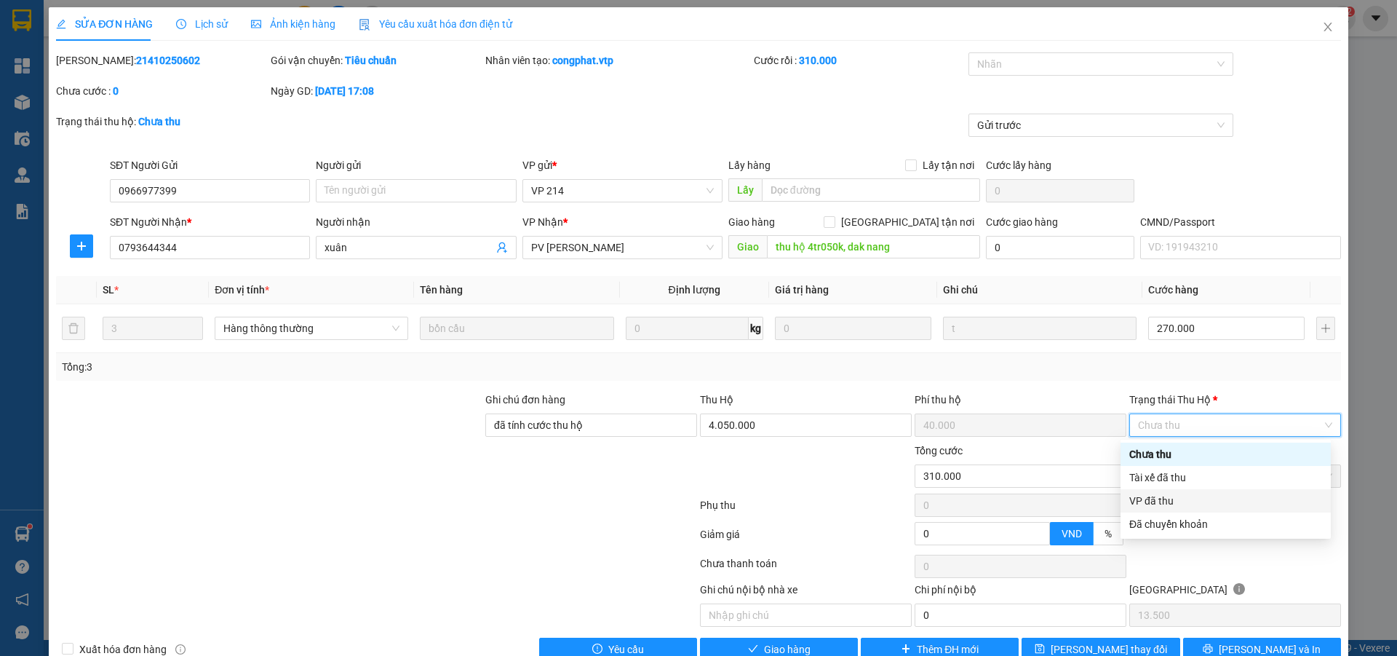
click at [1164, 503] on div "VP đã thu" at bounding box center [1226, 501] width 193 height 16
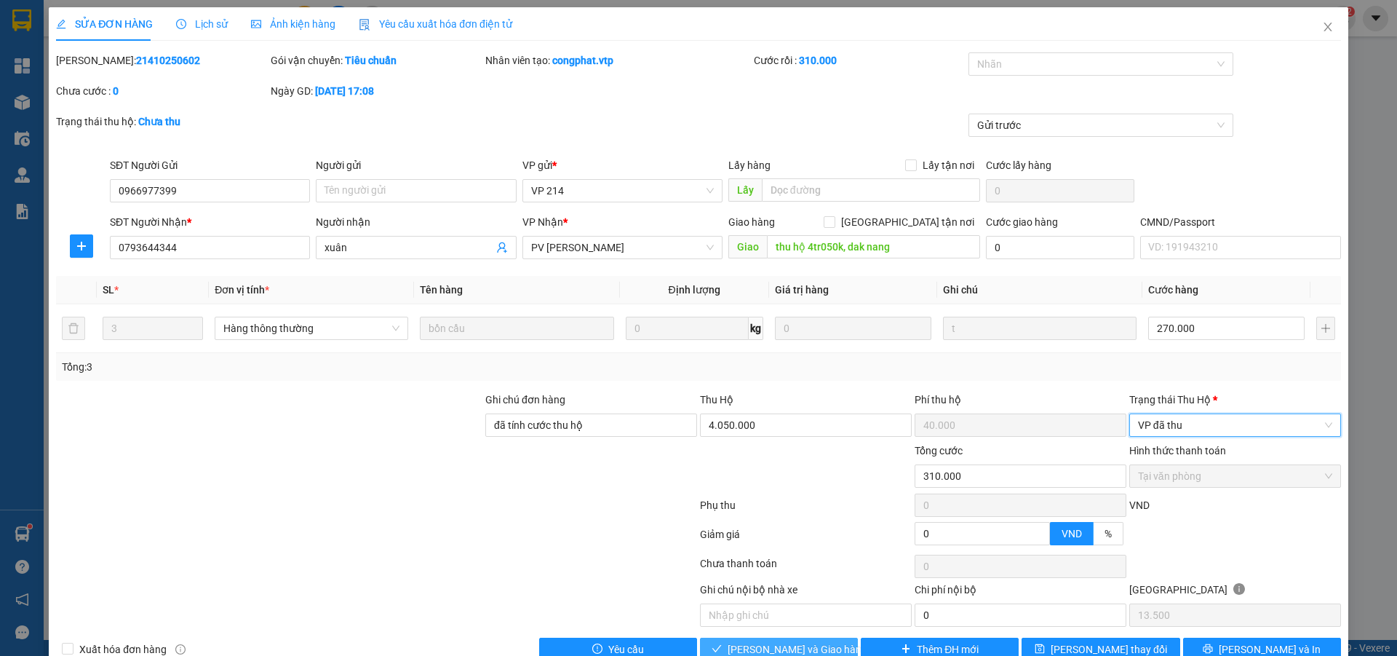
click at [797, 646] on span "[PERSON_NAME] và Giao hàng" at bounding box center [798, 649] width 140 height 16
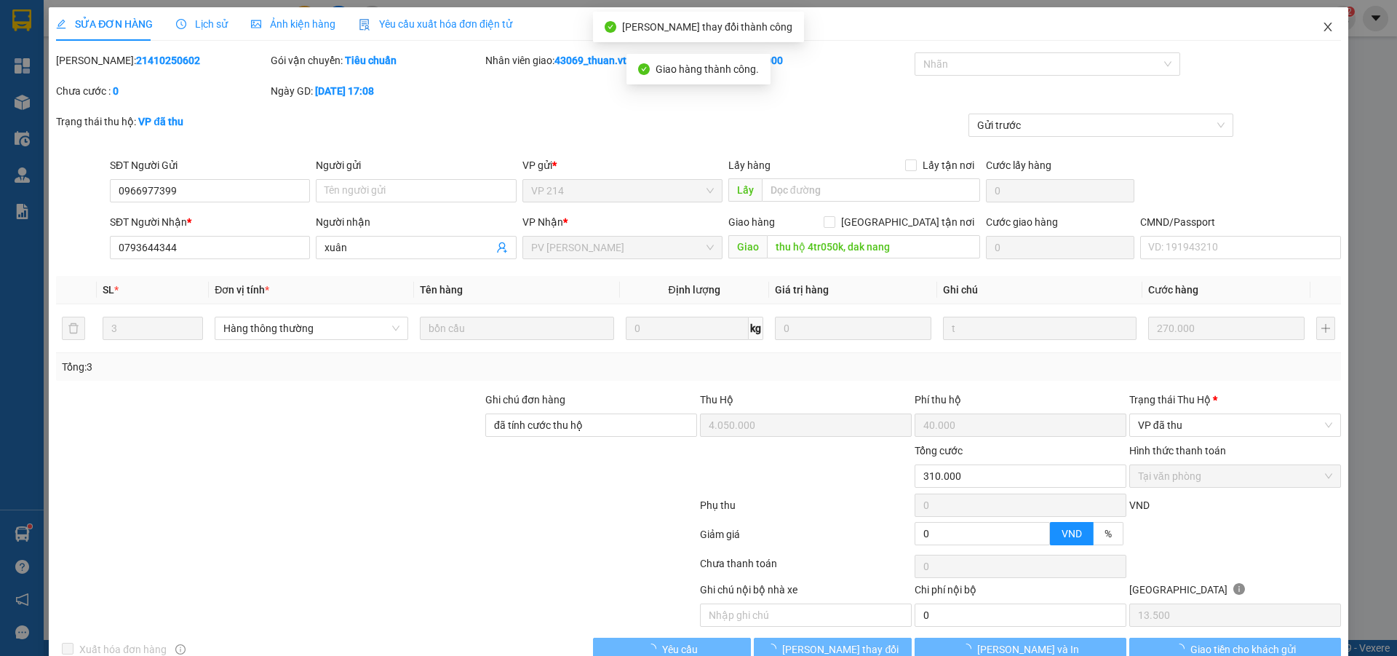
click at [1322, 32] on icon "close" at bounding box center [1328, 27] width 12 height 12
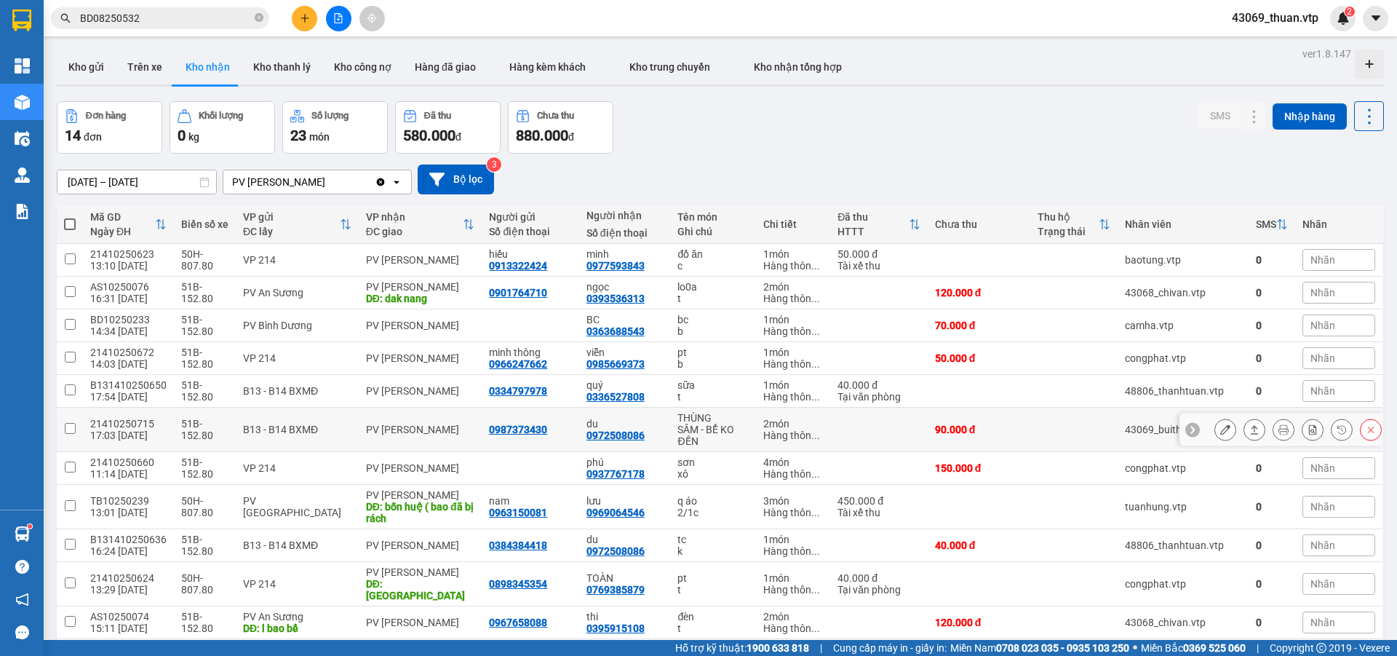
scroll to position [146, 0]
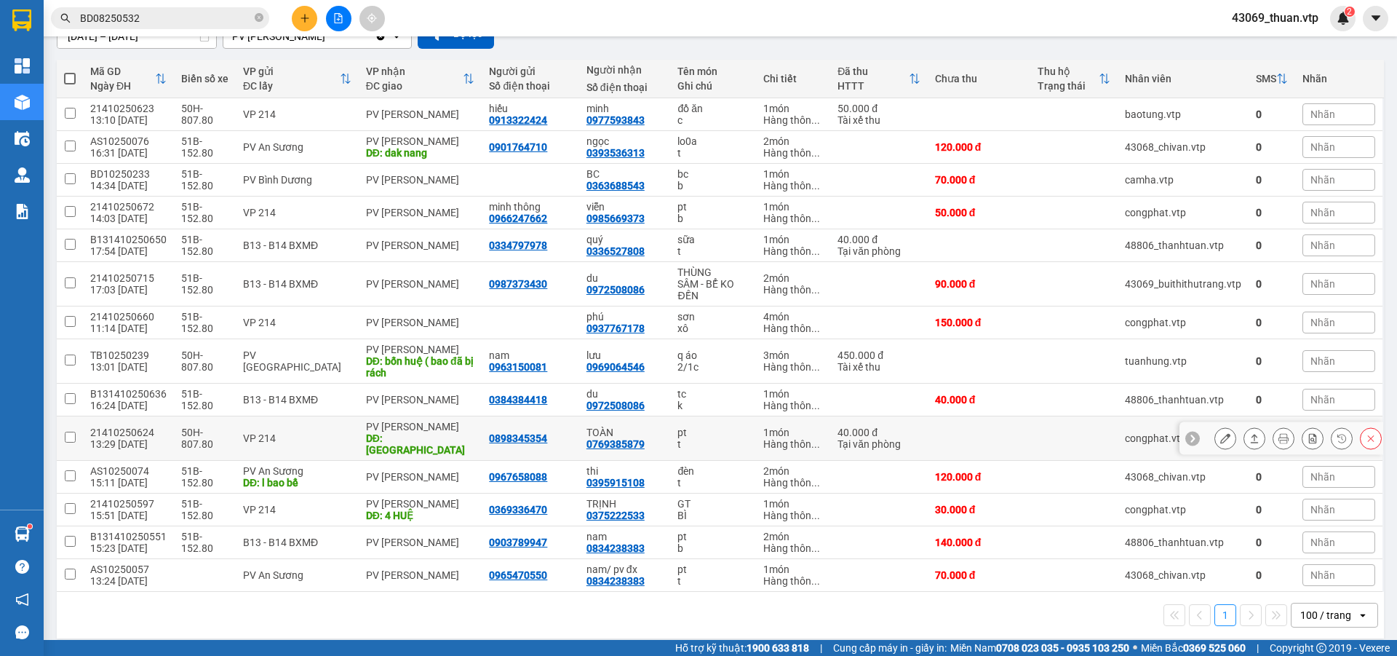
click at [1250, 434] on icon at bounding box center [1255, 438] width 10 height 10
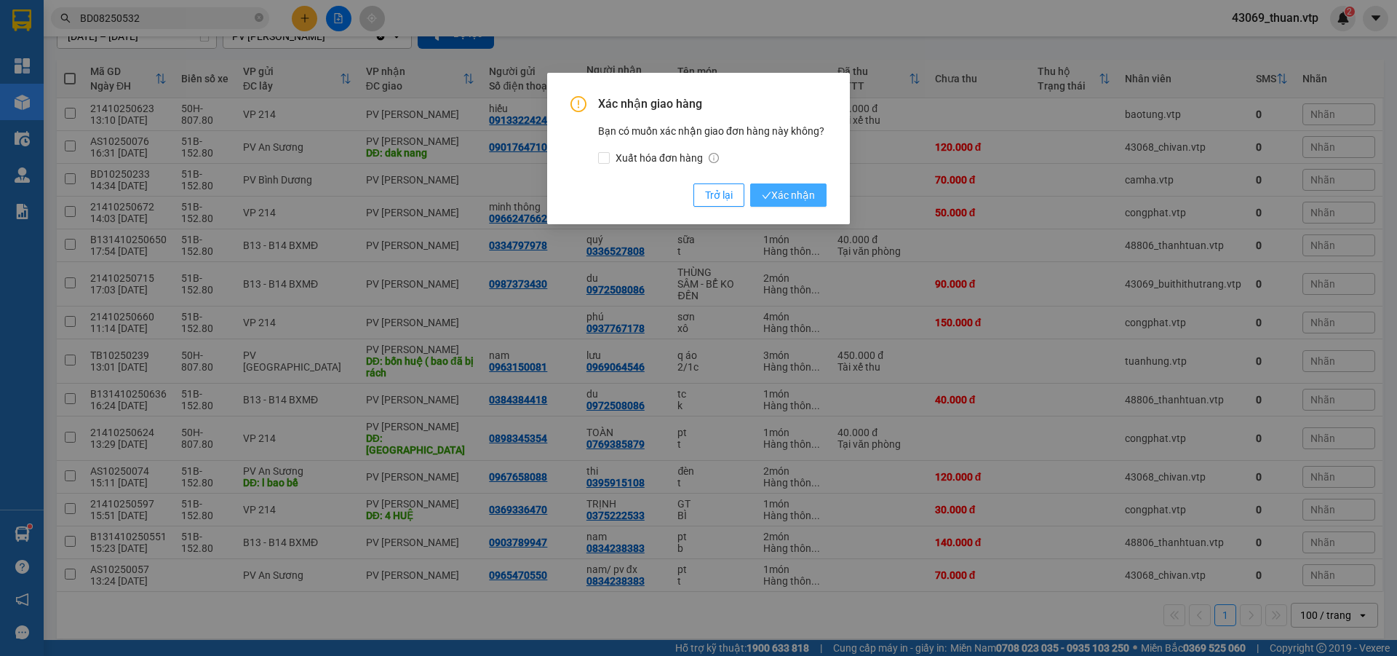
click at [798, 201] on span "Xác nhận" at bounding box center [788, 195] width 53 height 16
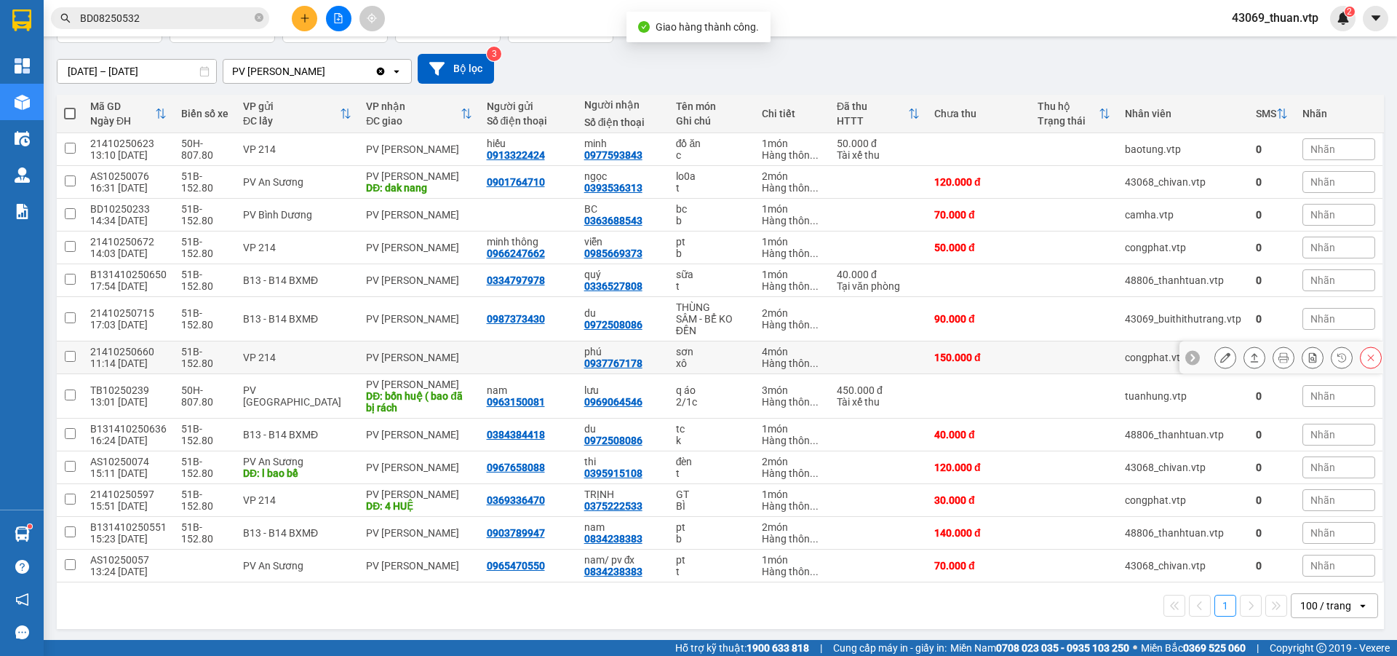
scroll to position [113, 0]
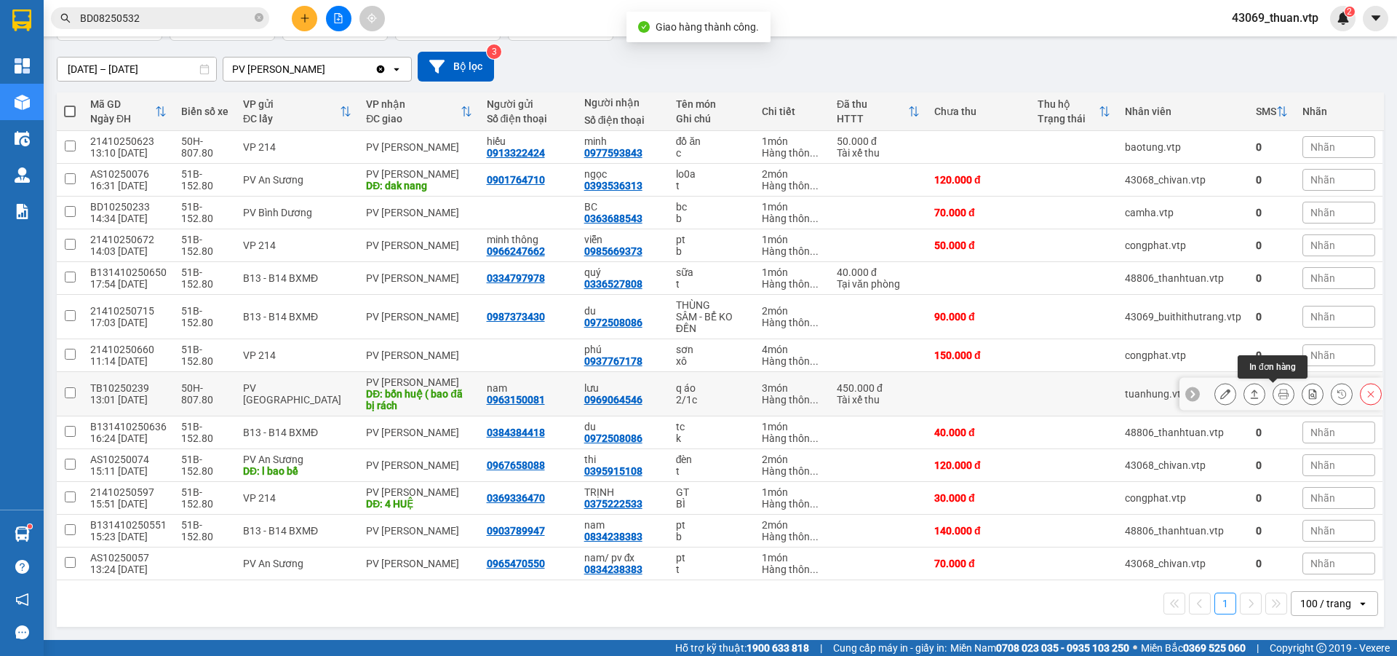
click at [1251, 394] on icon at bounding box center [1255, 393] width 8 height 9
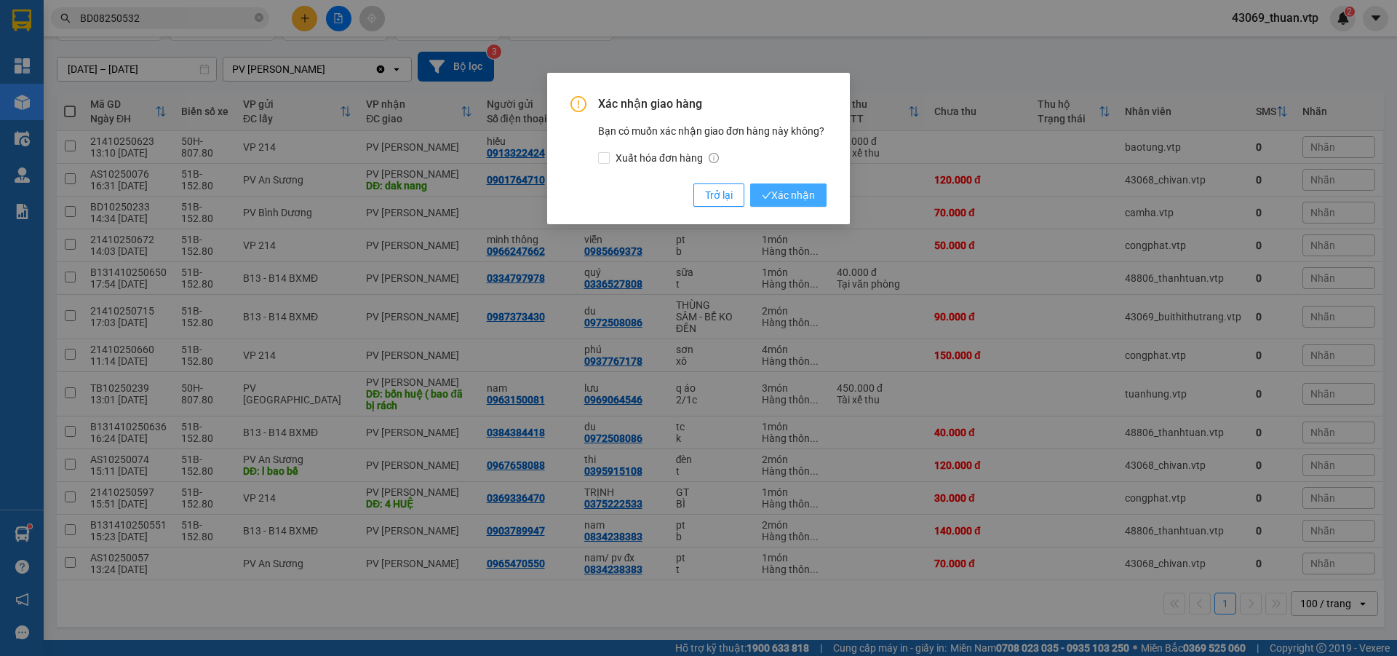
click at [809, 200] on span "Xác nhận" at bounding box center [788, 195] width 53 height 16
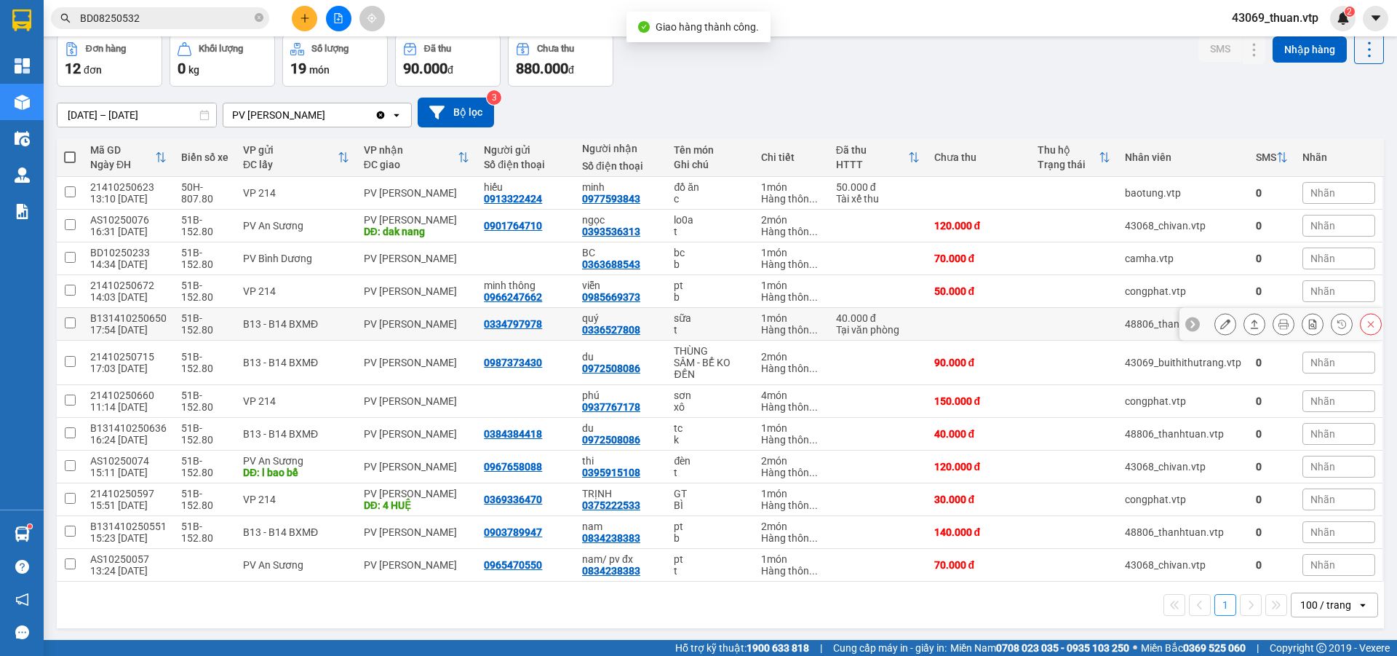
scroll to position [68, 0]
click at [1250, 318] on icon at bounding box center [1255, 322] width 10 height 10
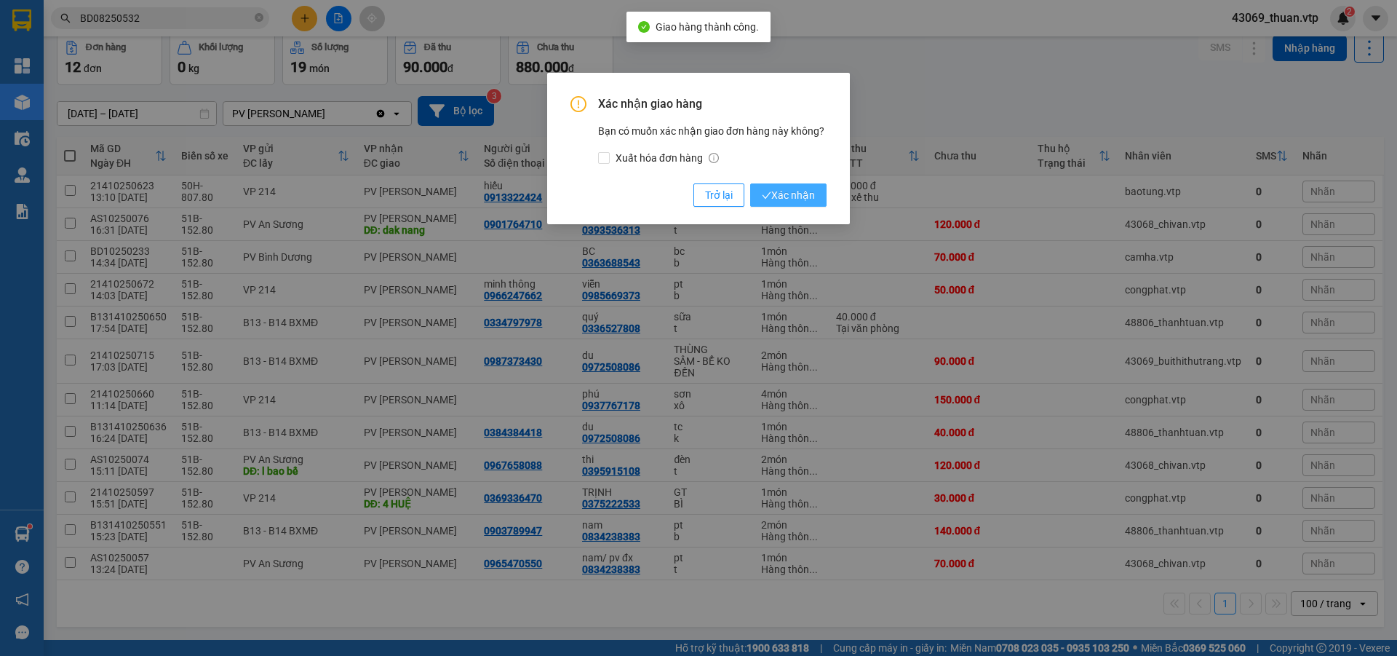
click at [784, 192] on span "Xác nhận" at bounding box center [788, 195] width 53 height 16
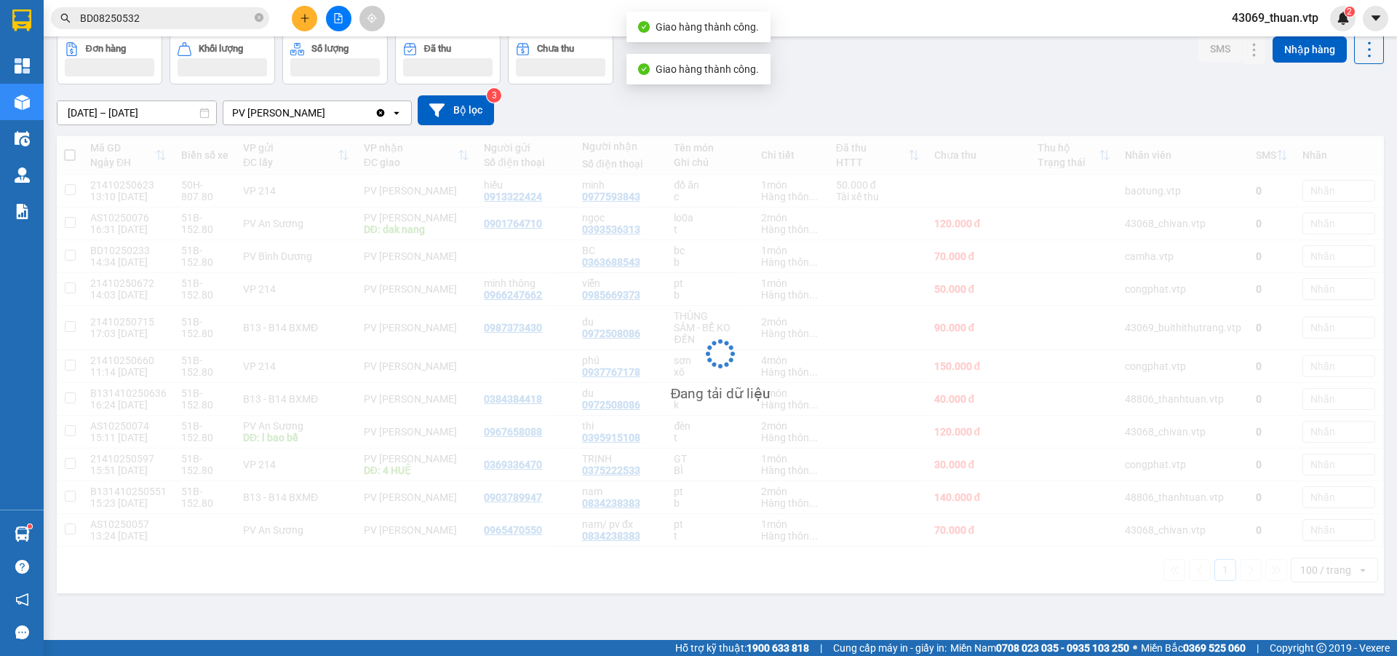
scroll to position [67, 0]
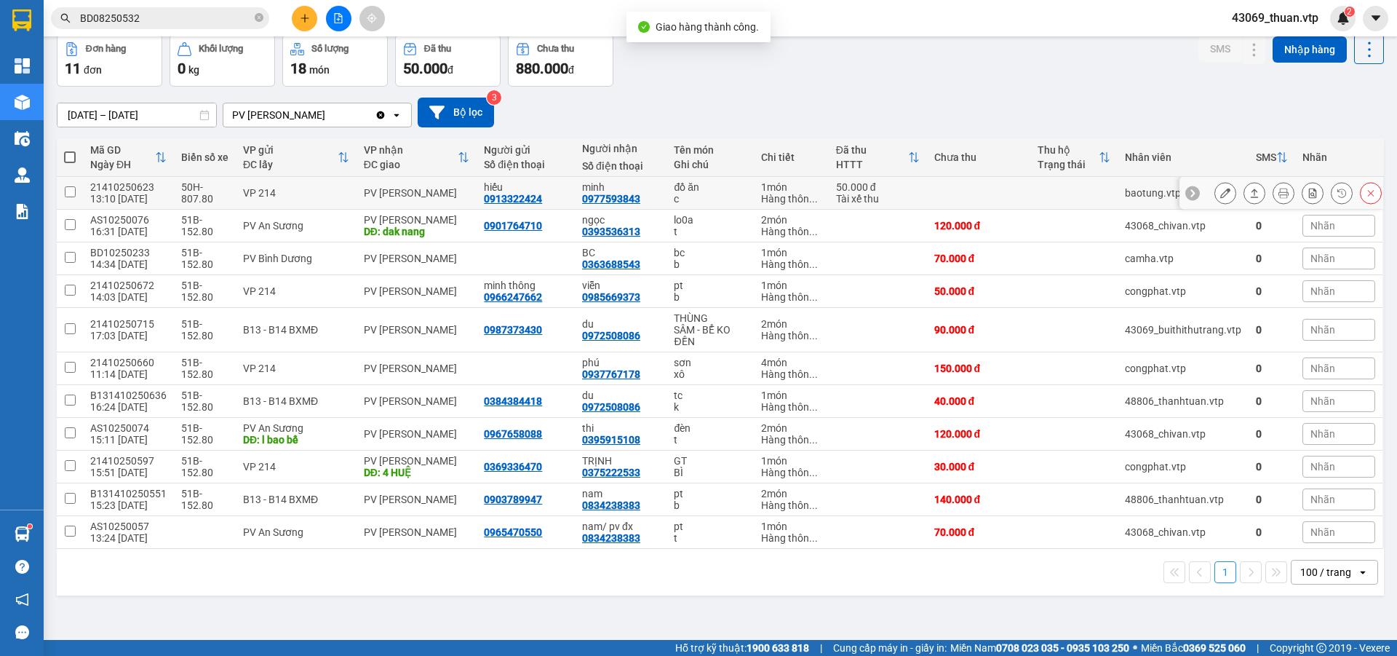
click at [1250, 192] on icon at bounding box center [1255, 193] width 10 height 10
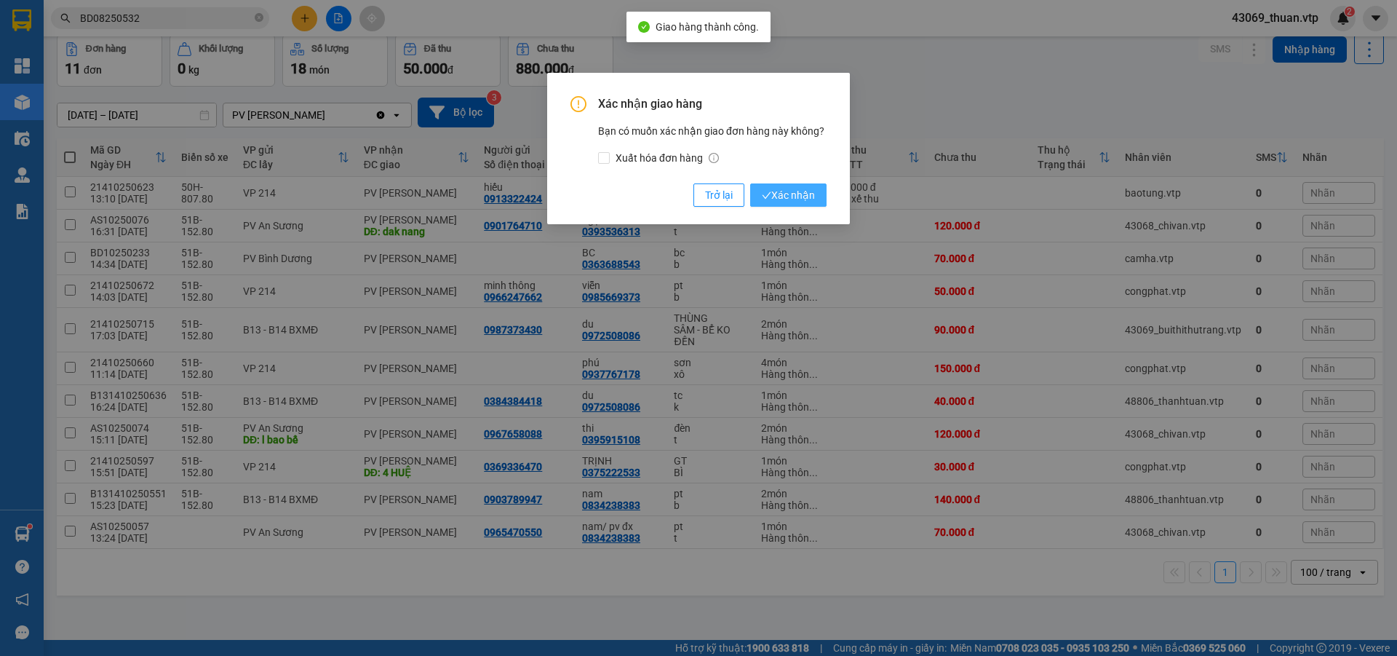
click at [812, 197] on span "Xác nhận" at bounding box center [788, 195] width 53 height 16
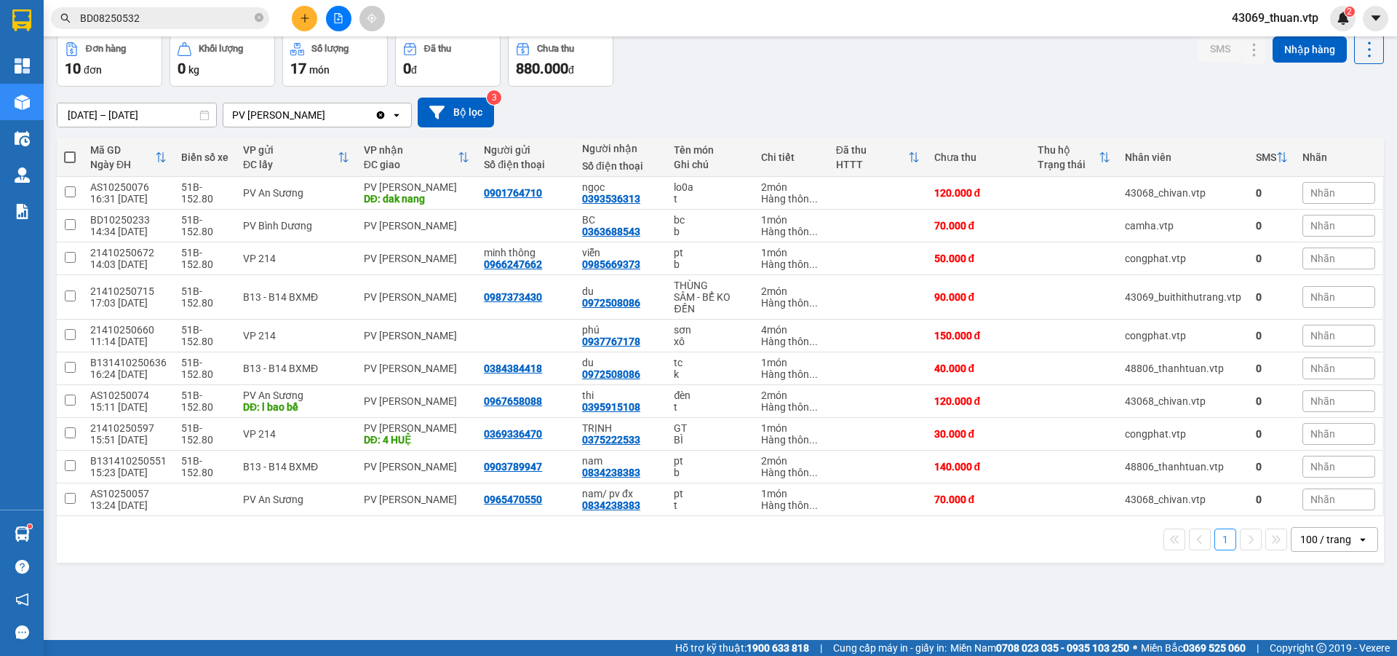
click at [378, 112] on icon "Clear value" at bounding box center [381, 115] width 8 height 8
click at [355, 112] on div "Chọn văn phòng nhận" at bounding box center [306, 114] width 167 height 23
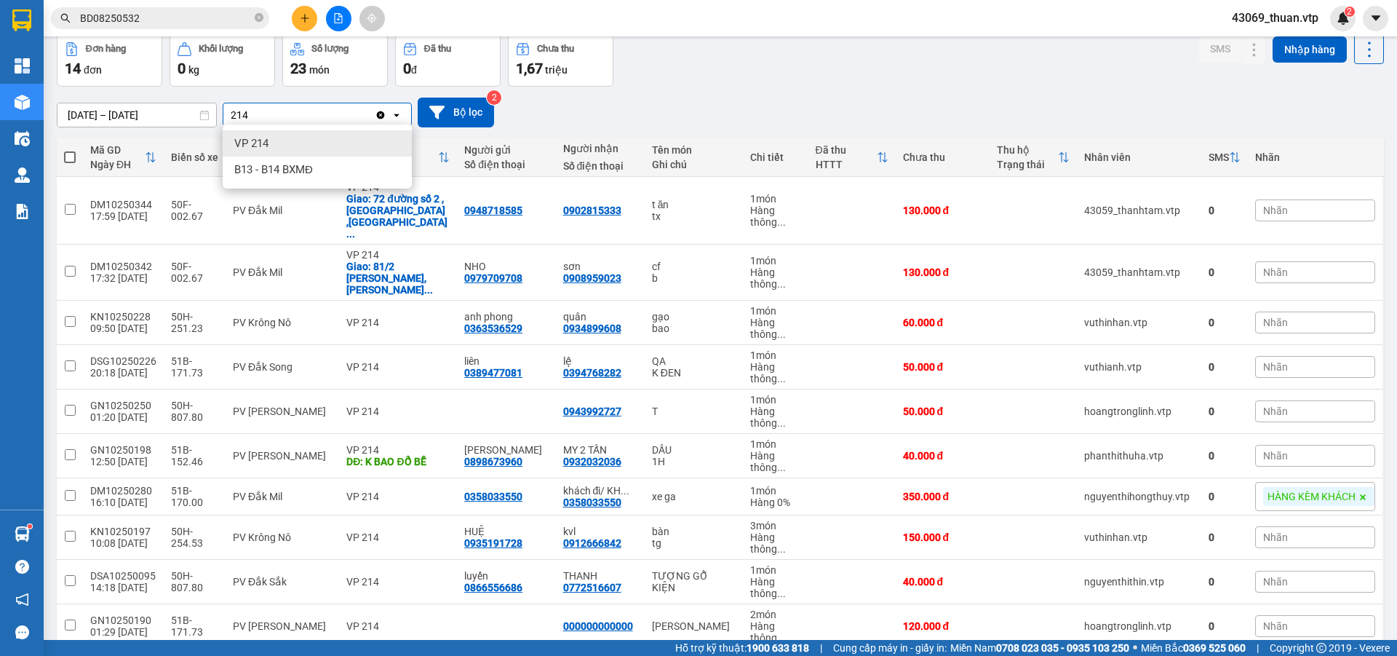
type input "214"
click at [328, 143] on div "VP 214" at bounding box center [317, 143] width 189 height 26
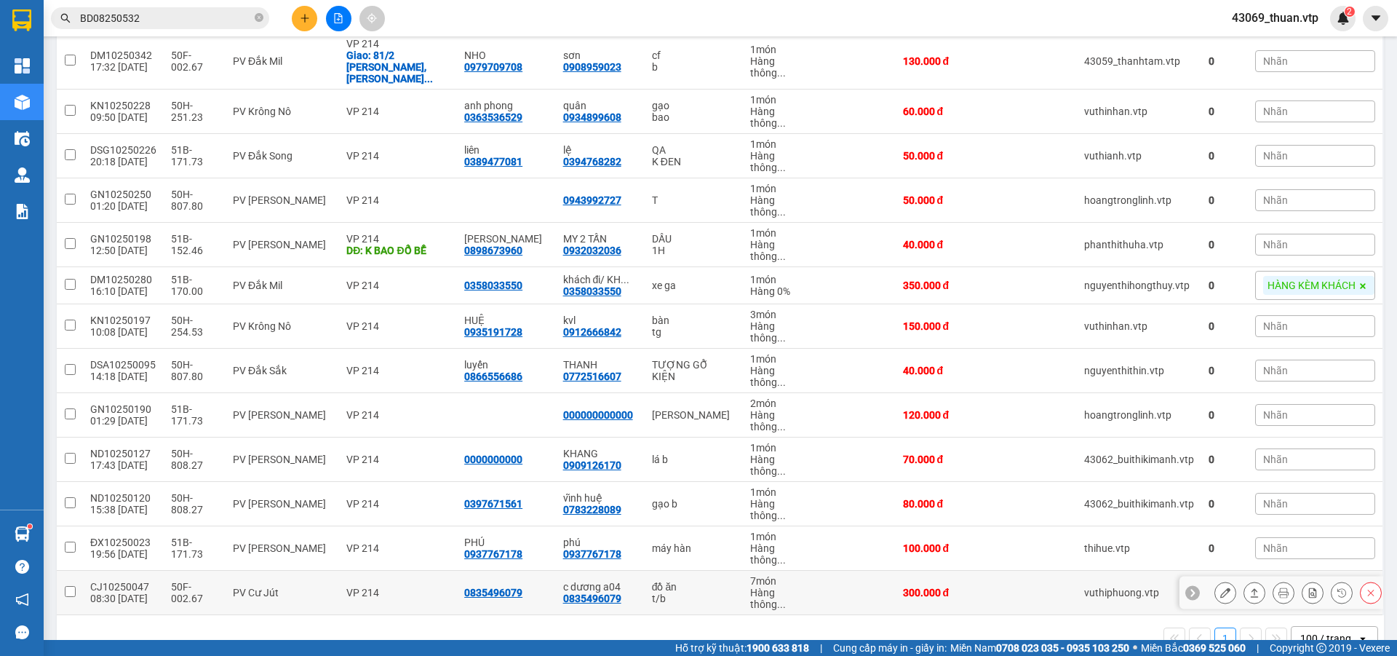
scroll to position [132, 0]
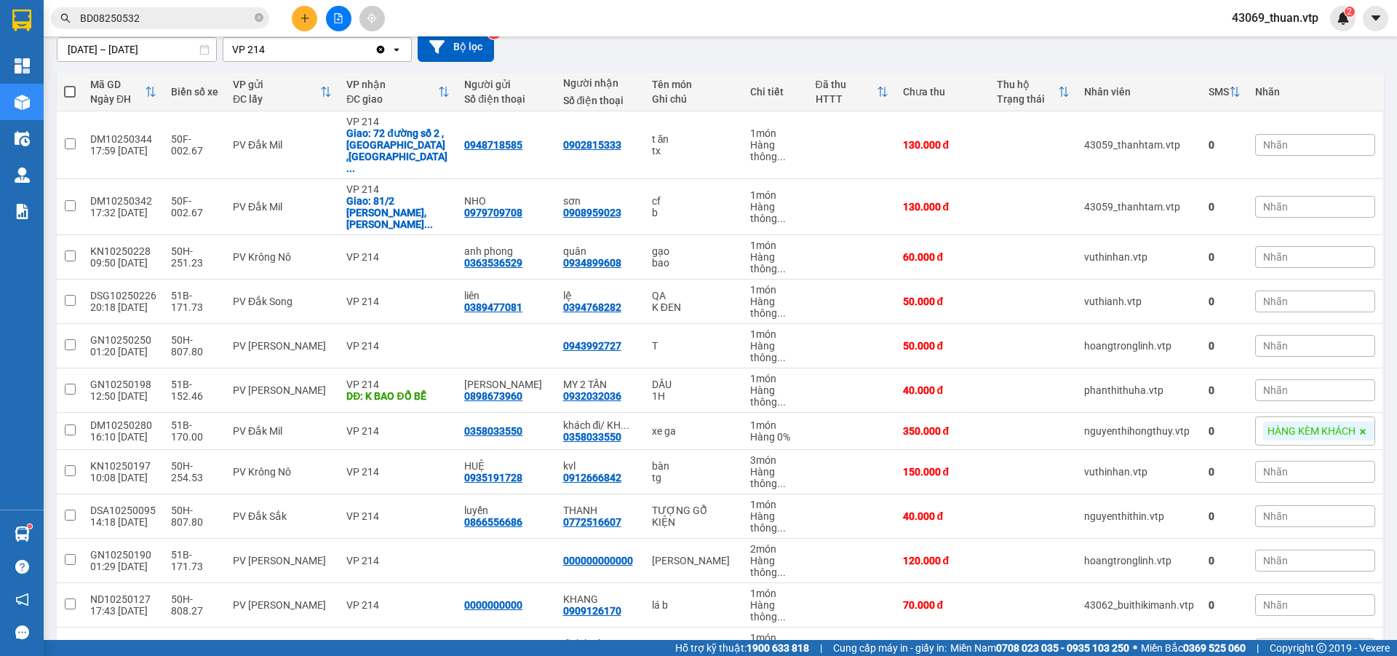
click at [742, 28] on div "Kết quả tìm kiếm ( 1 ) Bộ lọc Mã ĐH Trạng thái Món hàng Thu hộ Tổng cước Chưa c…" at bounding box center [698, 18] width 1397 height 36
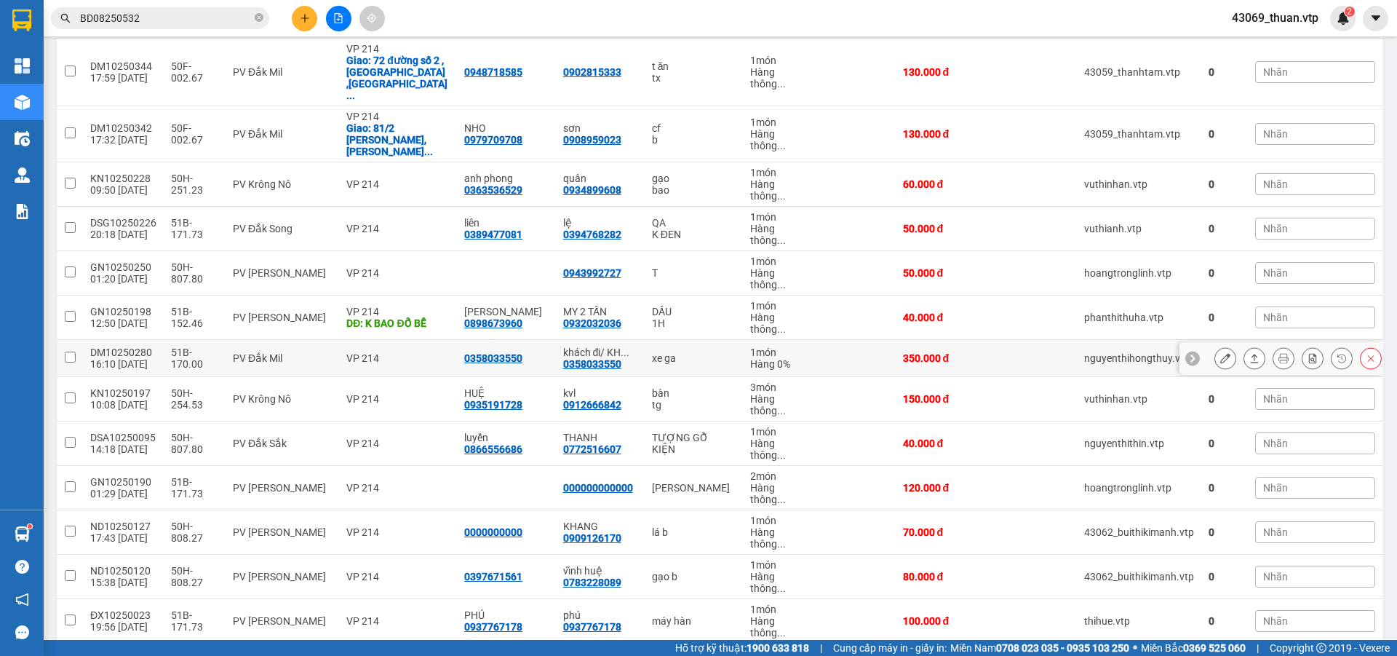
scroll to position [278, 0]
